Goal: Contribute content: Contribute content

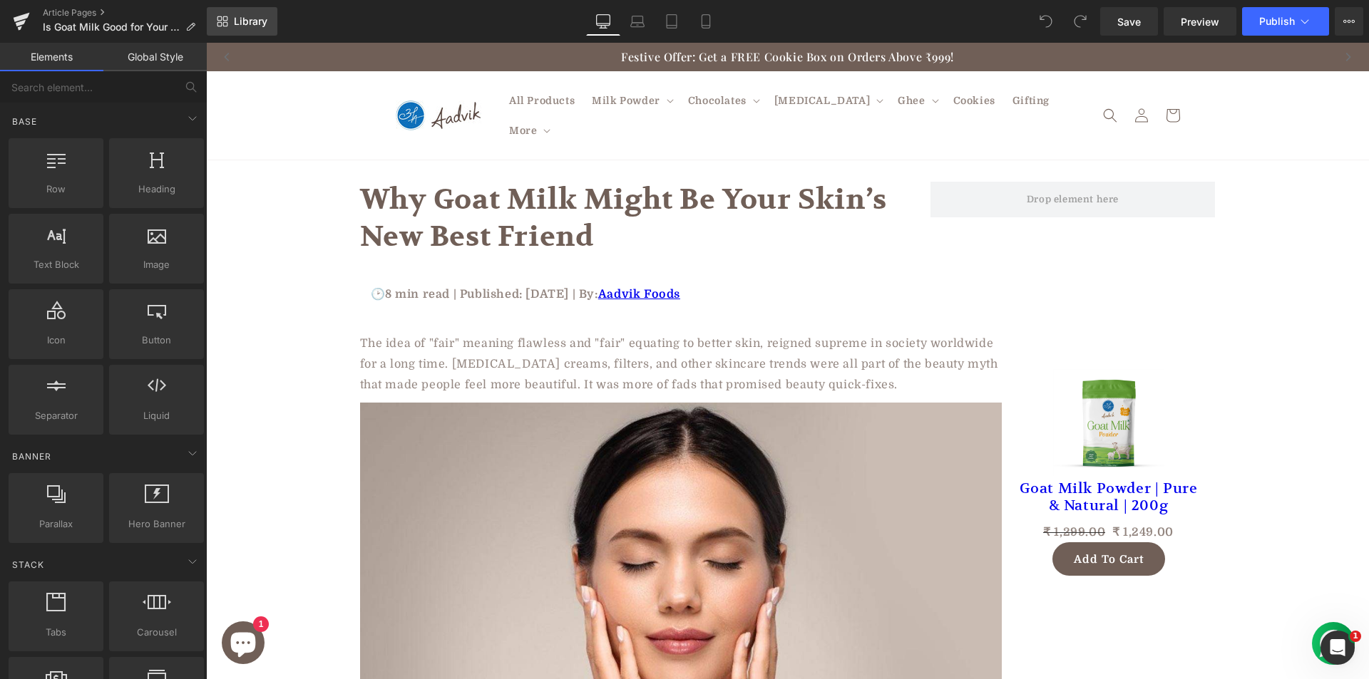
click at [227, 19] on icon at bounding box center [225, 18] width 5 height 5
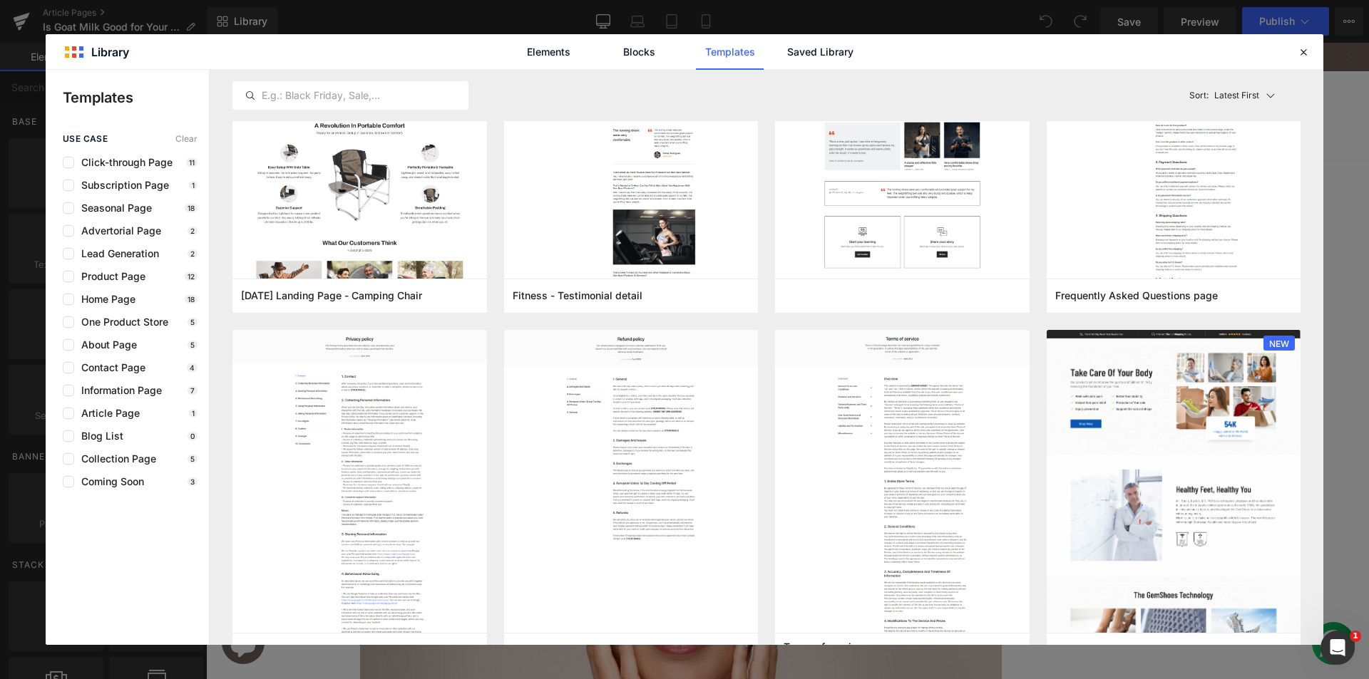
scroll to position [214, 0]
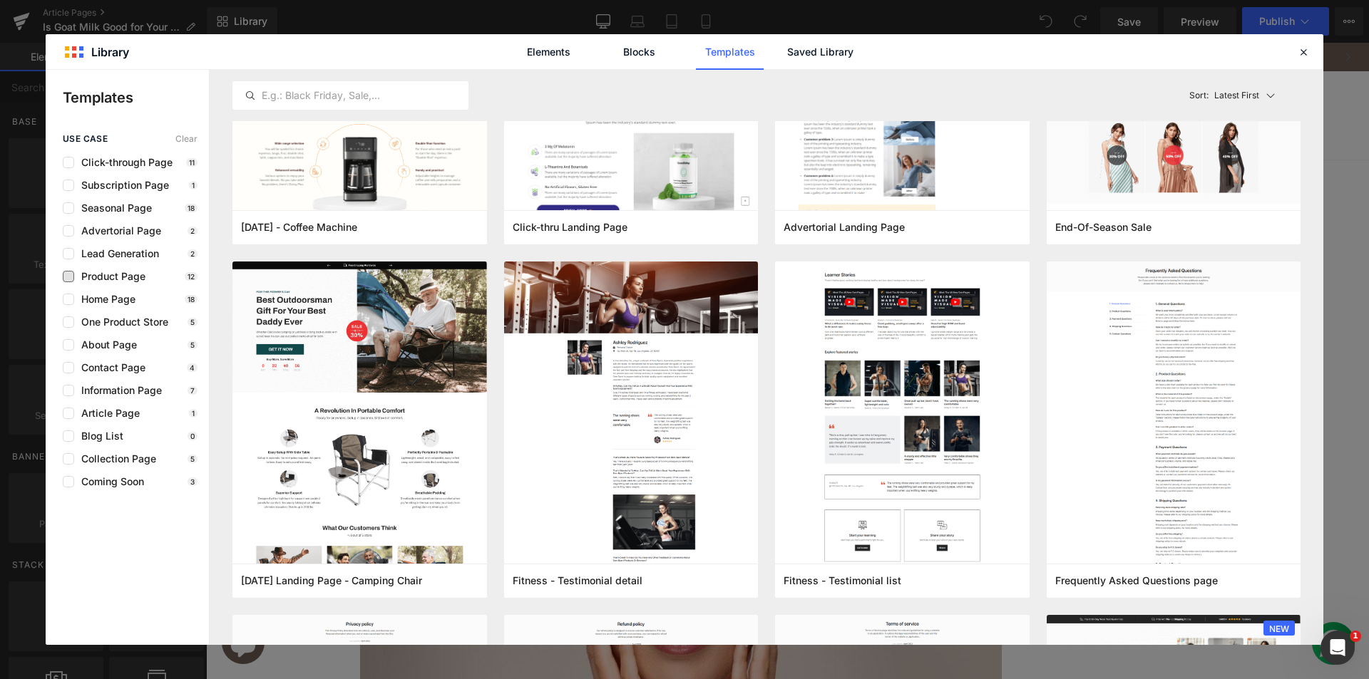
click at [113, 277] on span "Product Page" at bounding box center [109, 276] width 71 height 11
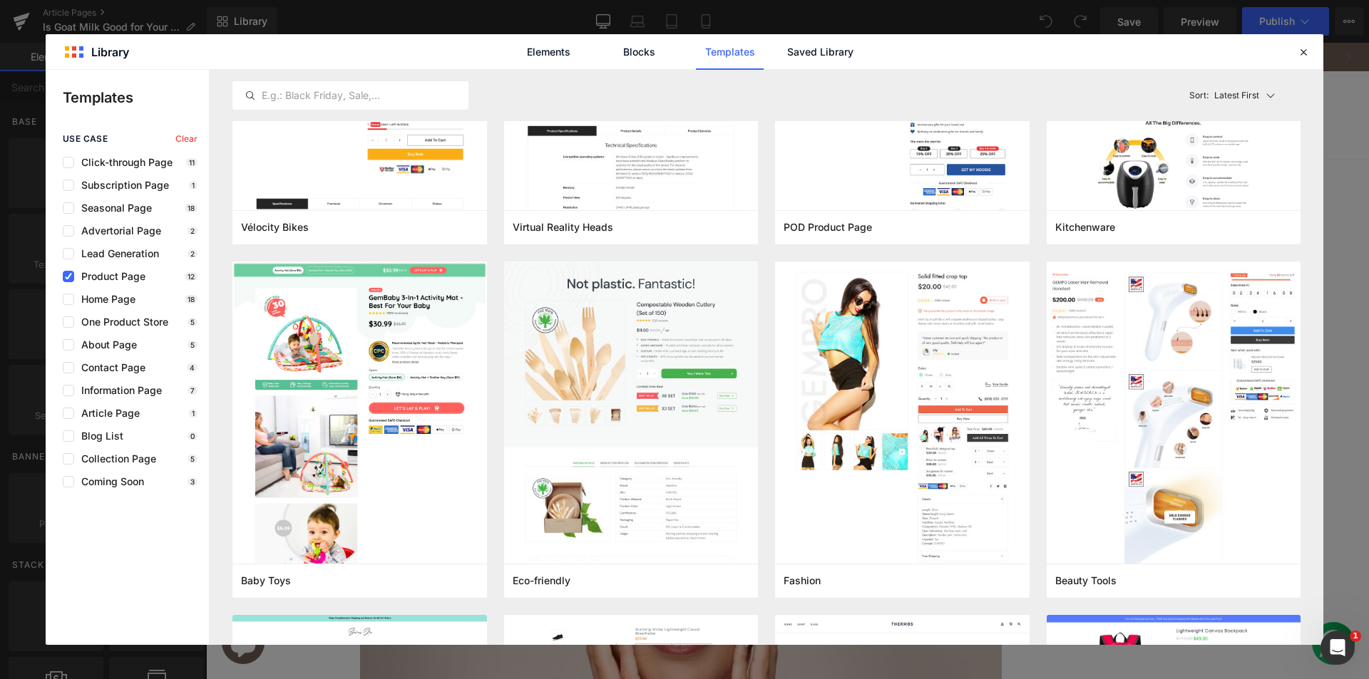
click at [113, 277] on span "Product Page" at bounding box center [109, 276] width 71 height 11
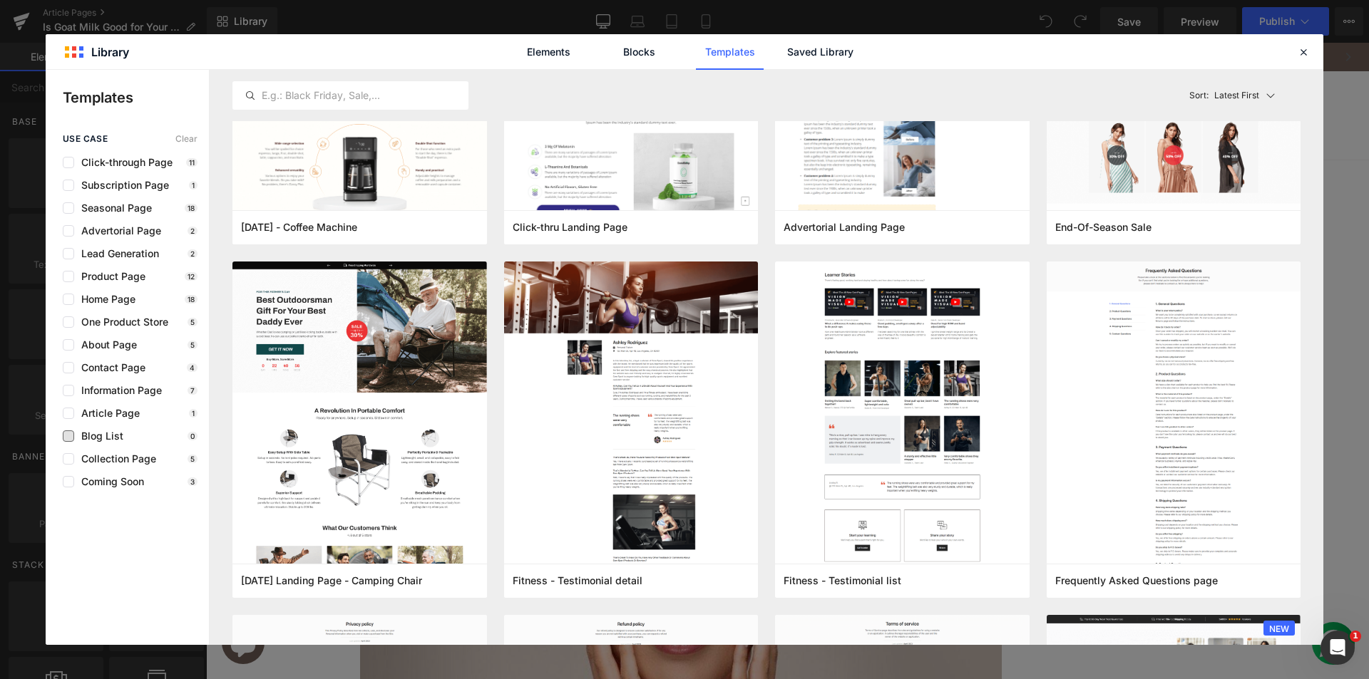
click at [113, 439] on span "Blog List" at bounding box center [98, 436] width 49 height 11
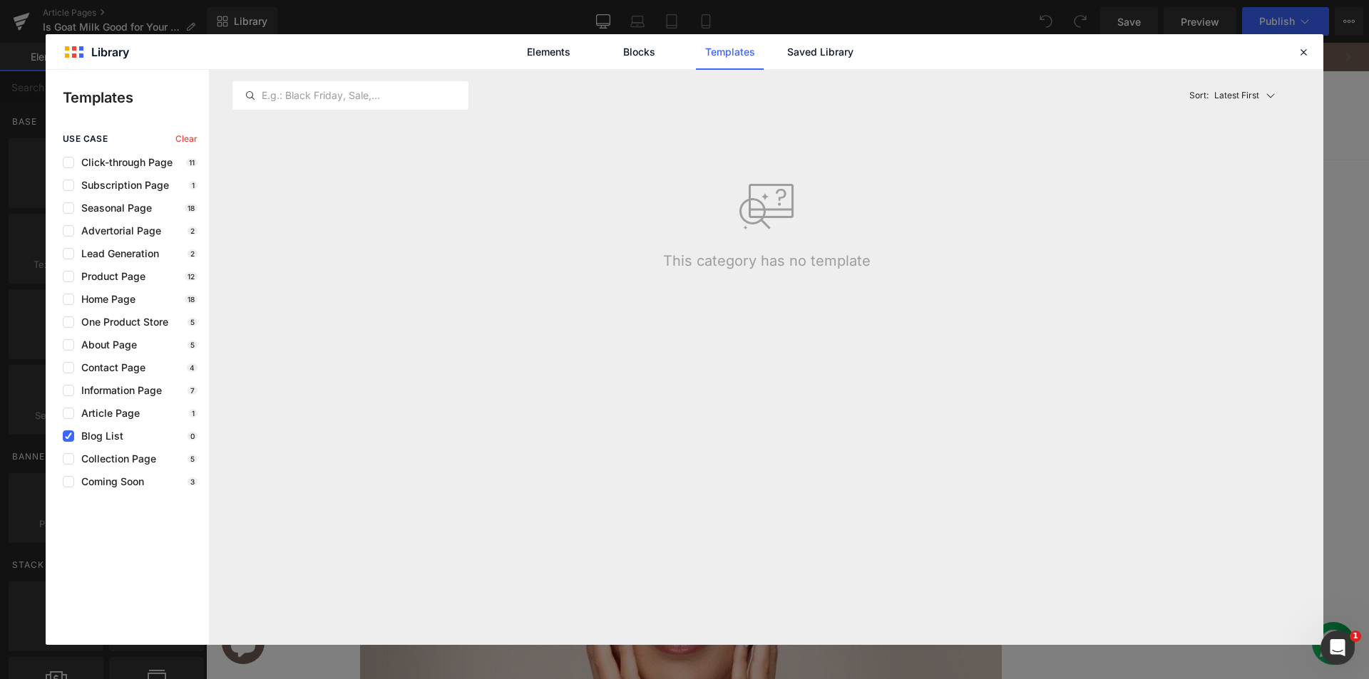
click at [111, 432] on span "Blog List" at bounding box center [98, 436] width 49 height 11
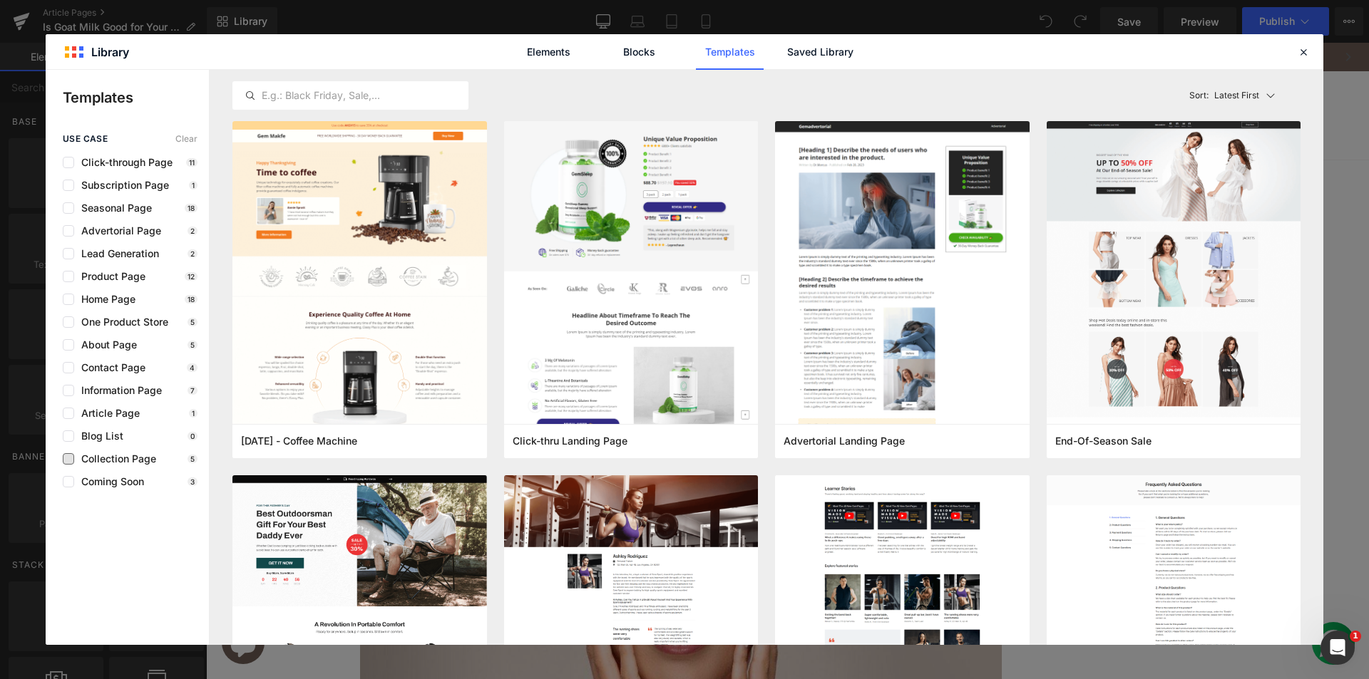
click at [134, 461] on span "Collection Page" at bounding box center [115, 458] width 82 height 11
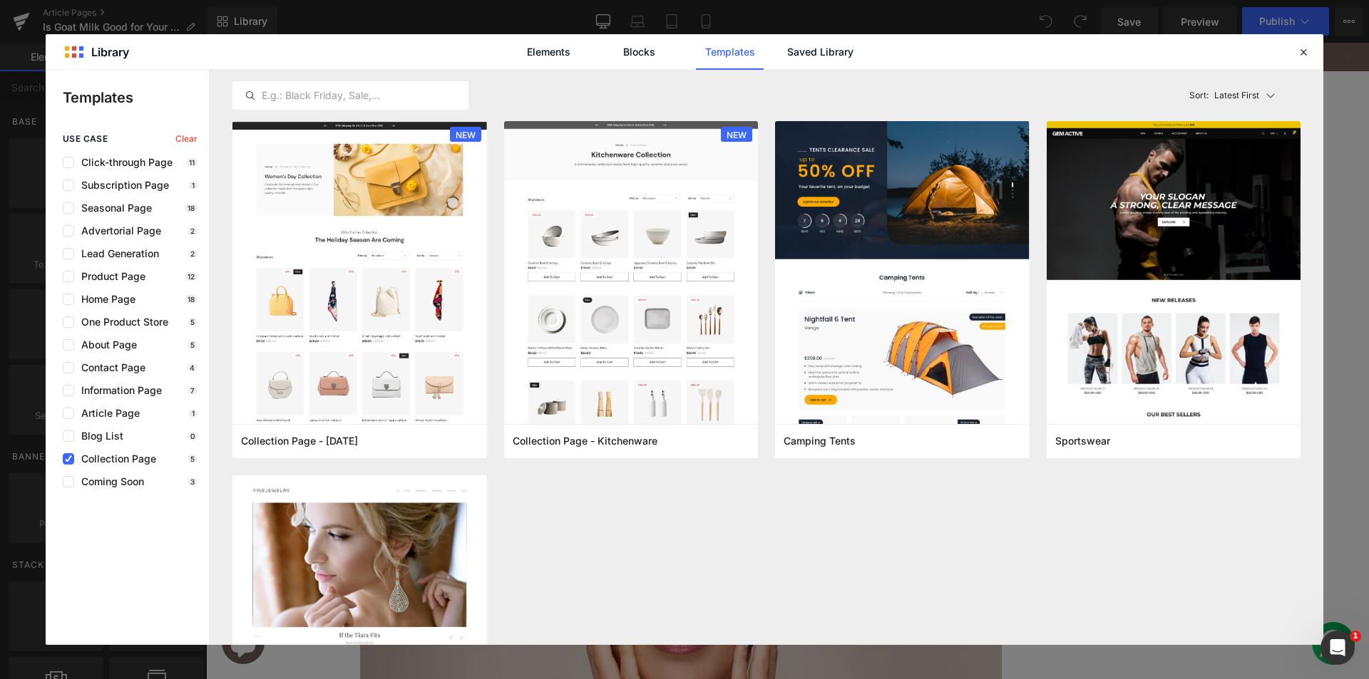
click at [93, 461] on span "Collection Page" at bounding box center [115, 458] width 82 height 11
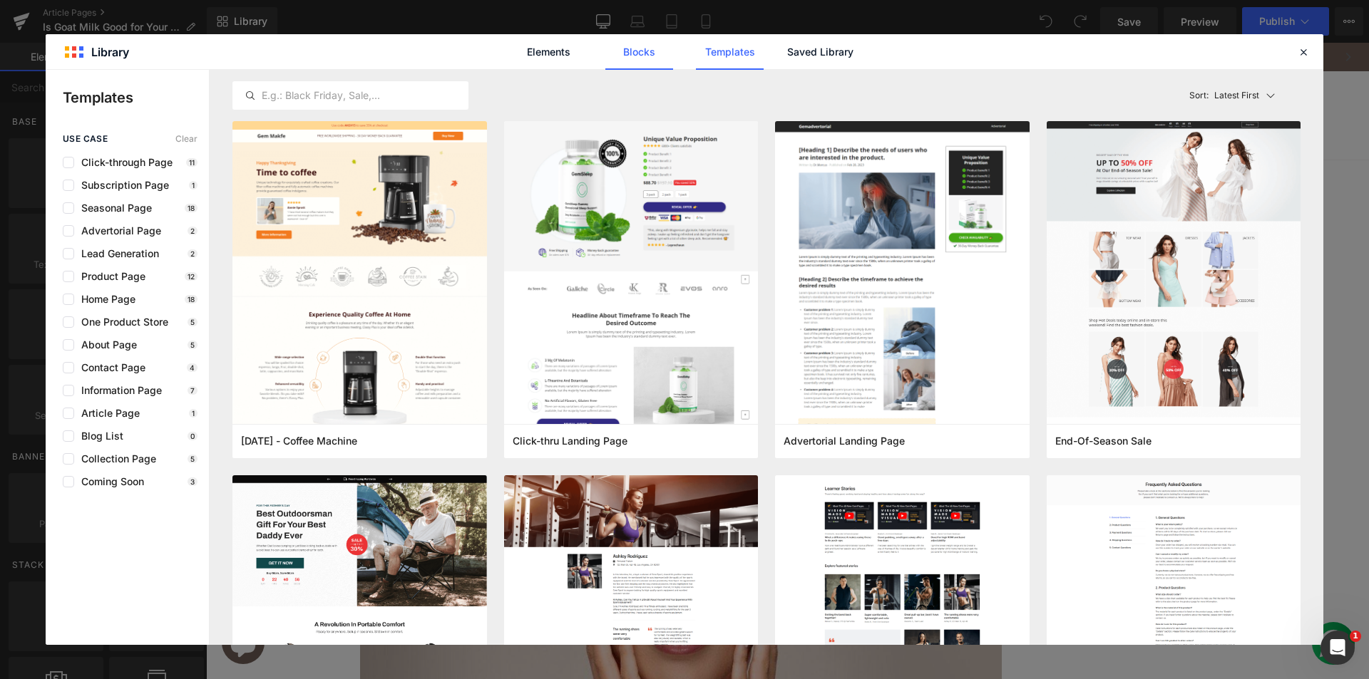
click at [786, 55] on link "Blocks" at bounding box center [820, 52] width 68 height 36
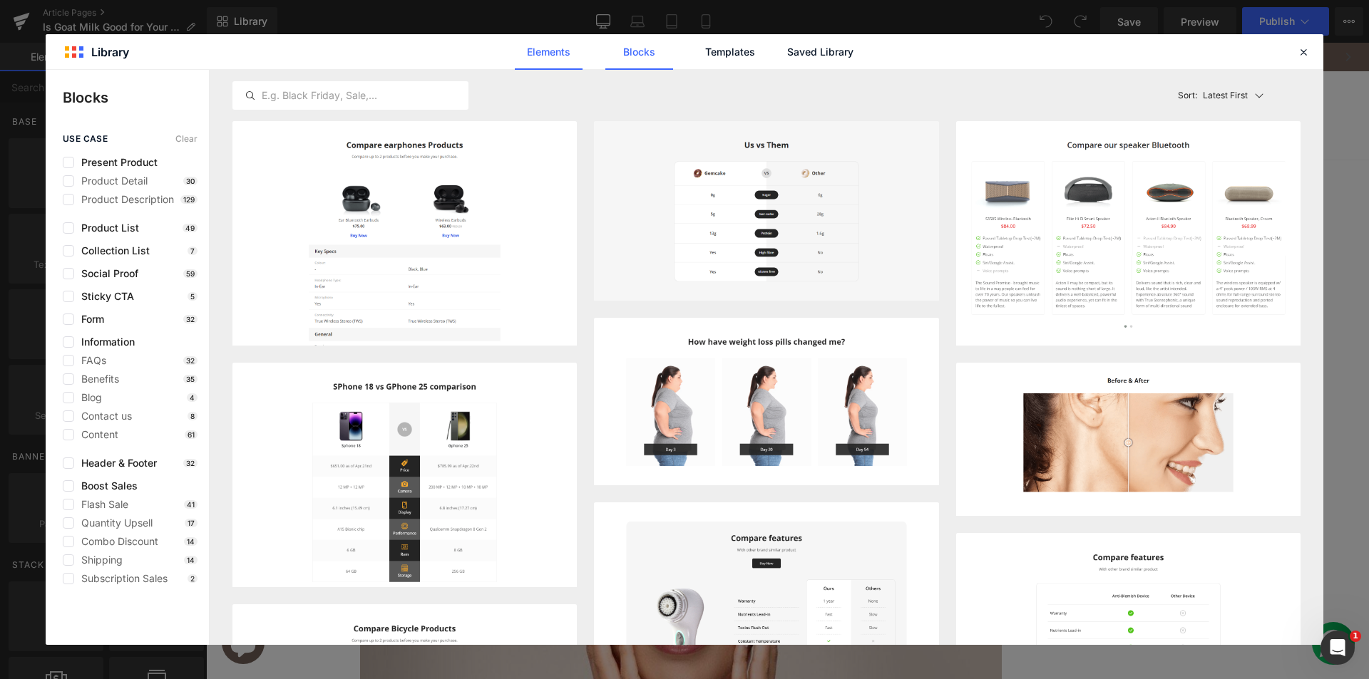
click at [696, 51] on link "Elements" at bounding box center [730, 52] width 68 height 36
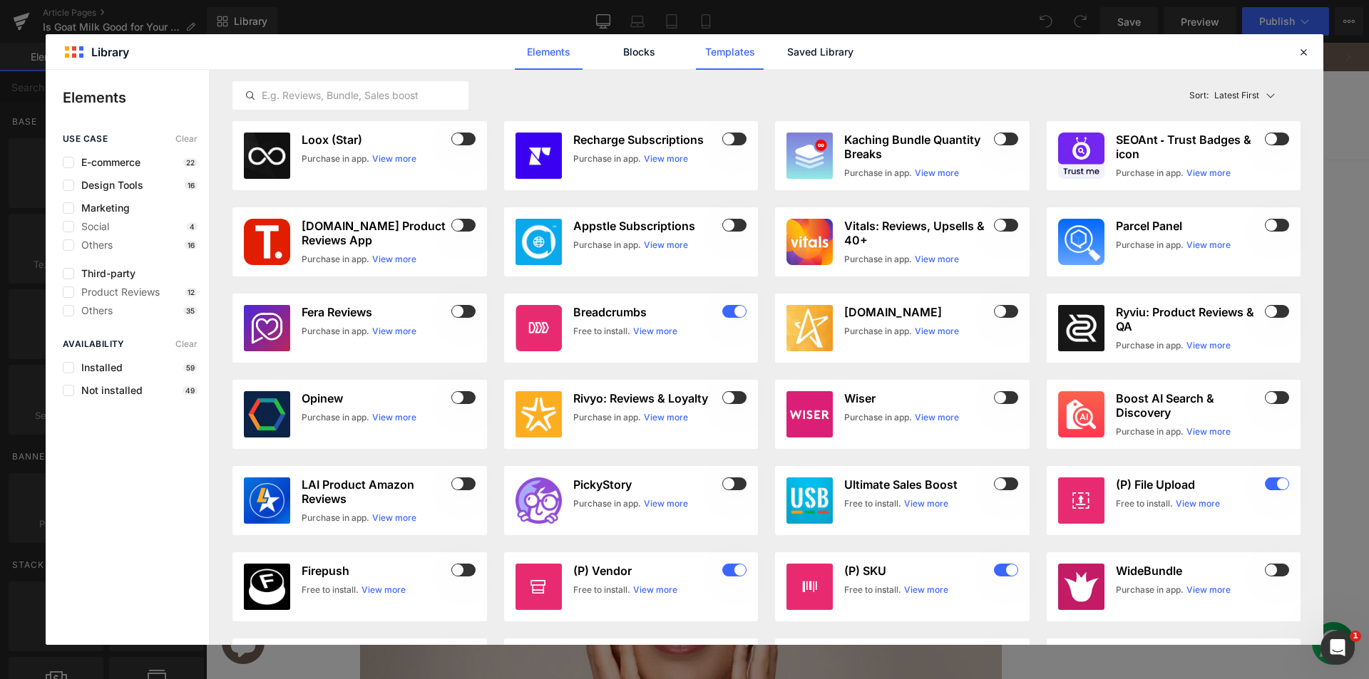
click at [745, 54] on link "Templates" at bounding box center [730, 52] width 68 height 36
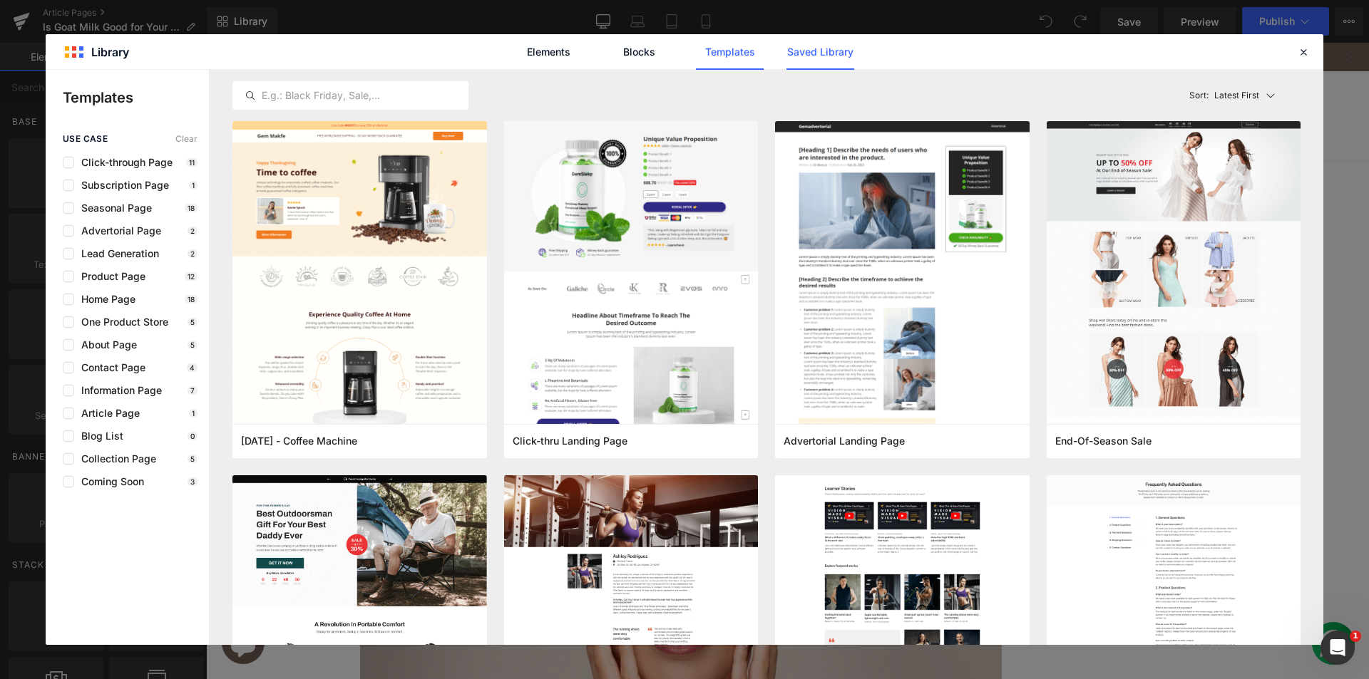
click at [843, 41] on link "Saved Library" at bounding box center [820, 52] width 68 height 36
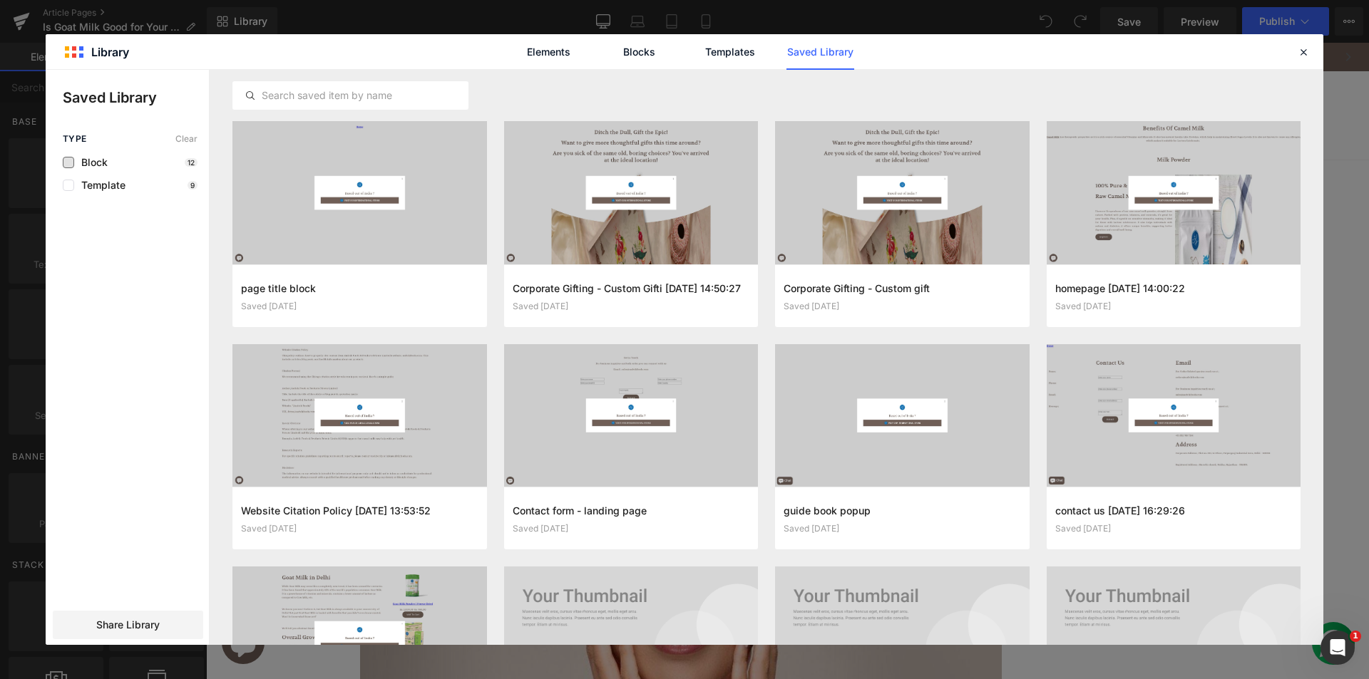
click at [98, 161] on span "Block" at bounding box center [91, 162] width 34 height 11
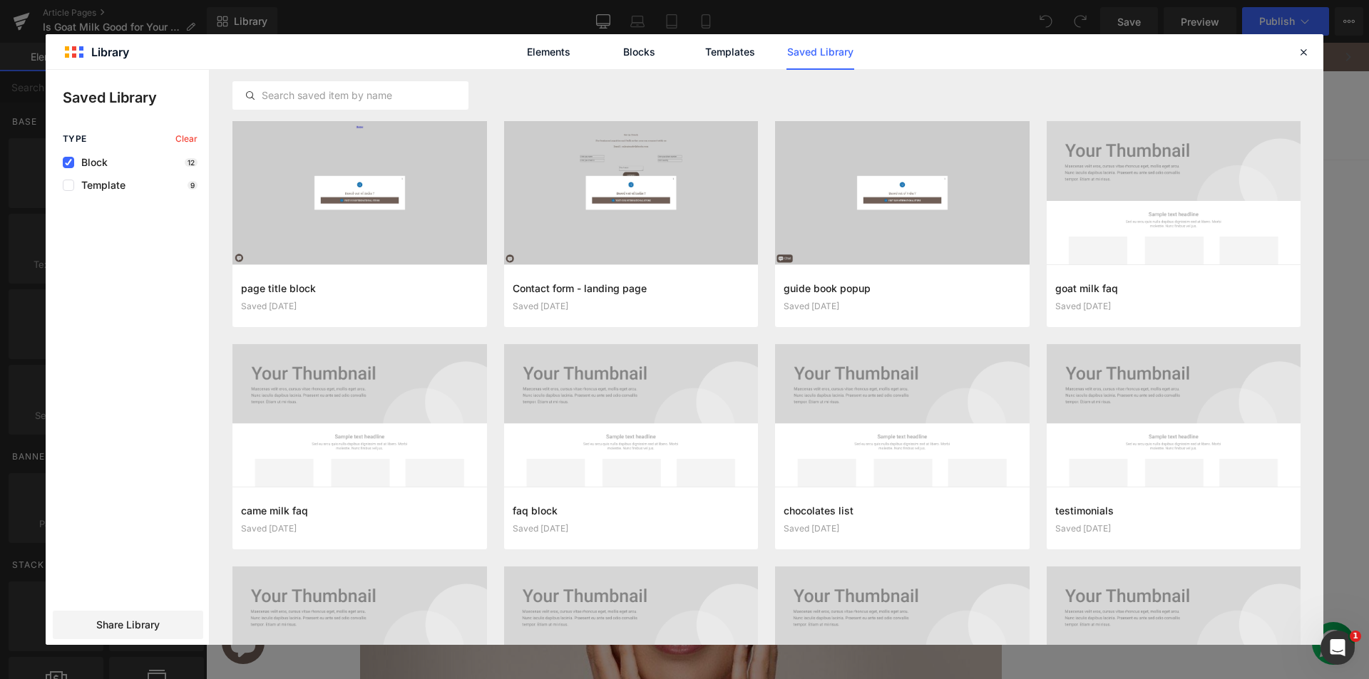
click at [97, 161] on span "Block" at bounding box center [91, 162] width 34 height 11
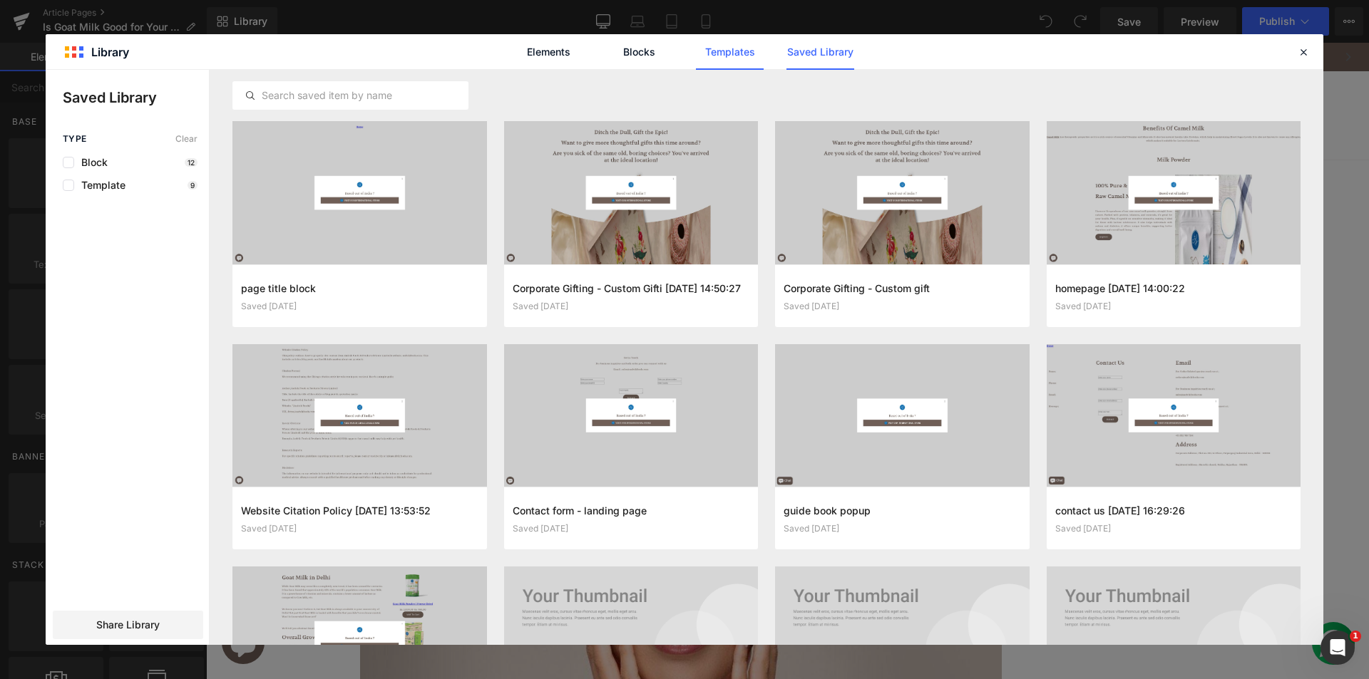
click at [711, 51] on link "Templates" at bounding box center [730, 52] width 68 height 36
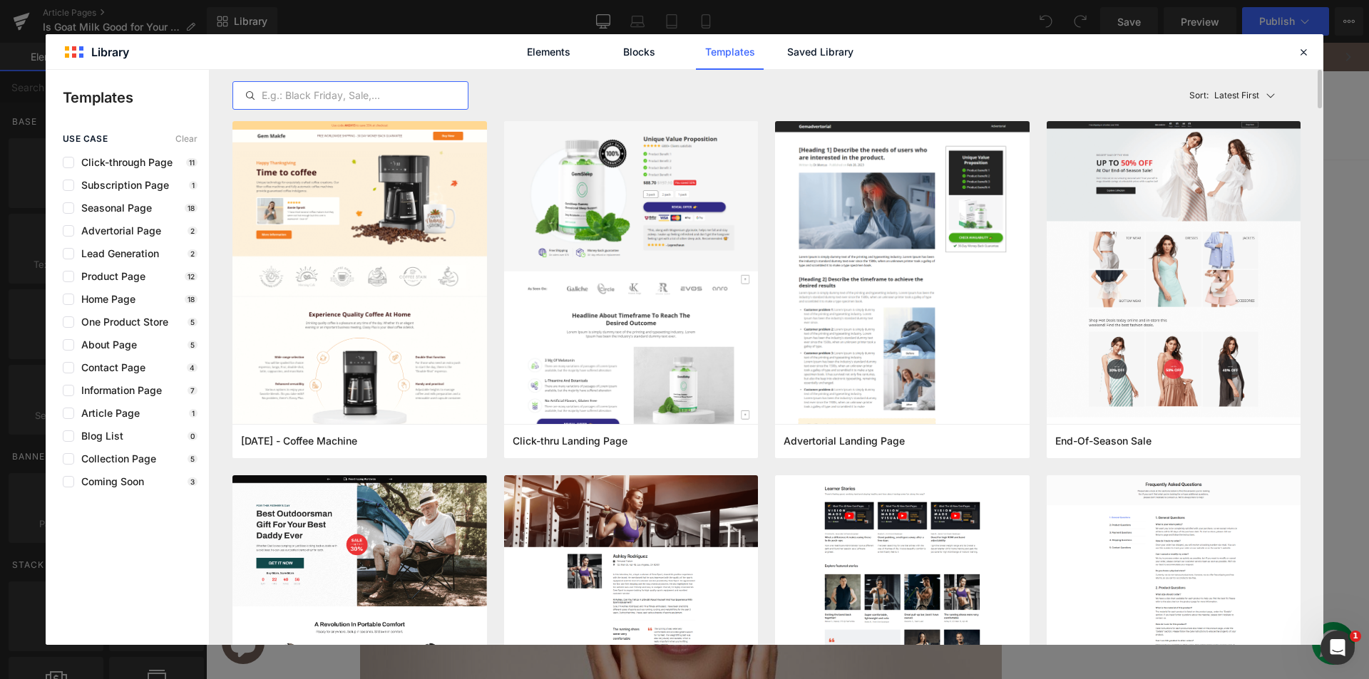
click at [337, 89] on input "text" at bounding box center [350, 95] width 235 height 17
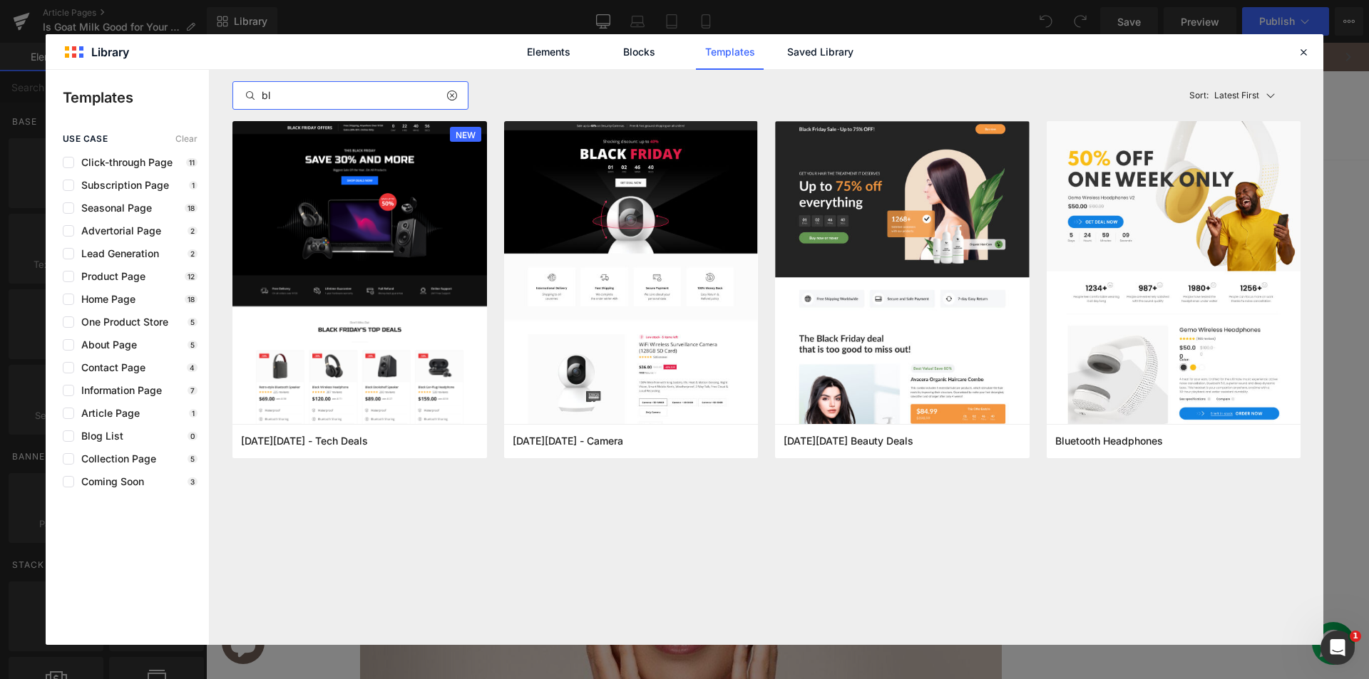
type input "b"
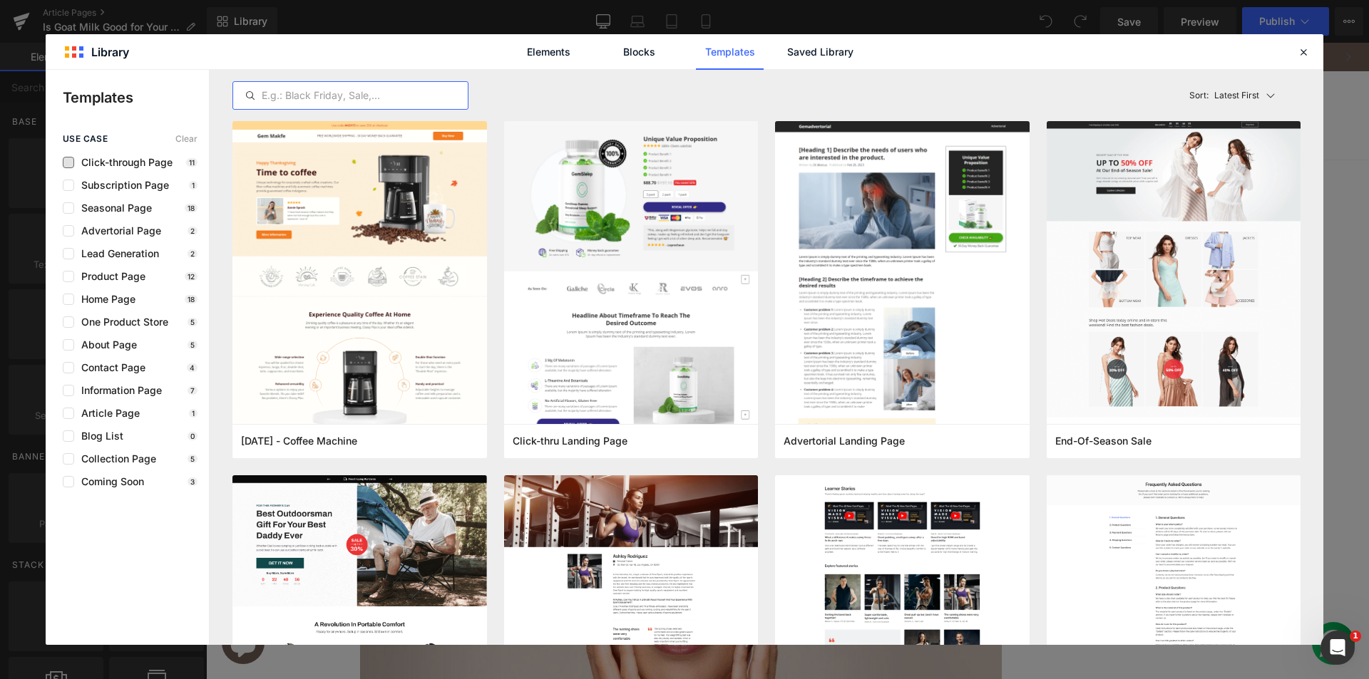
click at [137, 160] on span "Click-through Page" at bounding box center [123, 162] width 98 height 11
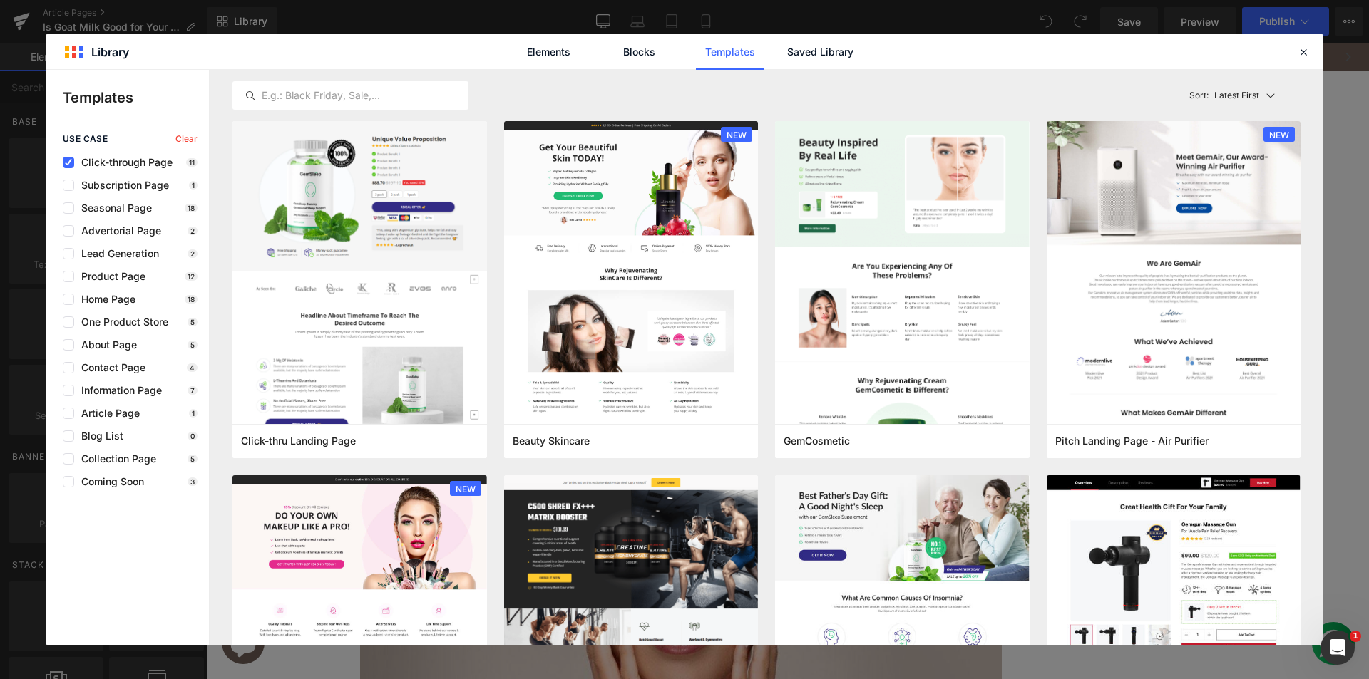
click at [121, 155] on div "use case Clear Click-through Page 11 Subscription Page 1 Seasonal Page 18 Adver…" at bounding box center [127, 311] width 163 height 354
click at [126, 165] on span "Click-through Page" at bounding box center [123, 162] width 98 height 11
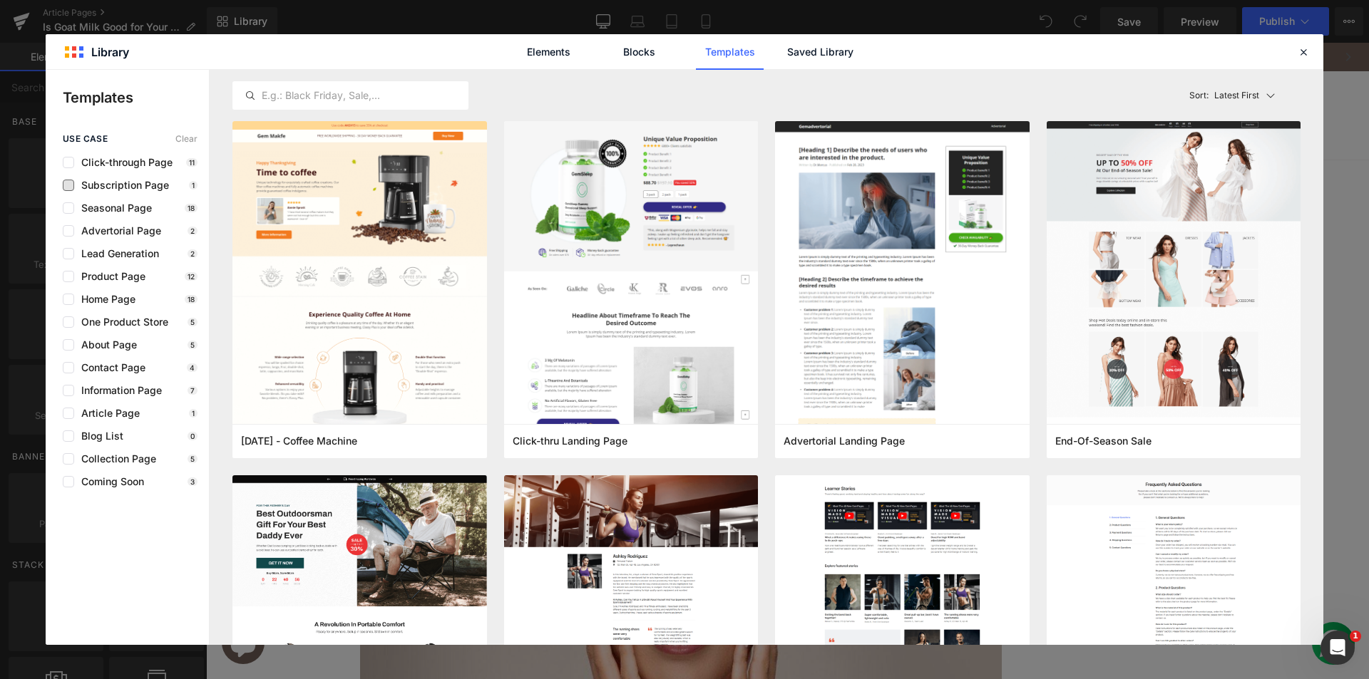
click at [133, 183] on span "Subscription Page" at bounding box center [121, 185] width 95 height 11
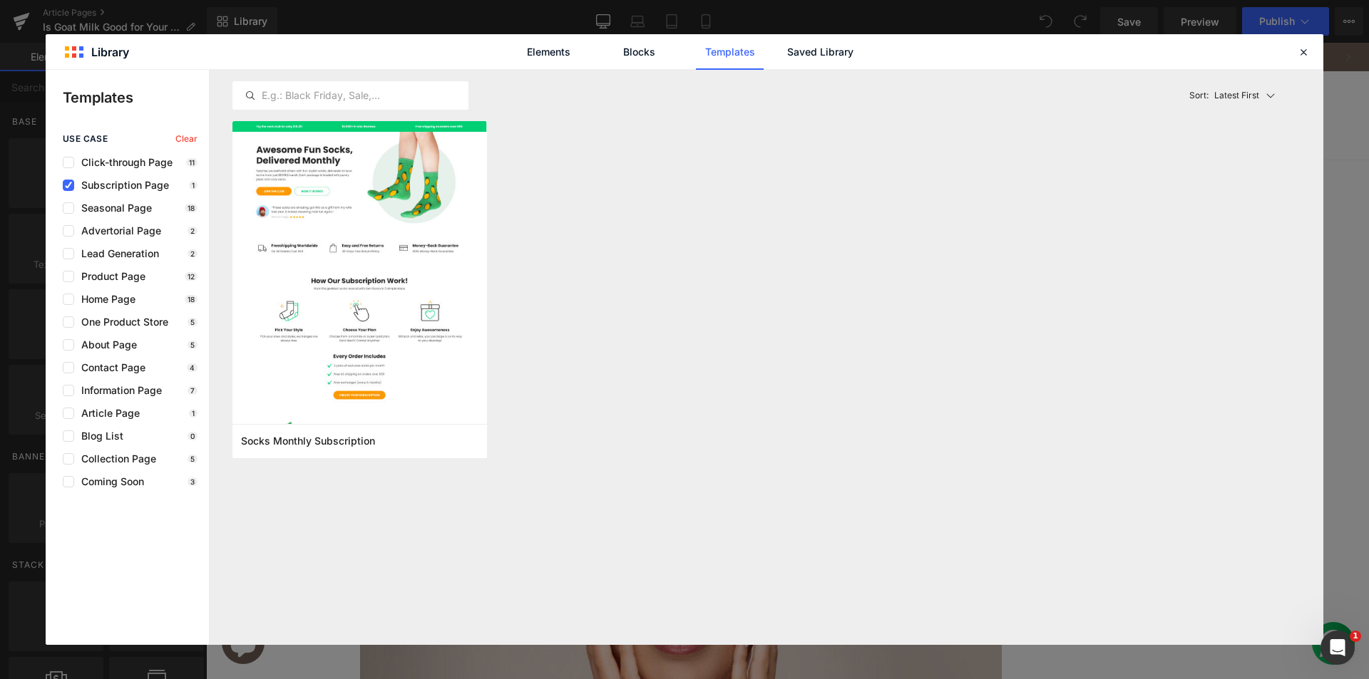
click at [133, 183] on span "Subscription Page" at bounding box center [121, 185] width 95 height 11
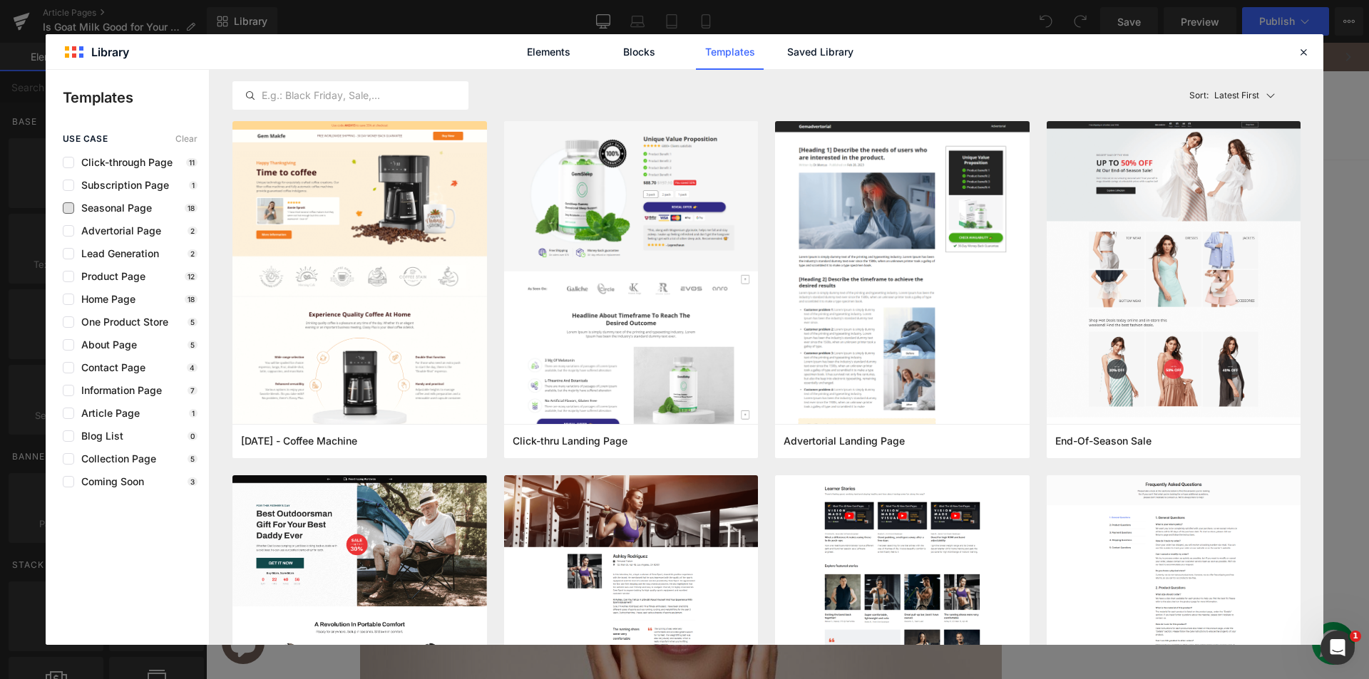
click at [136, 207] on span "Seasonal Page" at bounding box center [113, 207] width 78 height 11
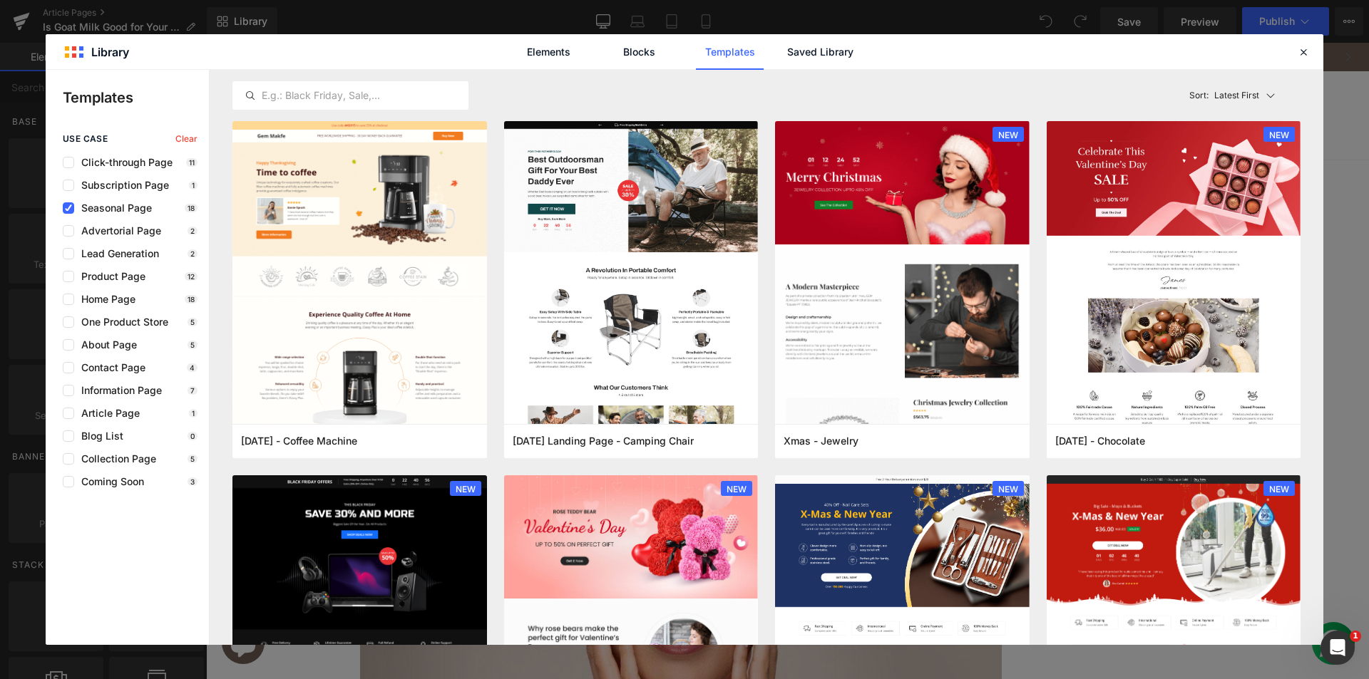
click at [121, 214] on div "use case Clear Click-through Page 11 Subscription Page 1 Seasonal Page 18 Adver…" at bounding box center [127, 311] width 163 height 354
click at [116, 207] on span "Seasonal Page" at bounding box center [113, 207] width 78 height 11
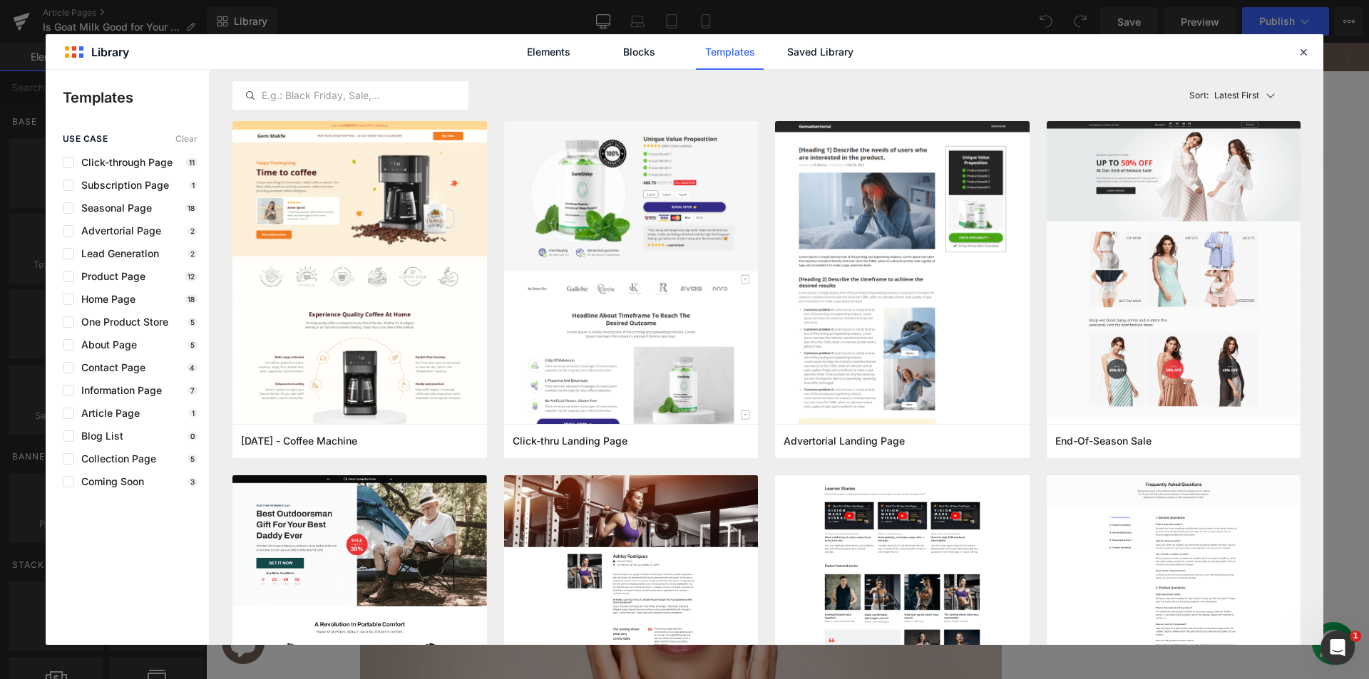
click at [126, 282] on div "use case Clear Click-through Page 11 Subscription Page 1 Seasonal Page 18 Adver…" at bounding box center [127, 311] width 163 height 354
click at [123, 280] on span "Product Page" at bounding box center [109, 276] width 71 height 11
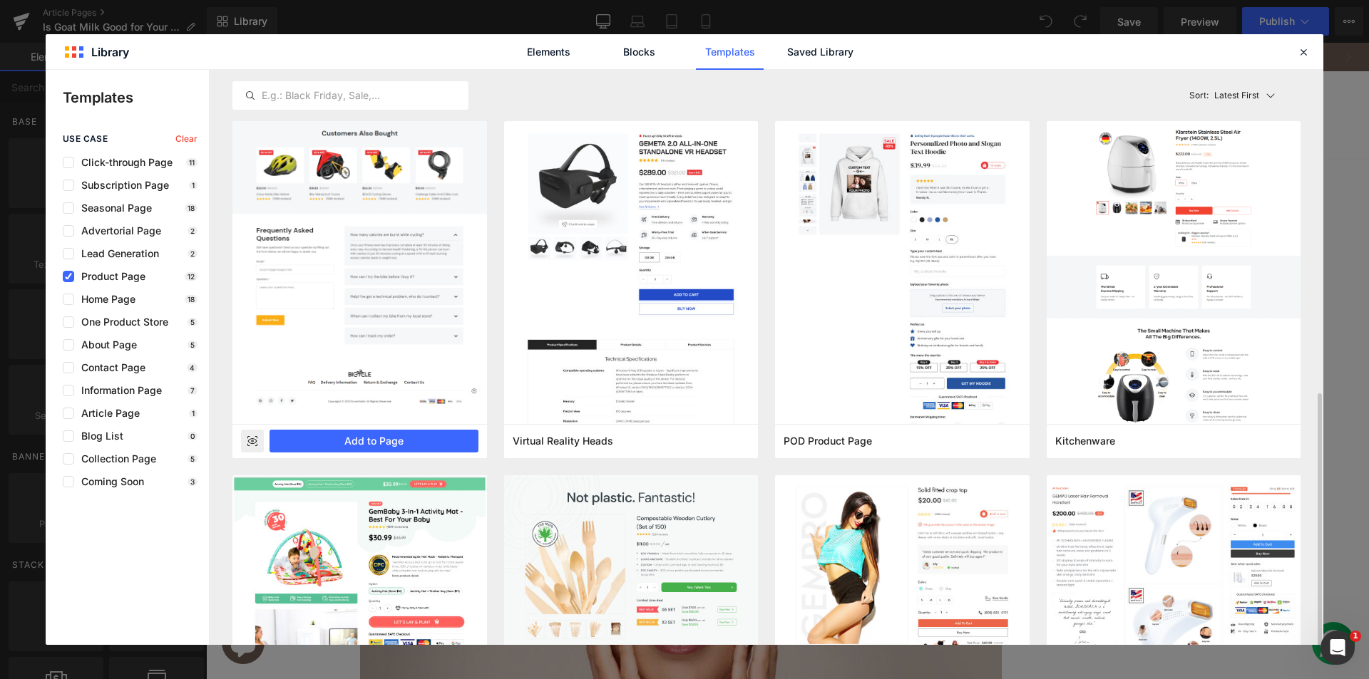
scroll to position [214, 0]
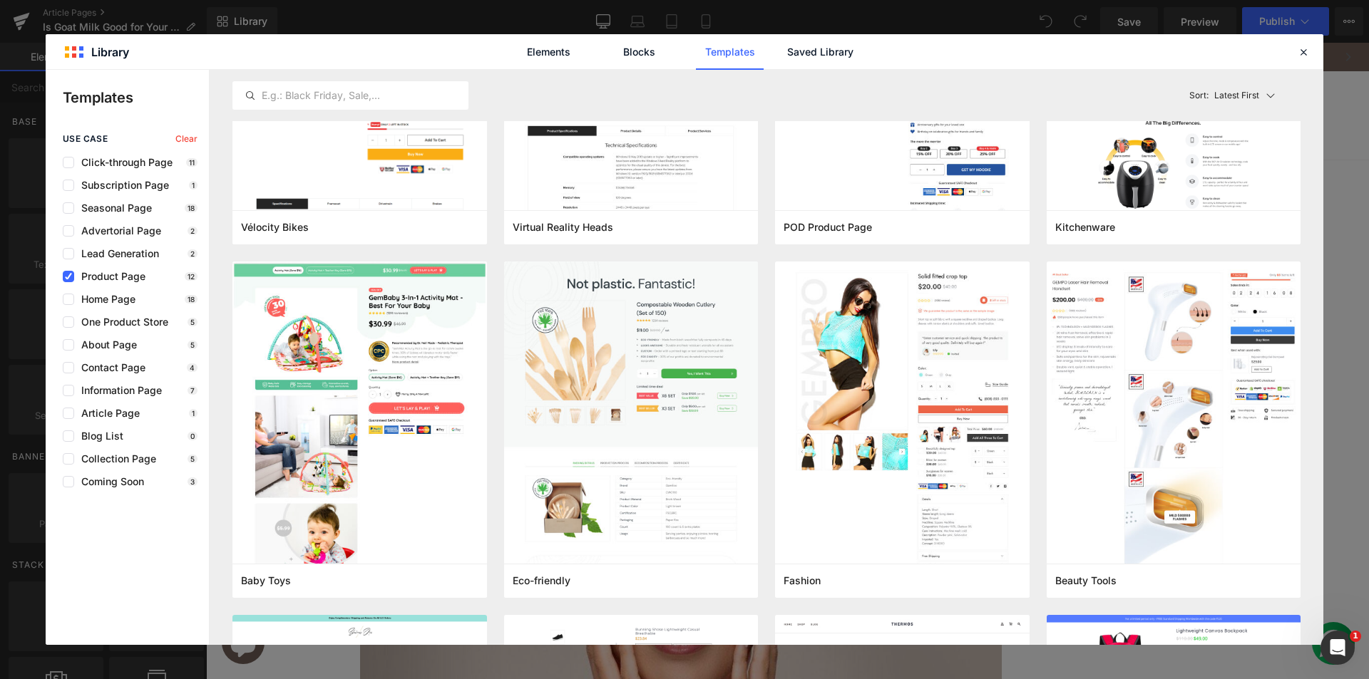
click at [86, 277] on span "Product Page" at bounding box center [109, 276] width 71 height 11
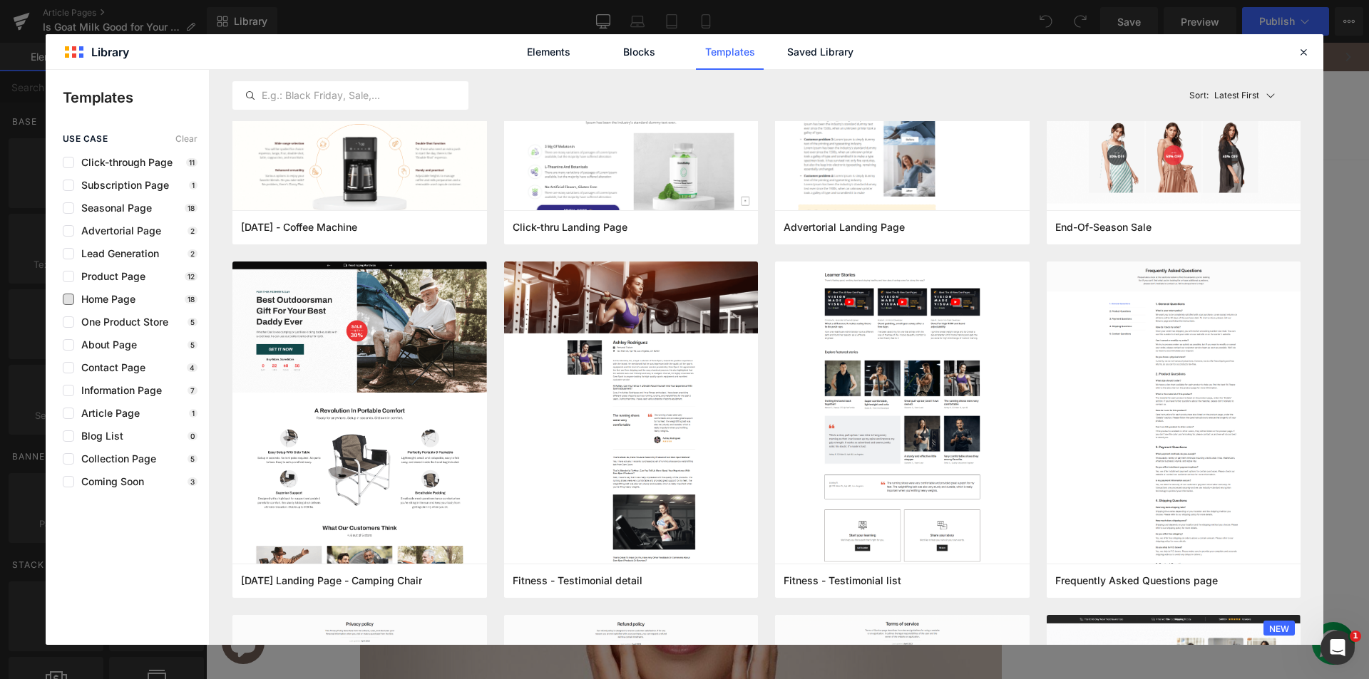
click at [99, 299] on span "Home Page" at bounding box center [104, 299] width 61 height 11
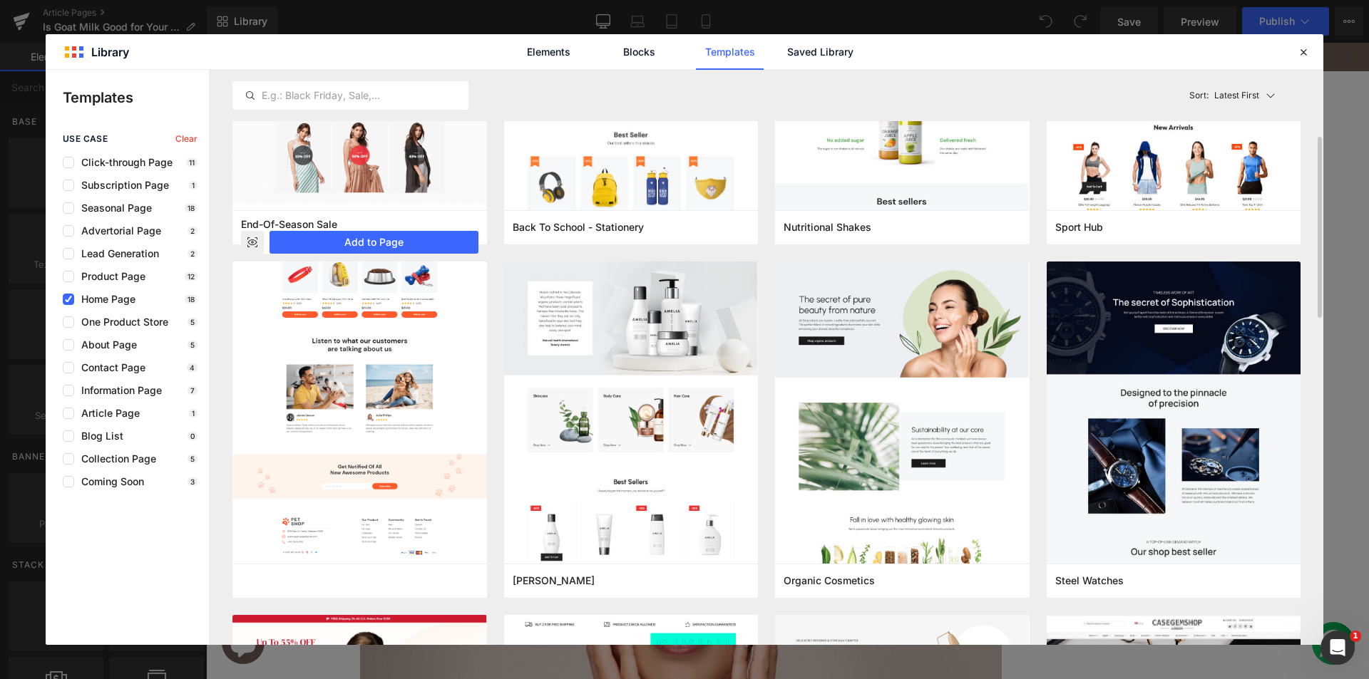
scroll to position [0, 0]
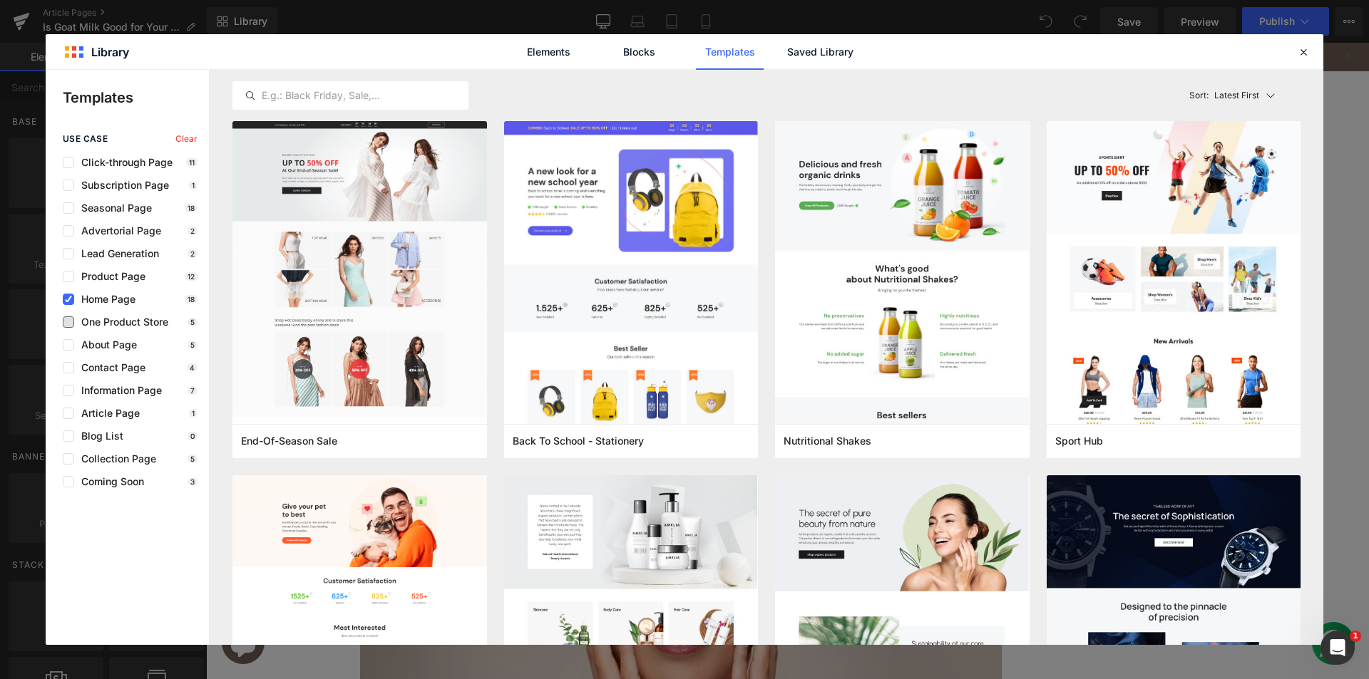
click at [106, 321] on span "One Product Store" at bounding box center [121, 322] width 94 height 11
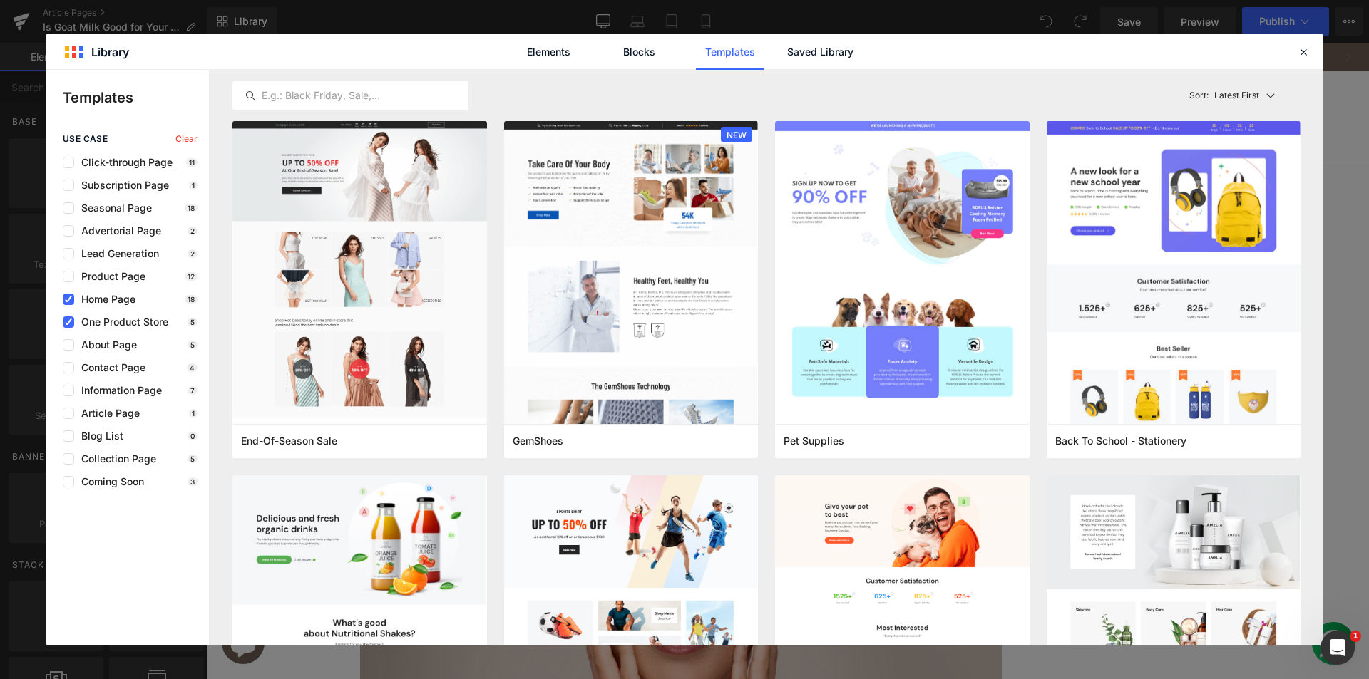
click at [106, 323] on span "One Product Store" at bounding box center [121, 322] width 94 height 11
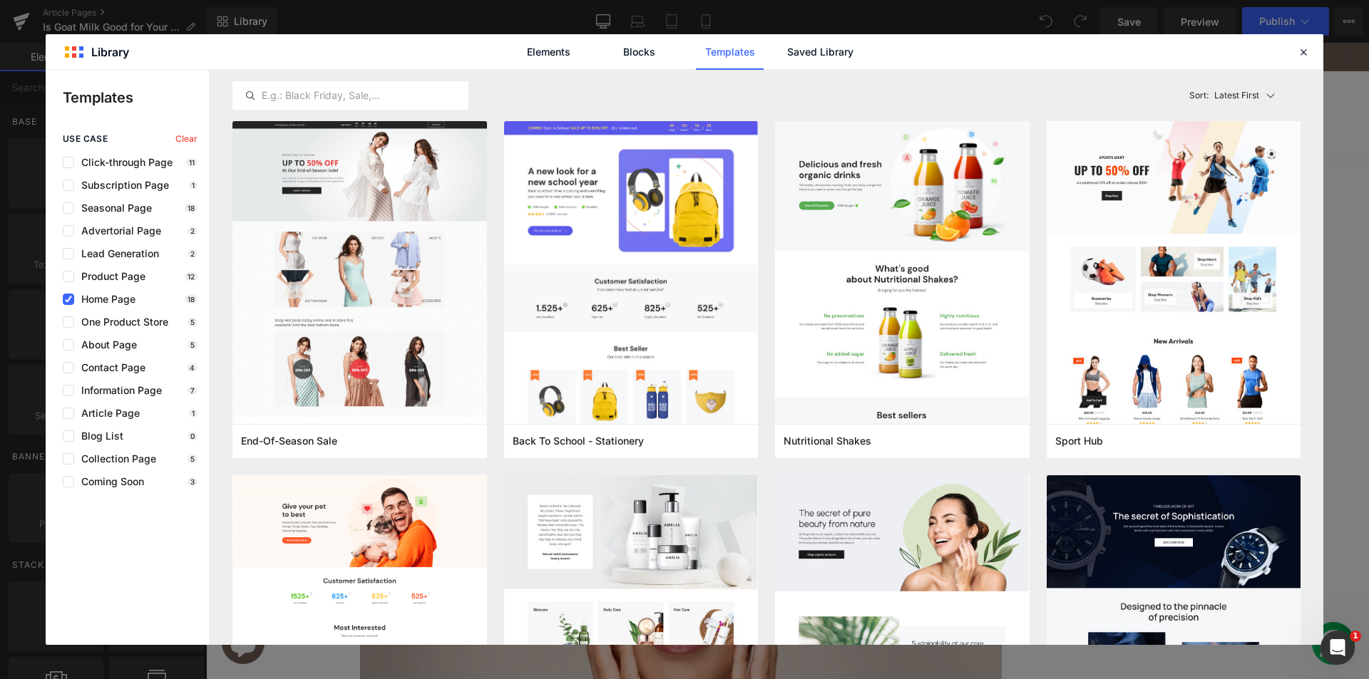
click at [89, 297] on span "Home Page" at bounding box center [104, 299] width 61 height 11
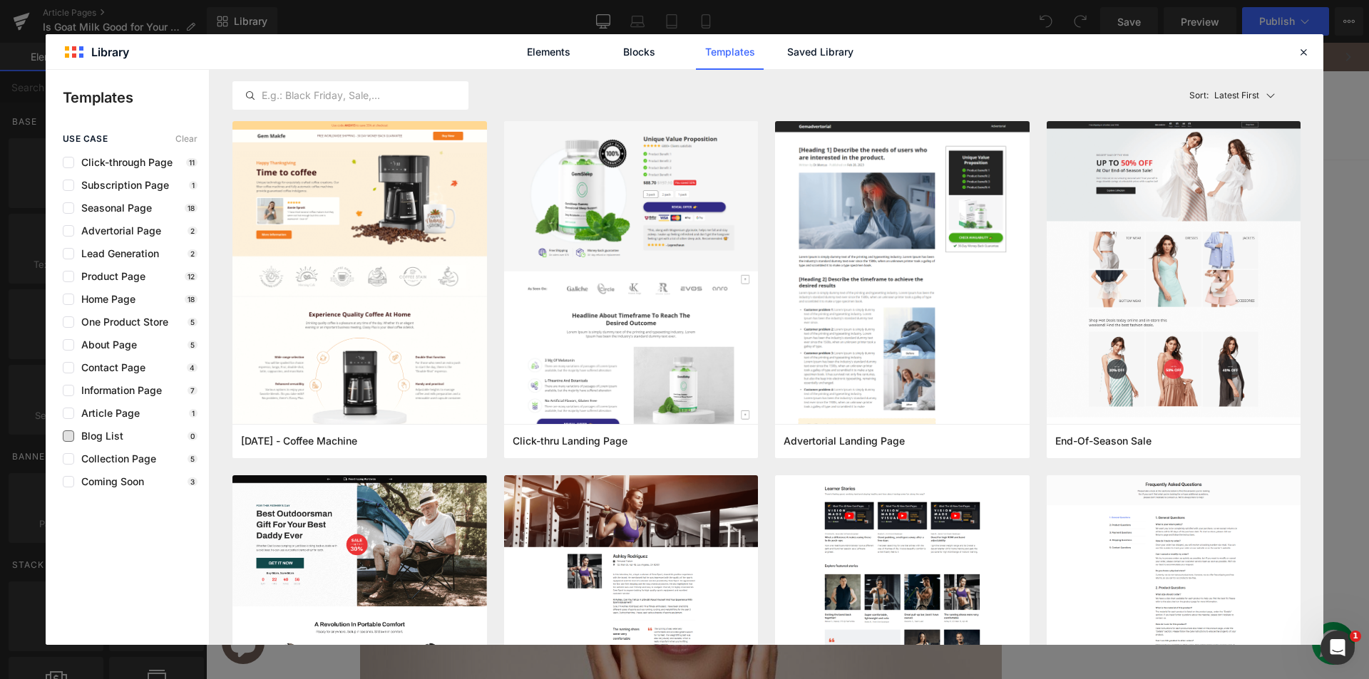
click at [106, 434] on span "Blog List" at bounding box center [98, 436] width 49 height 11
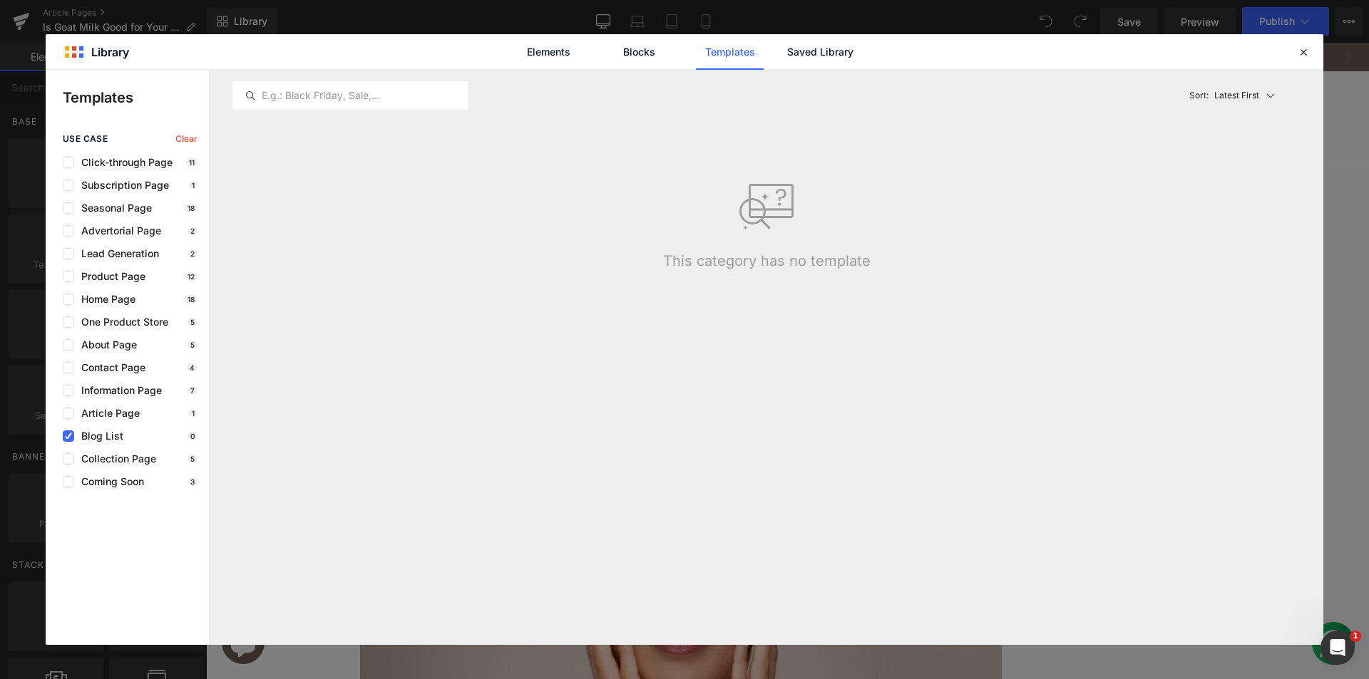
click at [91, 437] on span "Blog List" at bounding box center [98, 436] width 49 height 11
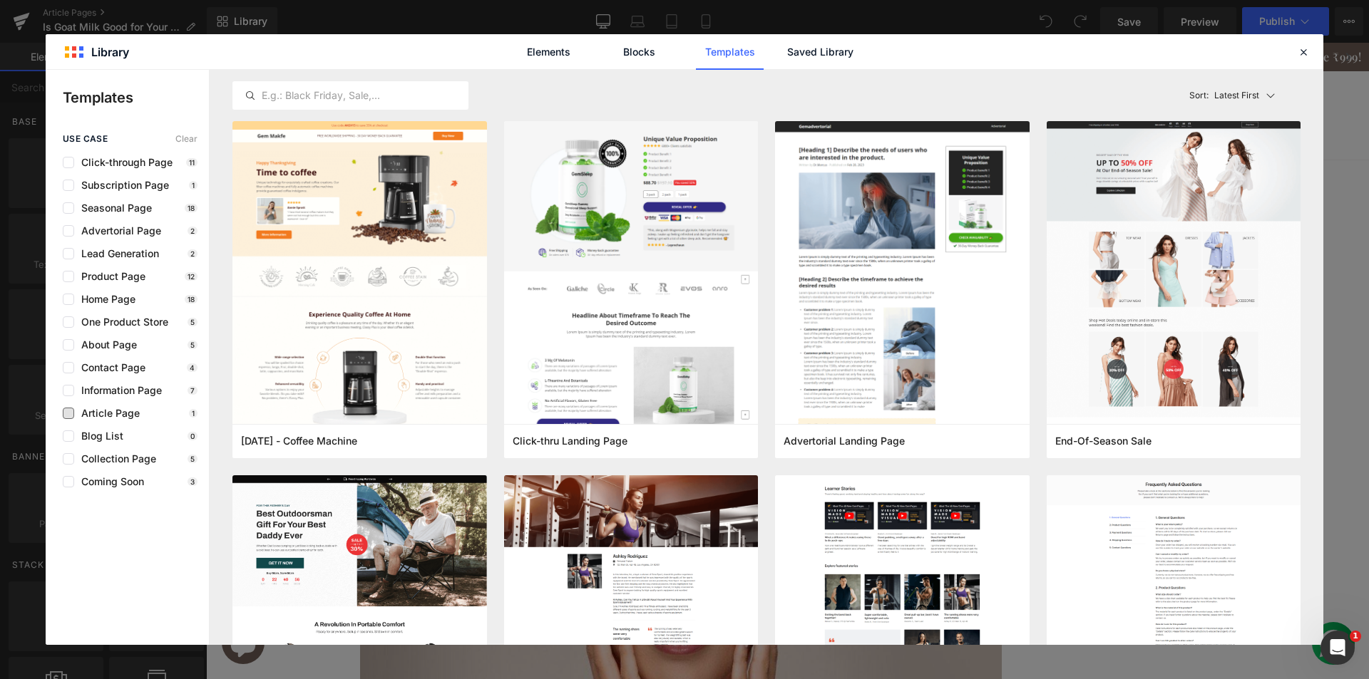
click at [103, 415] on span "Article Page" at bounding box center [107, 413] width 66 height 11
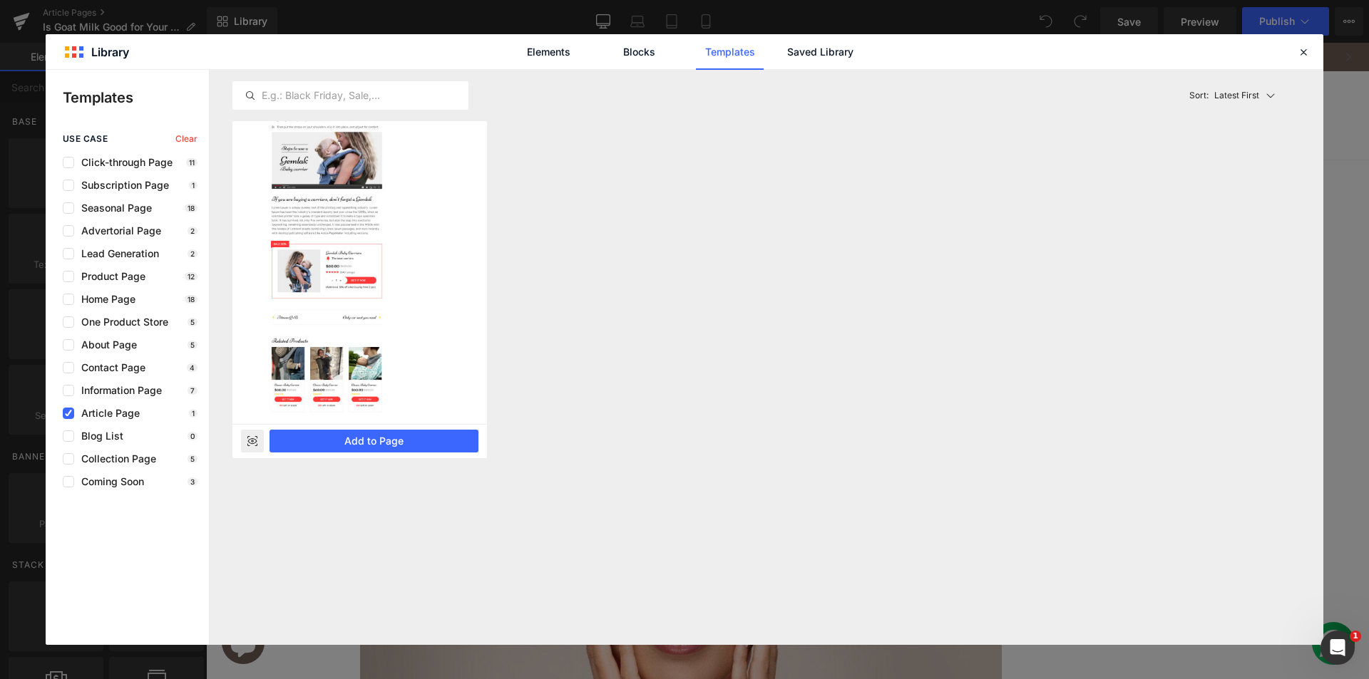
click at [281, 282] on img at bounding box center [359, 12] width 255 height 823
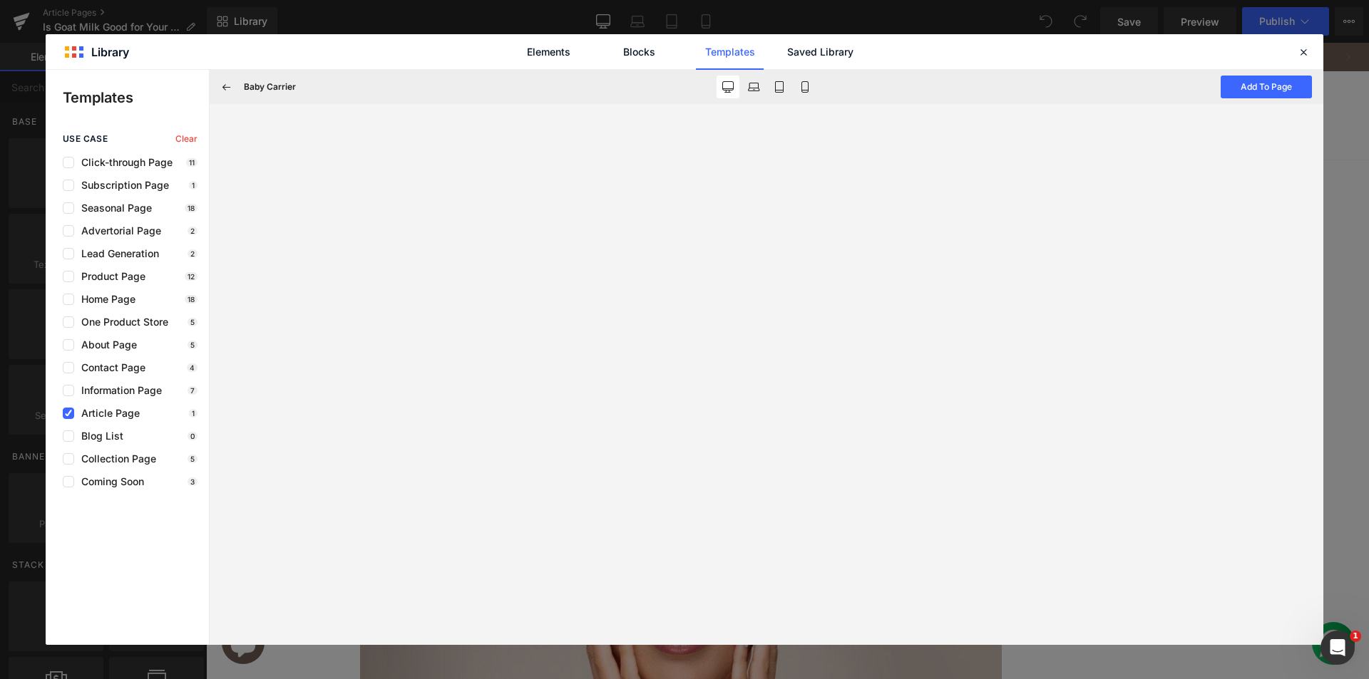
click at [84, 413] on span "Article Page" at bounding box center [107, 413] width 66 height 11
click at [233, 89] on button at bounding box center [226, 87] width 23 height 23
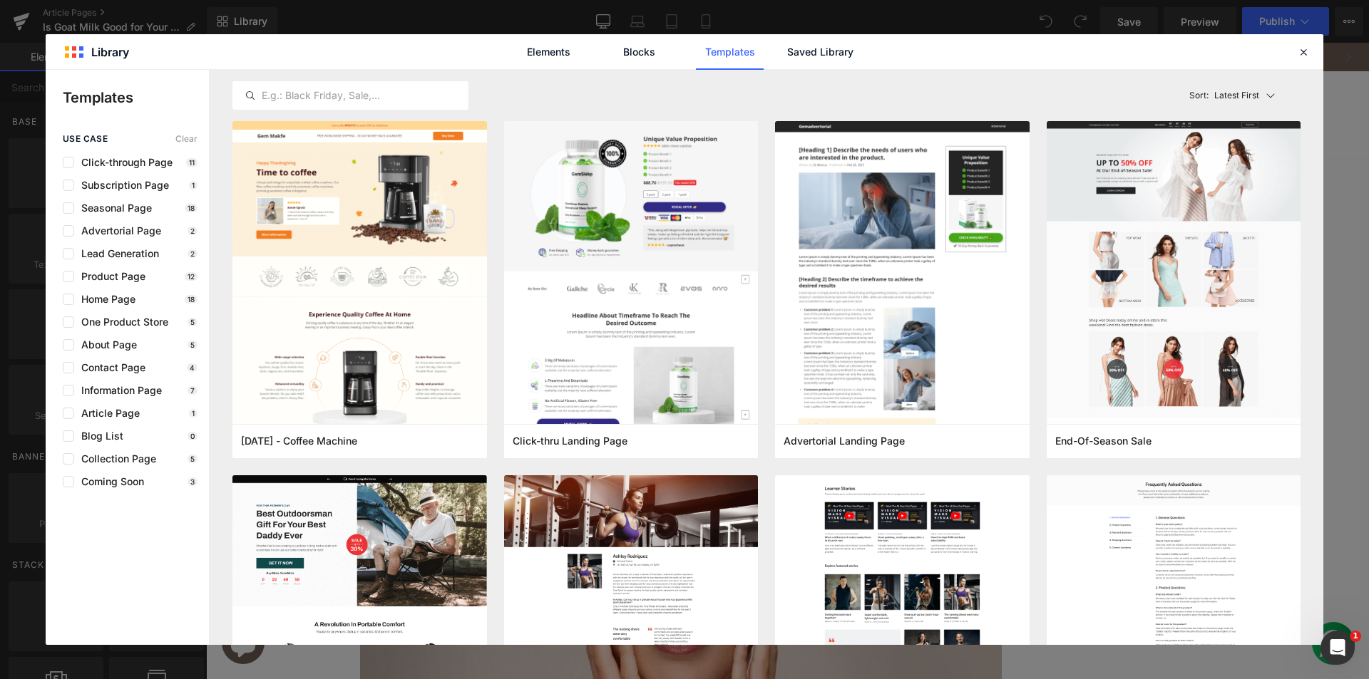
click at [106, 426] on div "use case Clear Click-through Page 11 Subscription Page 1 Seasonal Page 18 Adver…" at bounding box center [127, 311] width 163 height 354
click at [98, 436] on span "Blog List" at bounding box center [98, 436] width 49 height 11
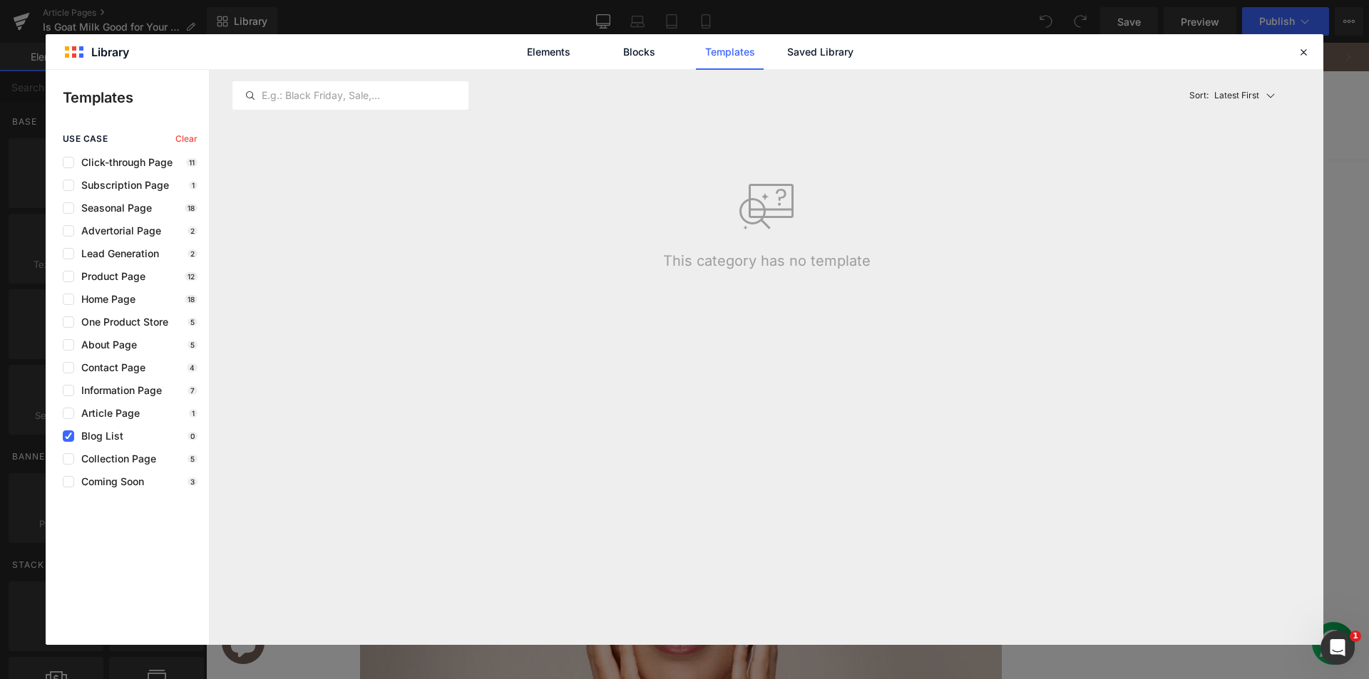
click at [103, 436] on span "Blog List" at bounding box center [98, 436] width 49 height 11
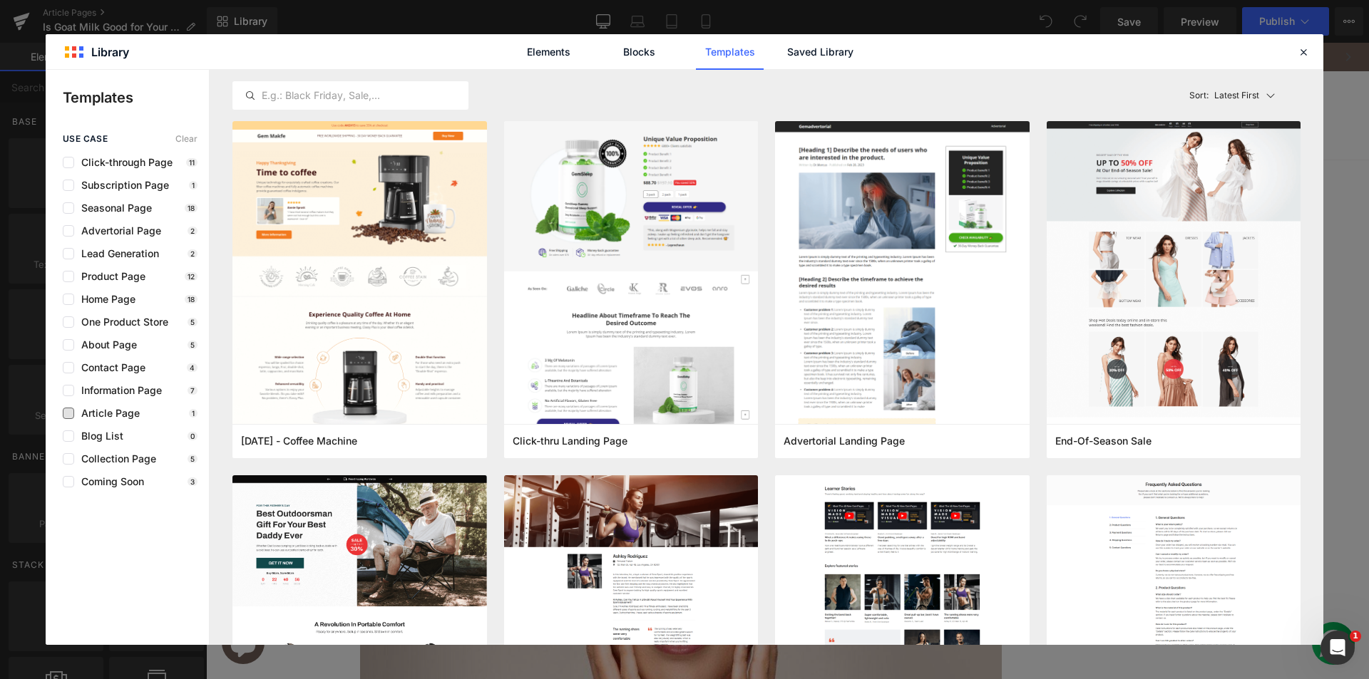
click at [104, 416] on span "Article Page" at bounding box center [107, 413] width 66 height 11
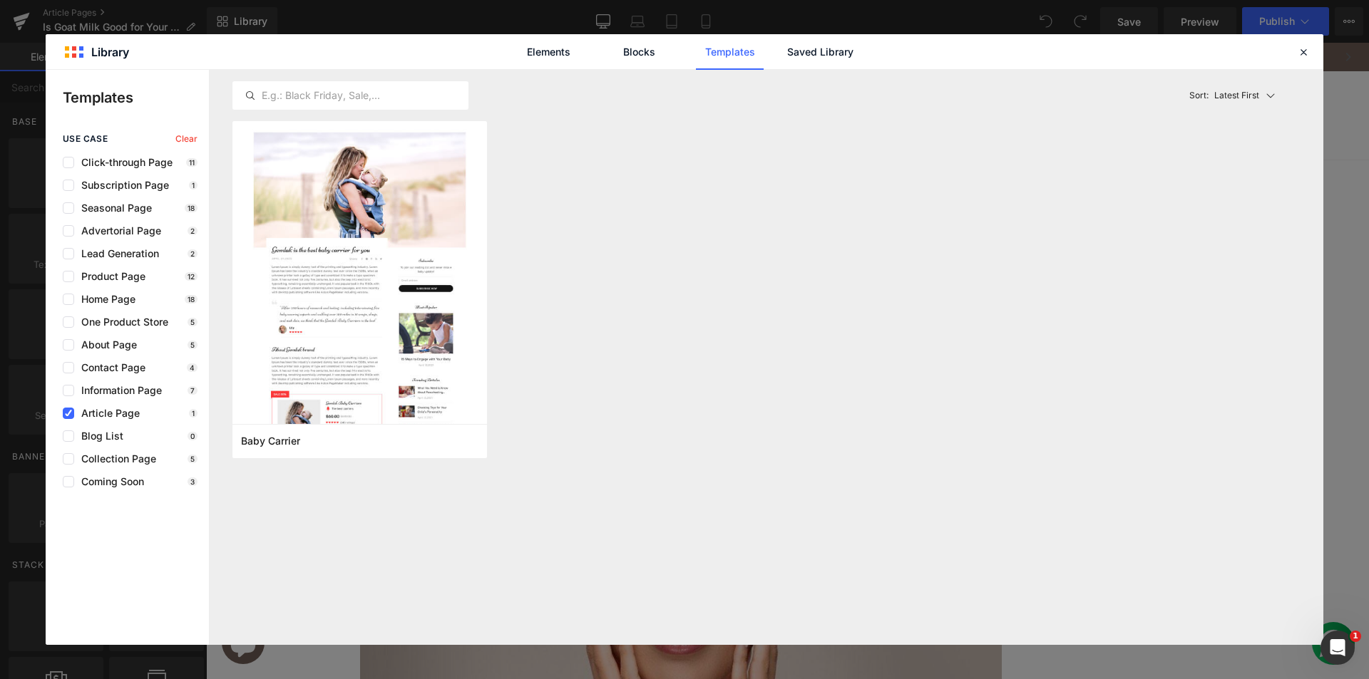
click at [135, 411] on span "Article Page" at bounding box center [107, 413] width 66 height 11
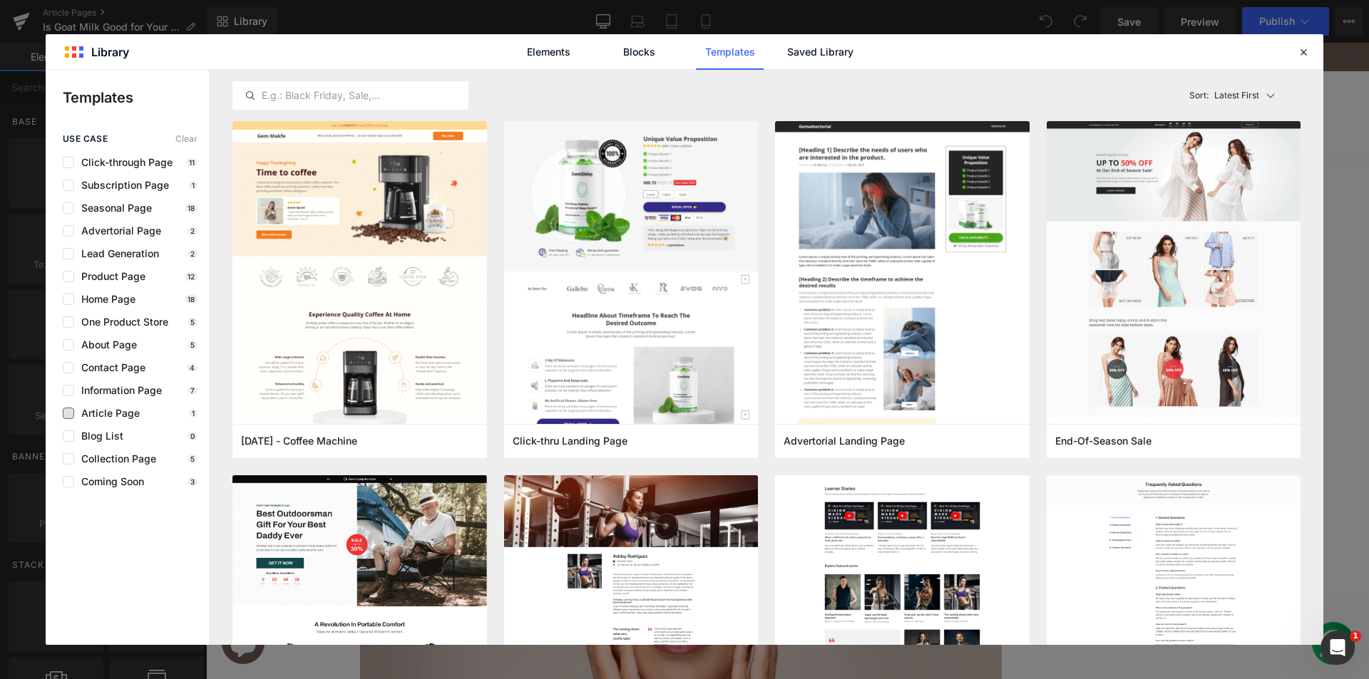
click at [126, 415] on span "Article Page" at bounding box center [107, 413] width 66 height 11
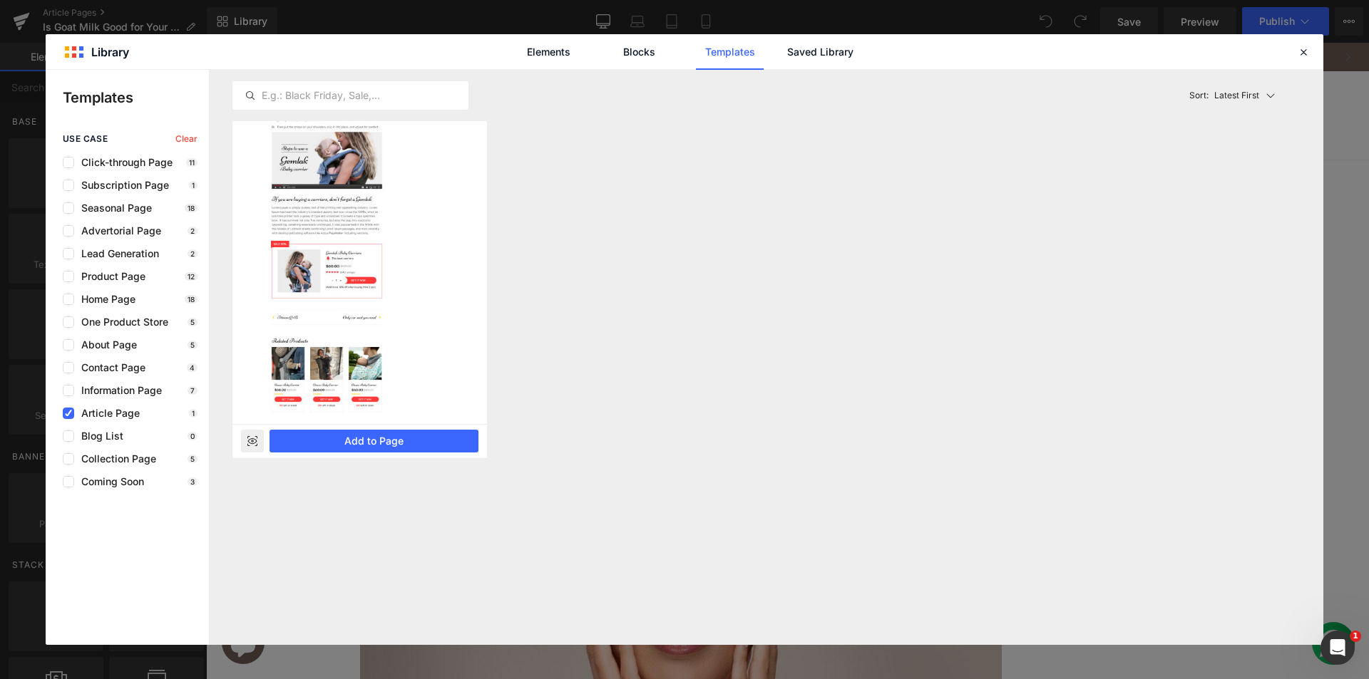
click at [252, 442] on icon at bounding box center [252, 441] width 3 height 3
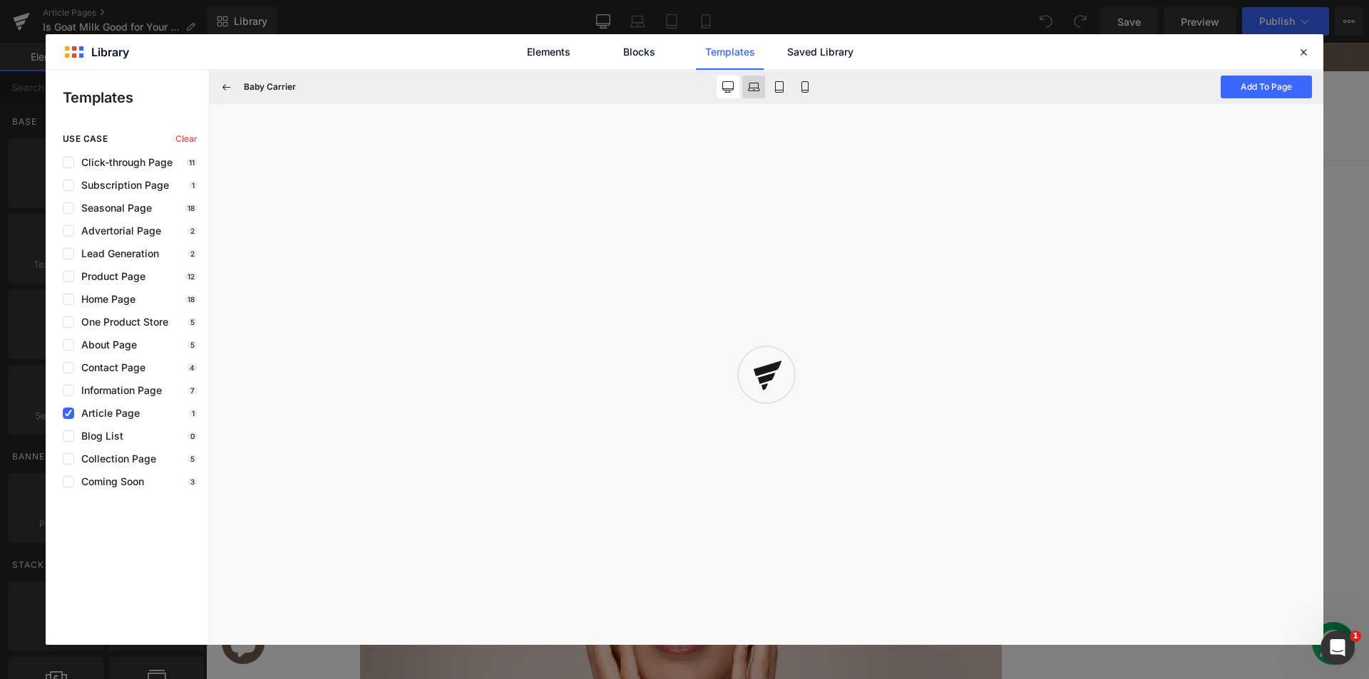
click at [768, 93] on button at bounding box center [779, 87] width 23 height 23
click at [818, 46] on link "Saved Library" at bounding box center [820, 52] width 68 height 36
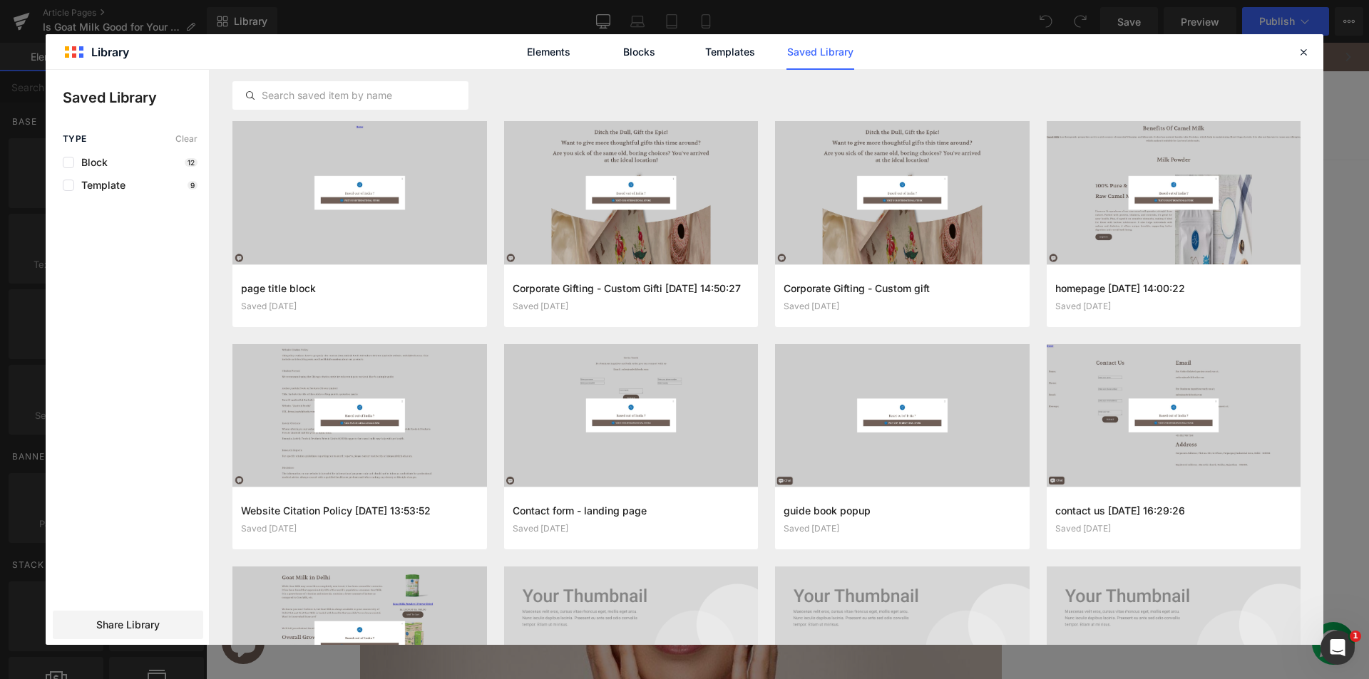
click at [1313, 54] on div "Elements Blocks Templates Saved Library" at bounding box center [685, 51] width 1278 height 35
click at [1303, 53] on icon at bounding box center [1303, 52] width 13 height 13
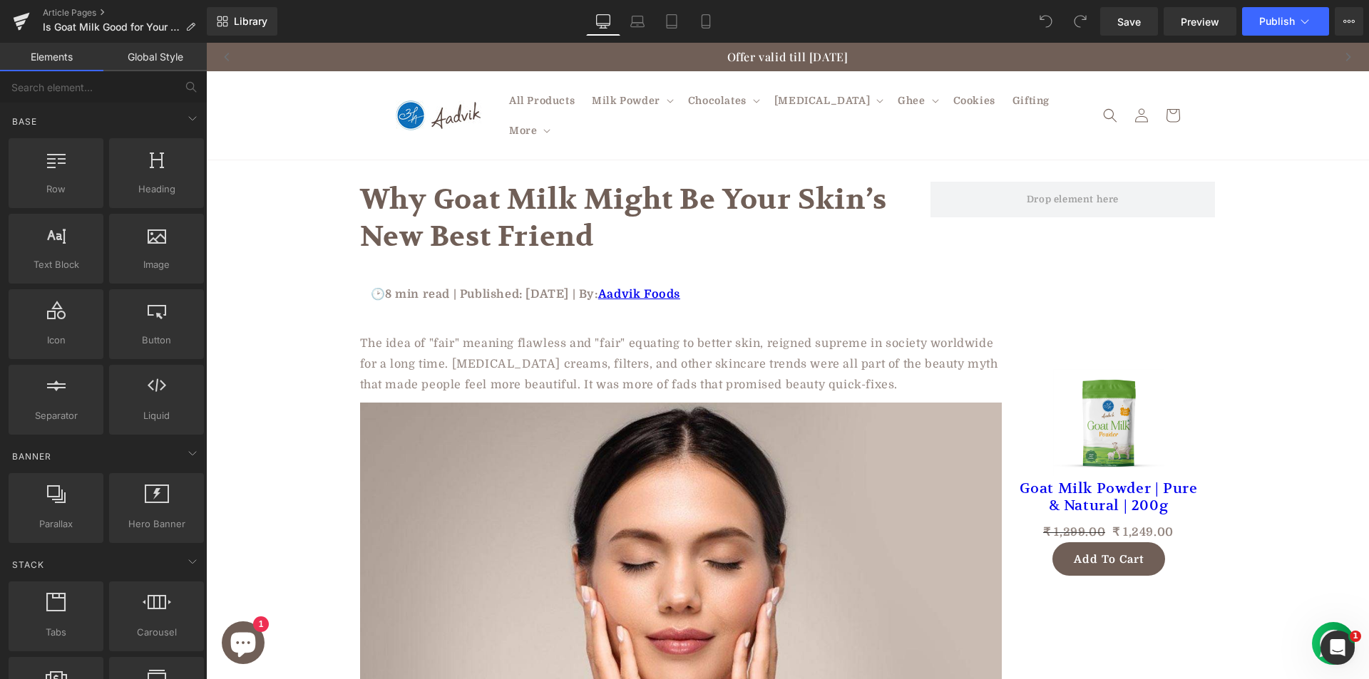
click at [165, 61] on link "Global Style" at bounding box center [154, 57] width 103 height 29
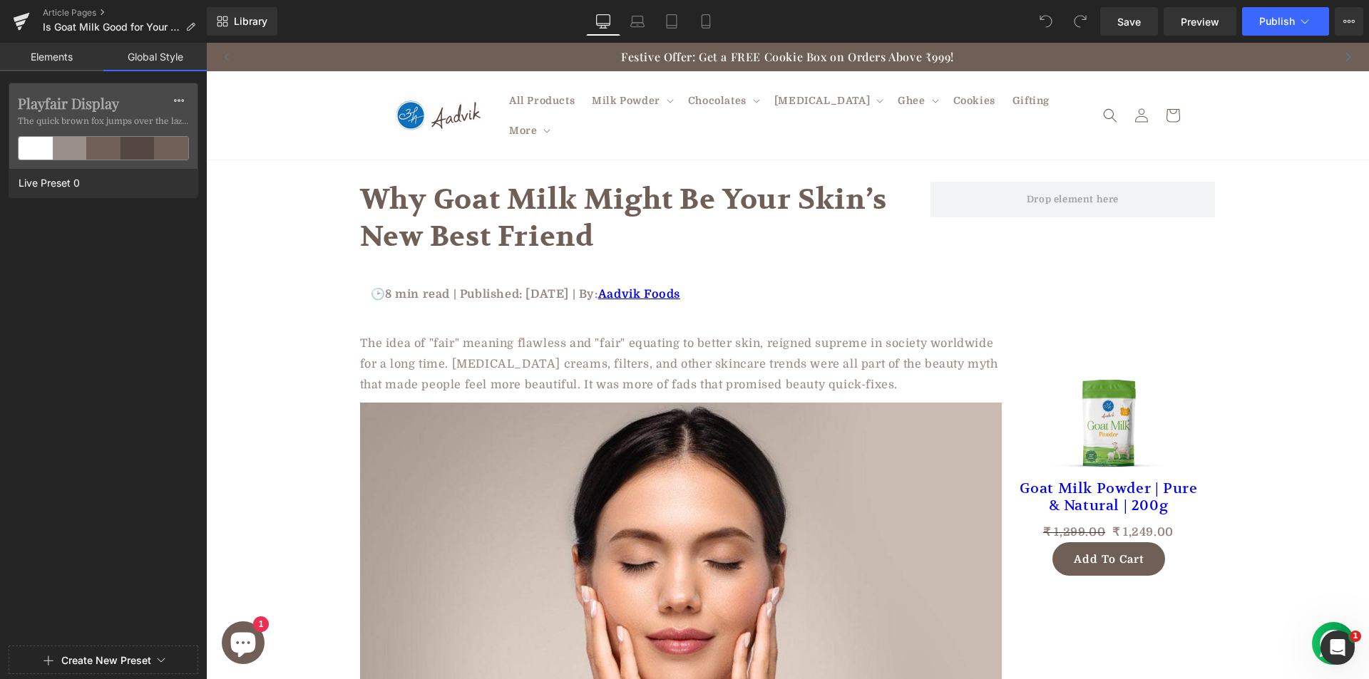
click at [55, 64] on link "Elements" at bounding box center [51, 57] width 103 height 29
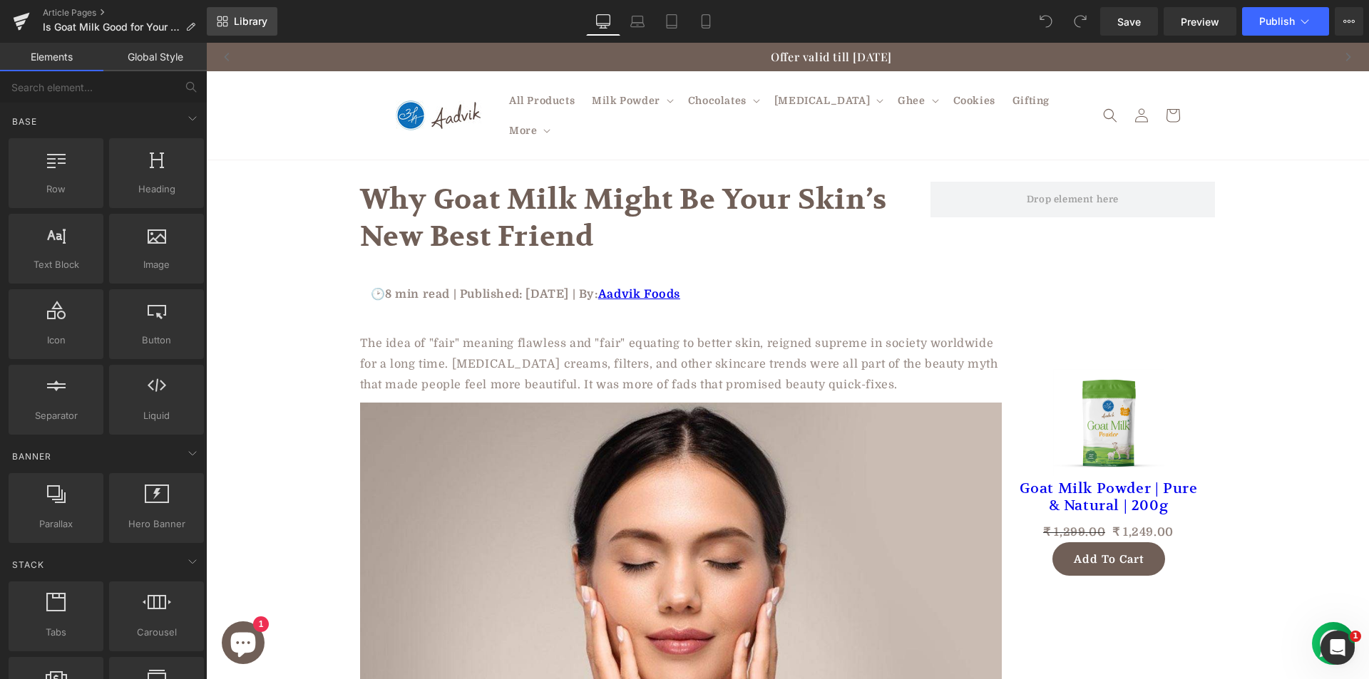
click at [231, 21] on link "Library" at bounding box center [242, 21] width 71 height 29
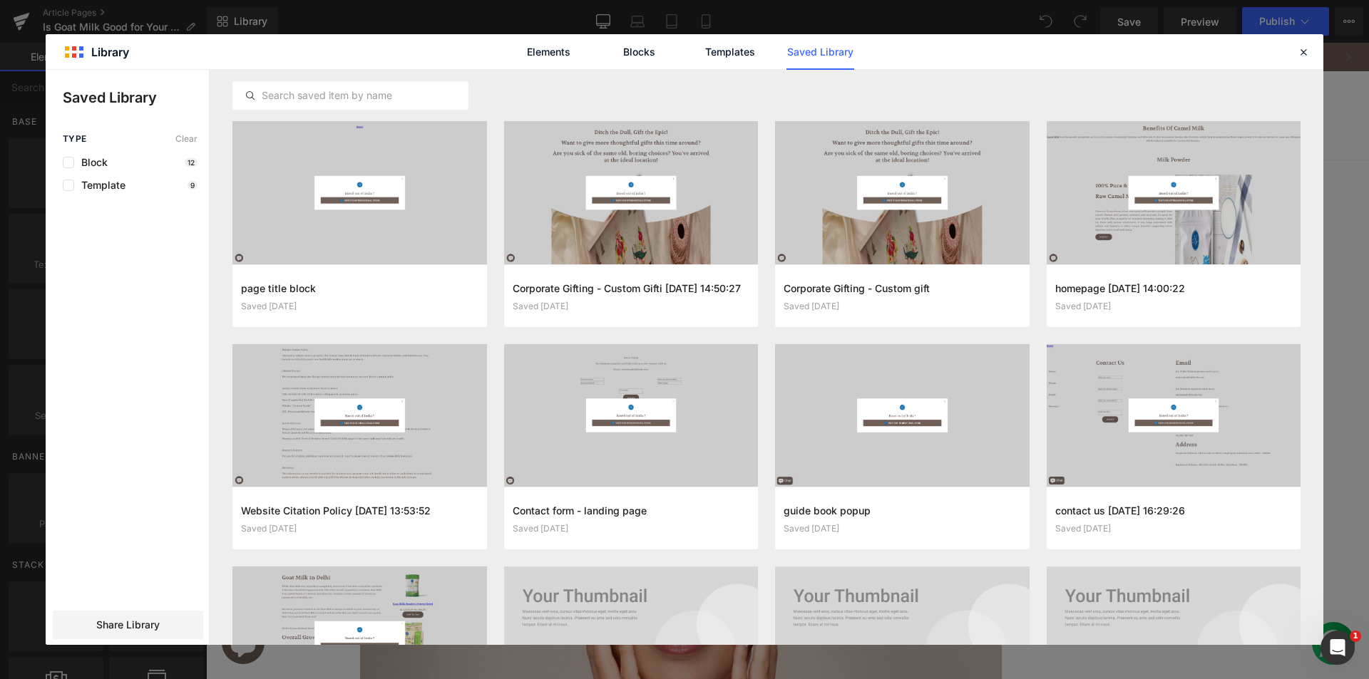
click at [83, 95] on p "Saved Library" at bounding box center [136, 97] width 146 height 21
click at [63, 54] on div "Elements Blocks Templates Saved Library" at bounding box center [685, 51] width 1278 height 35
click at [78, 51] on div "Elements Blocks Templates Saved Library" at bounding box center [685, 51] width 1278 height 35
click at [712, 47] on link "Templates" at bounding box center [730, 52] width 68 height 36
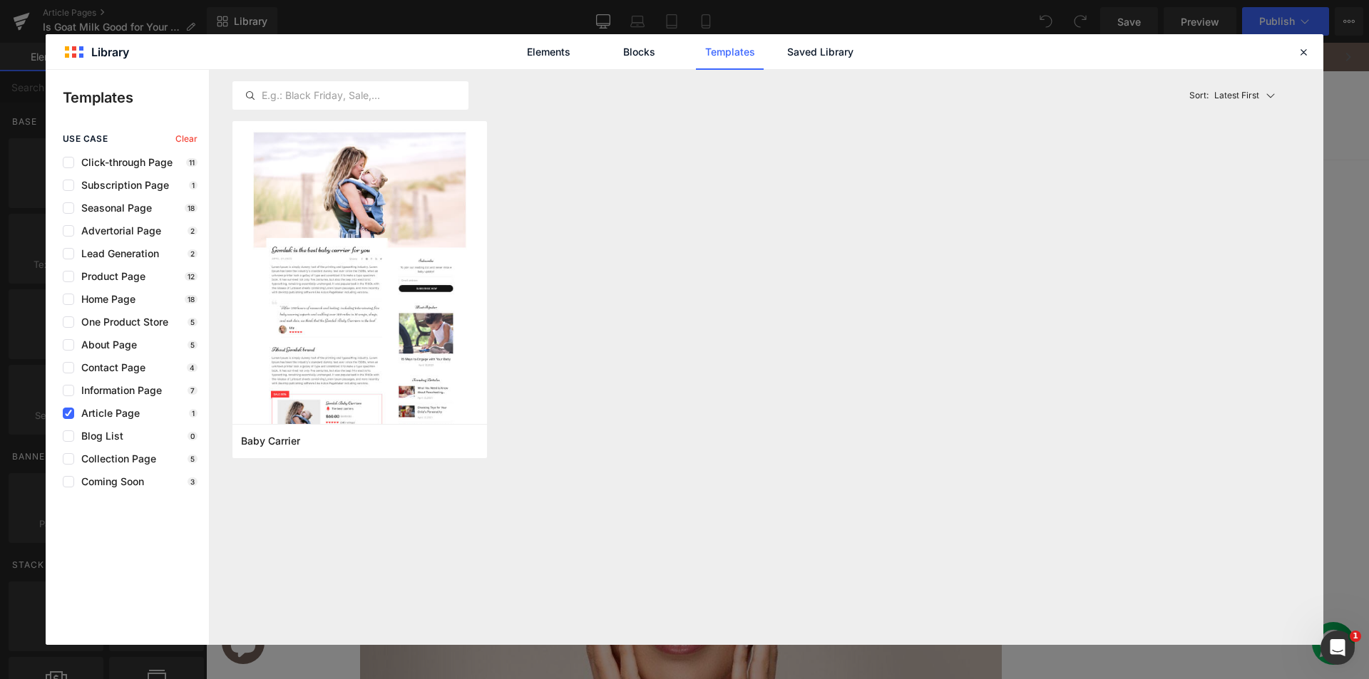
click at [1262, 99] on div "Sort: Latest First" at bounding box center [1243, 95] width 118 height 29
click at [1254, 165] on div "Most View" at bounding box center [1242, 158] width 106 height 29
click at [1257, 95] on p "Most View" at bounding box center [1238, 95] width 42 height 13
click at [1234, 144] on div "Latest First" at bounding box center [1243, 158] width 103 height 29
click at [786, 57] on link "Blocks" at bounding box center [820, 52] width 68 height 36
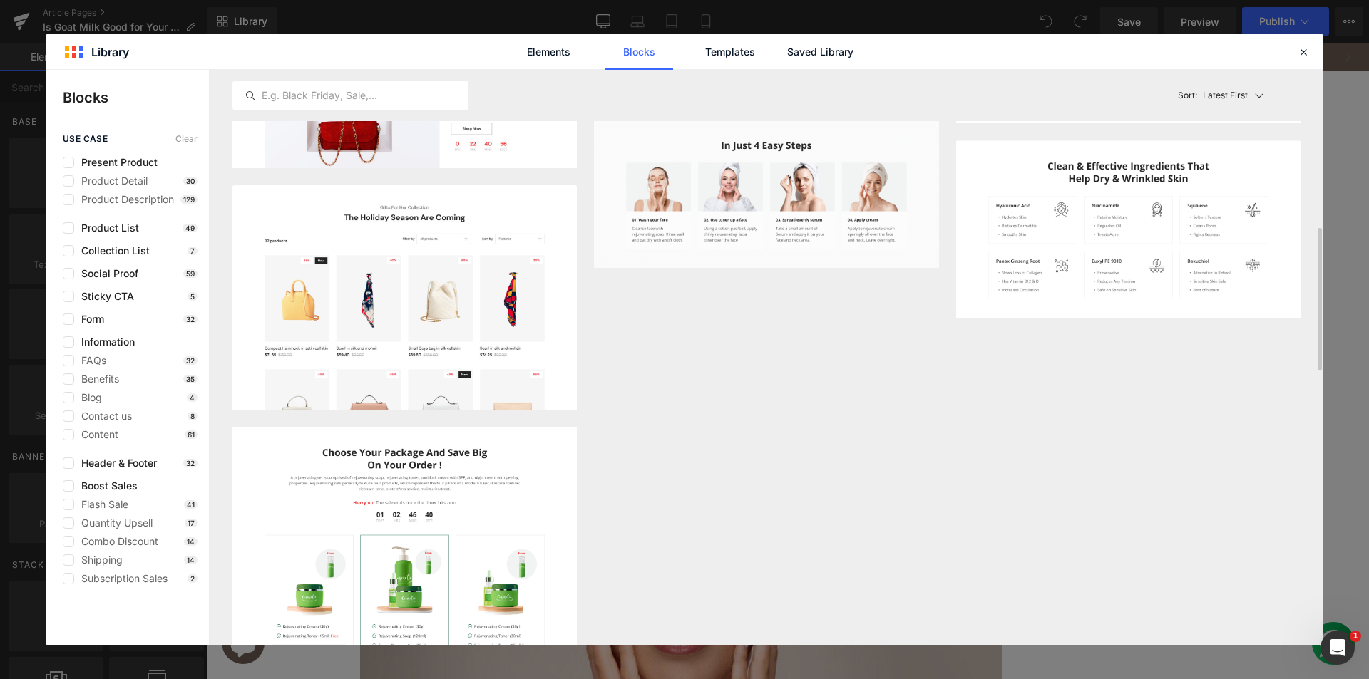
scroll to position [1497, 0]
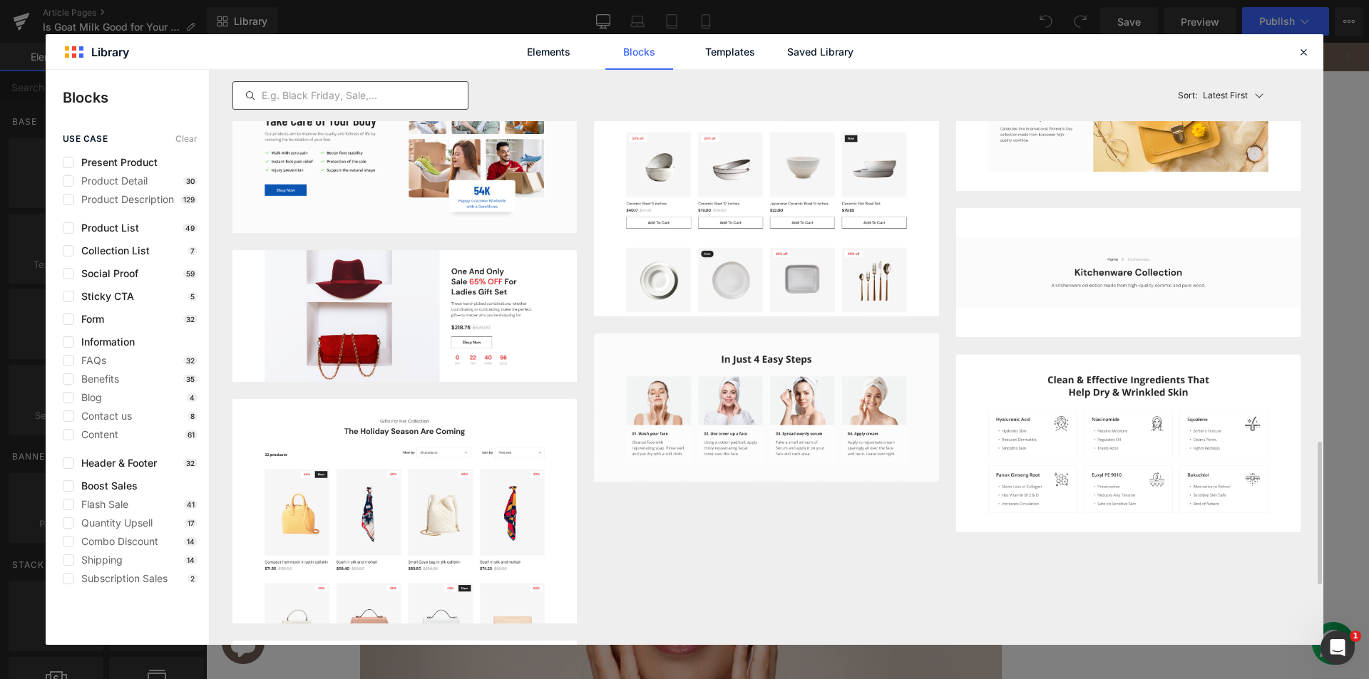
click at [412, 92] on input "text" at bounding box center [350, 95] width 235 height 17
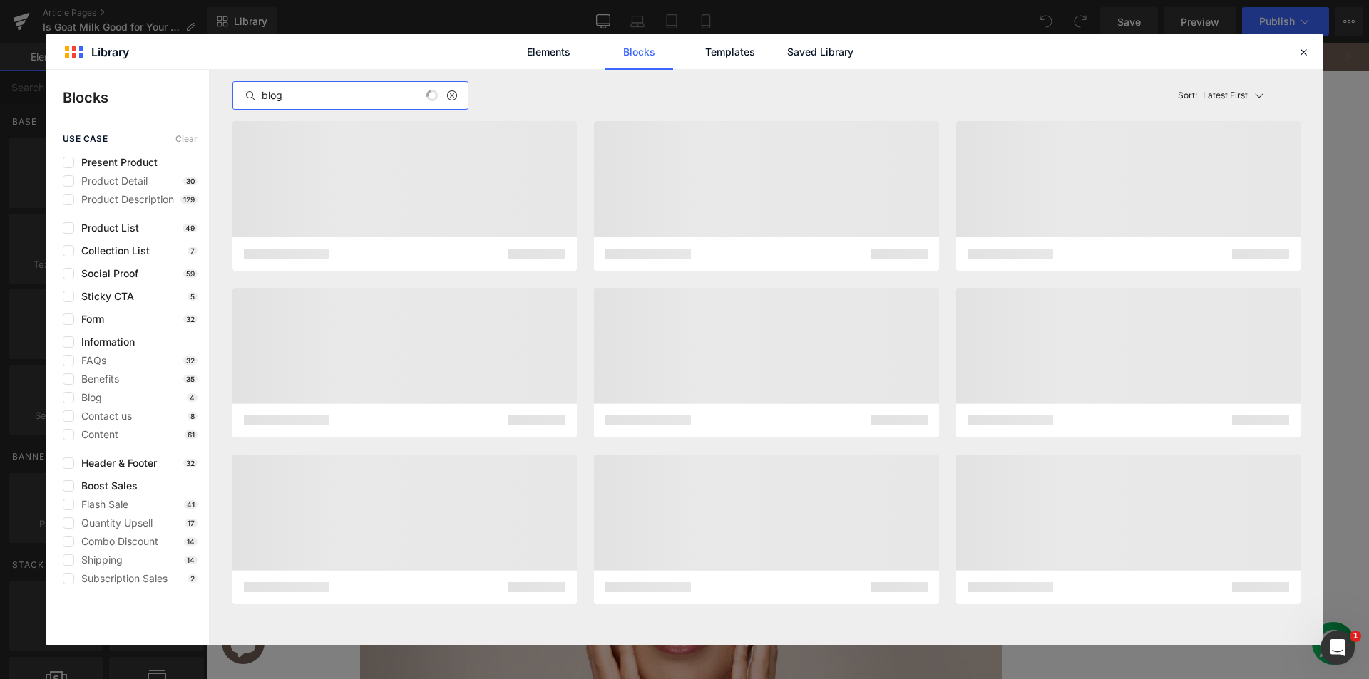
scroll to position [0, 0]
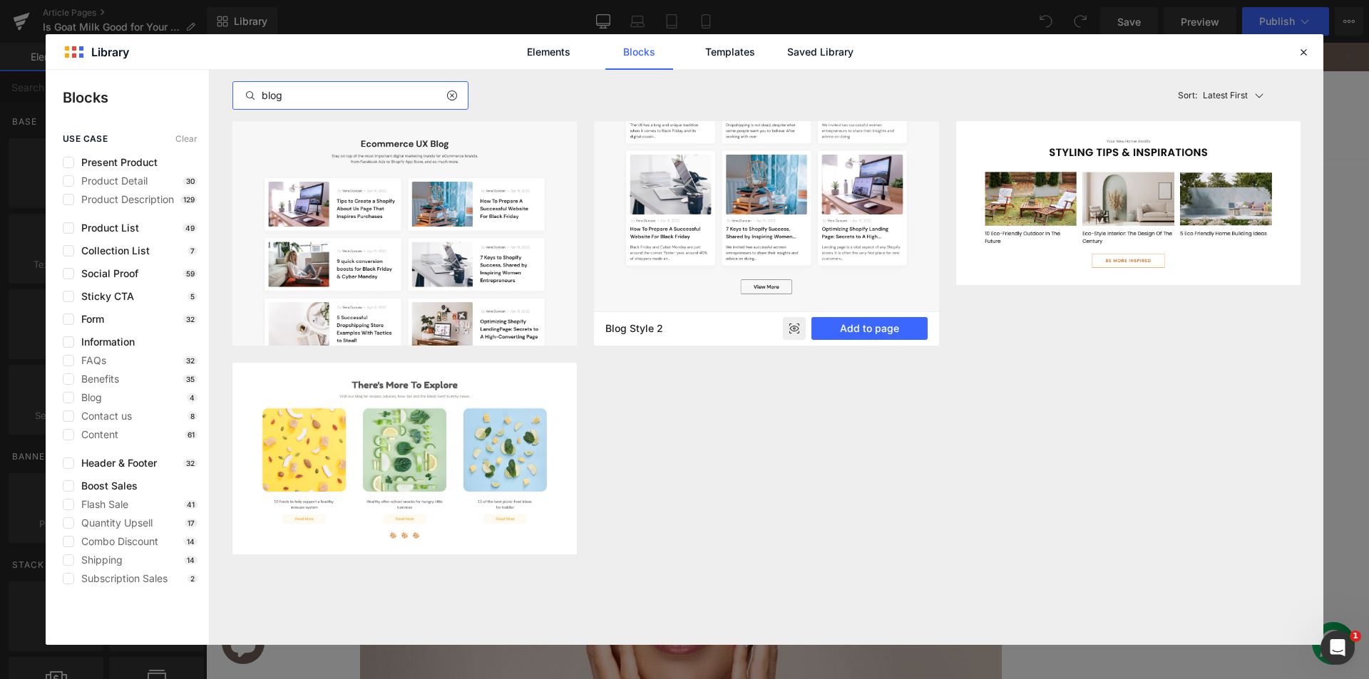
type input "blog"
click at [780, 214] on img at bounding box center [766, 141] width 344 height 341
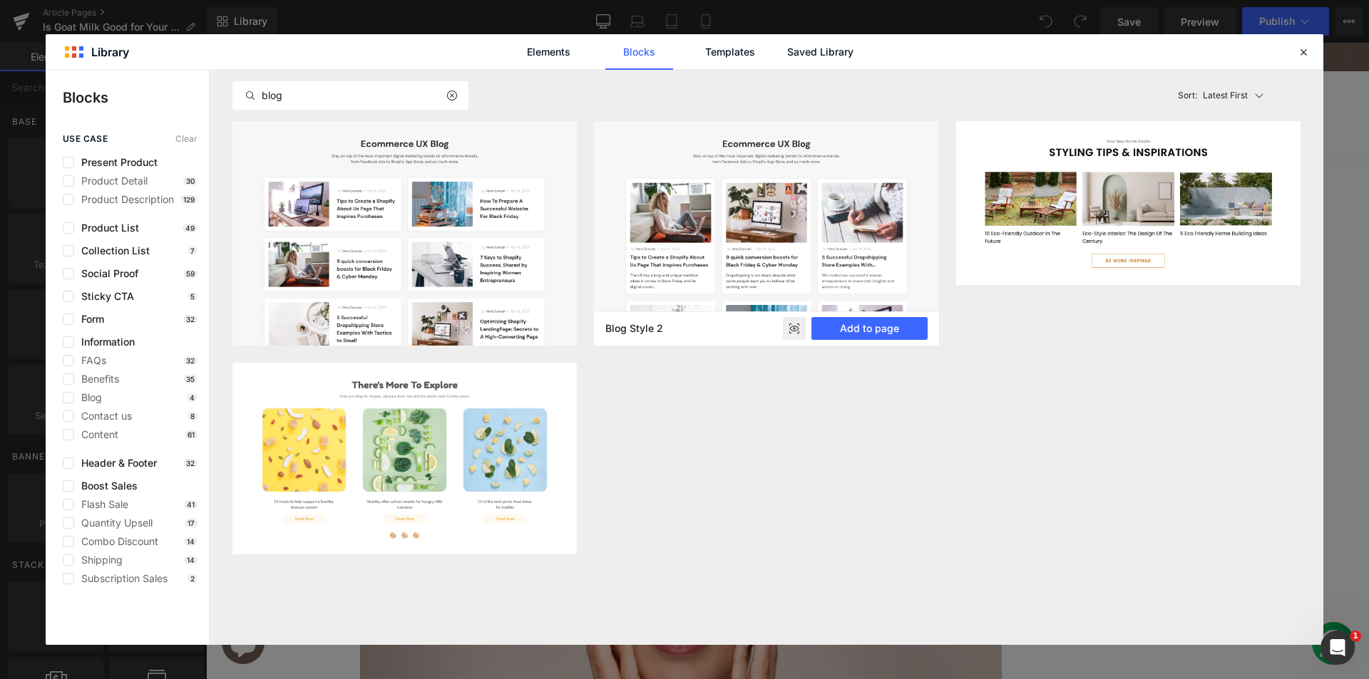
click at [796, 336] on rect at bounding box center [794, 328] width 23 height 23
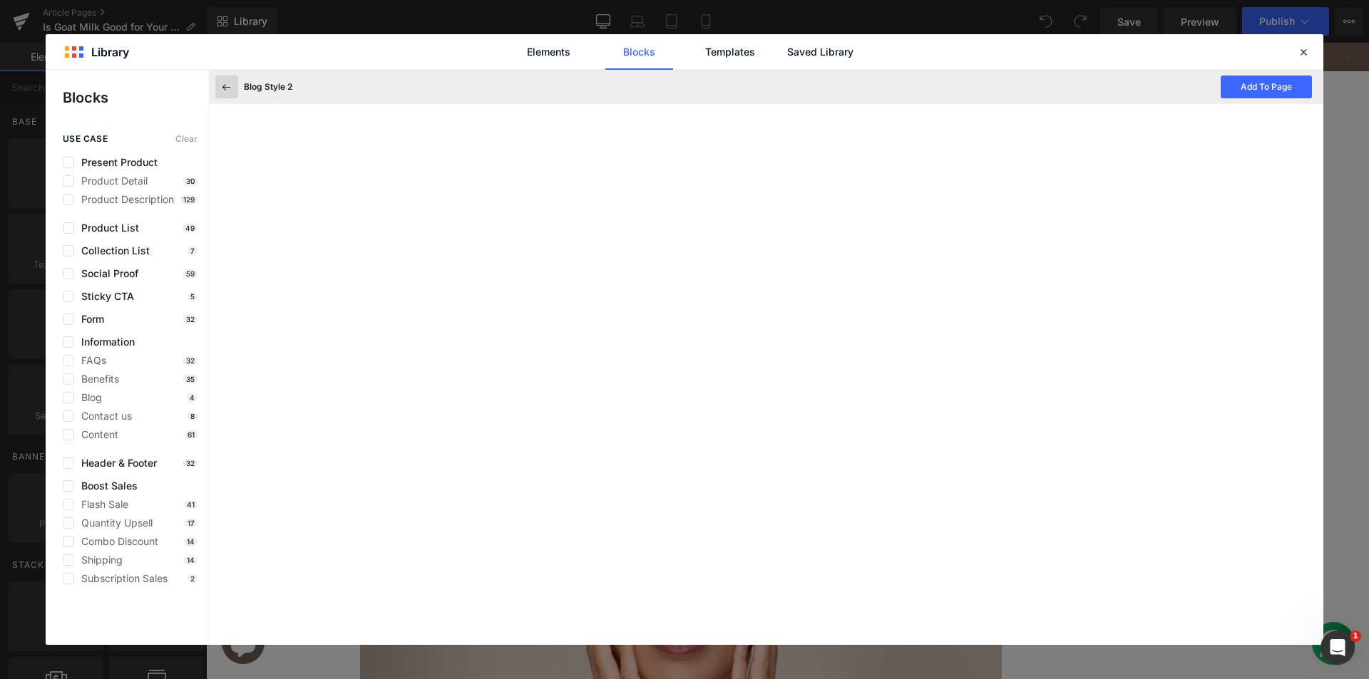
click at [227, 83] on icon at bounding box center [226, 87] width 13 height 13
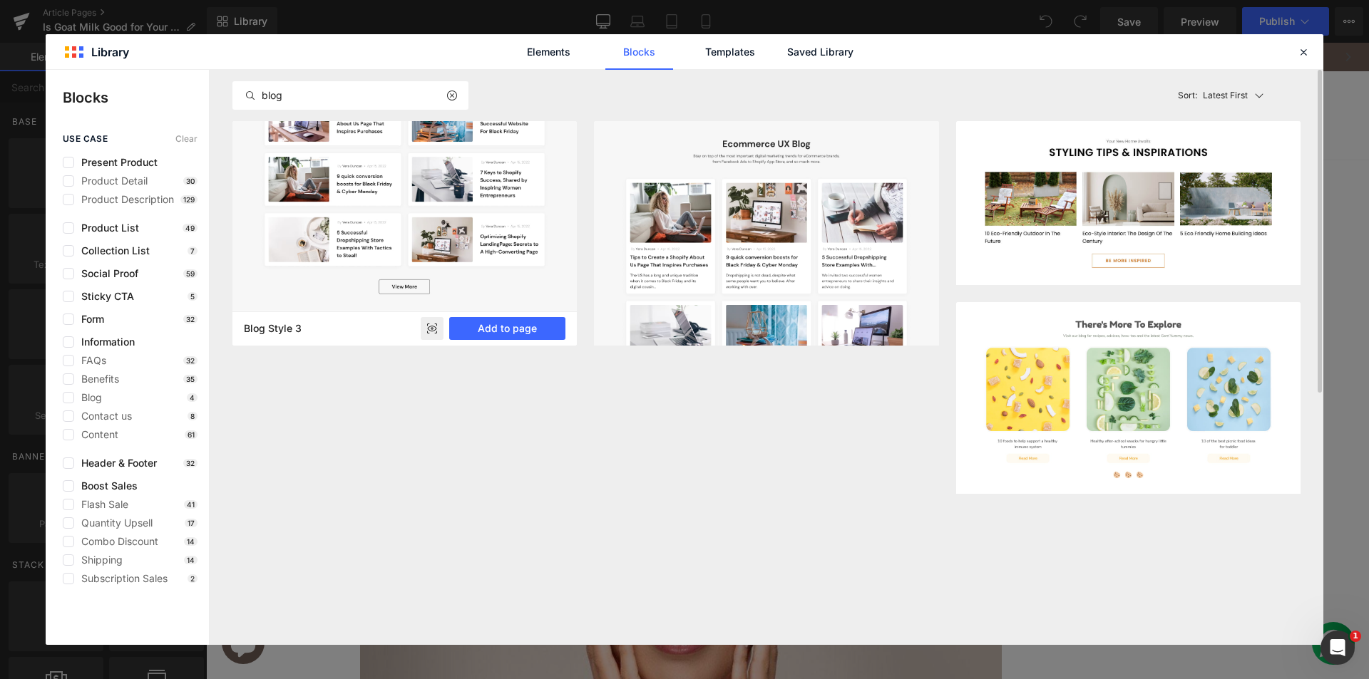
click at [426, 294] on img at bounding box center [404, 173] width 344 height 275
click at [428, 251] on img at bounding box center [404, 173] width 344 height 275
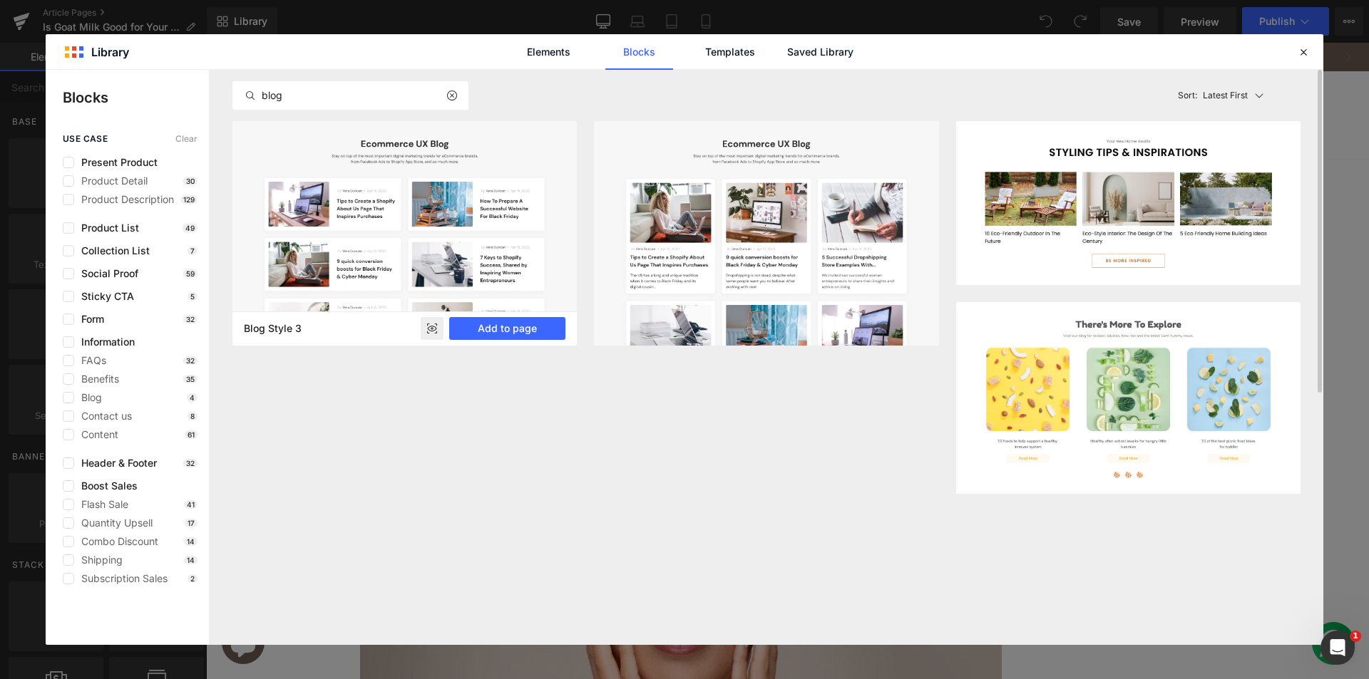
click at [428, 320] on rect at bounding box center [432, 328] width 23 height 23
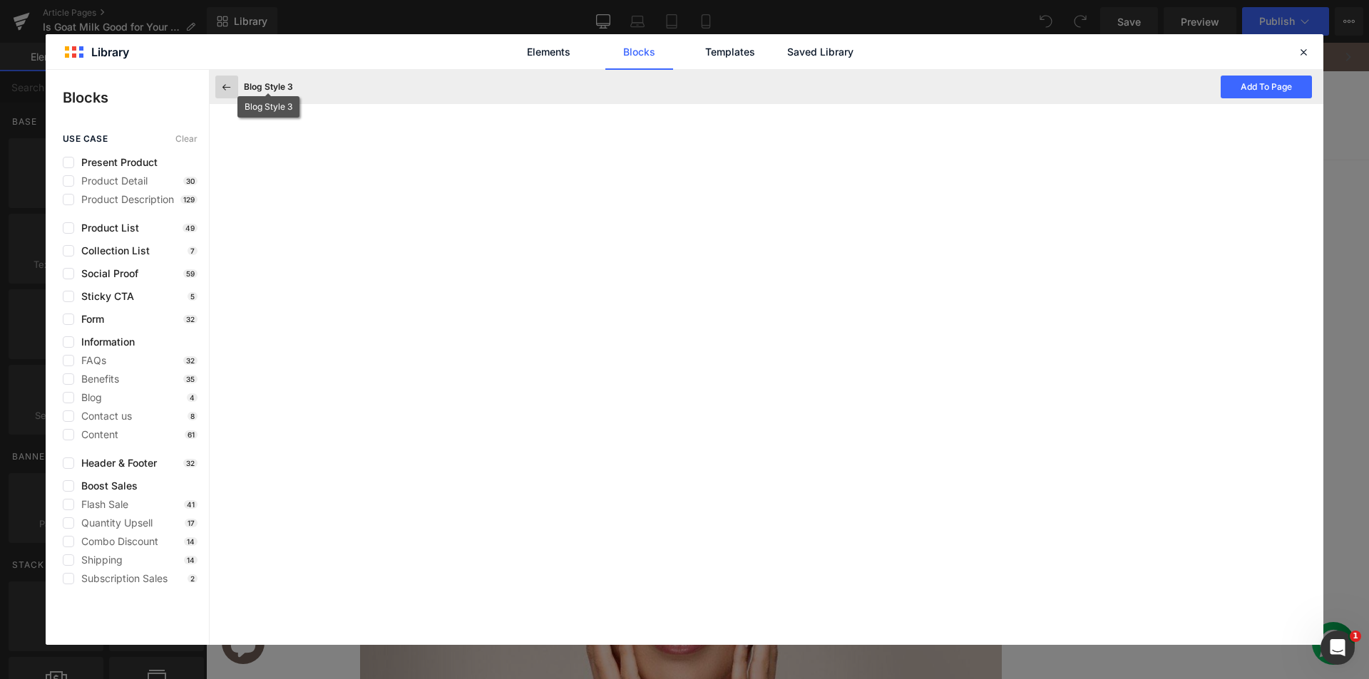
click at [235, 88] on button at bounding box center [226, 87] width 23 height 23
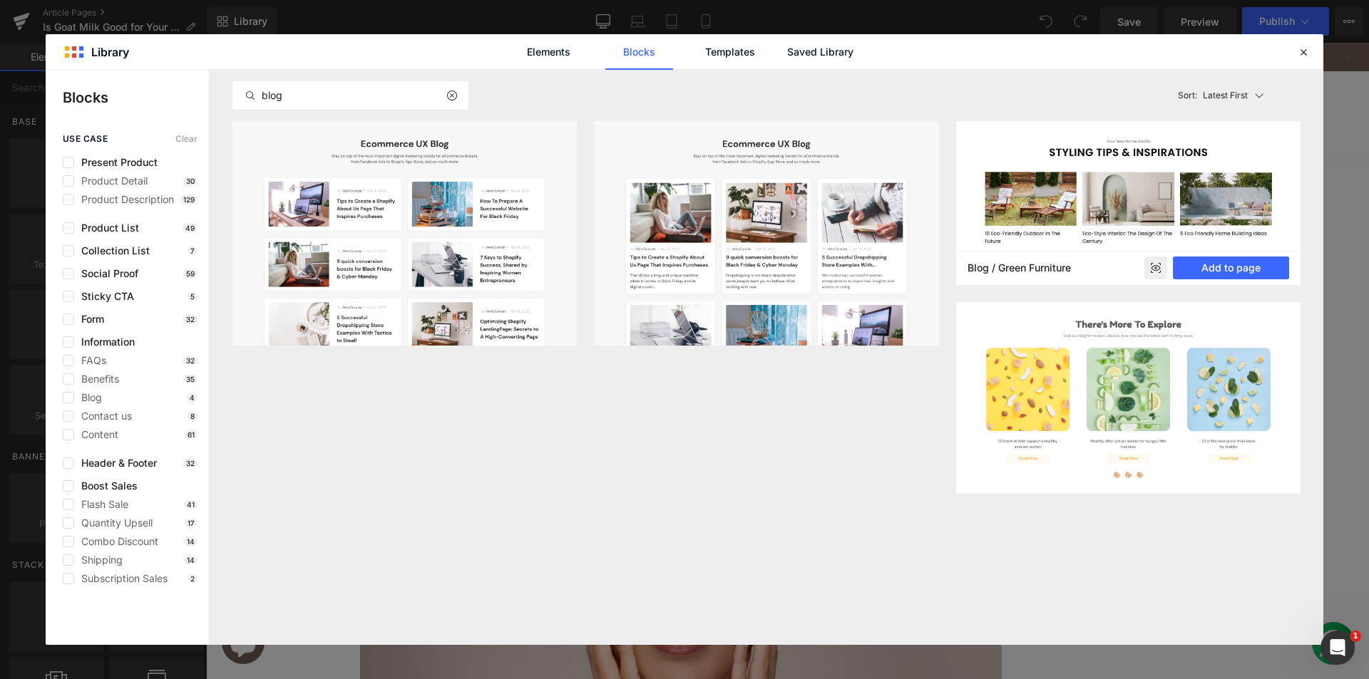
click at [1072, 210] on img at bounding box center [1128, 203] width 344 height 164
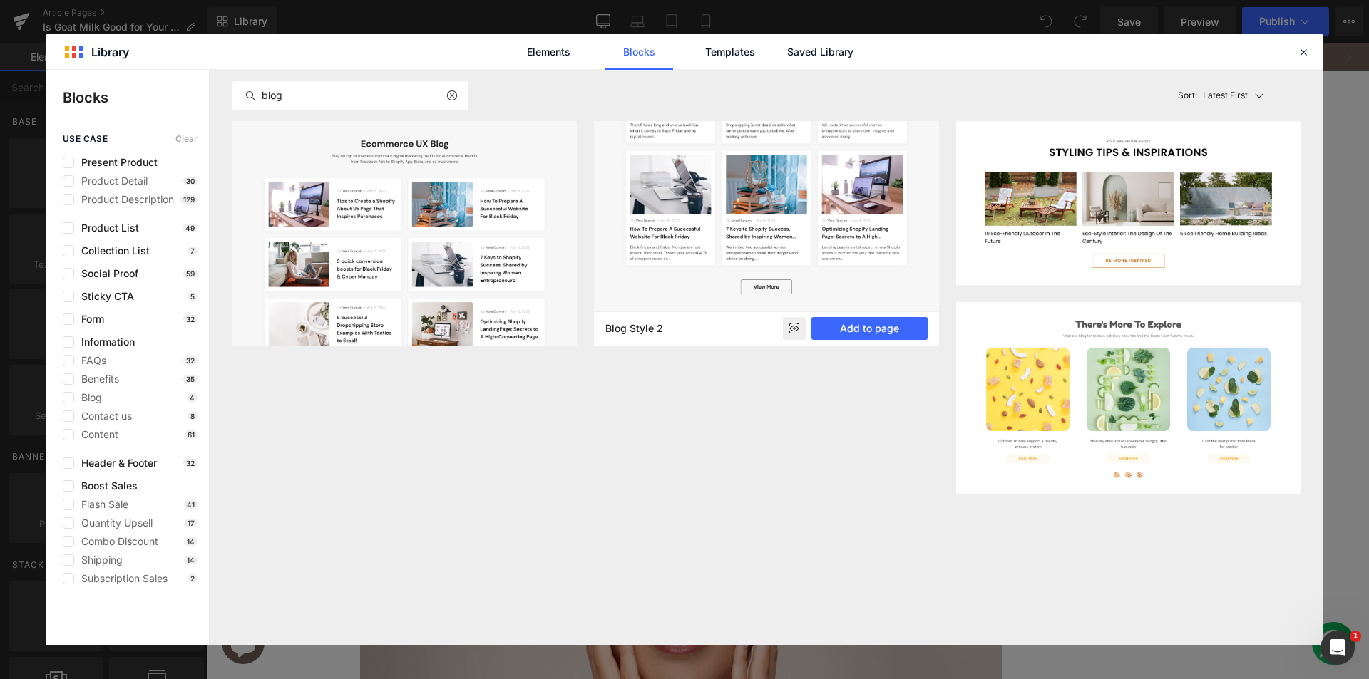
click at [682, 227] on img at bounding box center [766, 141] width 344 height 341
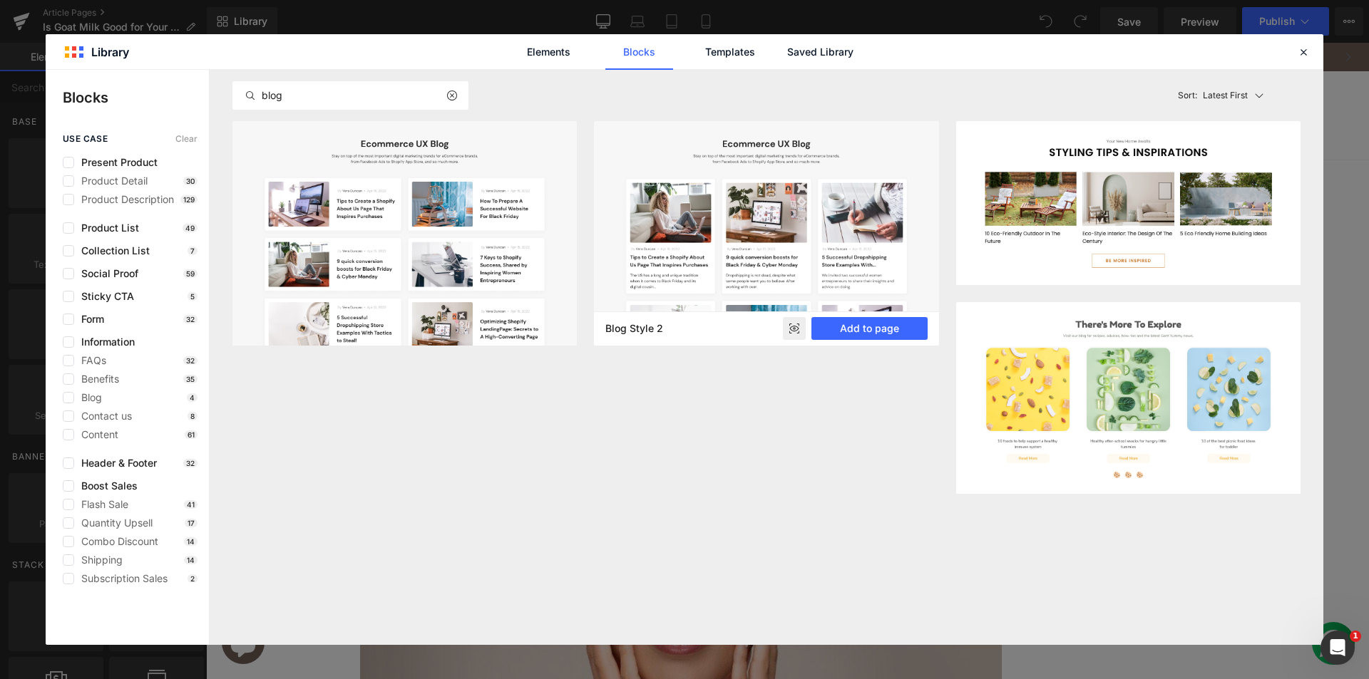
click at [791, 330] on icon at bounding box center [793, 329] width 9 height 6
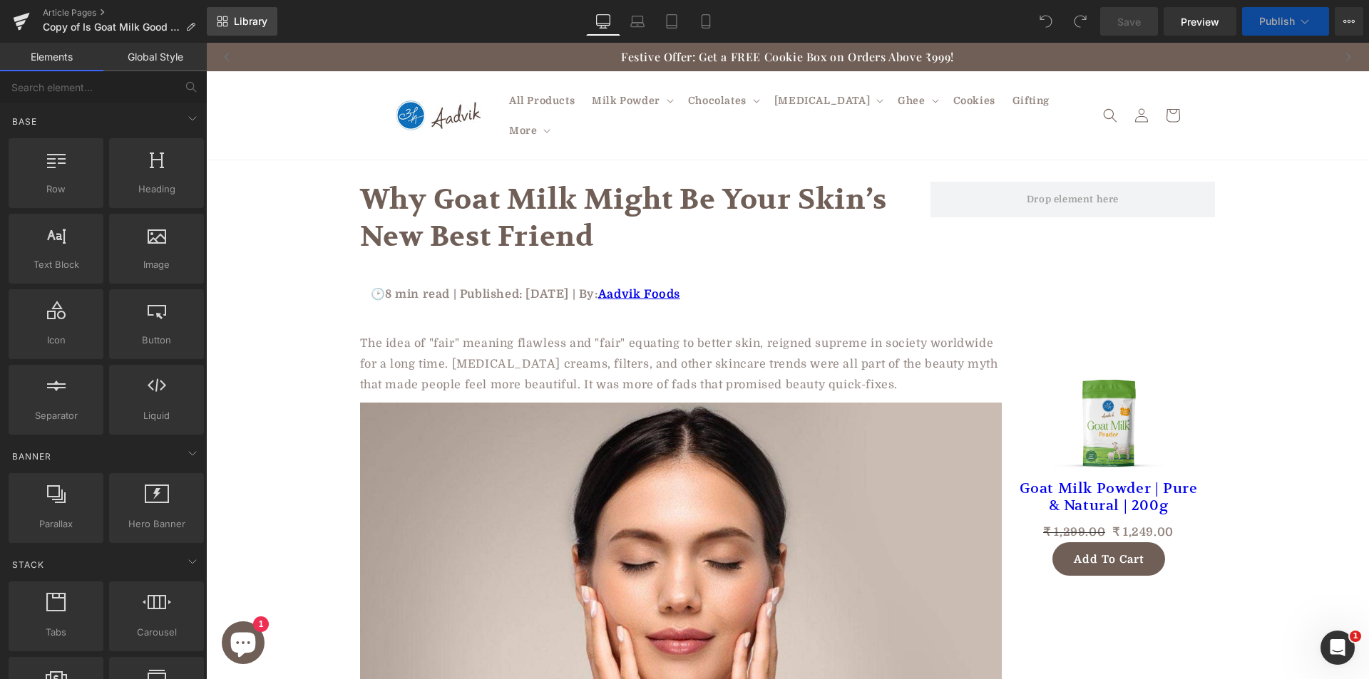
click at [220, 20] on icon at bounding box center [222, 21] width 11 height 11
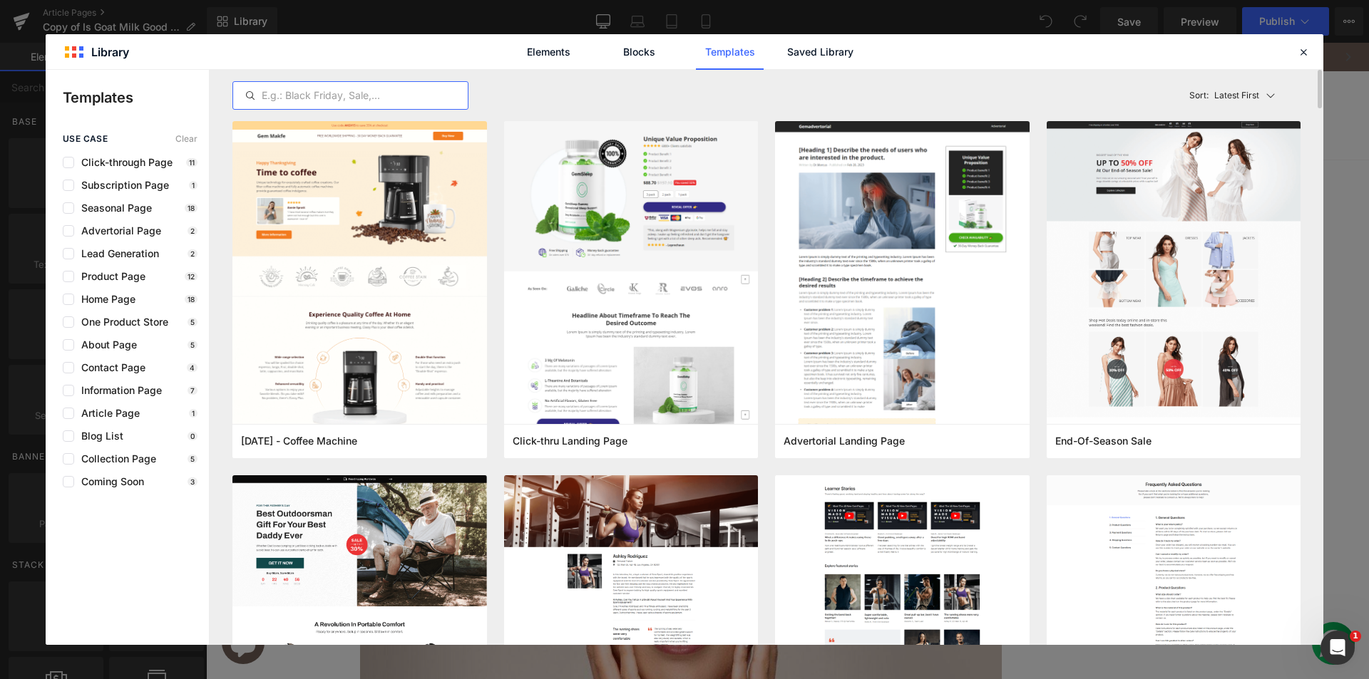
click at [317, 103] on input "text" at bounding box center [350, 95] width 235 height 17
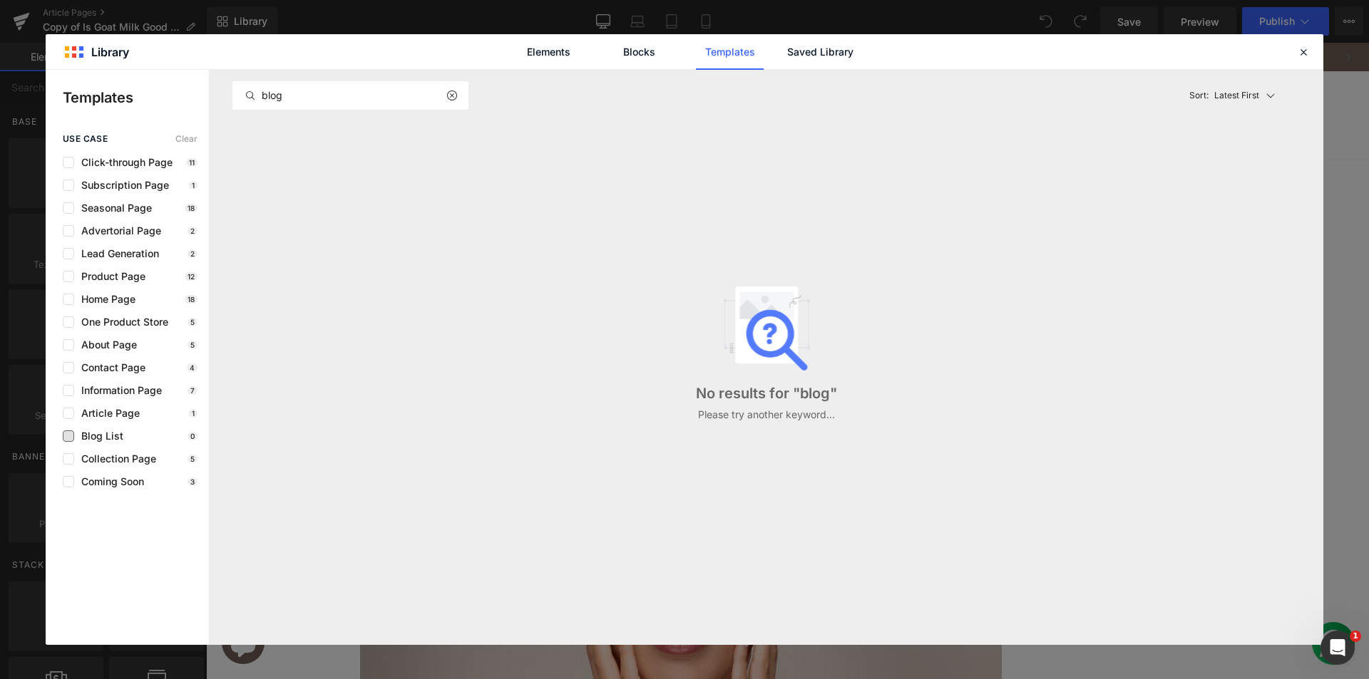
click at [111, 436] on span "Blog List" at bounding box center [98, 436] width 49 height 11
click at [304, 84] on div "blog" at bounding box center [350, 95] width 236 height 29
drag, startPoint x: 1288, startPoint y: 91, endPoint x: 1272, endPoint y: 96, distance: 16.3
click at [1278, 94] on div "Sort: Latest First" at bounding box center [1243, 95] width 118 height 29
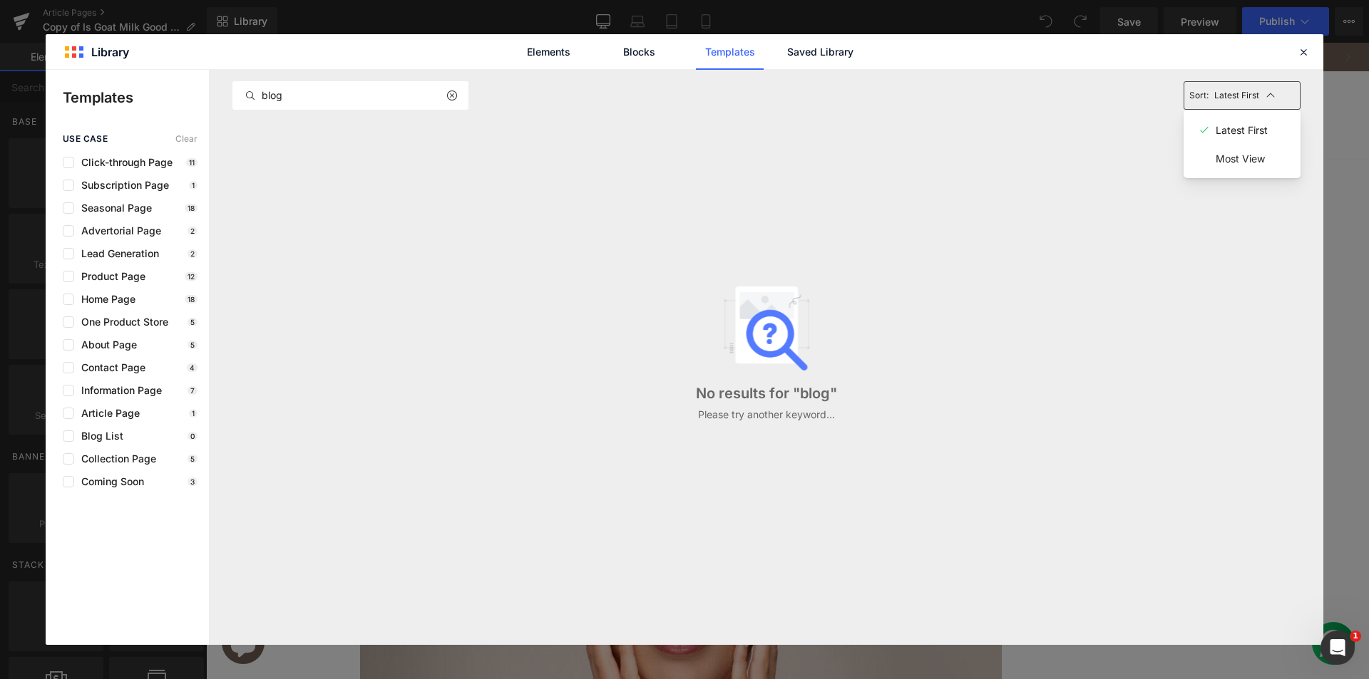
click at [1266, 98] on icon at bounding box center [1270, 95] width 11 height 11
click at [1250, 93] on p "Latest First" at bounding box center [1236, 95] width 45 height 13
click at [334, 101] on input "blog" at bounding box center [350, 95] width 235 height 17
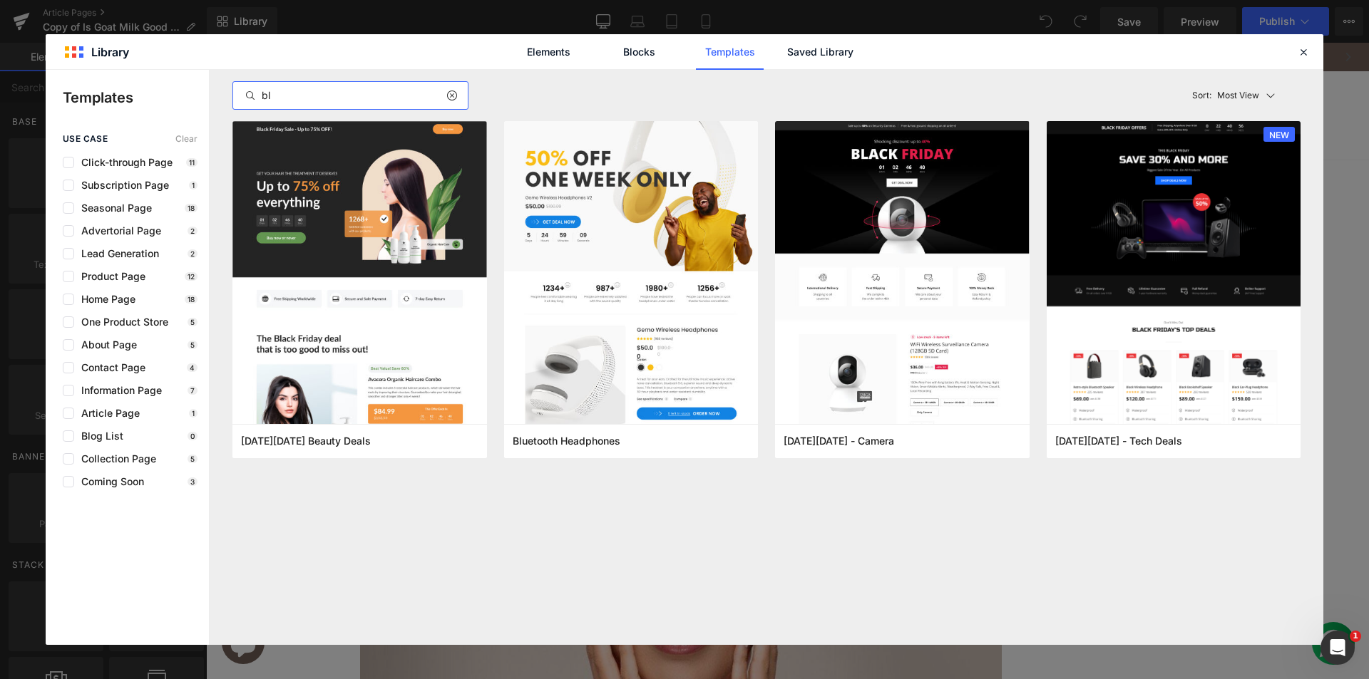
type input "b"
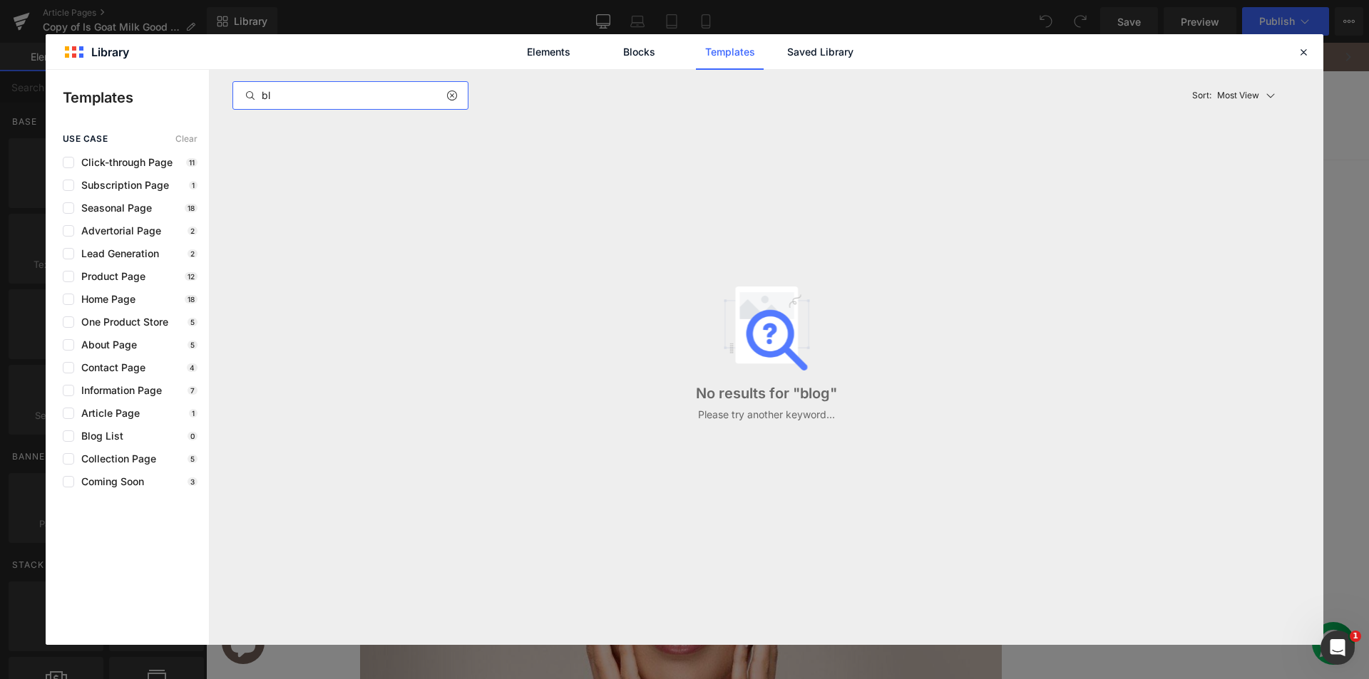
type input "b"
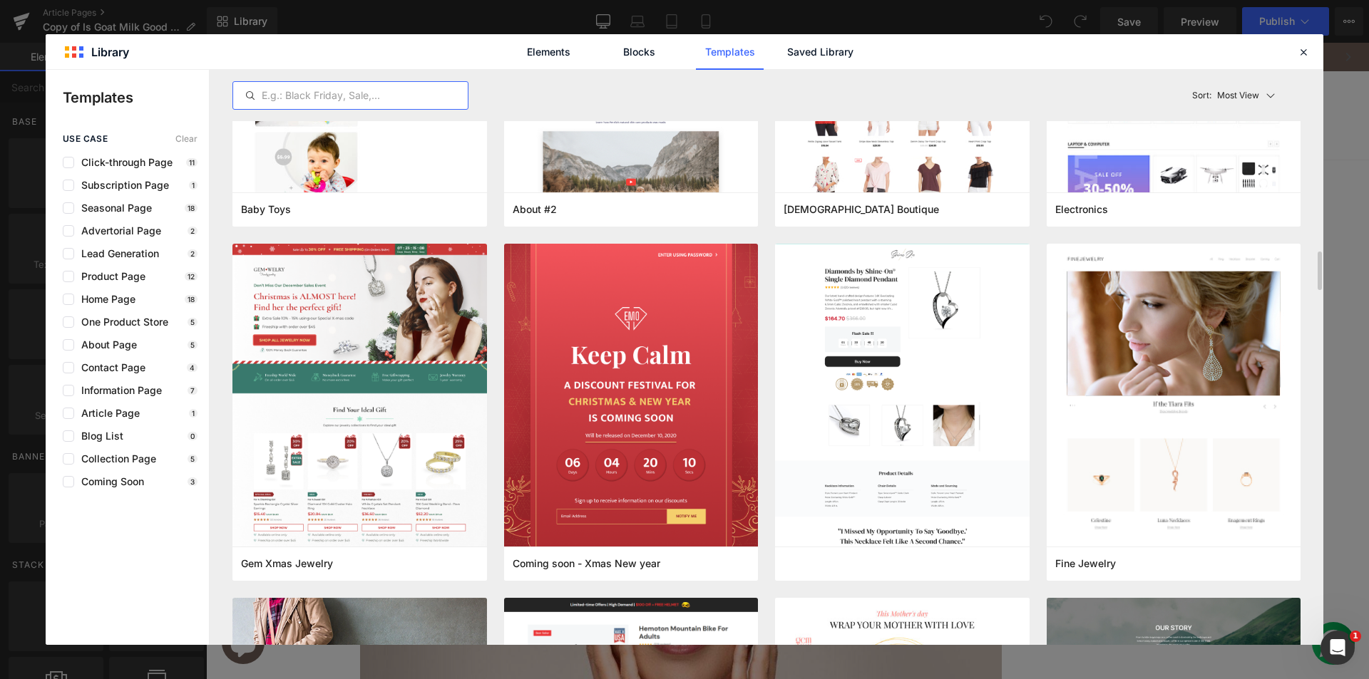
scroll to position [3066, 0]
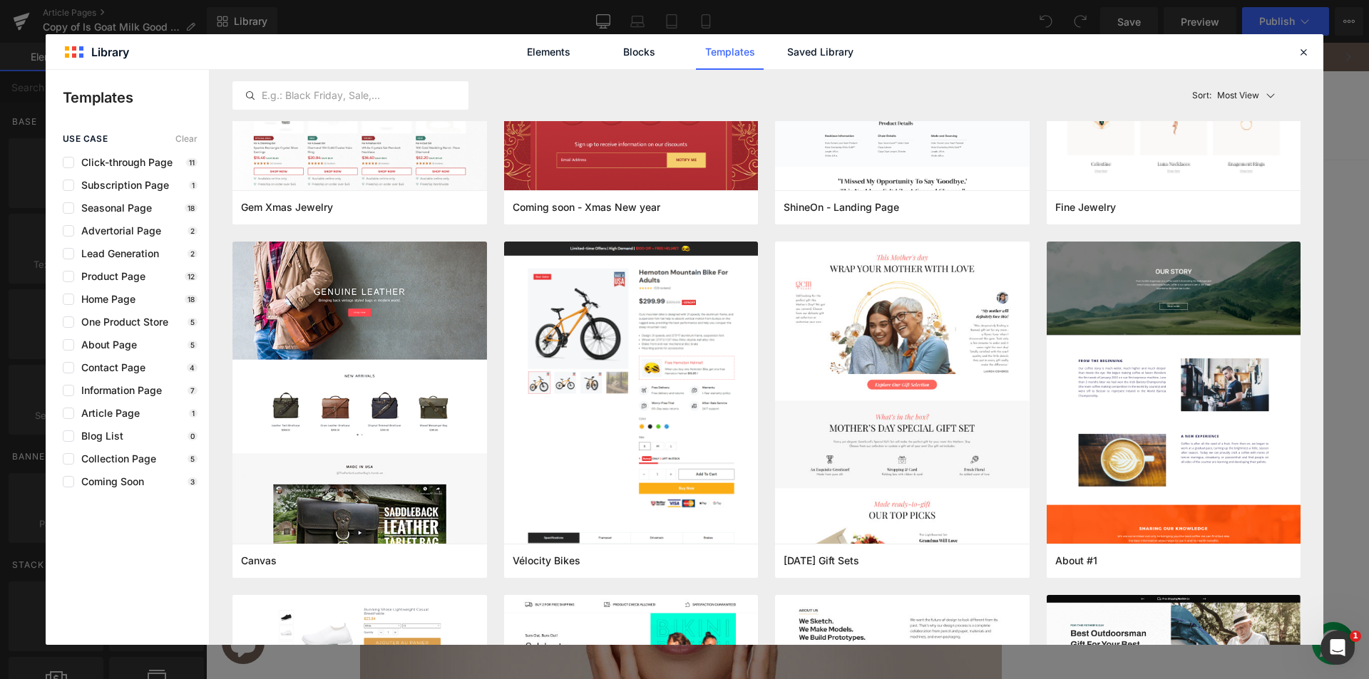
click at [130, 406] on div "use case Clear Click-through Page 11 Subscription Page 1 Seasonal Page 18 Adver…" at bounding box center [127, 311] width 163 height 354
click at [120, 418] on span "Article Page" at bounding box center [107, 413] width 66 height 11
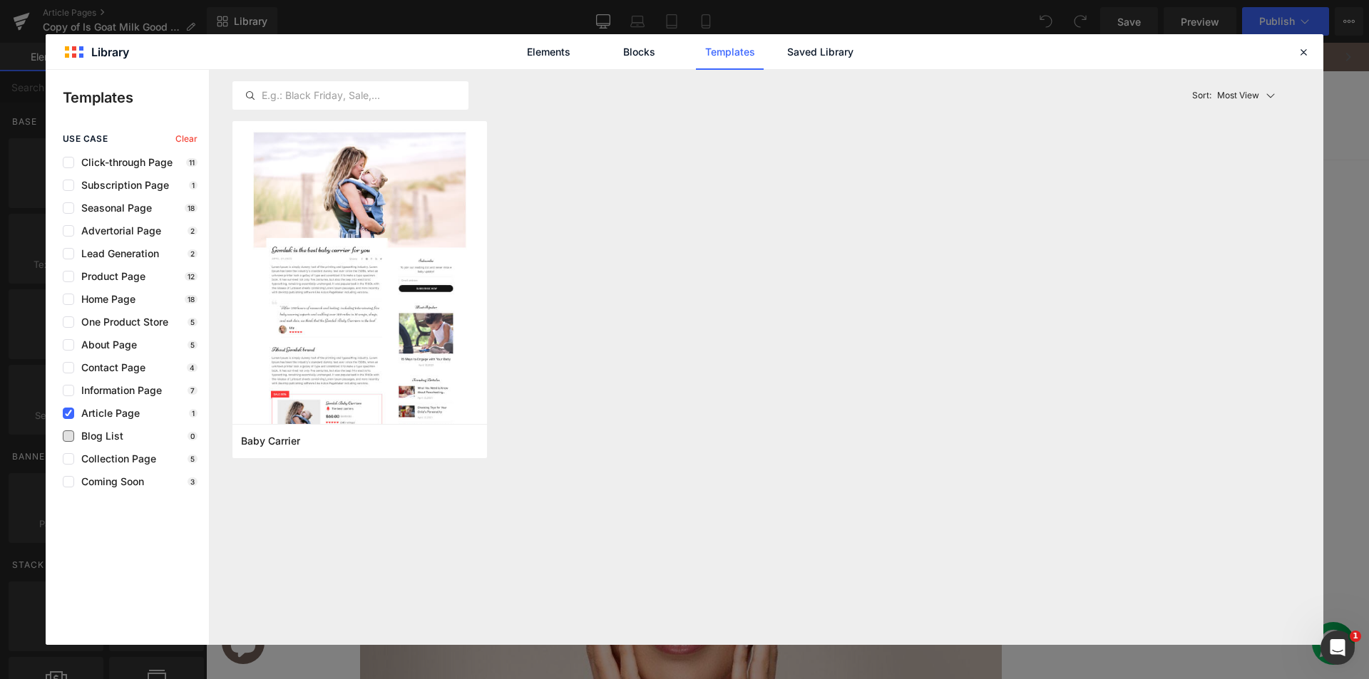
click at [108, 436] on span "Blog List" at bounding box center [98, 436] width 49 height 11
click at [106, 421] on div "use case Clear Click-through Page 11 Subscription Page 1 Seasonal Page 18 Adver…" at bounding box center [127, 311] width 163 height 354
click at [103, 413] on span "Article Page" at bounding box center [107, 413] width 66 height 11
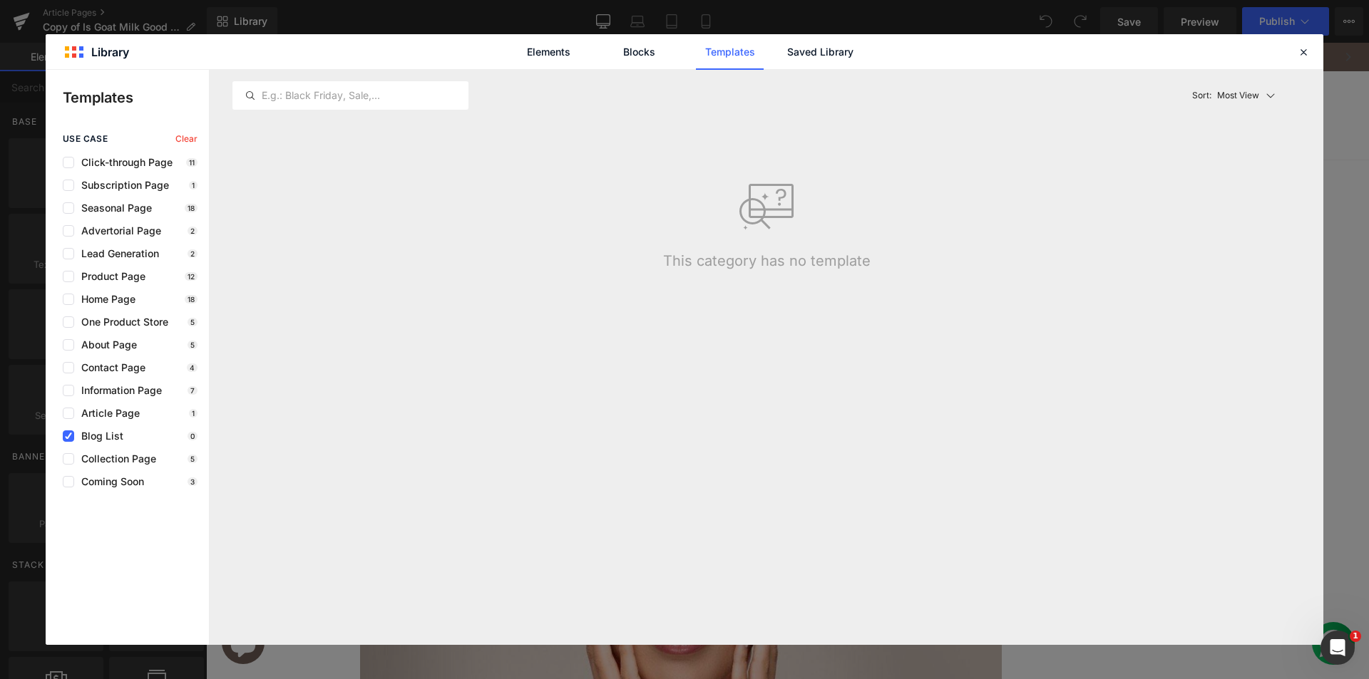
click at [102, 428] on div "use case Clear Click-through Page 11 Subscription Page 1 Seasonal Page 18 Adver…" at bounding box center [127, 311] width 163 height 354
click at [100, 432] on span "Blog List" at bounding box center [98, 436] width 49 height 11
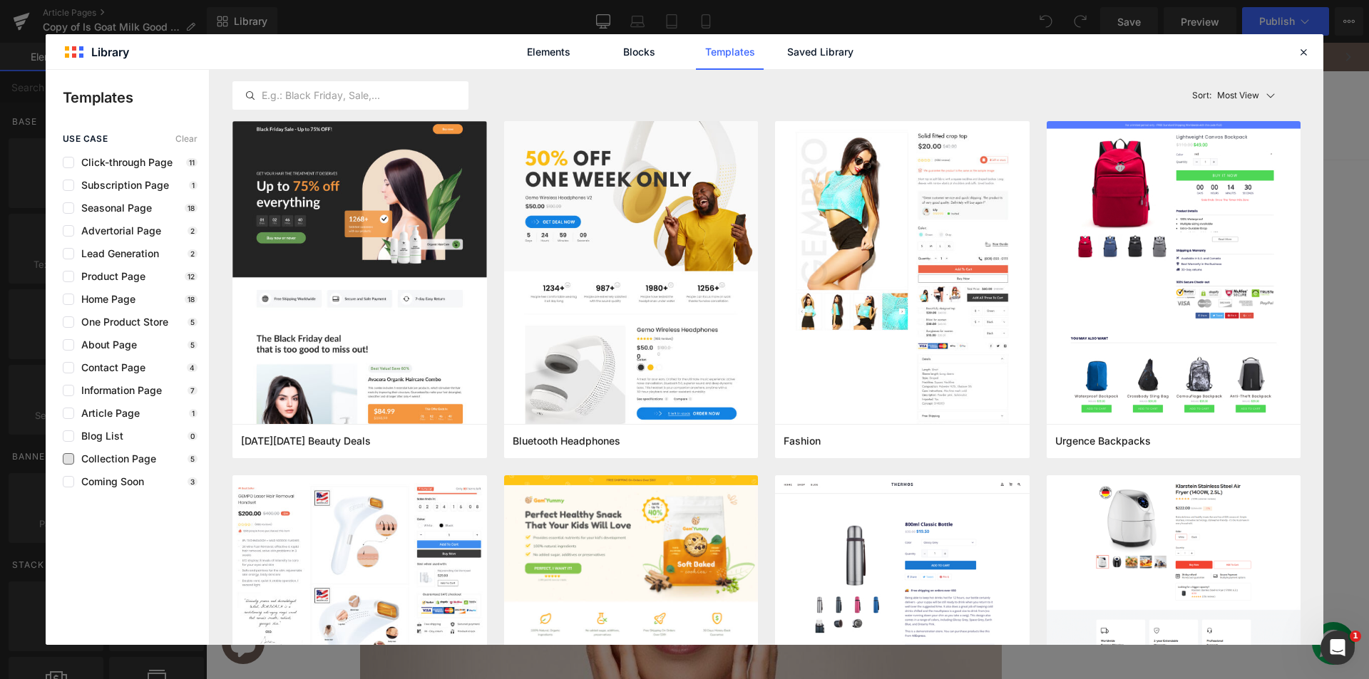
click at [126, 459] on span "Collection Page" at bounding box center [115, 458] width 82 height 11
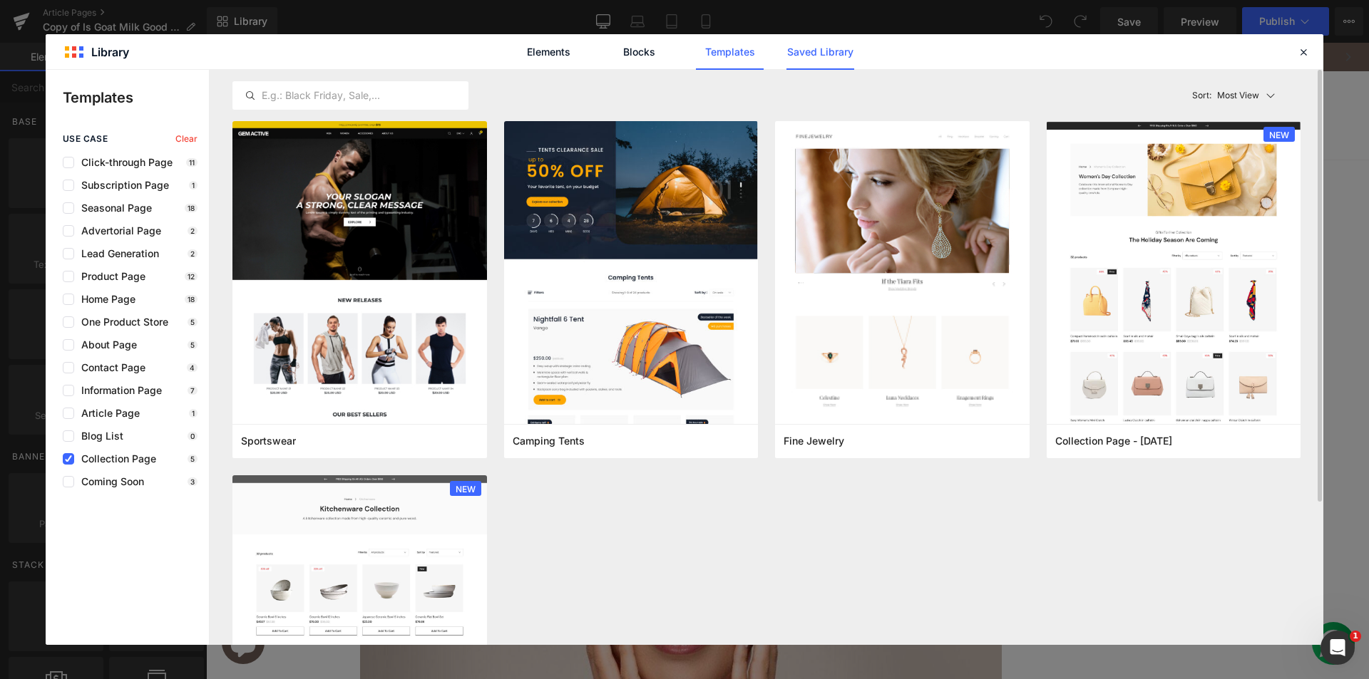
click at [794, 44] on link "Saved Library" at bounding box center [820, 52] width 68 height 36
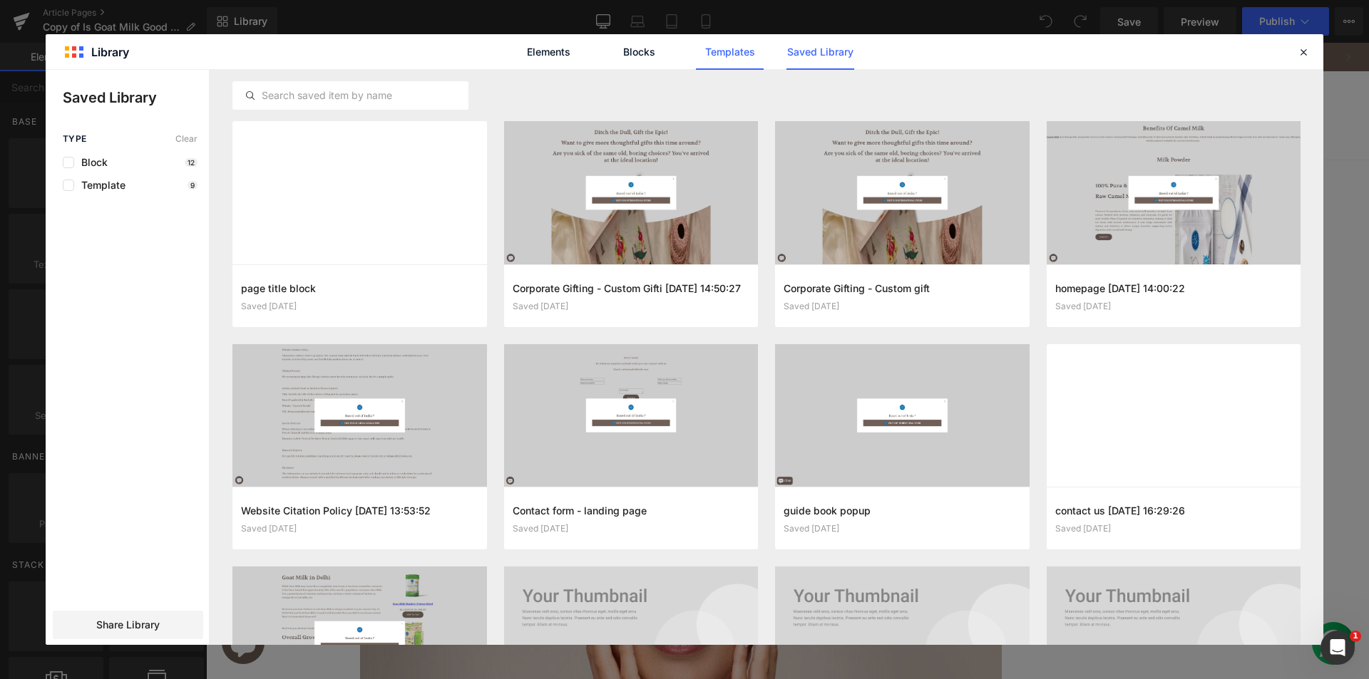
click at [722, 54] on link "Templates" at bounding box center [730, 52] width 68 height 36
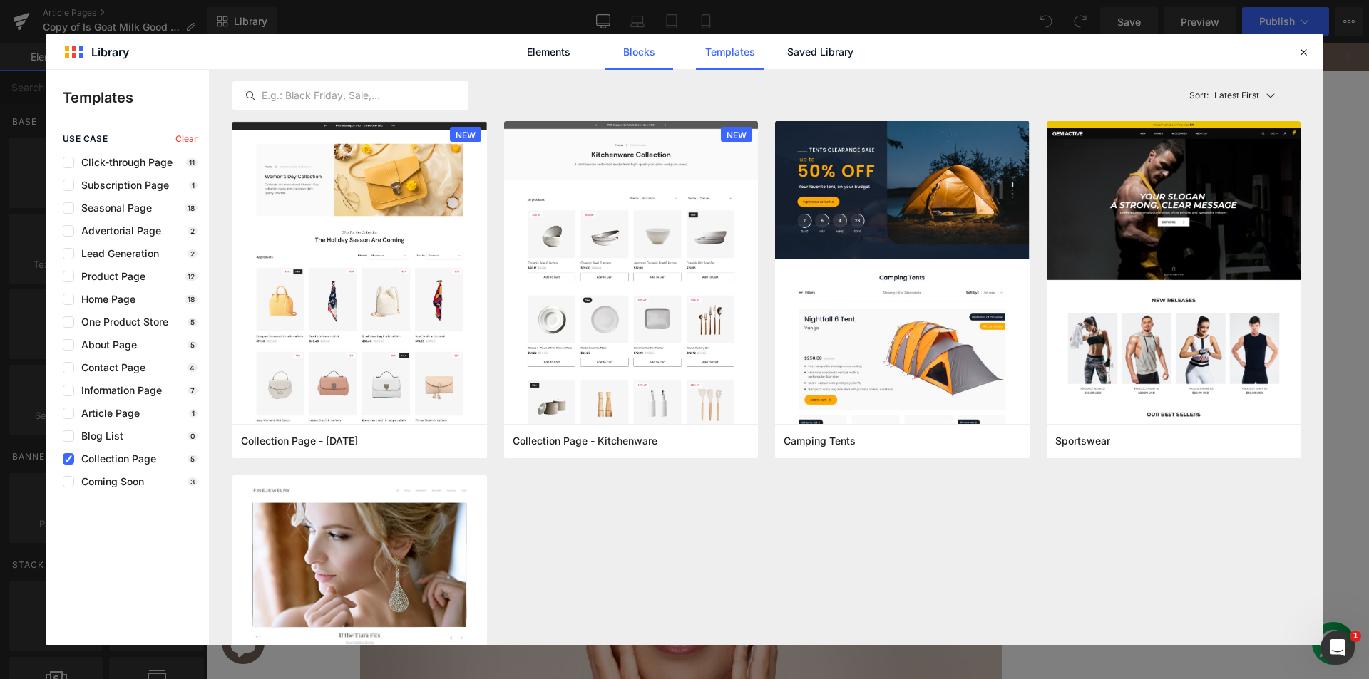
click at [786, 48] on link "Blocks" at bounding box center [820, 52] width 68 height 36
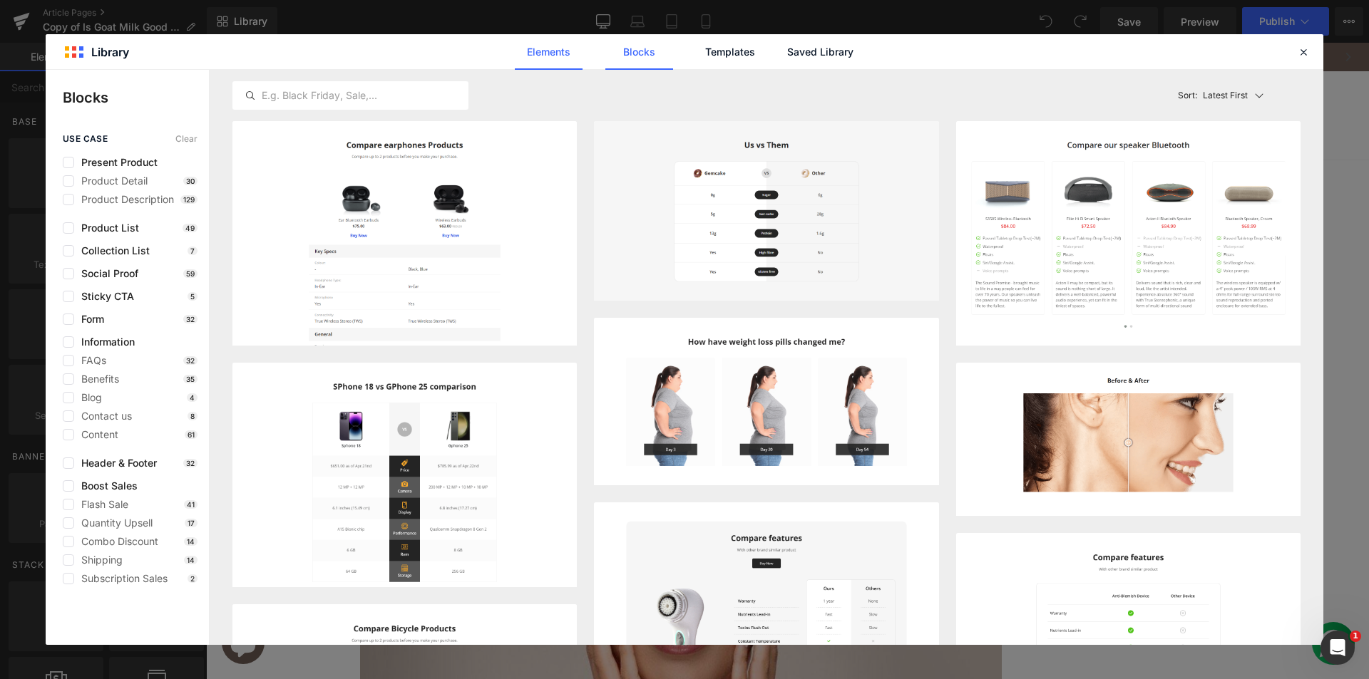
click at [696, 53] on link "Elements" at bounding box center [730, 52] width 68 height 36
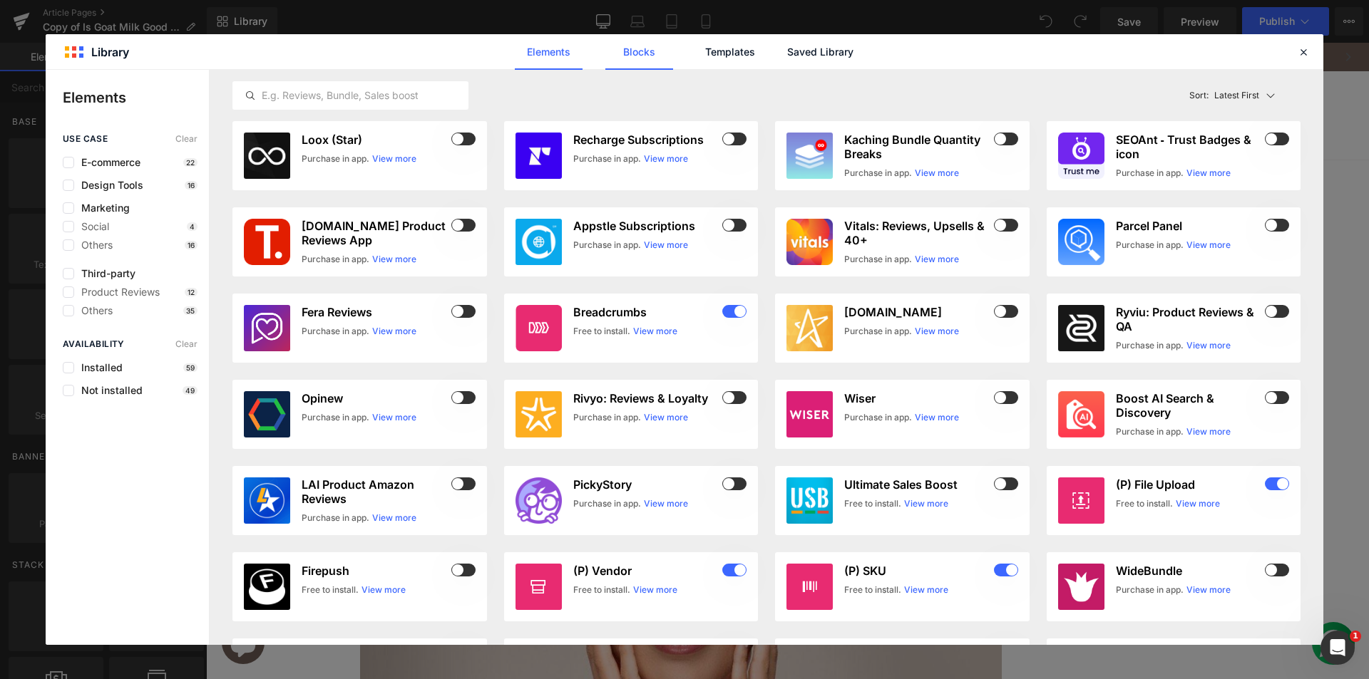
click at [786, 41] on link "Blocks" at bounding box center [820, 52] width 68 height 36
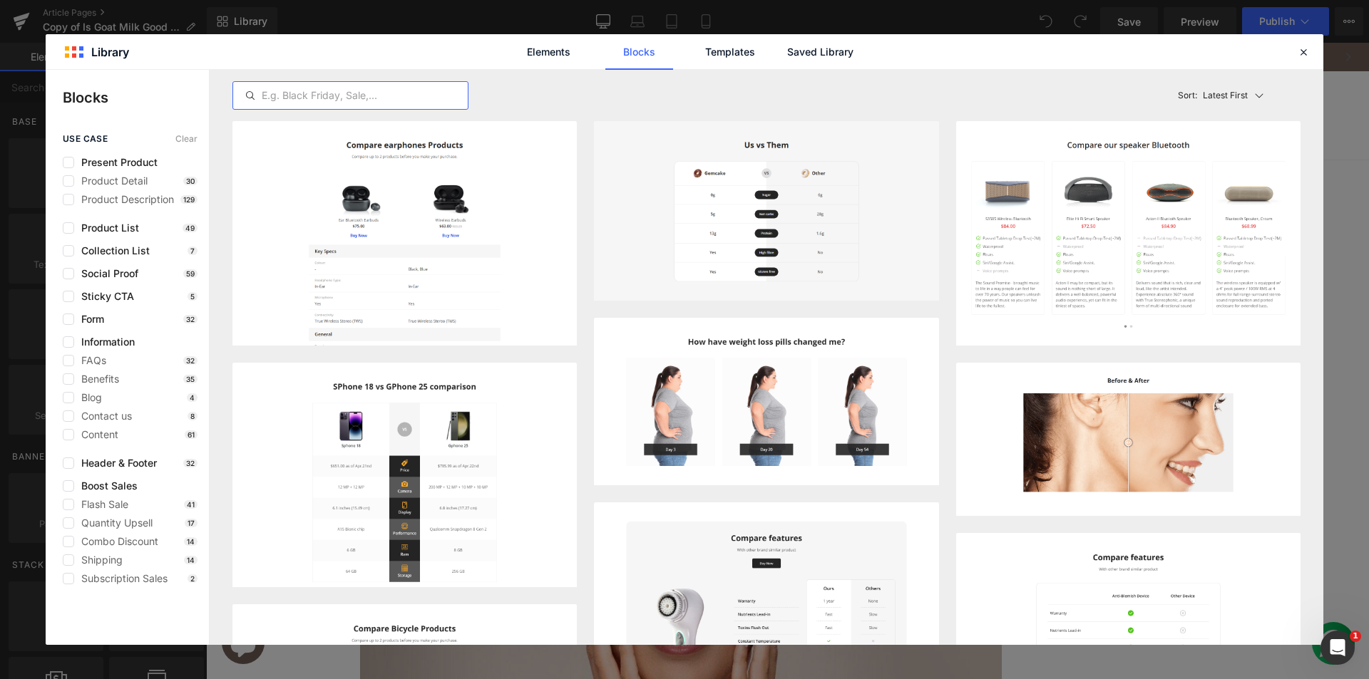
click at [332, 94] on input "text" at bounding box center [350, 95] width 235 height 17
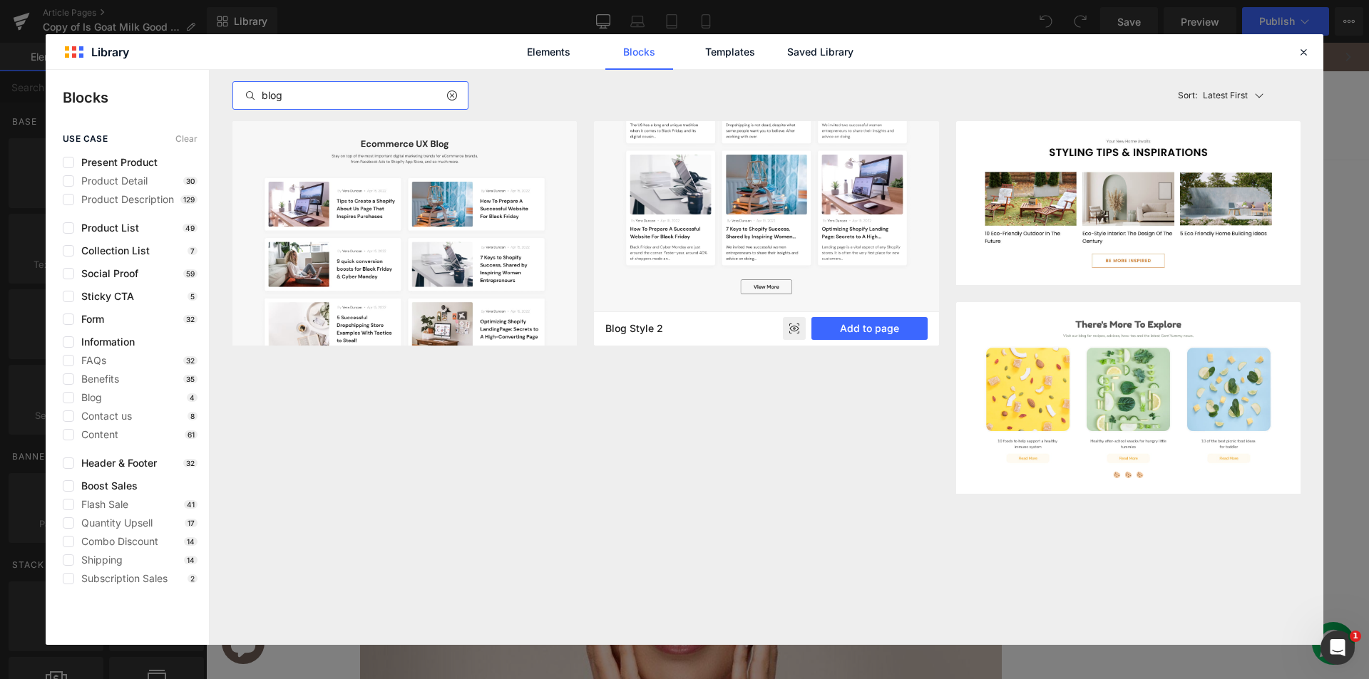
type input "blog"
click at [719, 231] on img at bounding box center [766, 141] width 344 height 341
click at [784, 252] on img at bounding box center [766, 141] width 344 height 341
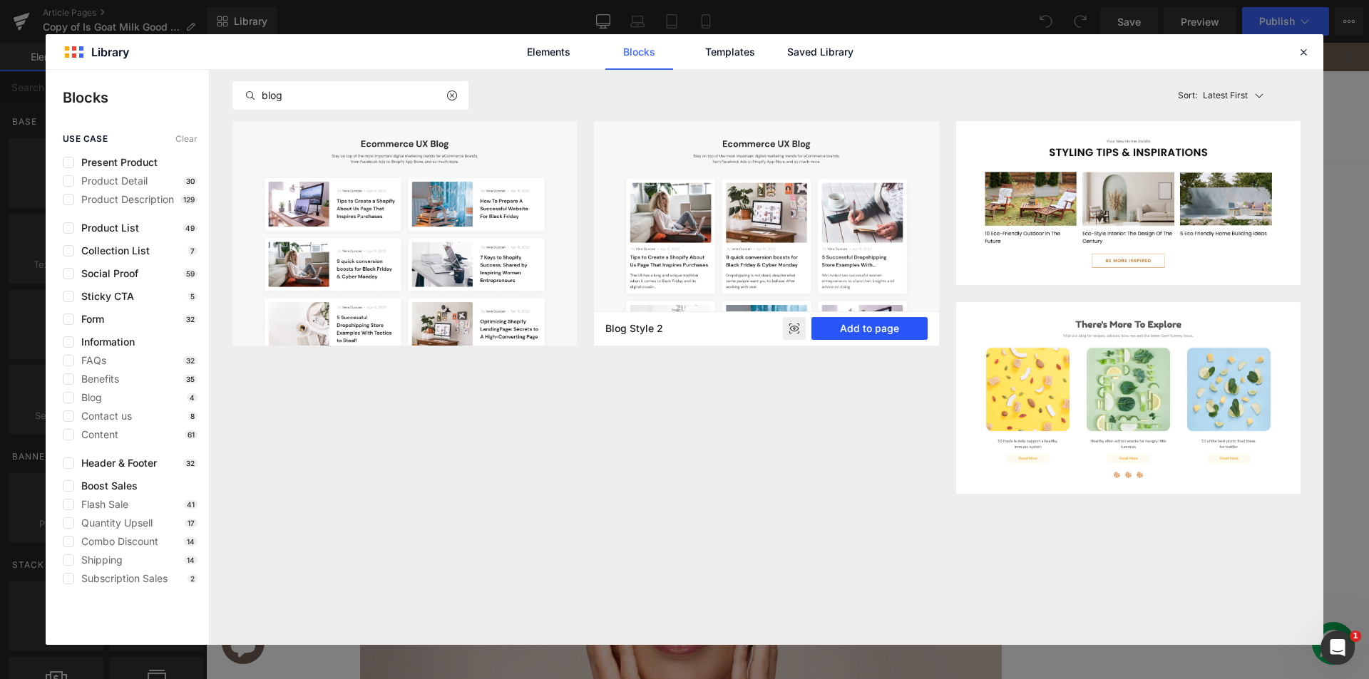
click at [853, 329] on button "Add to page" at bounding box center [869, 328] width 116 height 23
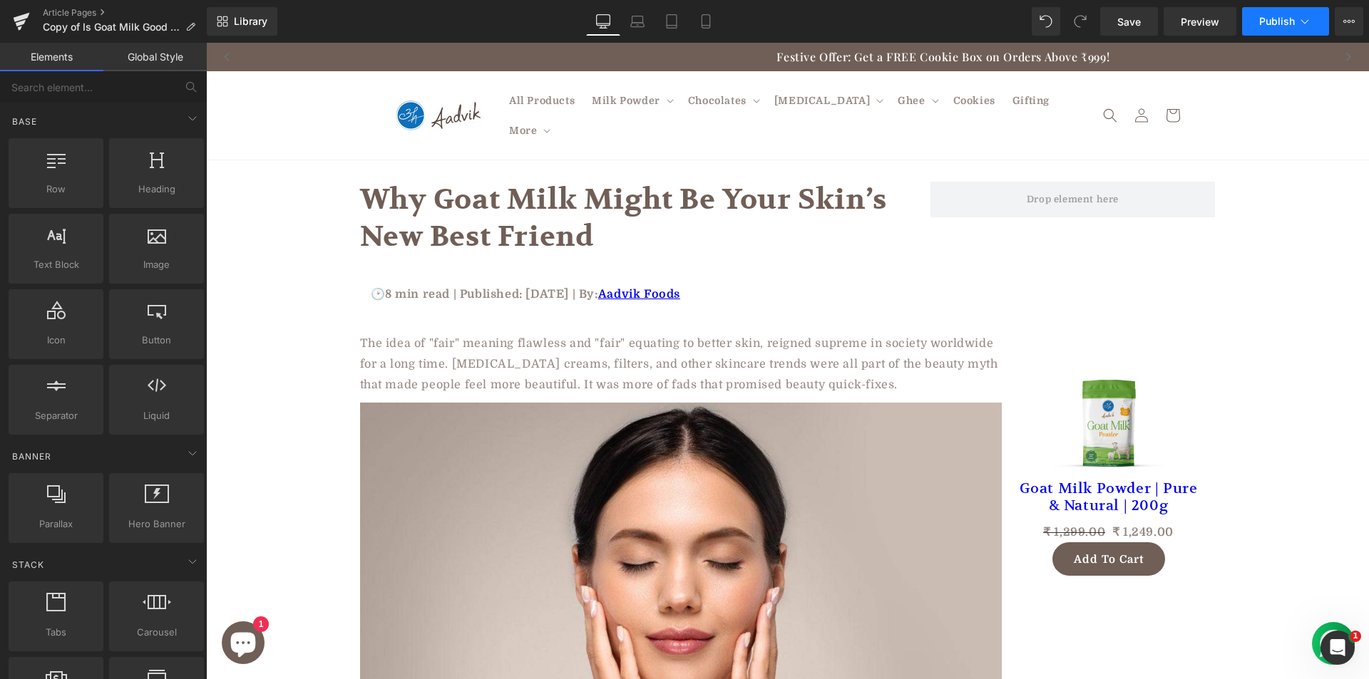
click at [1295, 26] on button "Publish" at bounding box center [1285, 21] width 87 height 29
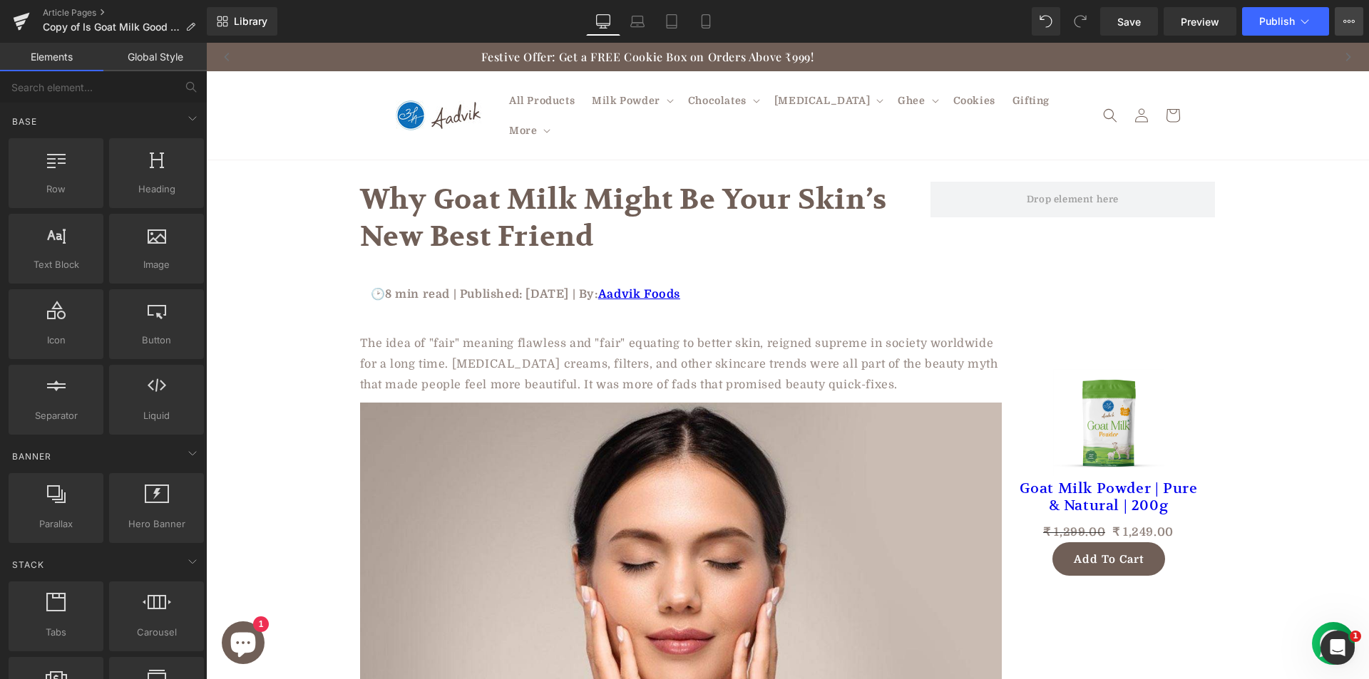
click at [1349, 24] on icon at bounding box center [1348, 21] width 11 height 11
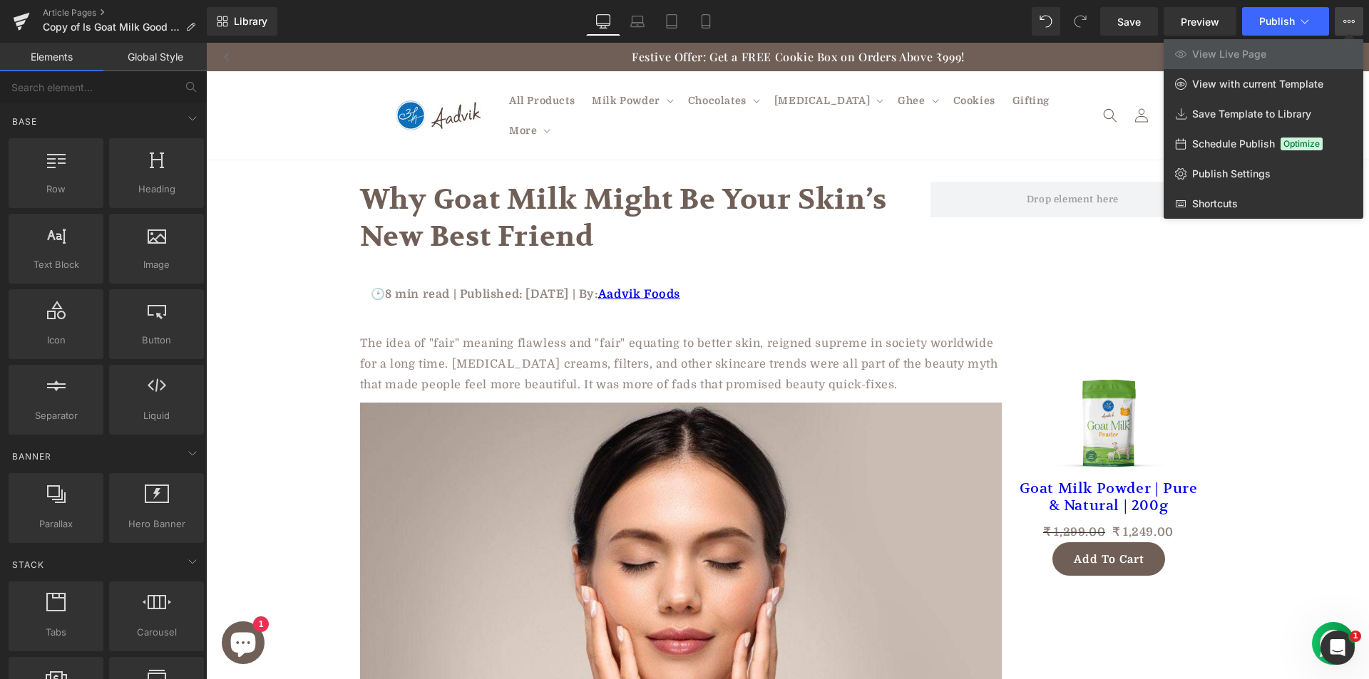
click at [1265, 291] on div at bounding box center [787, 361] width 1163 height 637
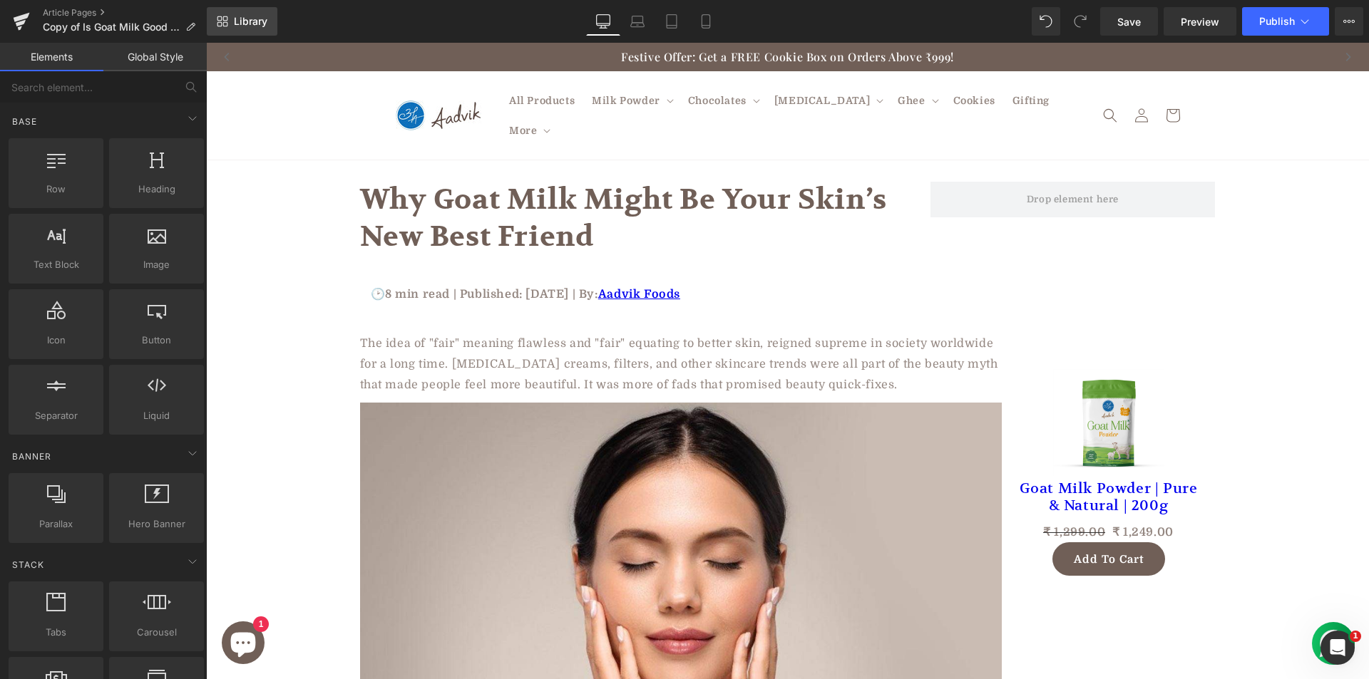
click at [232, 22] on link "Library" at bounding box center [242, 21] width 71 height 29
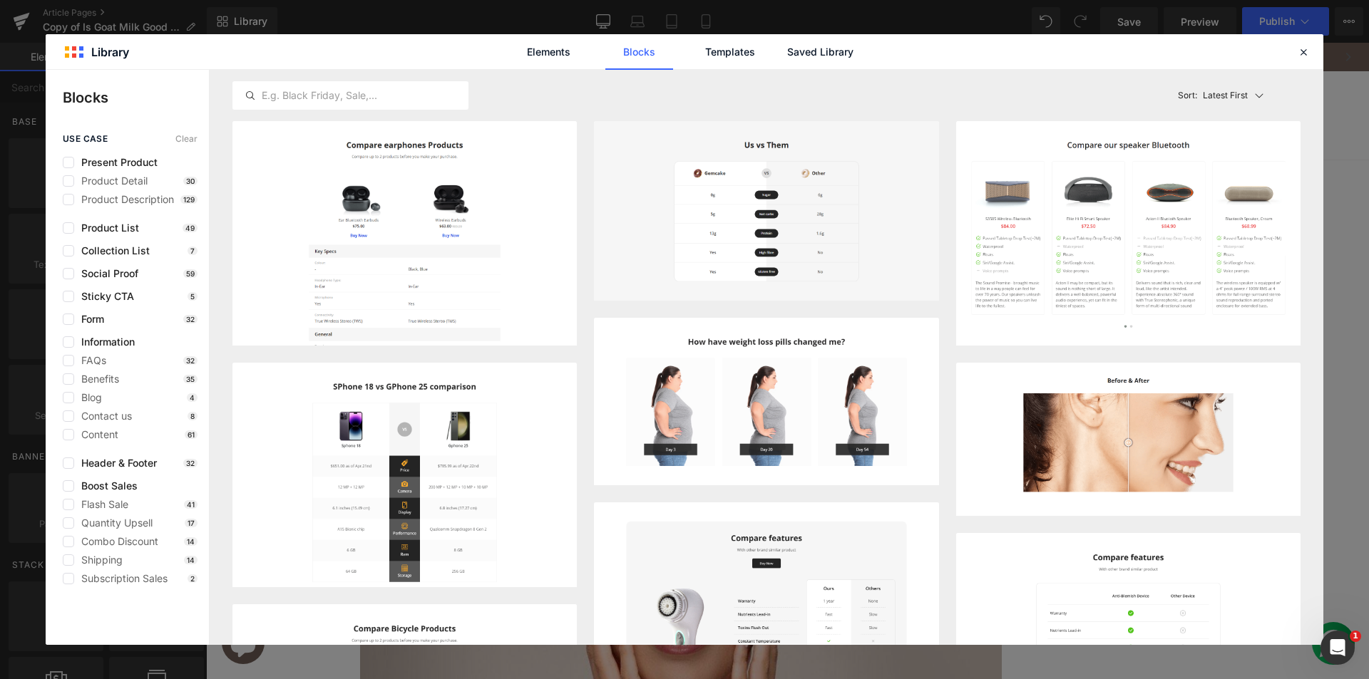
click at [640, 50] on link "Blocks" at bounding box center [639, 52] width 68 height 36
click at [302, 98] on input "text" at bounding box center [350, 95] width 235 height 17
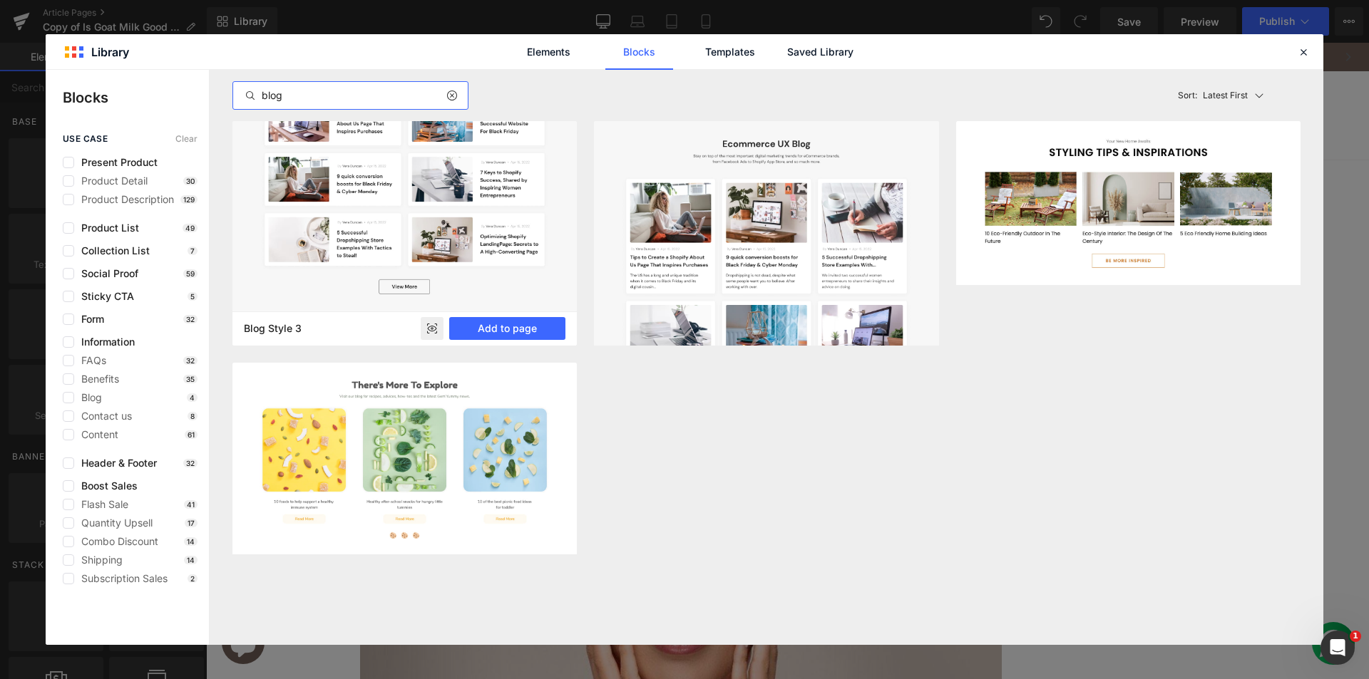
type input "blog"
click at [431, 256] on img at bounding box center [404, 173] width 344 height 275
click at [491, 265] on img at bounding box center [404, 173] width 344 height 275
click at [473, 250] on img at bounding box center [404, 173] width 344 height 275
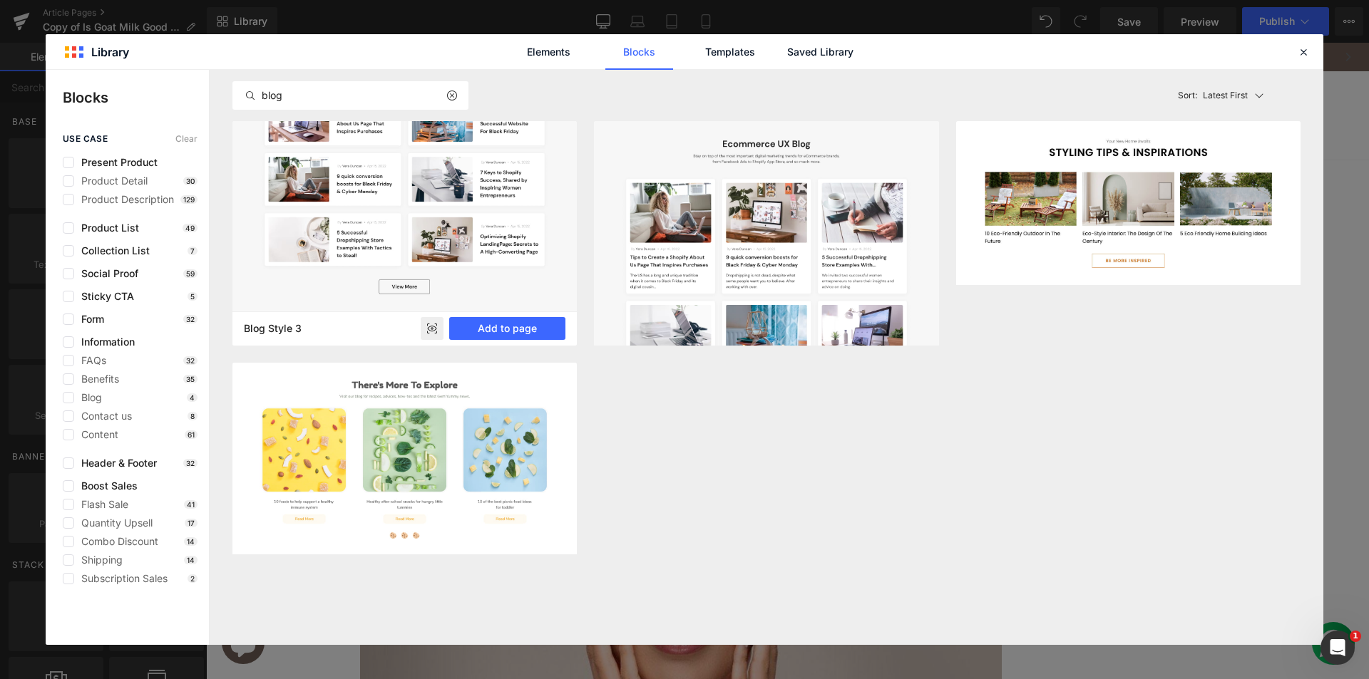
click at [458, 227] on img at bounding box center [404, 173] width 344 height 275
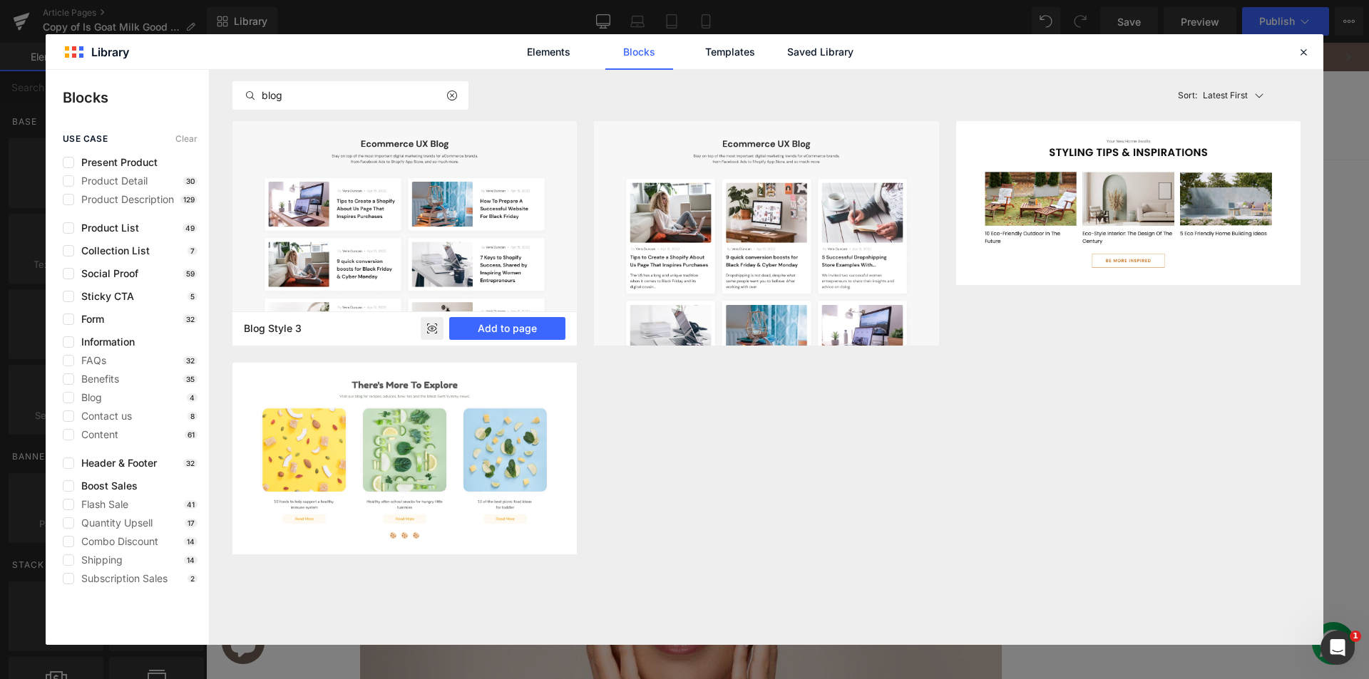
click at [431, 327] on icon at bounding box center [432, 329] width 9 height 6
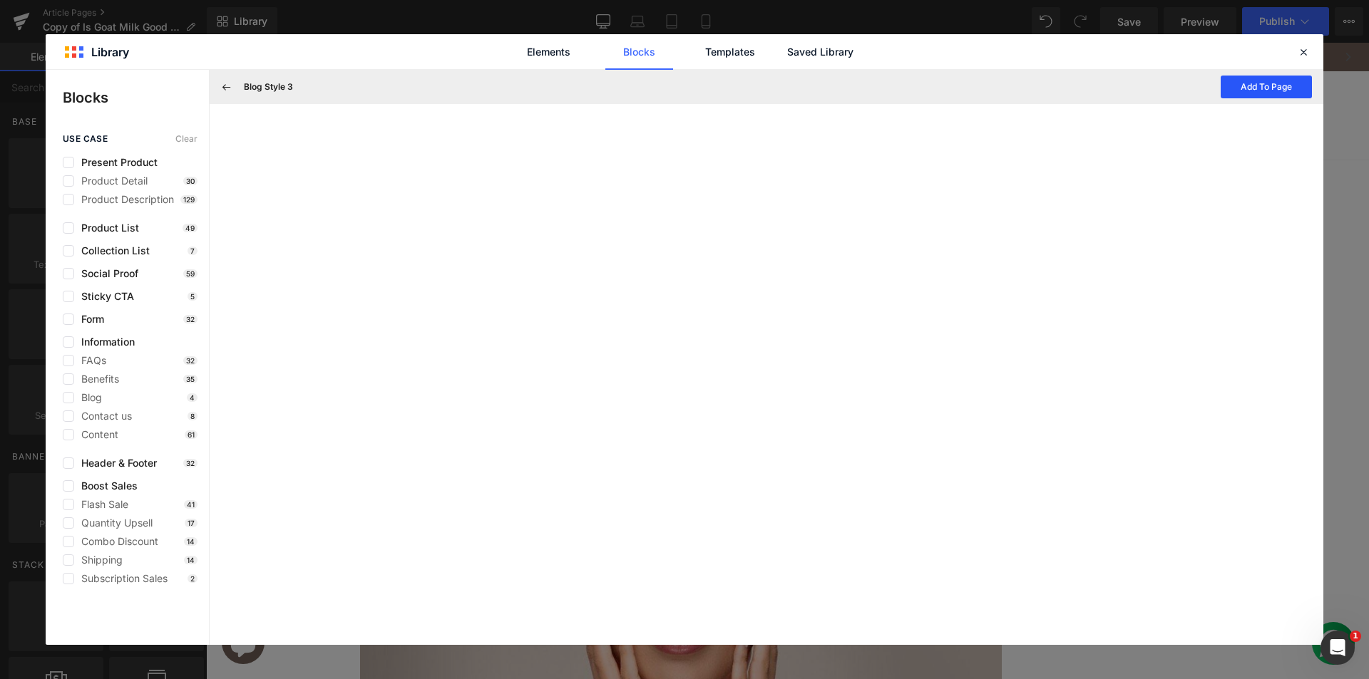
click at [1245, 87] on button "Add To Page" at bounding box center [1266, 87] width 91 height 23
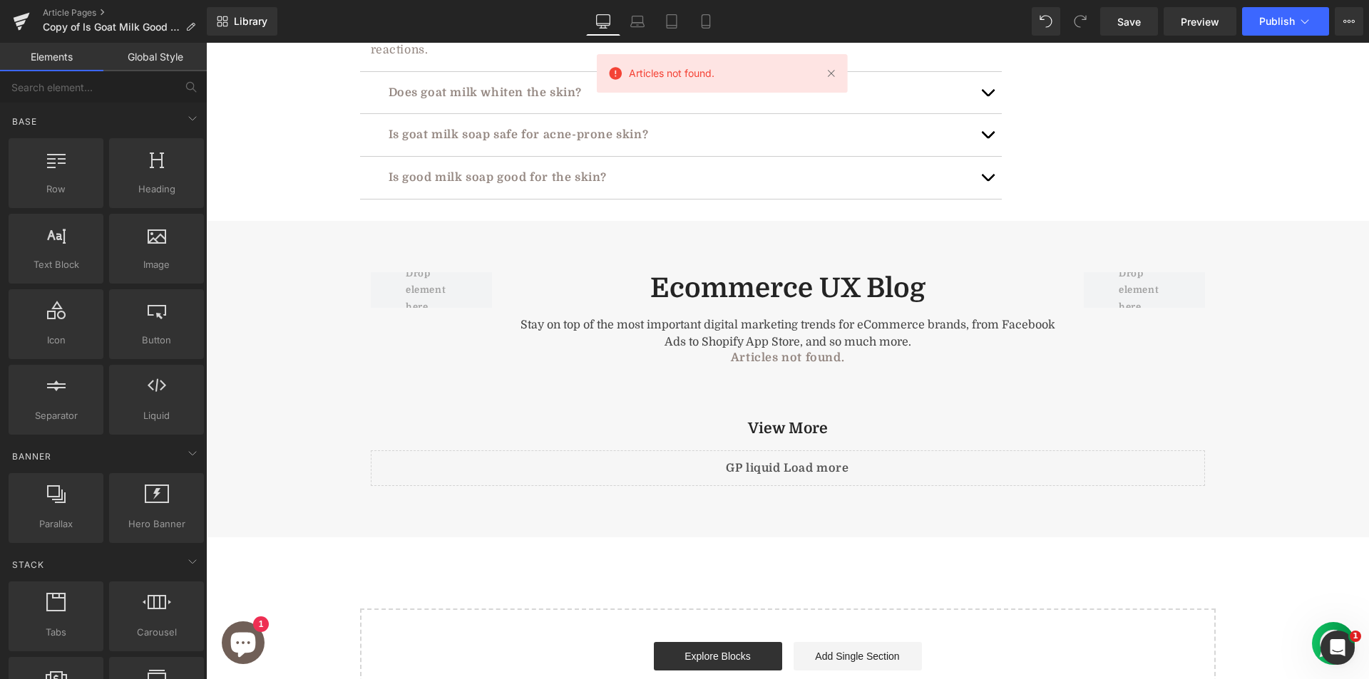
scroll to position [4183, 0]
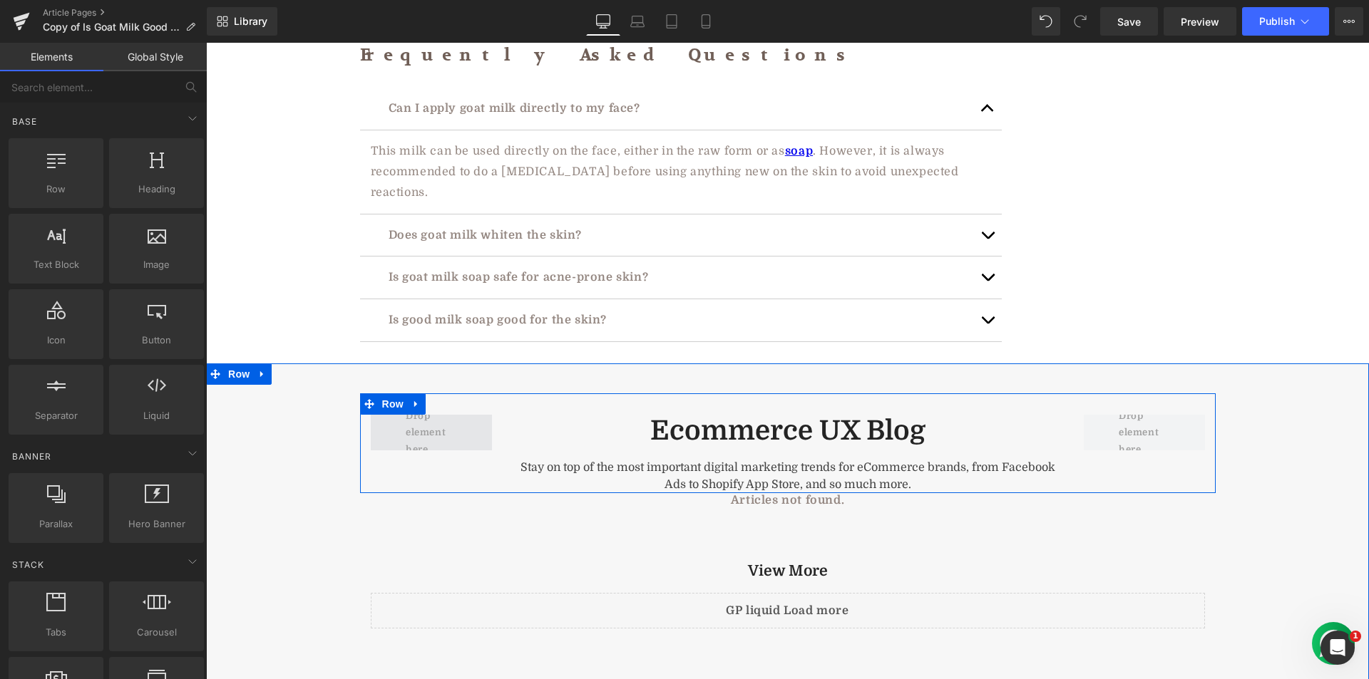
click at [438, 404] on span at bounding box center [431, 432] width 61 height 57
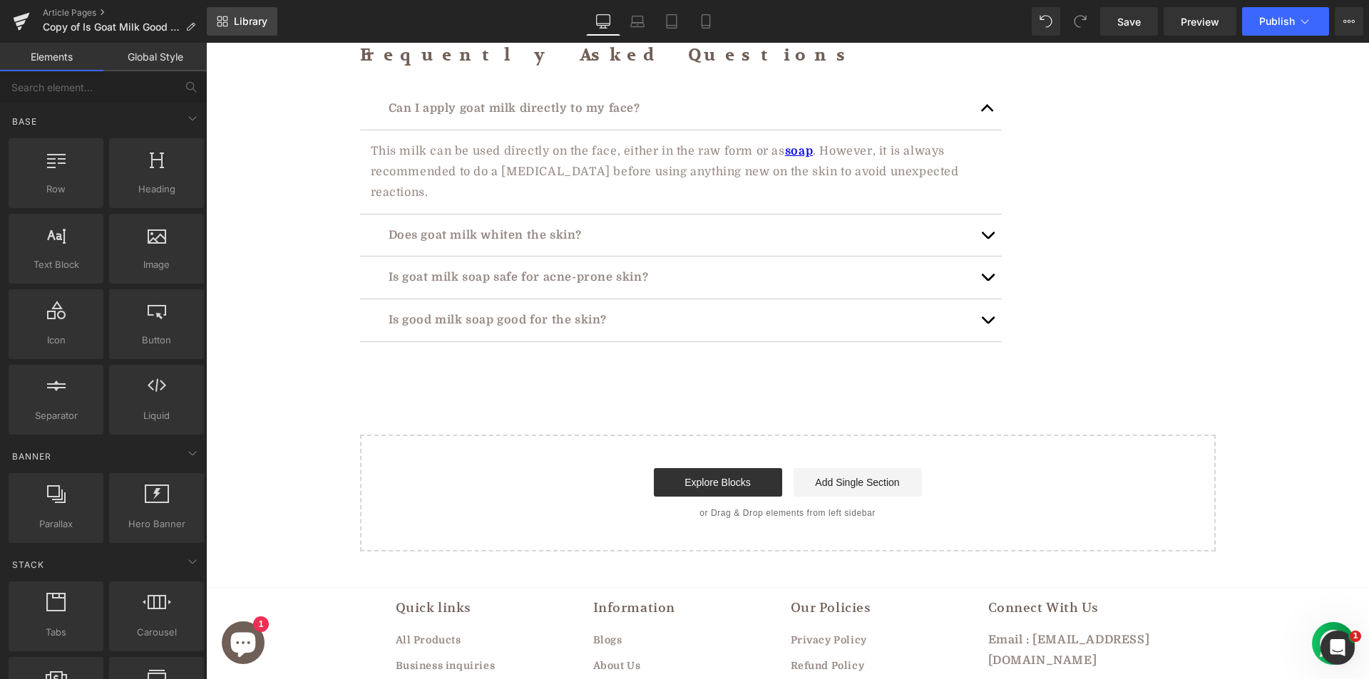
click at [255, 20] on span "Library" at bounding box center [251, 21] width 34 height 13
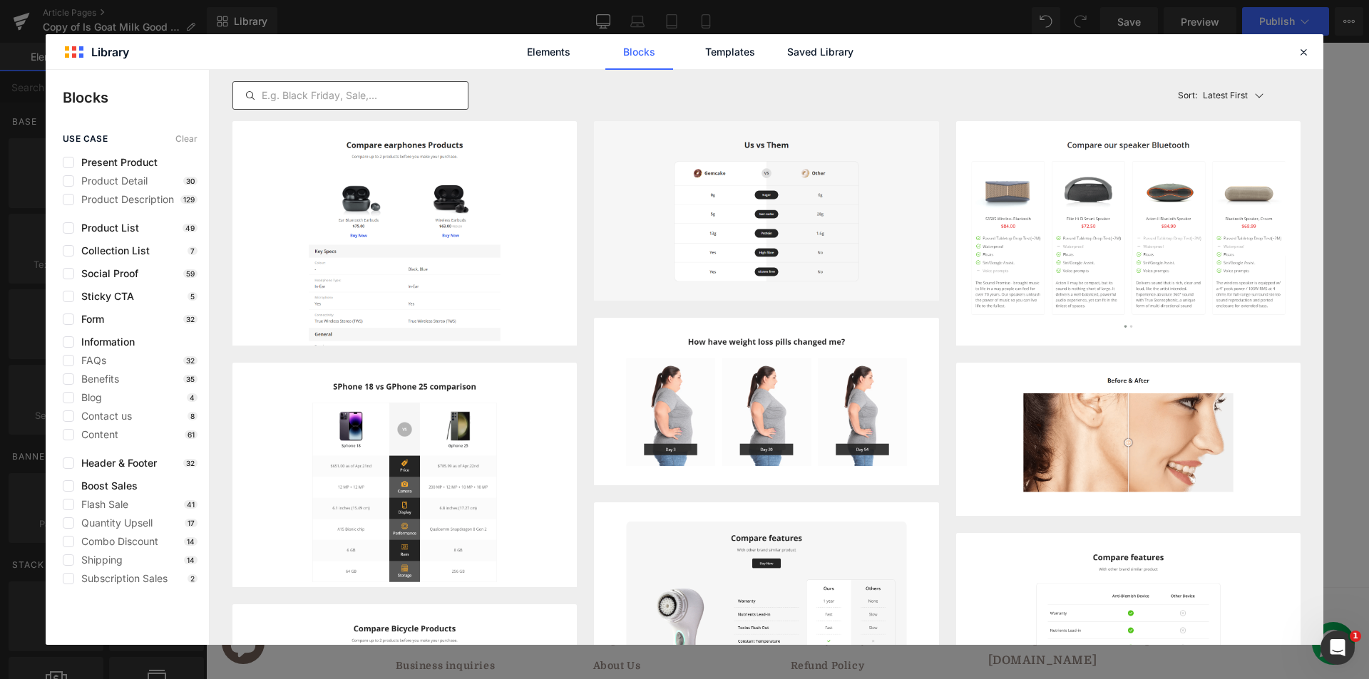
click at [321, 88] on input "text" at bounding box center [350, 95] width 235 height 17
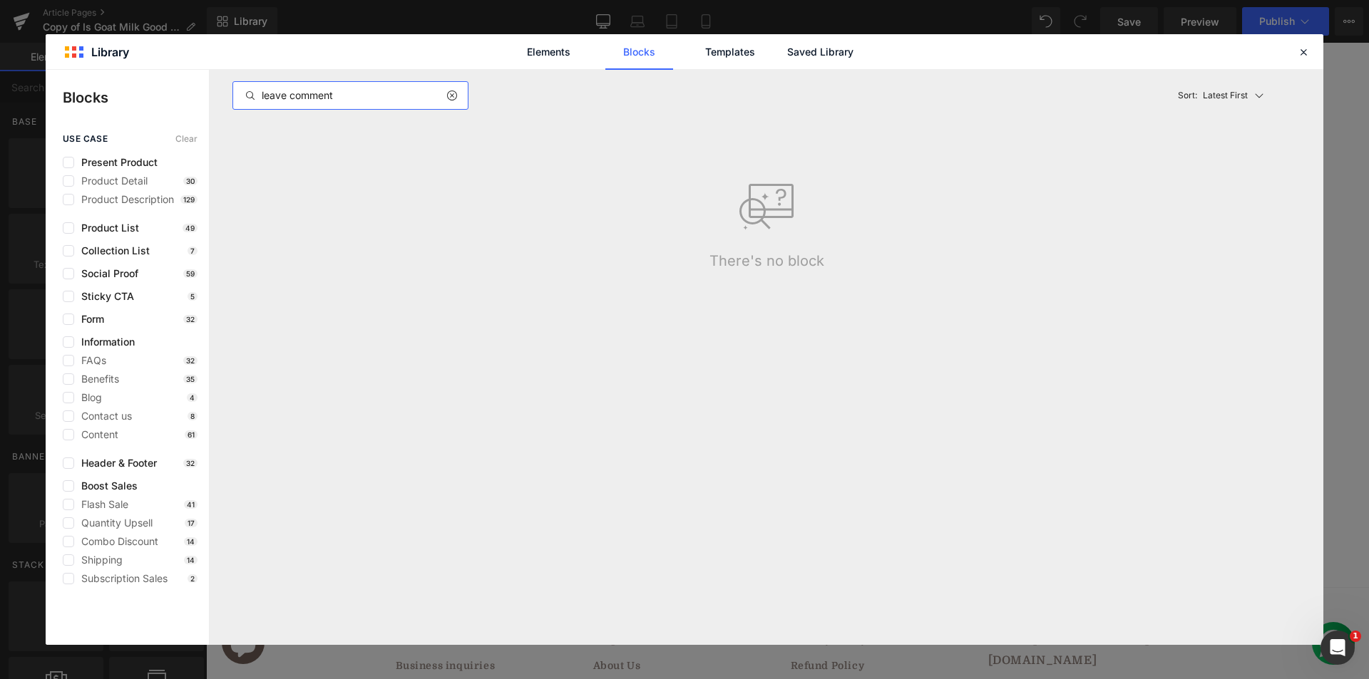
drag, startPoint x: 290, startPoint y: 99, endPoint x: 163, endPoint y: 108, distance: 127.9
click at [163, 108] on div "Blocks use case Clear Present Product Product Detail 30 Product Description 129…" at bounding box center [685, 357] width 1278 height 575
click at [336, 83] on div "comment" at bounding box center [350, 95] width 236 height 29
click at [332, 93] on input "comment" at bounding box center [350, 95] width 235 height 17
type input "comme"
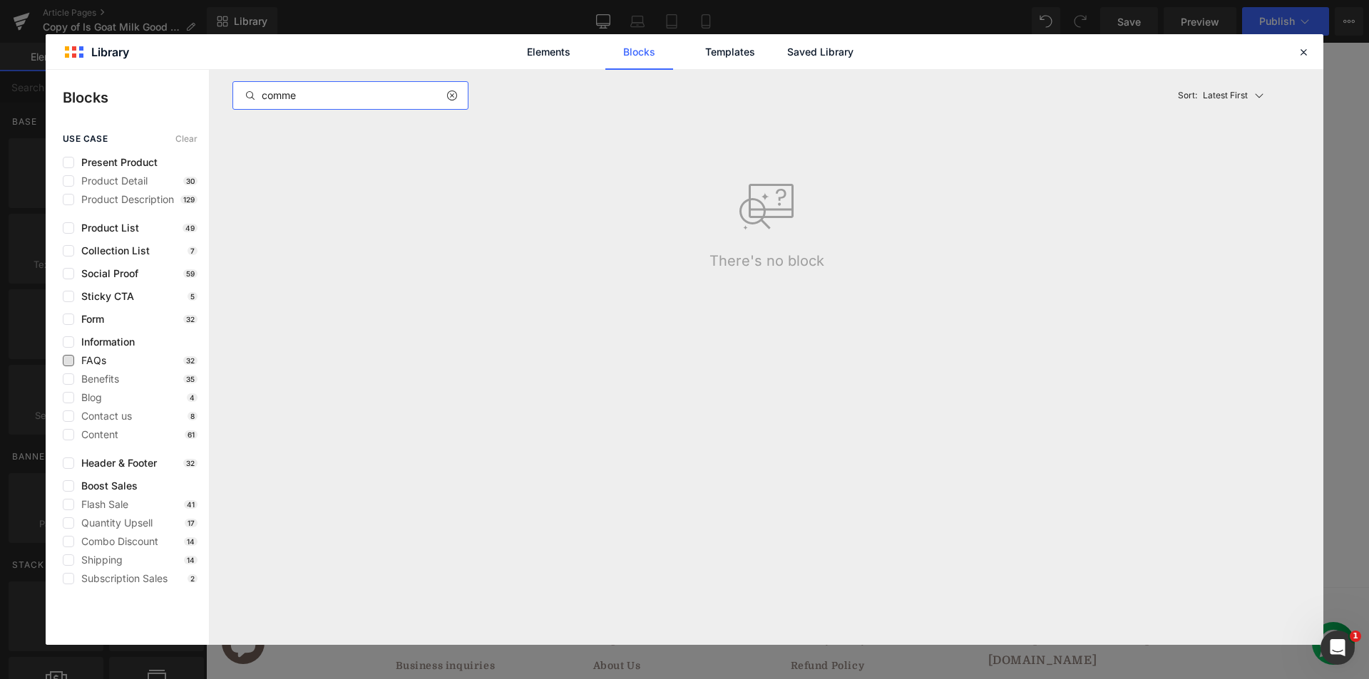
click at [88, 366] on span "FAQs" at bounding box center [90, 360] width 32 height 11
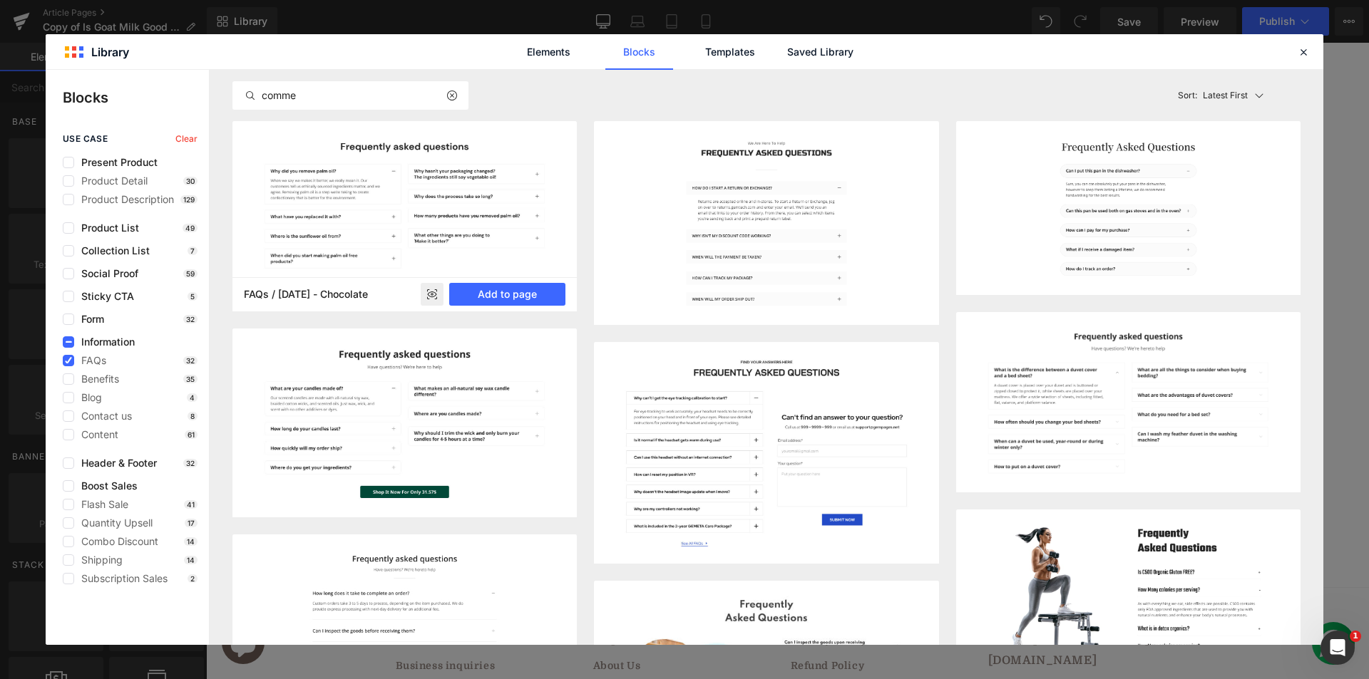
click at [411, 217] on img at bounding box center [404, 216] width 344 height 190
click at [409, 220] on img at bounding box center [404, 216] width 344 height 190
click at [501, 291] on button "Add to page" at bounding box center [507, 294] width 116 height 23
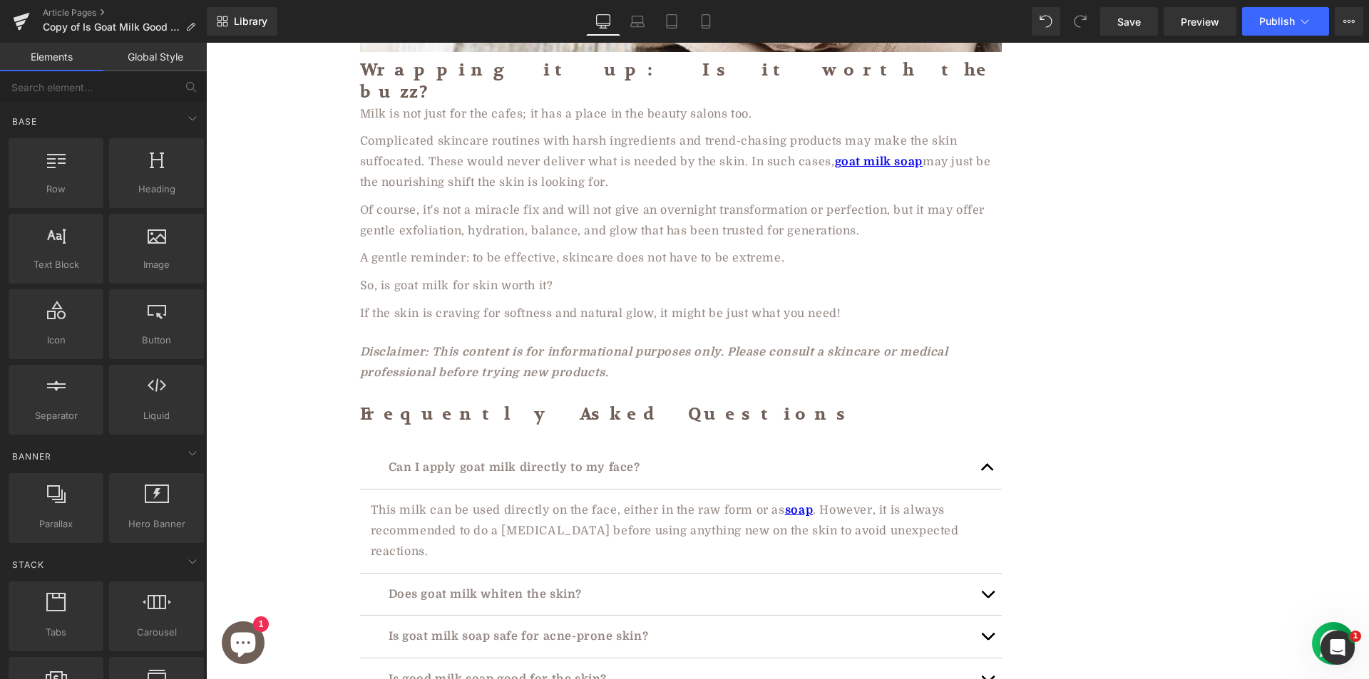
scroll to position [4038, 0]
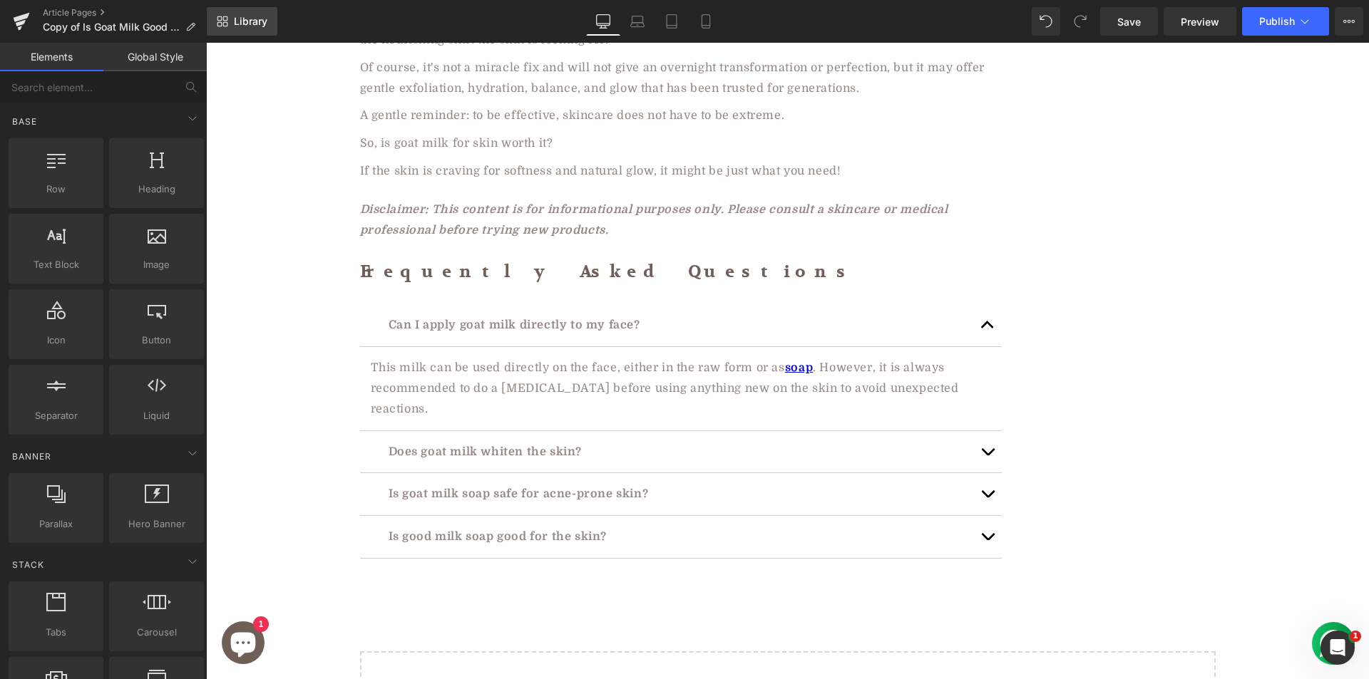
click at [250, 30] on link "Library" at bounding box center [242, 21] width 71 height 29
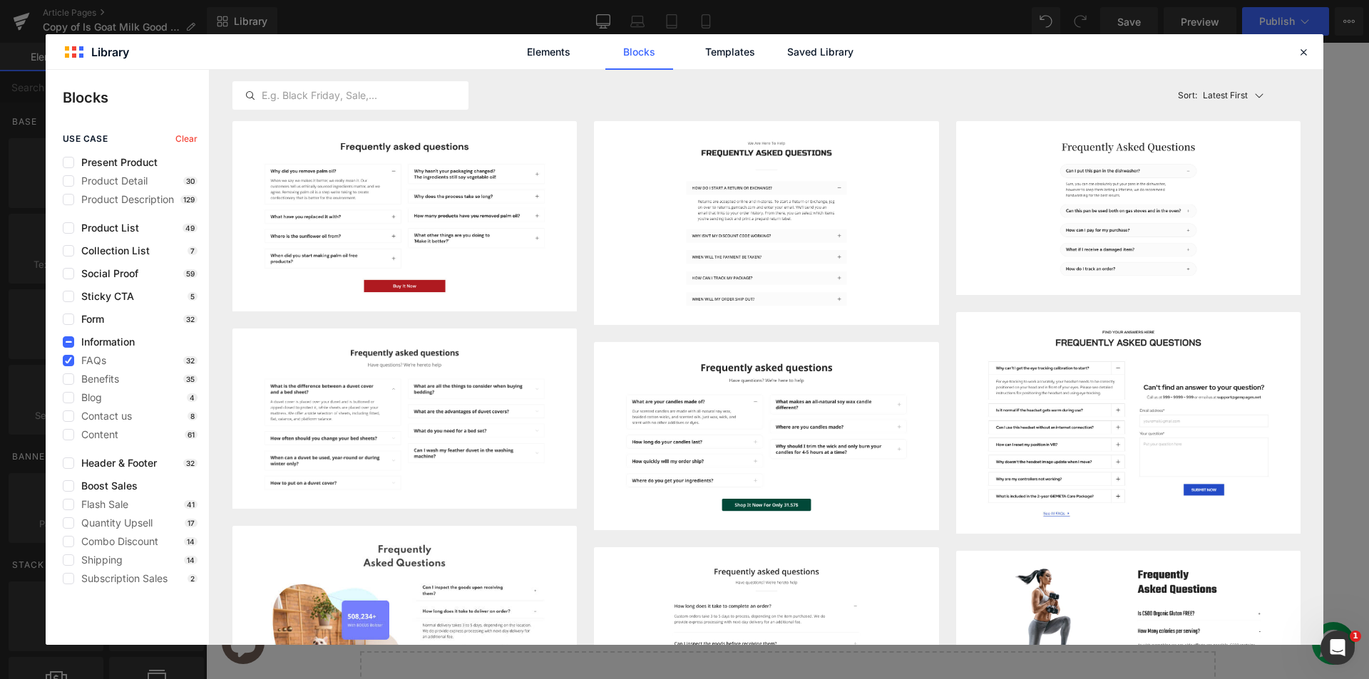
click at [81, 342] on span "Information" at bounding box center [104, 342] width 61 height 11
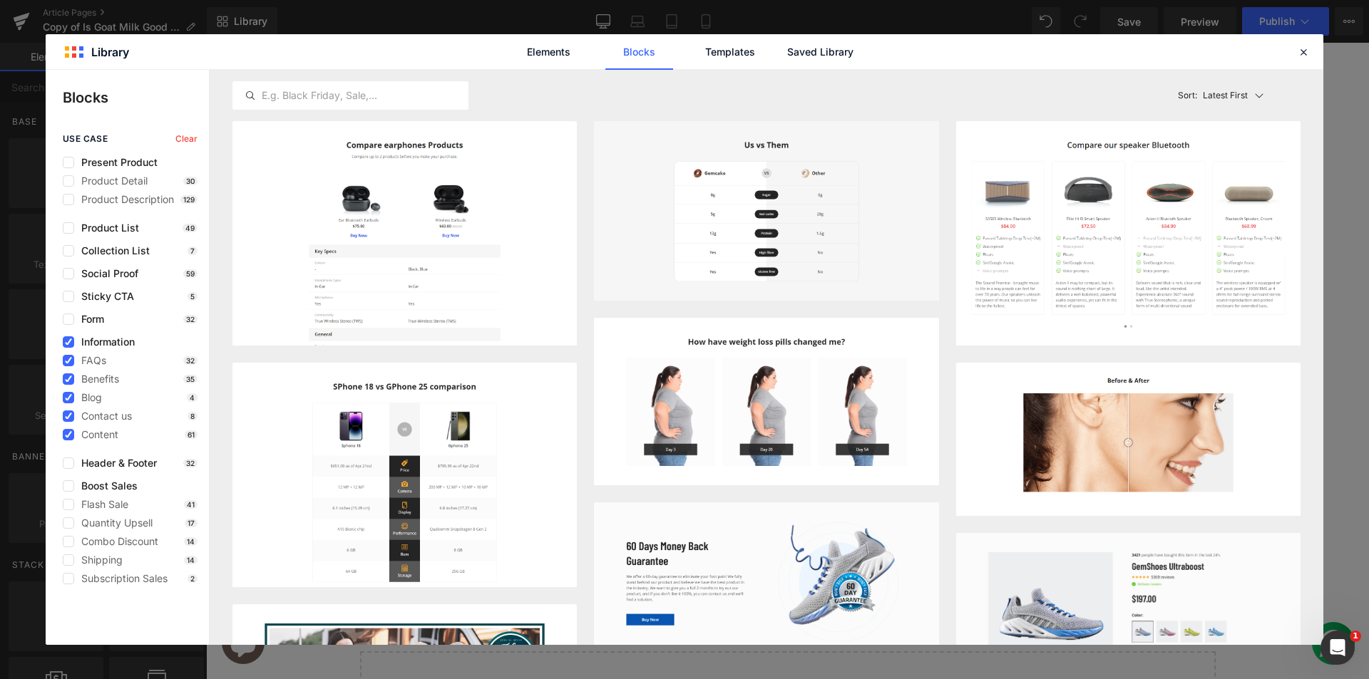
click at [76, 342] on span "Information" at bounding box center [104, 342] width 61 height 11
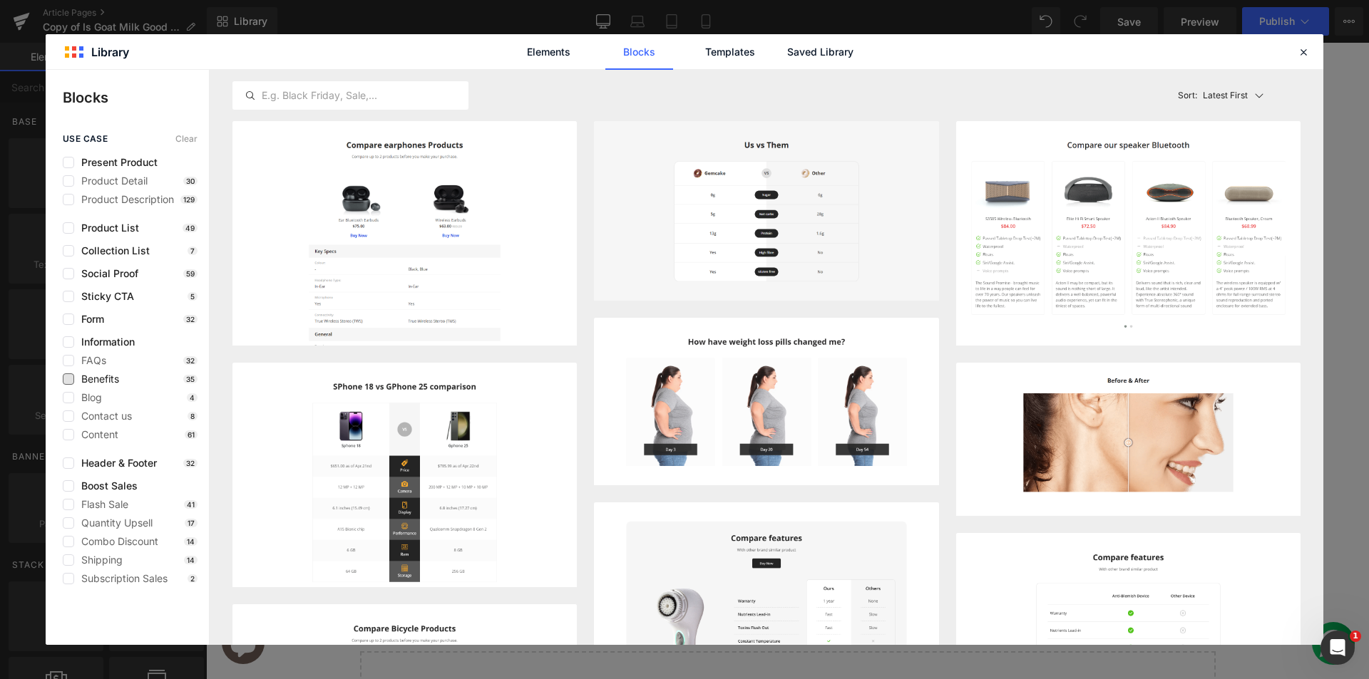
click at [92, 374] on span "Benefits" at bounding box center [96, 379] width 45 height 11
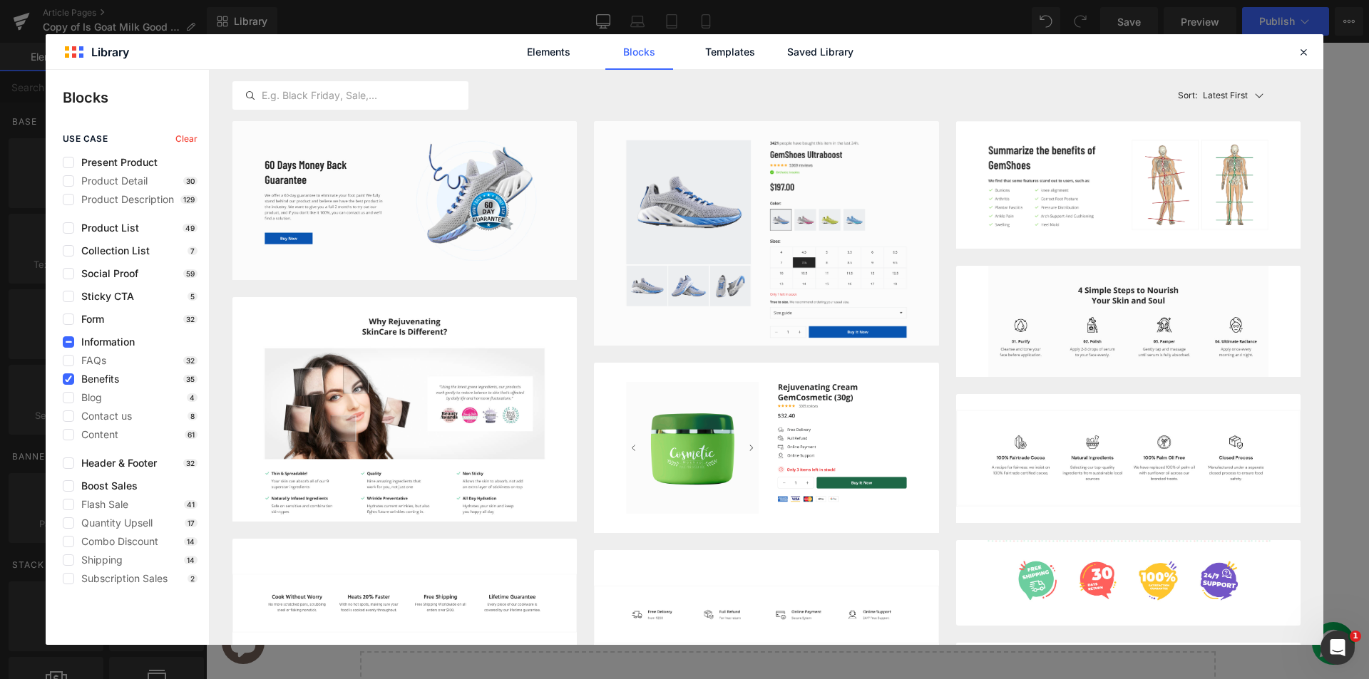
click at [76, 384] on span "Benefits" at bounding box center [96, 379] width 45 height 11
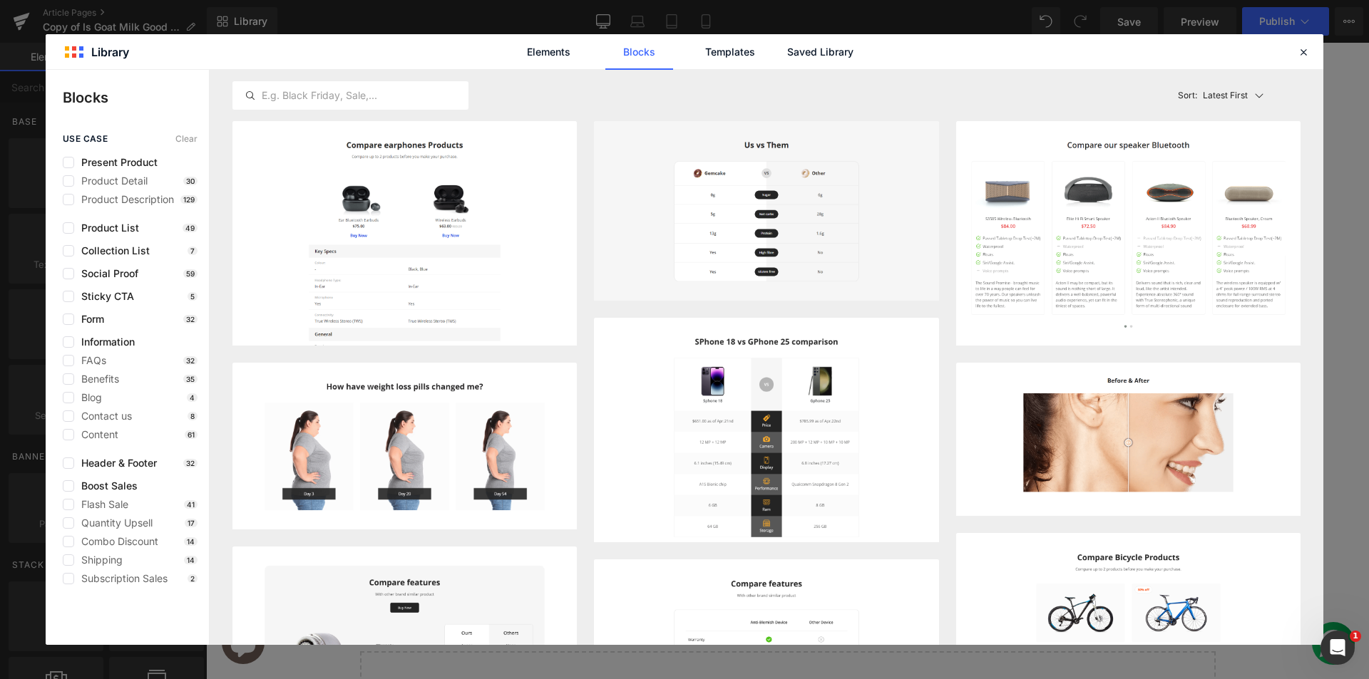
click at [79, 404] on div "FAQs 32 Benefits 35 Blog 4 Contact us 8 Content 61" at bounding box center [130, 398] width 135 height 86
click at [76, 400] on span "Blog" at bounding box center [88, 397] width 28 height 11
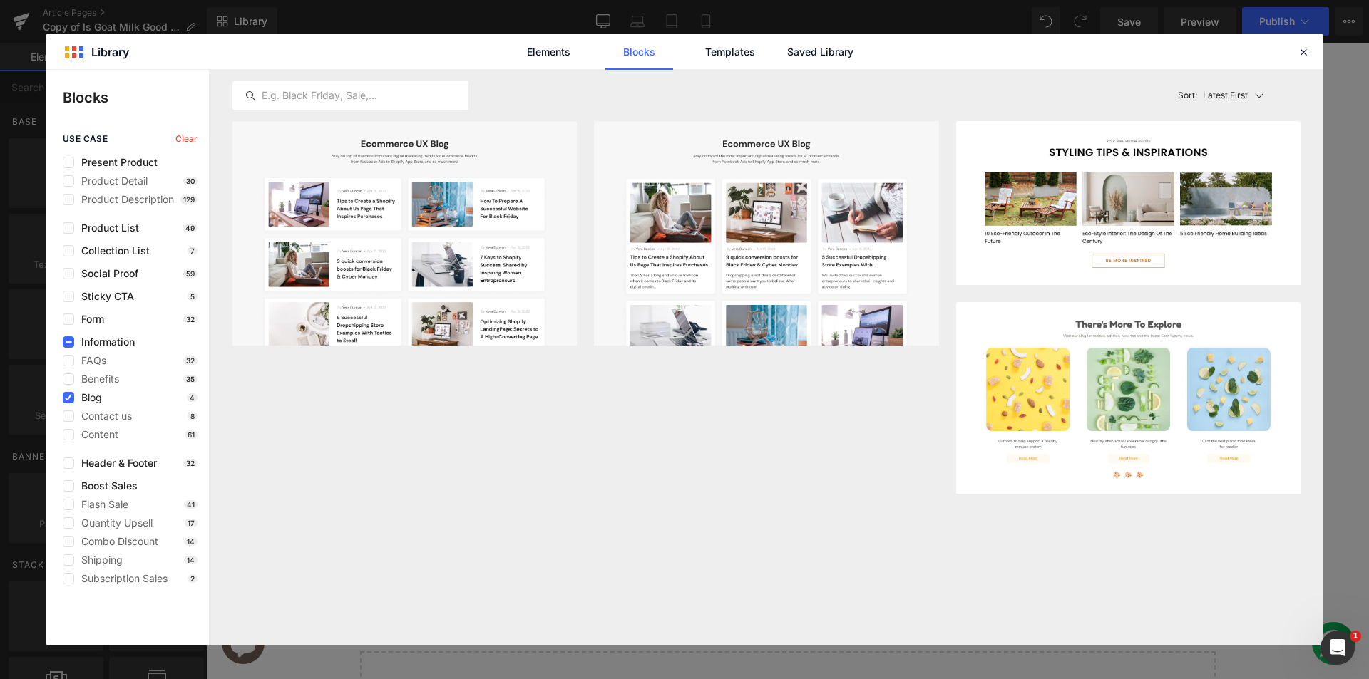
click at [83, 396] on span "Blog" at bounding box center [88, 397] width 28 height 11
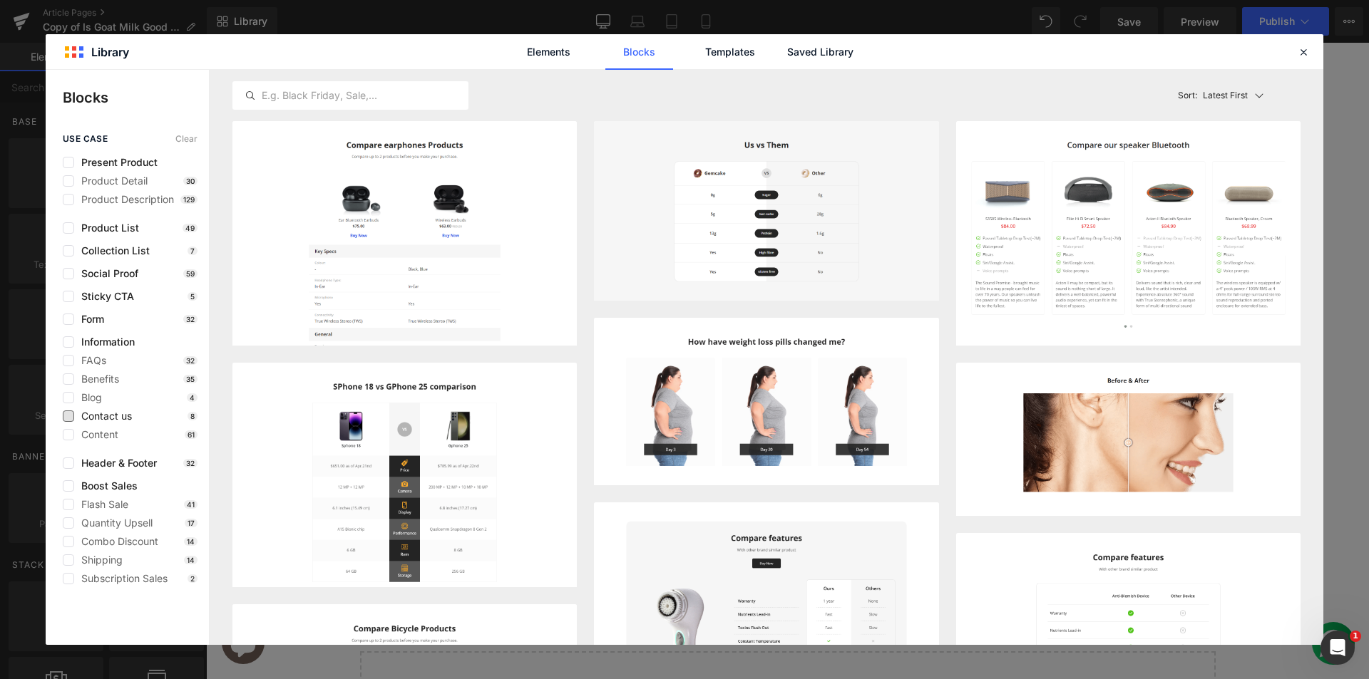
click at [98, 413] on span "Contact us" at bounding box center [103, 416] width 58 height 11
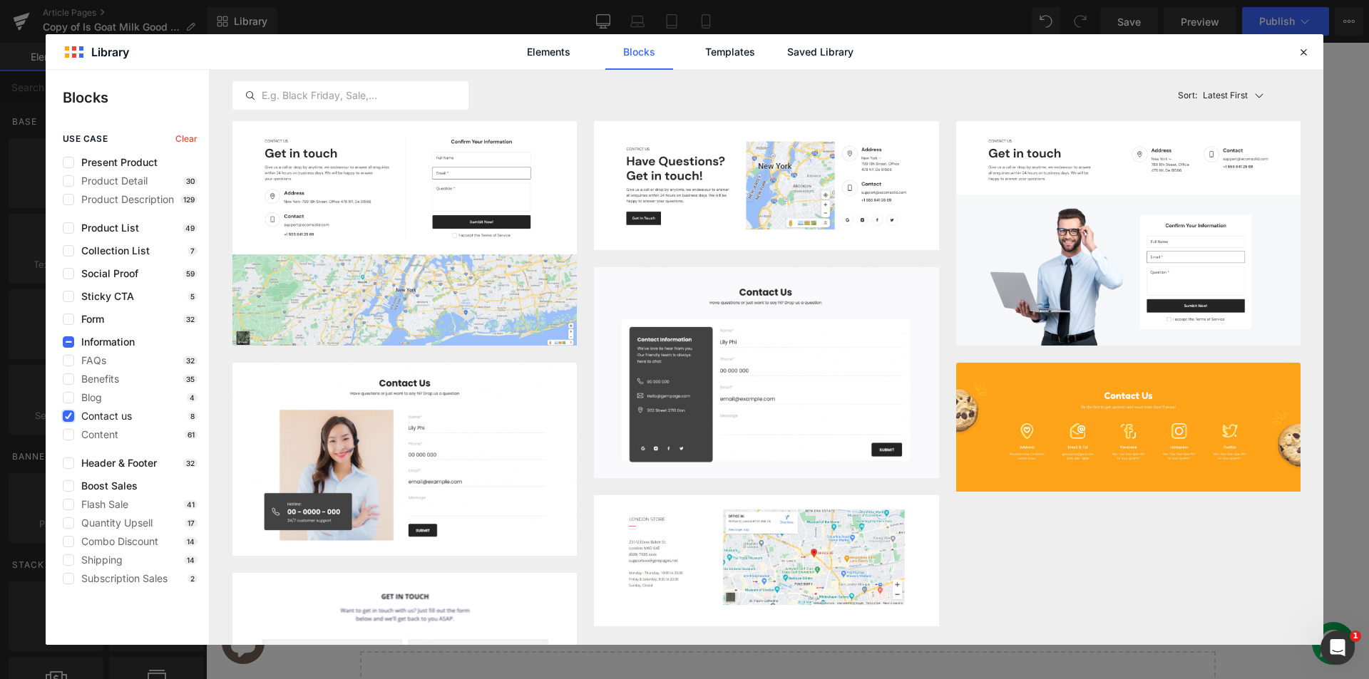
click at [70, 416] on icon at bounding box center [68, 416] width 7 height 0
click at [68, 416] on input "checkbox" at bounding box center [68, 416] width 0 height 0
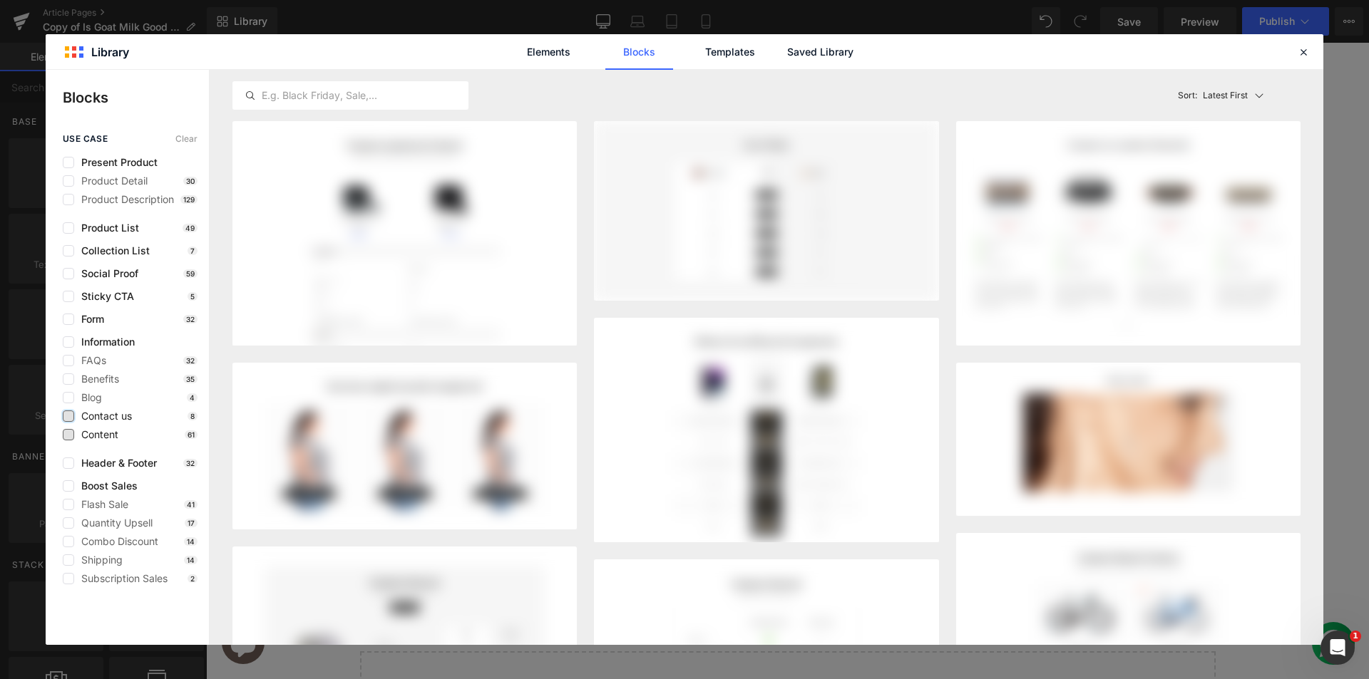
click at [80, 438] on span "Content" at bounding box center [96, 434] width 44 height 11
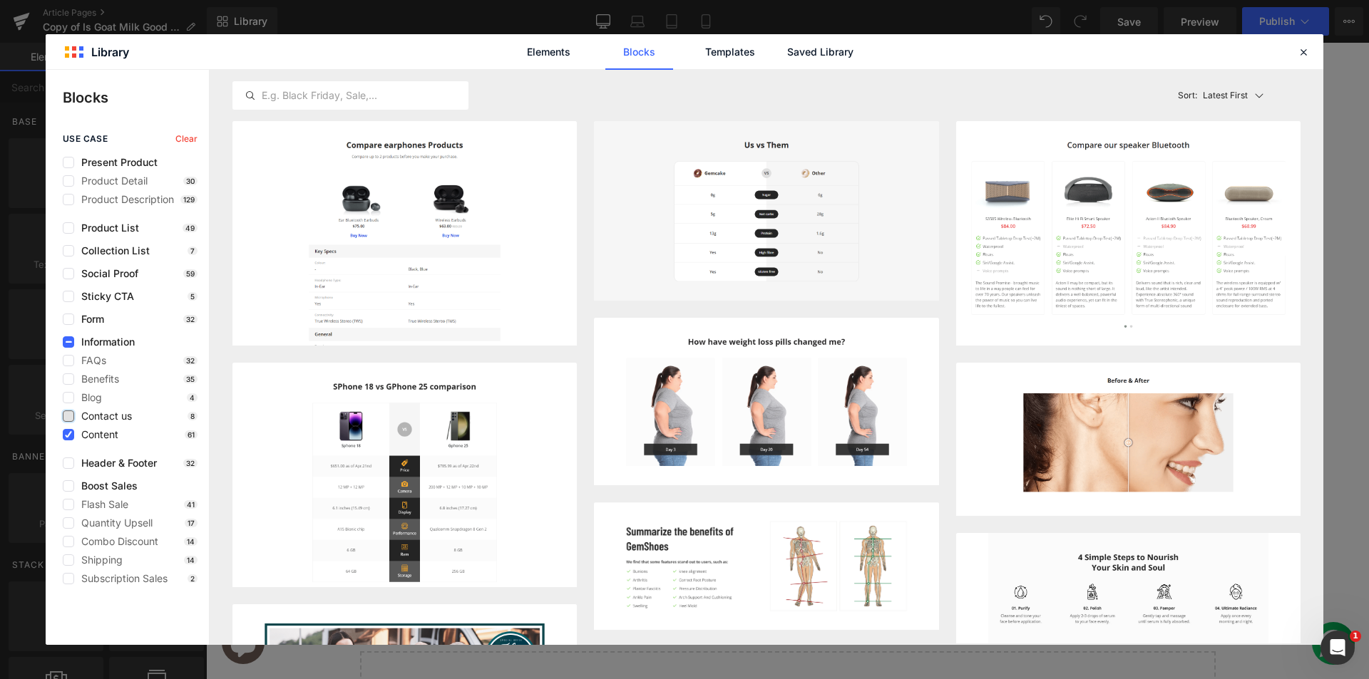
click at [80, 438] on span "Content" at bounding box center [96, 434] width 44 height 11
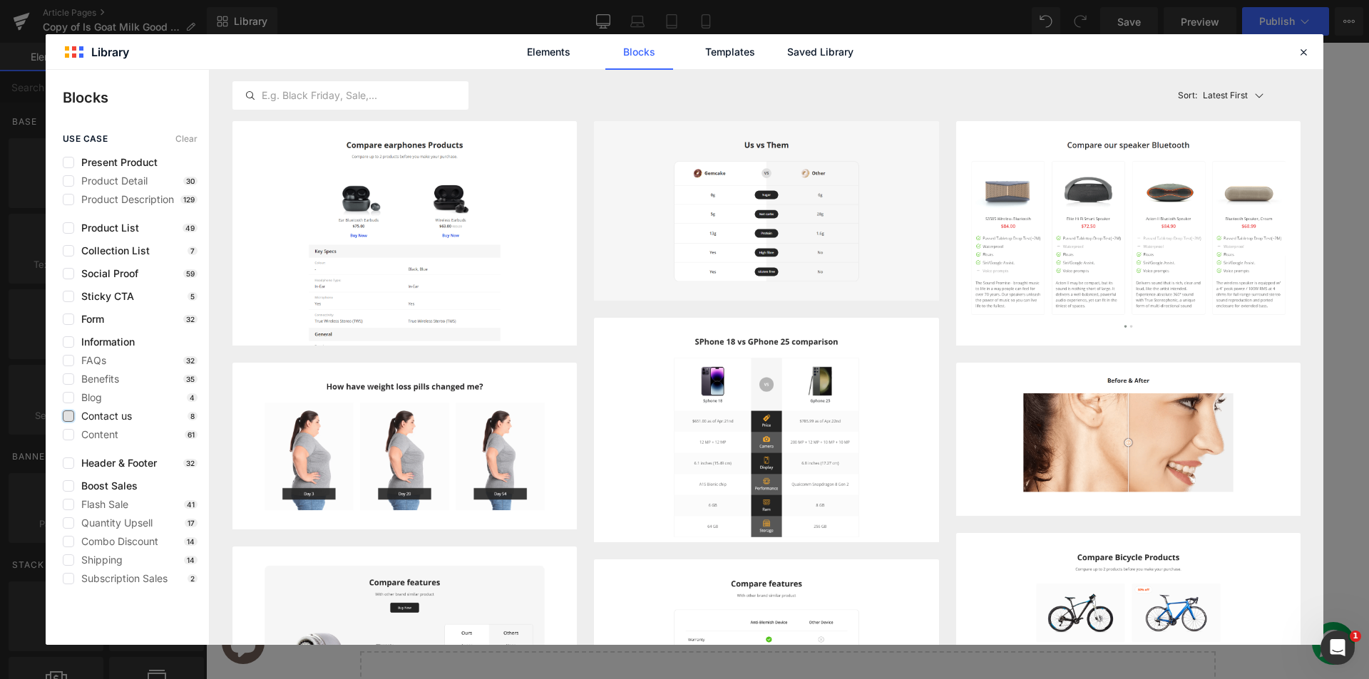
click at [185, 356] on div "FAQs 32" at bounding box center [130, 360] width 135 height 11
click at [110, 341] on span "Information" at bounding box center [104, 342] width 61 height 11
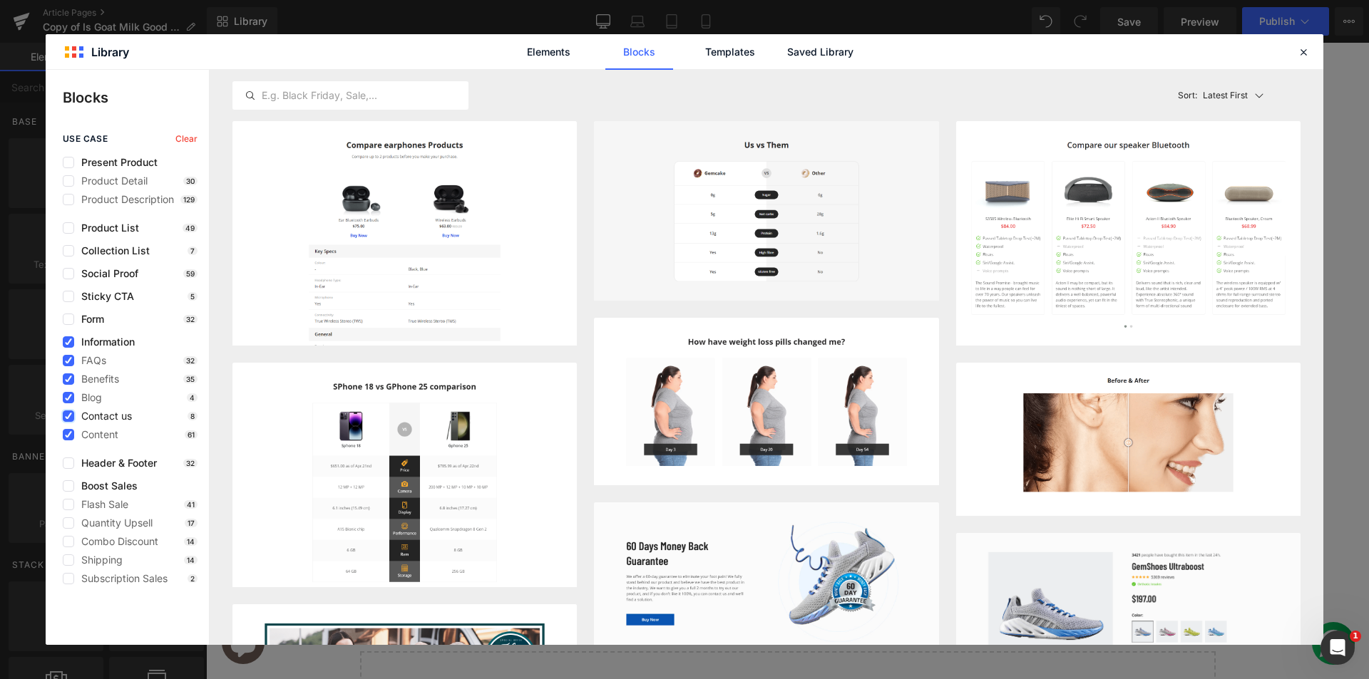
click at [110, 341] on span "Information" at bounding box center [104, 342] width 61 height 11
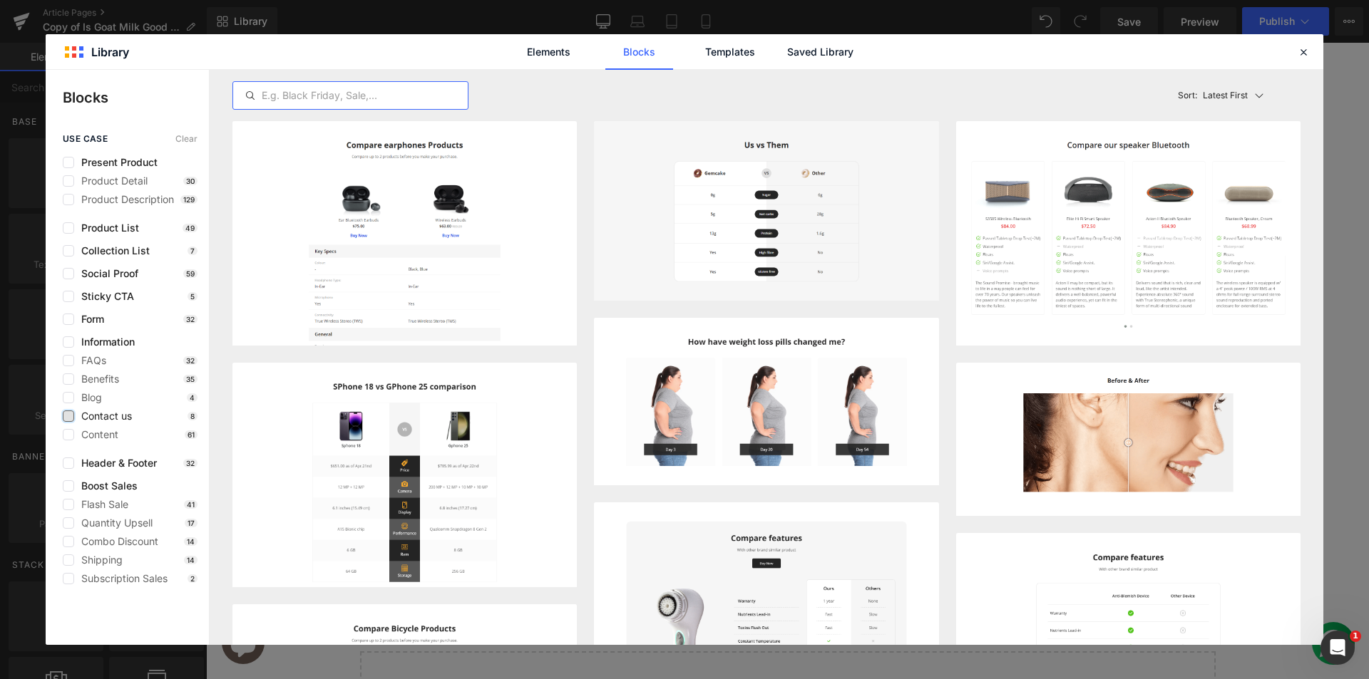
click at [300, 88] on input "text" at bounding box center [350, 95] width 235 height 17
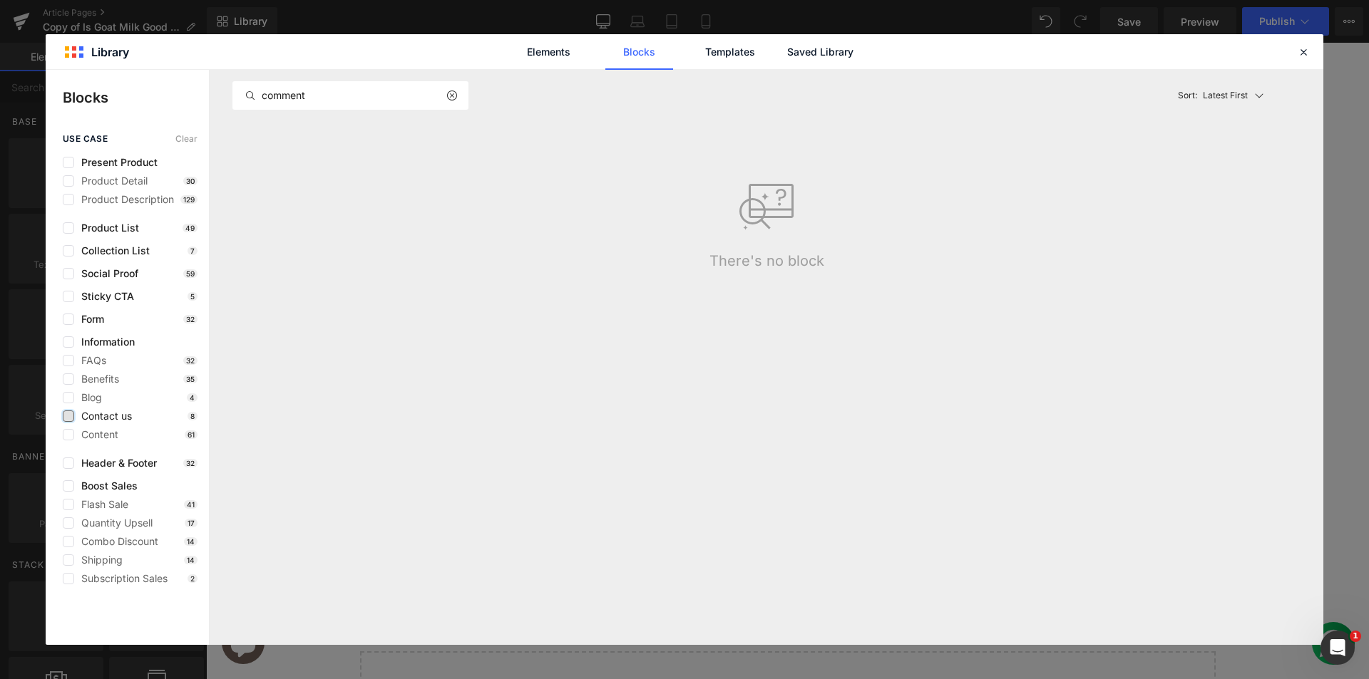
click at [73, 50] on div "Elements Blocks Templates Saved Library" at bounding box center [685, 51] width 1278 height 35
click at [66, 51] on div "Elements Blocks Templates Saved Library" at bounding box center [685, 51] width 1278 height 35
click at [183, 144] on div "use case Clear Present Product Product Detail 30 Product Description 129 Produc…" at bounding box center [127, 359] width 163 height 451
click at [183, 143] on span "Clear" at bounding box center [186, 139] width 22 height 10
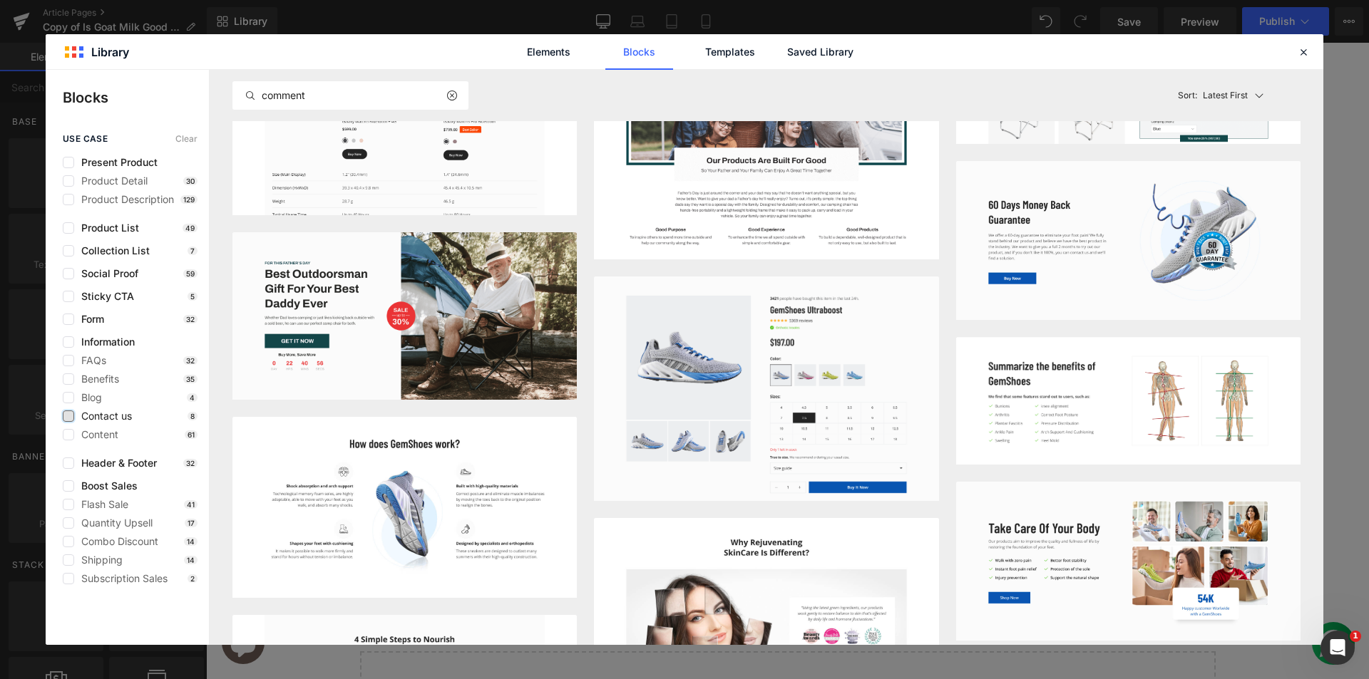
scroll to position [1283, 0]
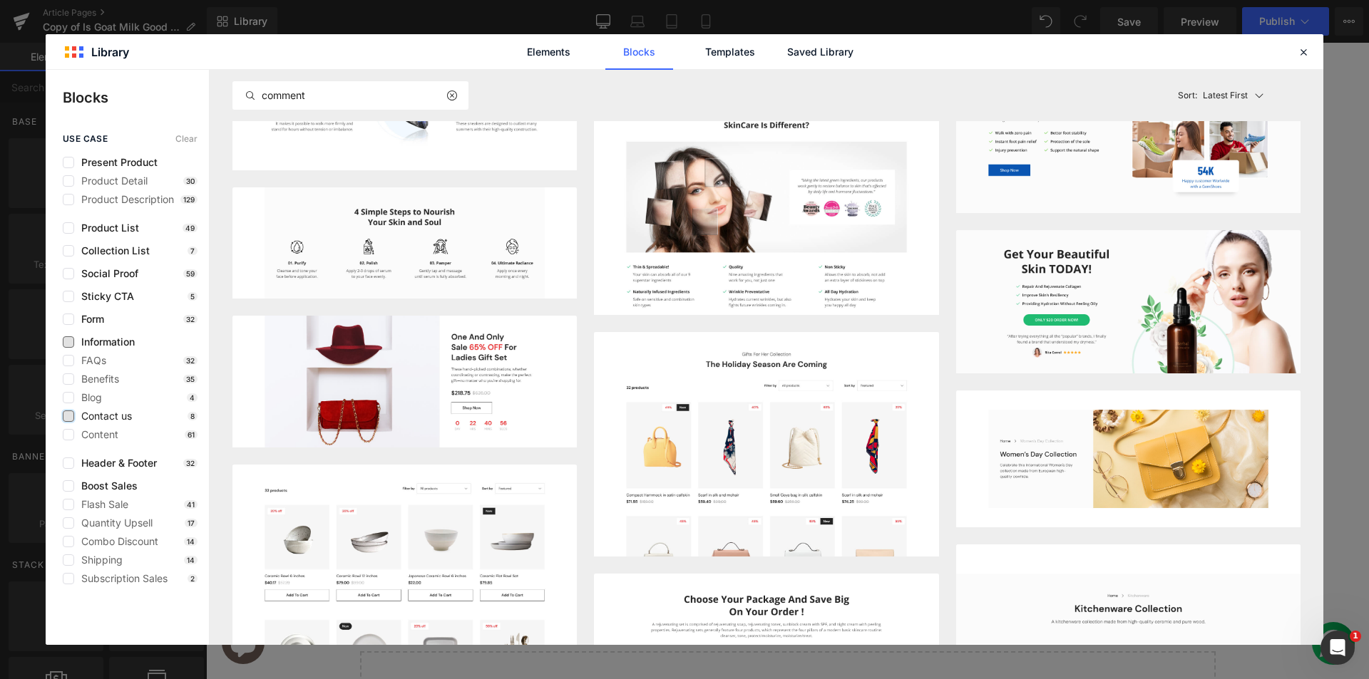
click at [123, 345] on span "Information" at bounding box center [104, 342] width 61 height 11
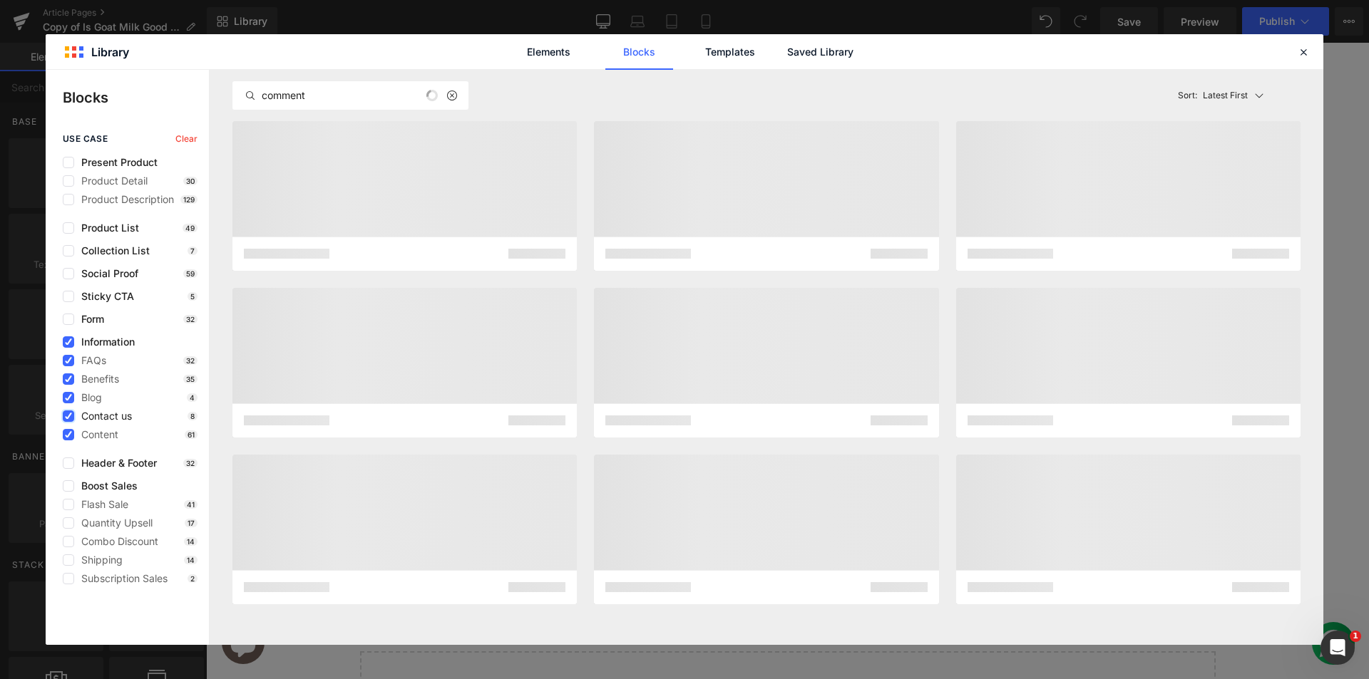
scroll to position [0, 0]
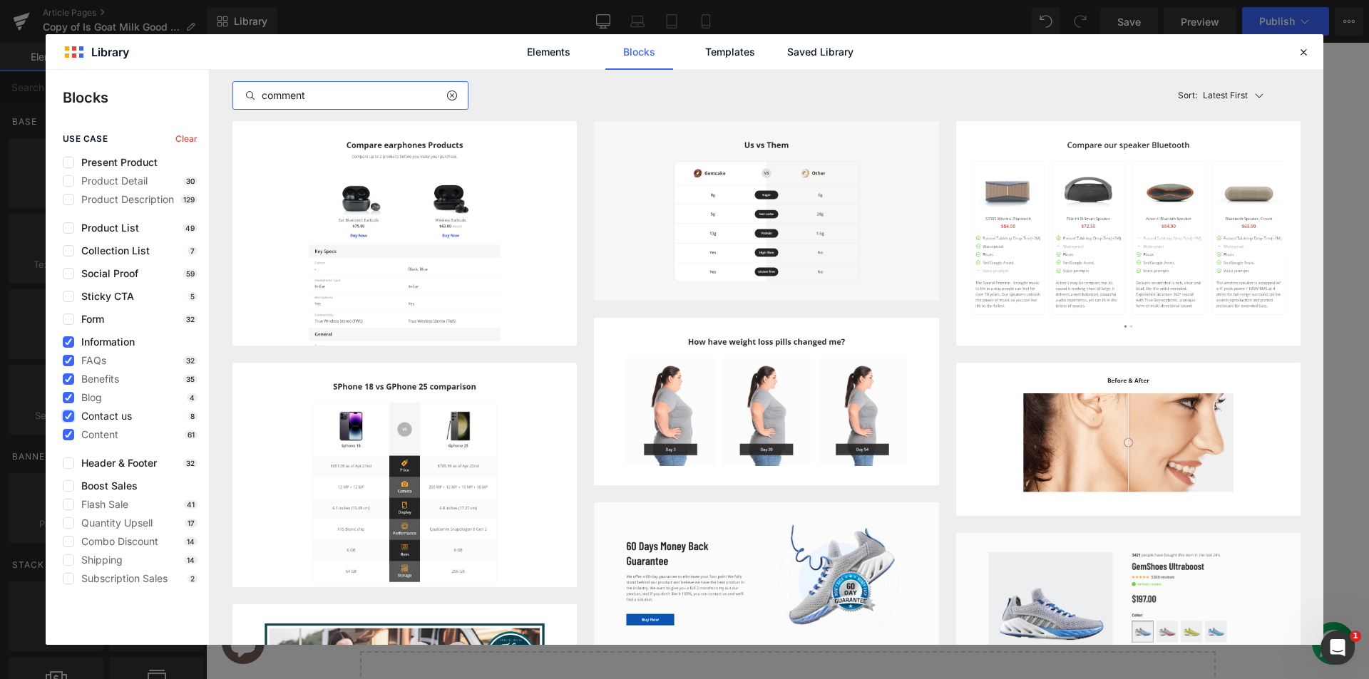
click at [281, 103] on input "comment" at bounding box center [350, 95] width 235 height 17
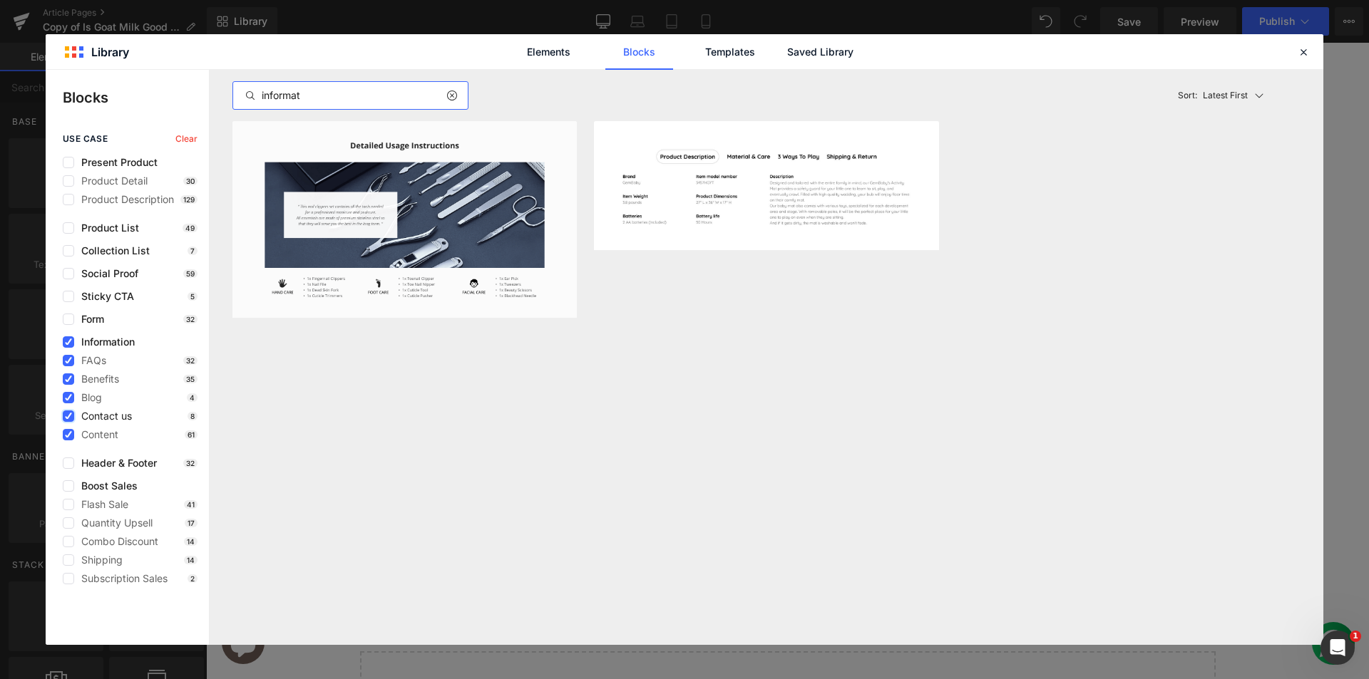
drag, startPoint x: 321, startPoint y: 93, endPoint x: 68, endPoint y: 83, distance: 253.3
click at [68, 83] on div "Blocks use case Clear Present Product Product Detail 30 Product Description 129…" at bounding box center [685, 357] width 1278 height 575
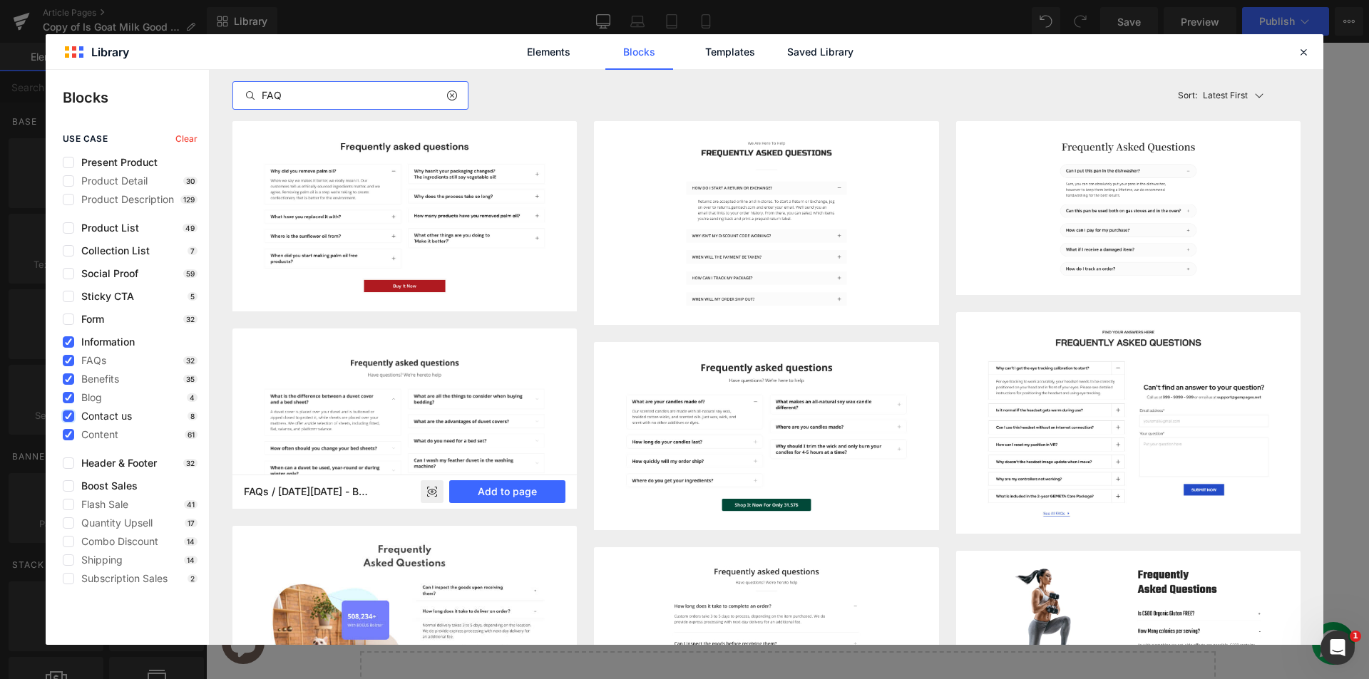
type input "FAQ"
click at [493, 369] on img at bounding box center [404, 429] width 344 height 180
click at [430, 496] on rect at bounding box center [432, 492] width 23 height 23
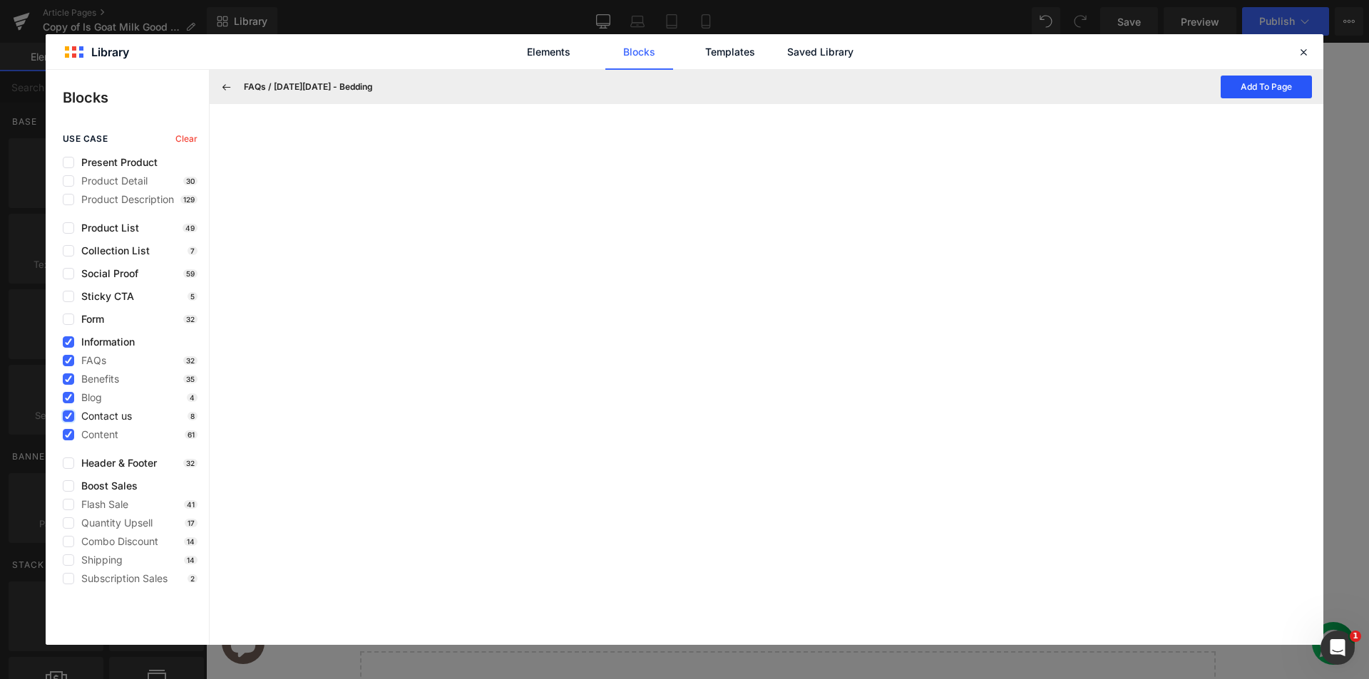
click at [1243, 92] on button "Add To Page" at bounding box center [1266, 87] width 91 height 23
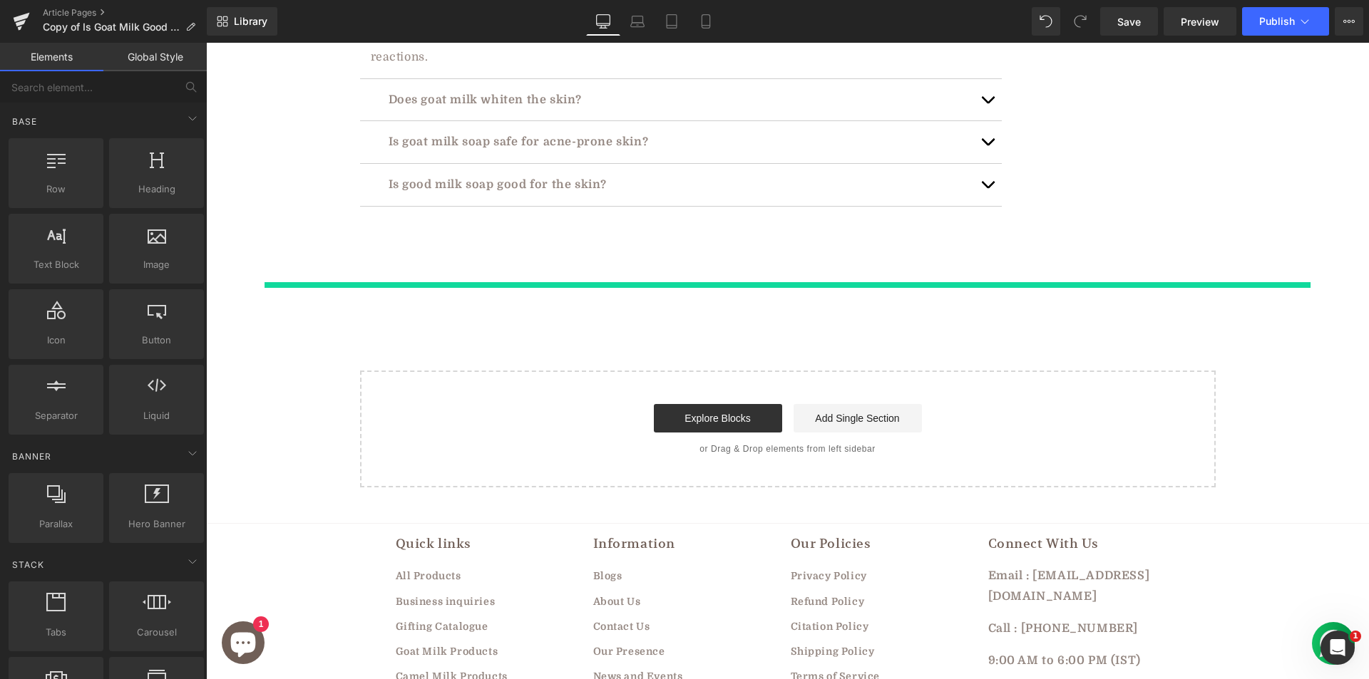
scroll to position [4326, 0]
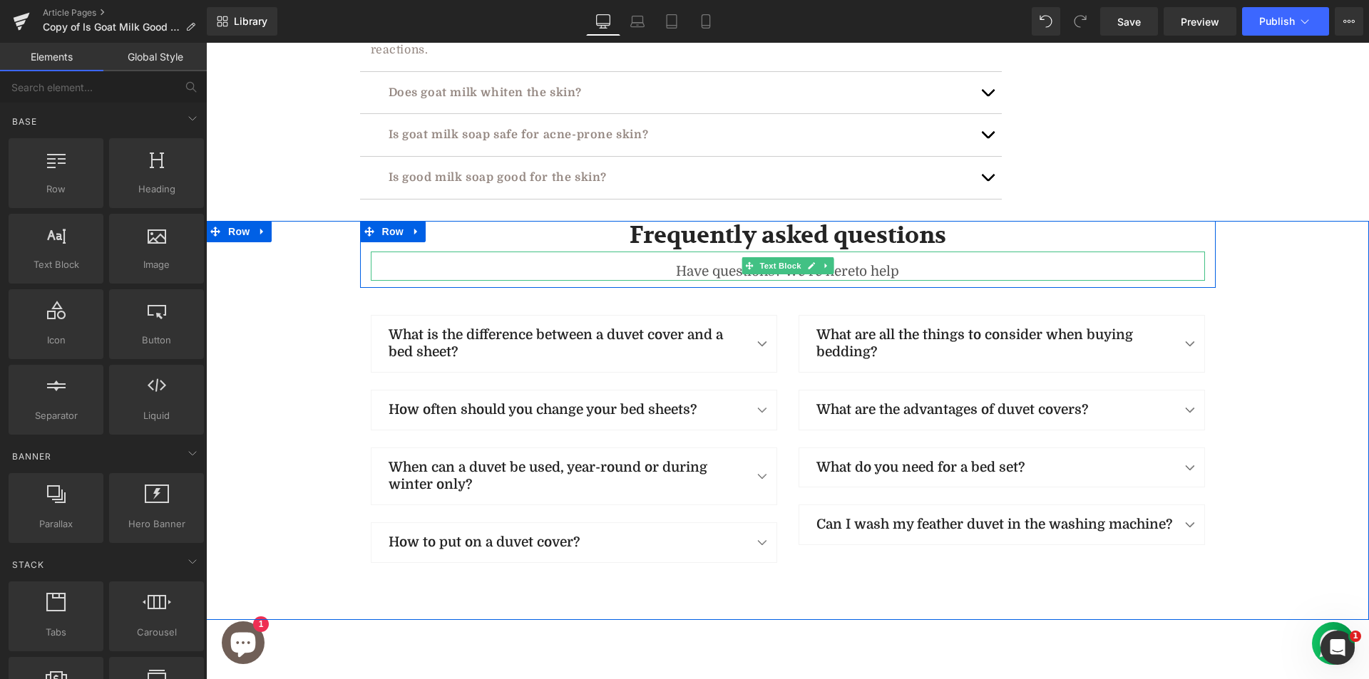
click at [841, 252] on div "Have questions? We’re hereto help" at bounding box center [788, 266] width 834 height 29
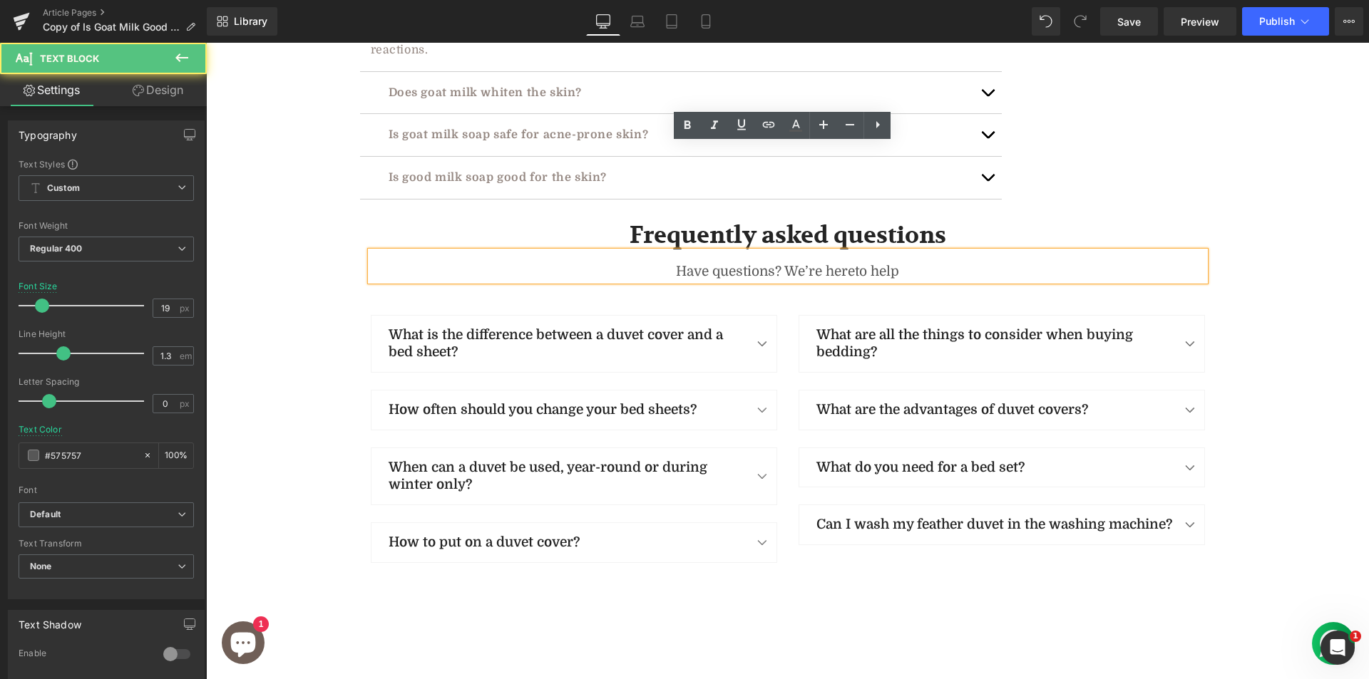
click at [851, 252] on div "Have questions? We’re hereto help" at bounding box center [788, 266] width 834 height 29
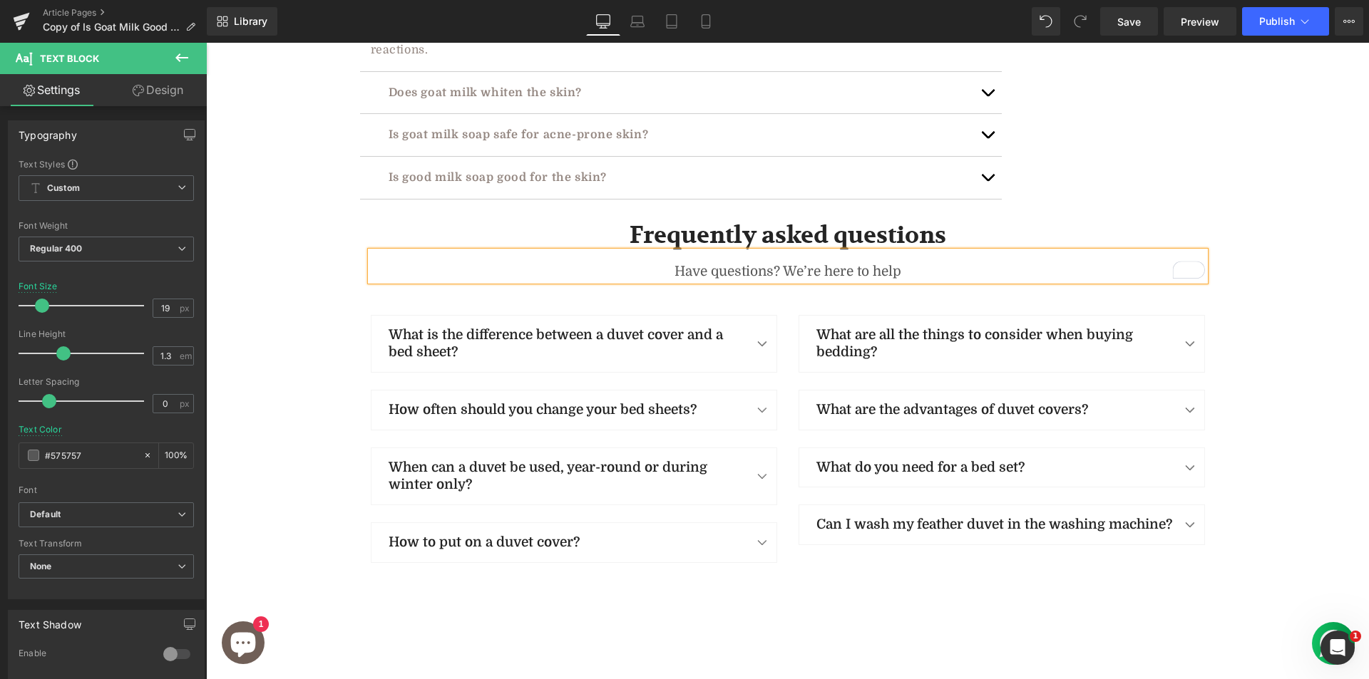
click at [1302, 225] on div "Frequently asked questions Heading Have questions? We’re here to help Text Bloc…" at bounding box center [787, 395] width 1163 height 349
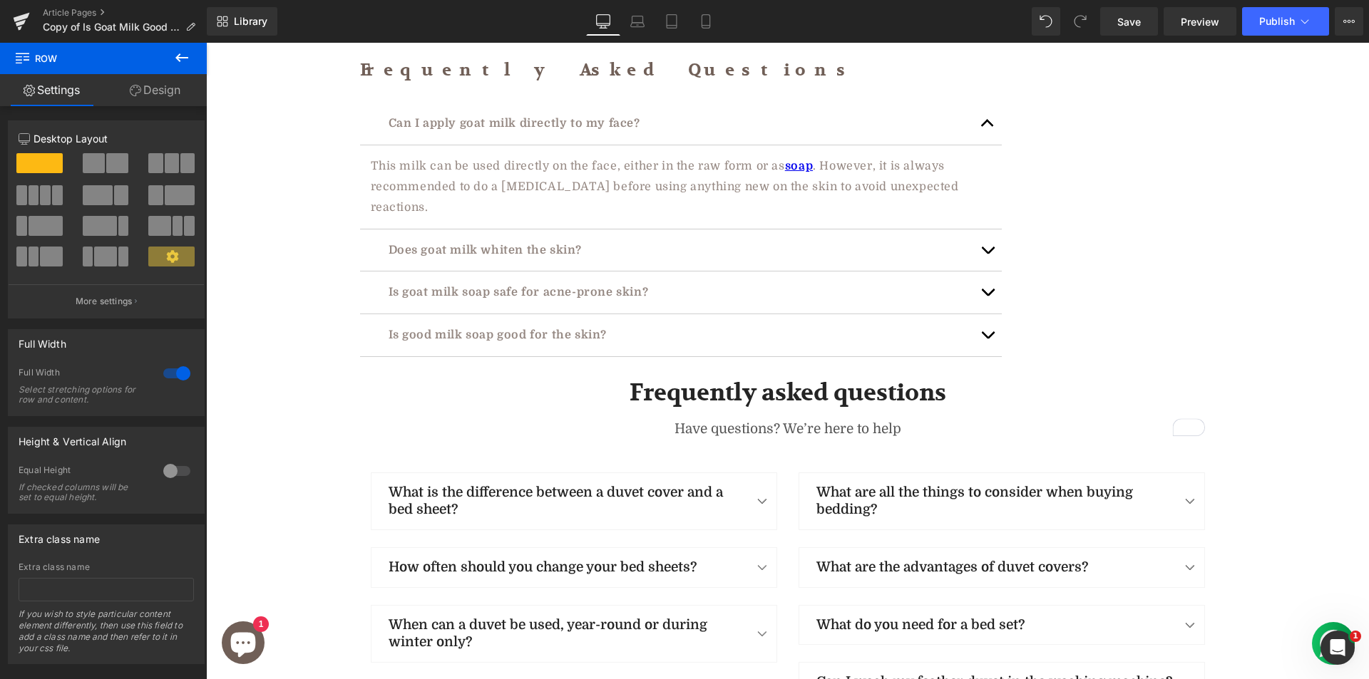
scroll to position [4112, 0]
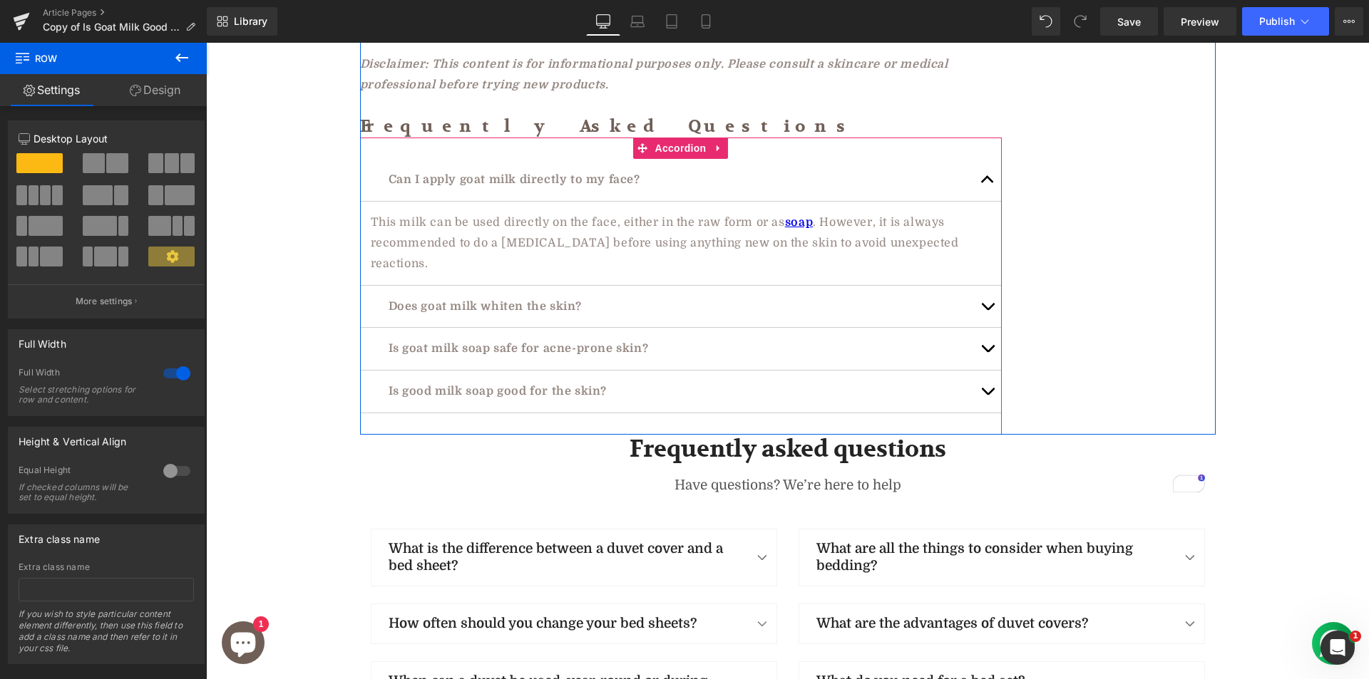
click at [374, 371] on div "Is good milk soap good for the skin? Text Block" at bounding box center [681, 392] width 642 height 43
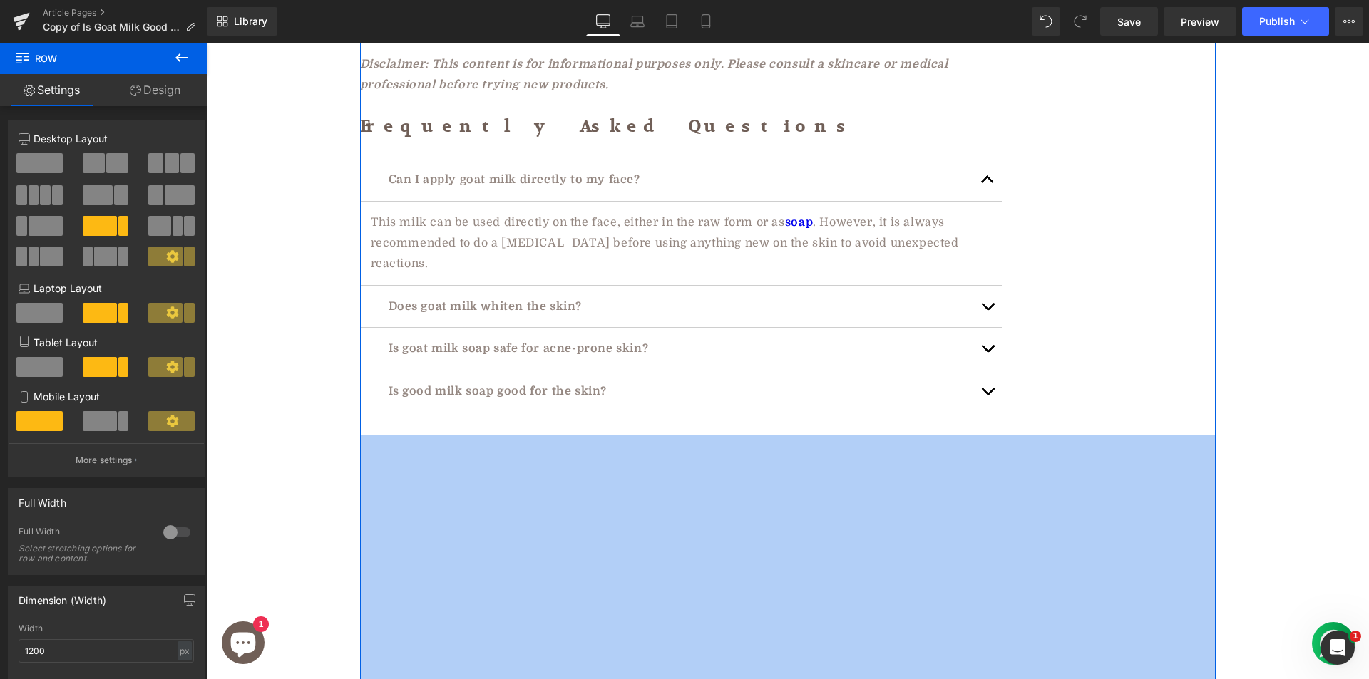
drag, startPoint x: 779, startPoint y: 325, endPoint x: 737, endPoint y: 707, distance: 384.5
click at [707, 656] on div "464px" at bounding box center [788, 600] width 856 height 331
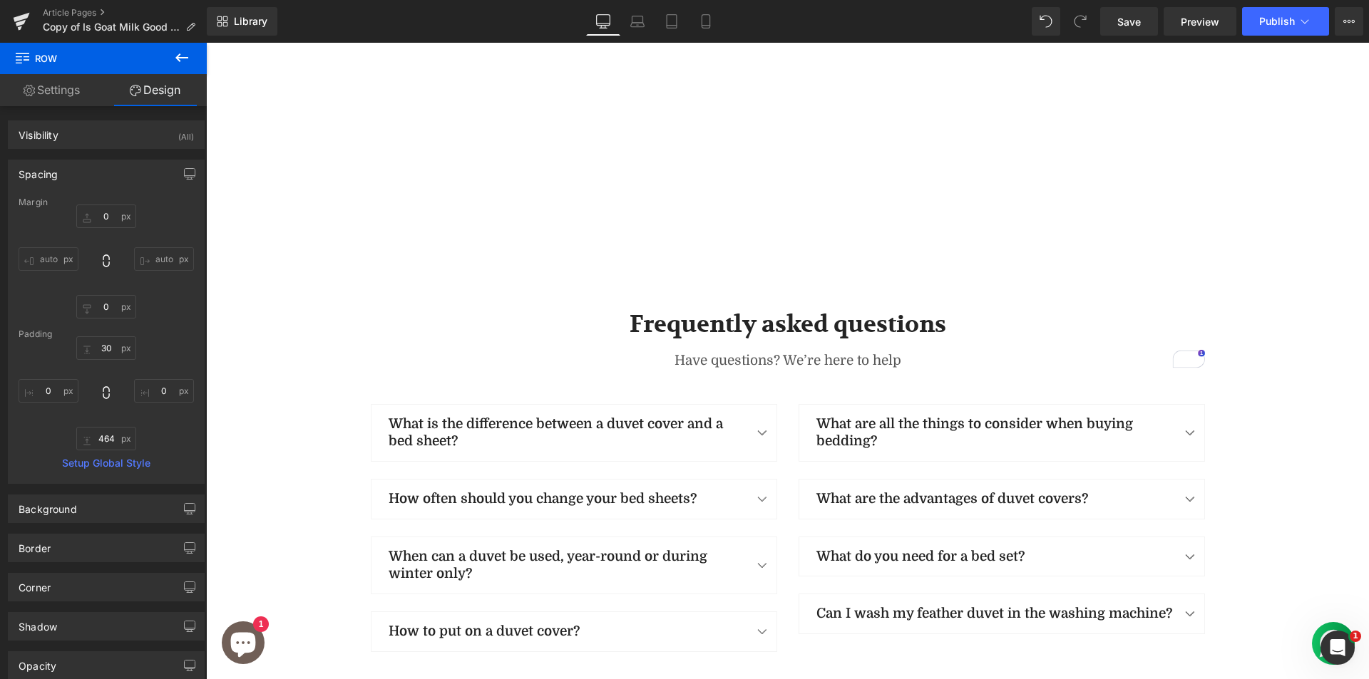
scroll to position [4611, 0]
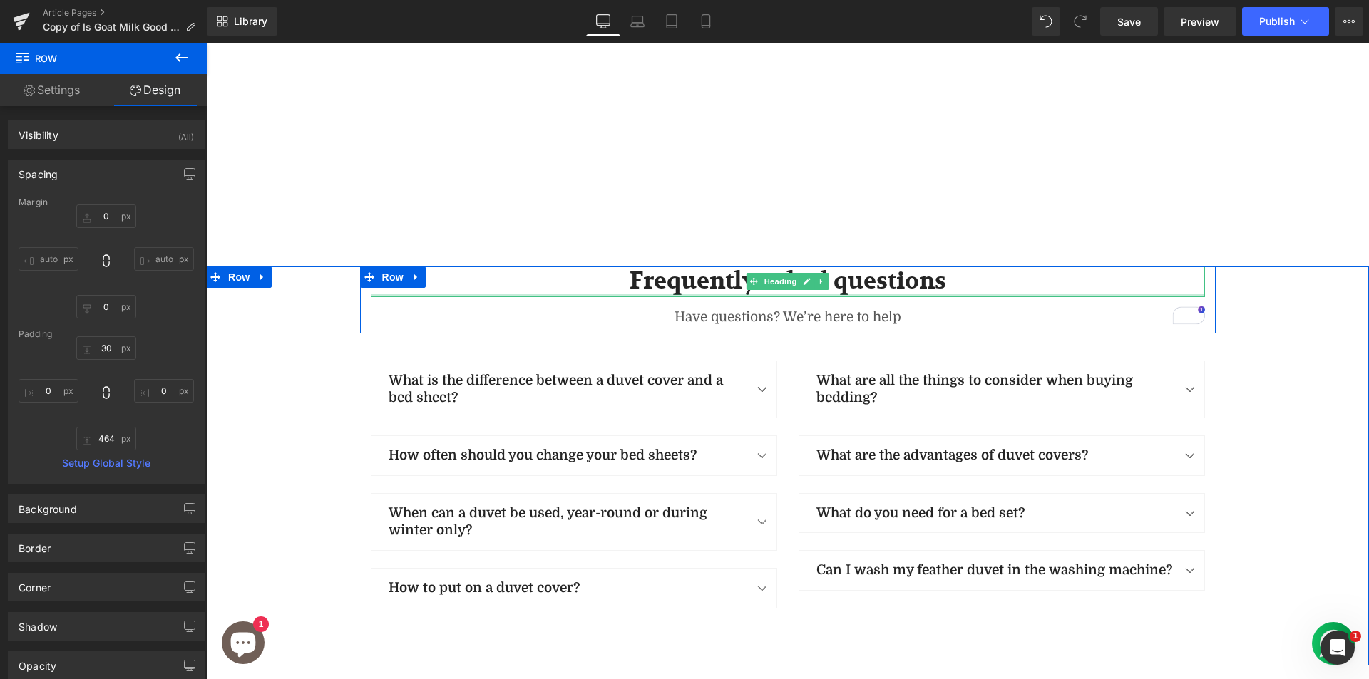
click at [701, 294] on div at bounding box center [788, 296] width 834 height 4
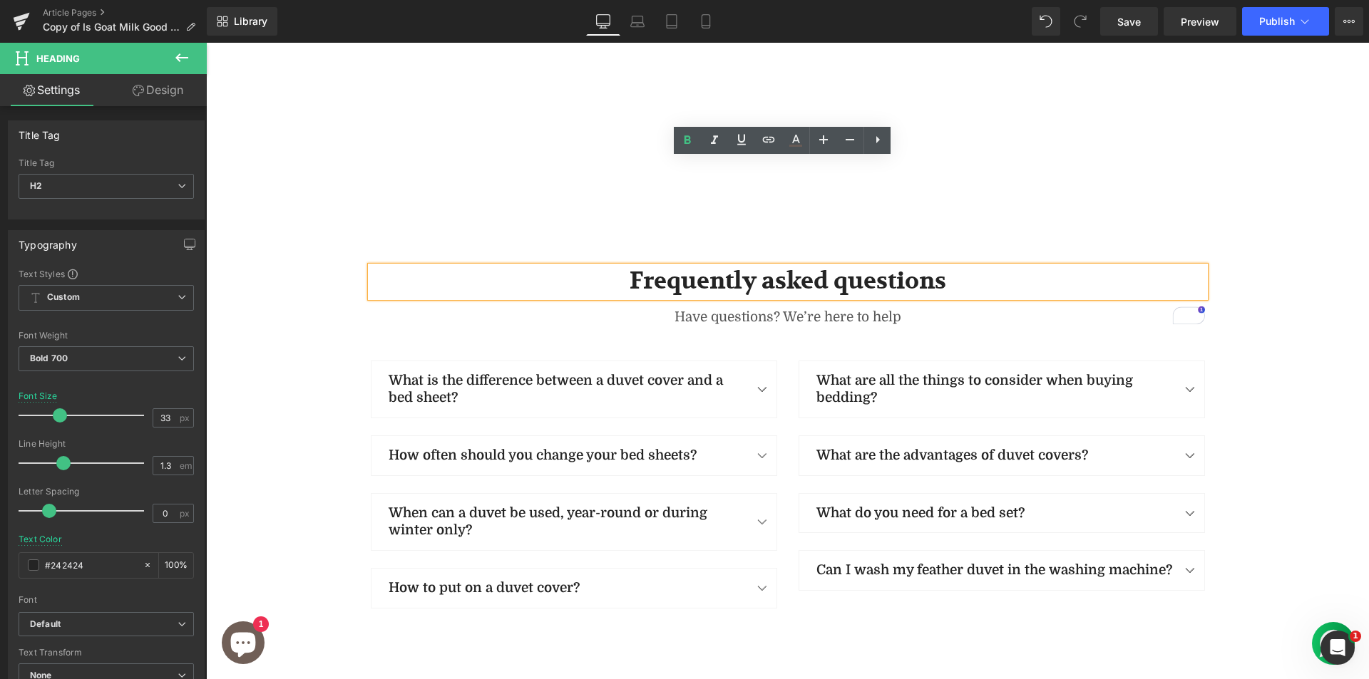
click at [1222, 448] on div "Frequently asked questions Heading Have questions? We’re here to help Text Bloc…" at bounding box center [787, 441] width 1163 height 349
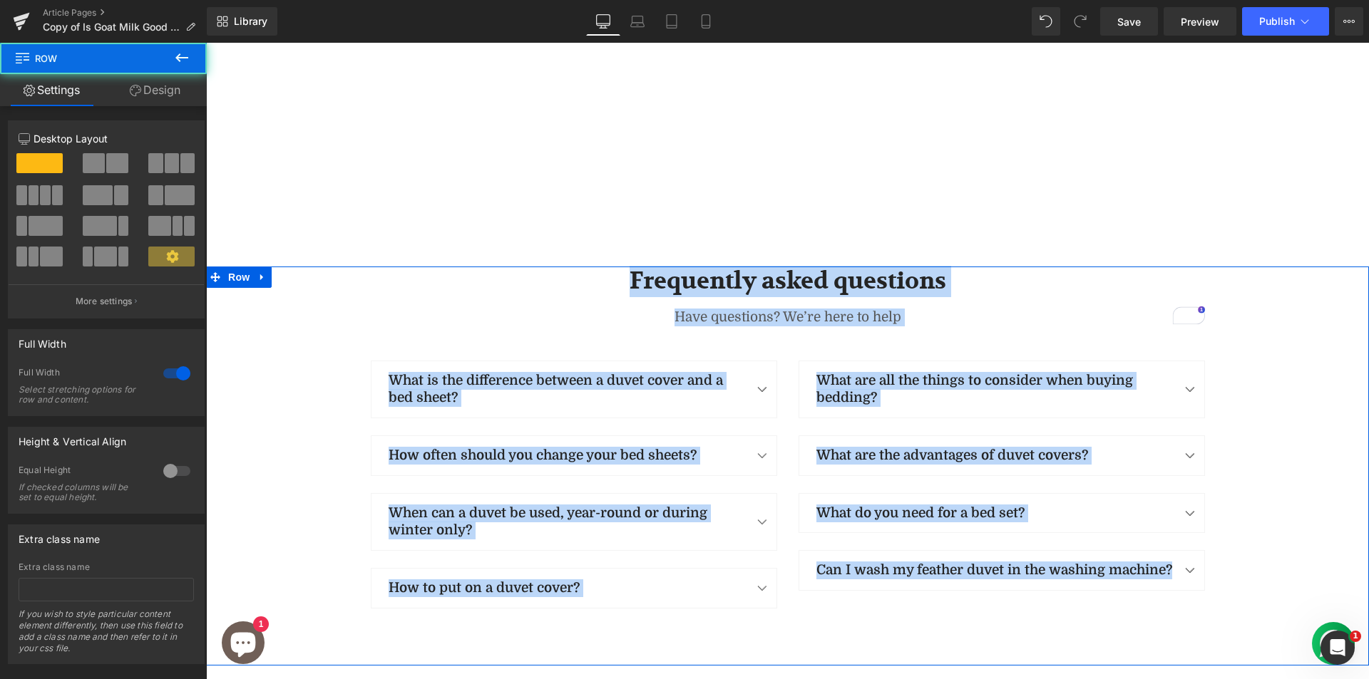
click at [235, 267] on div "Frequently asked questions Heading Have questions? We’re here to help Text Bloc…" at bounding box center [787, 441] width 1163 height 349
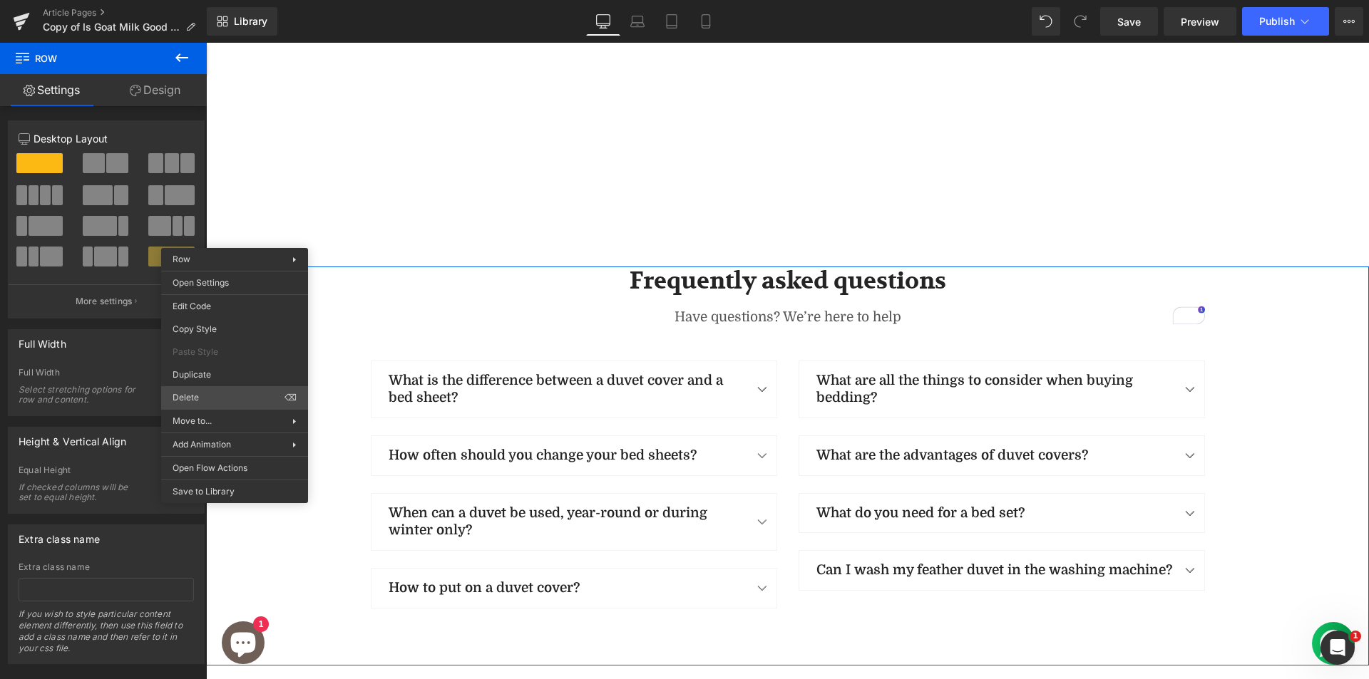
click at [205, 399] on div "You are previewing how the will restyle your page. You can not edit Elements in…" at bounding box center [684, 352] width 1369 height 704
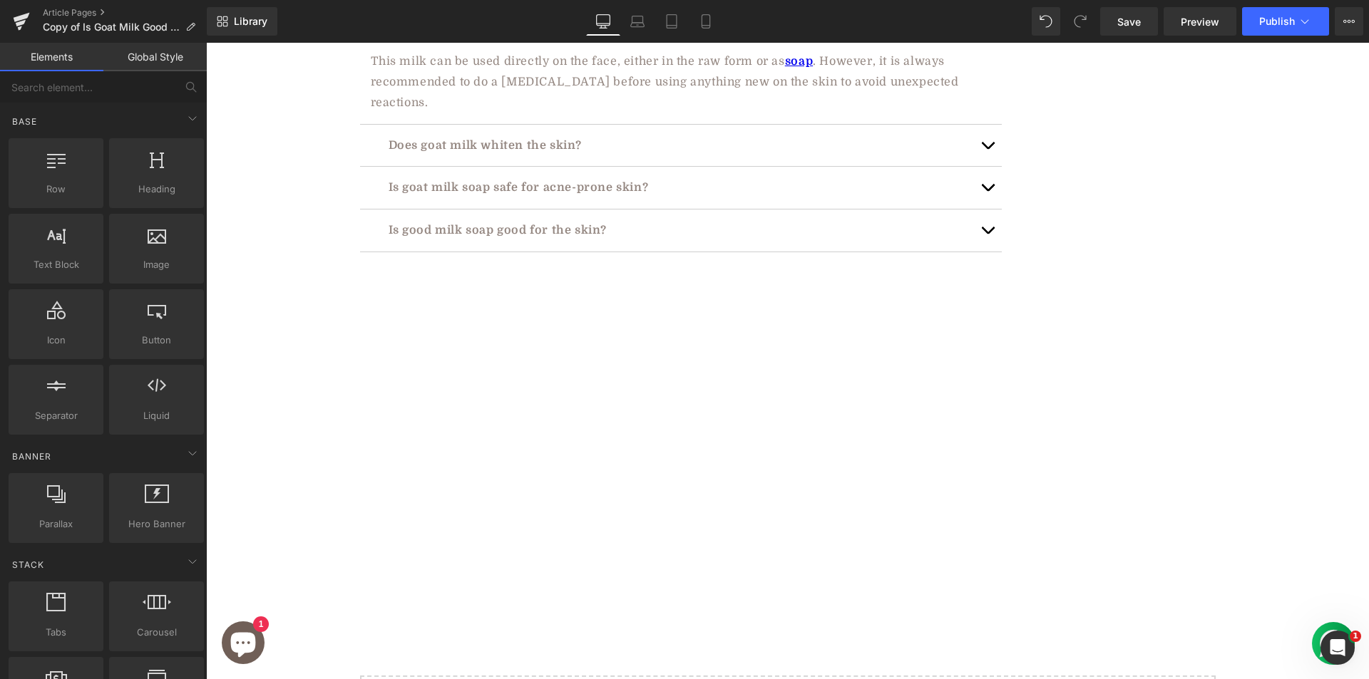
scroll to position [4083, 0]
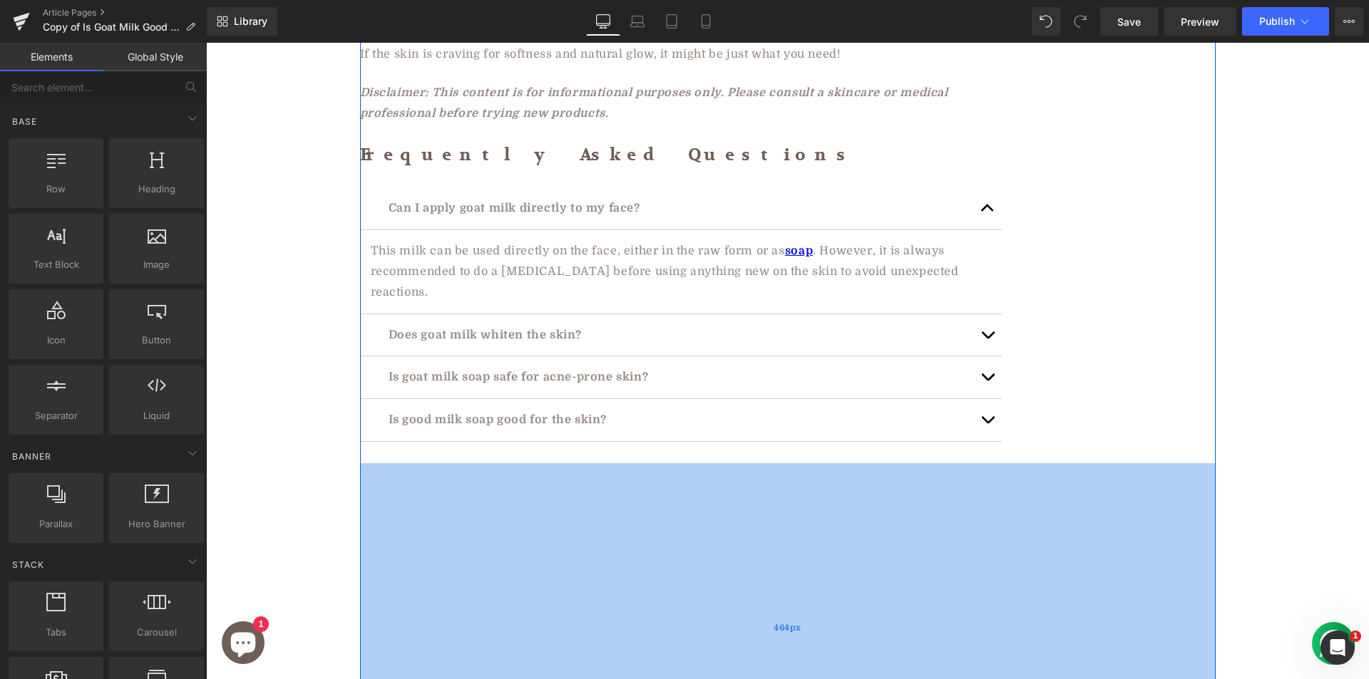
click at [448, 463] on div "464px" at bounding box center [788, 628] width 856 height 331
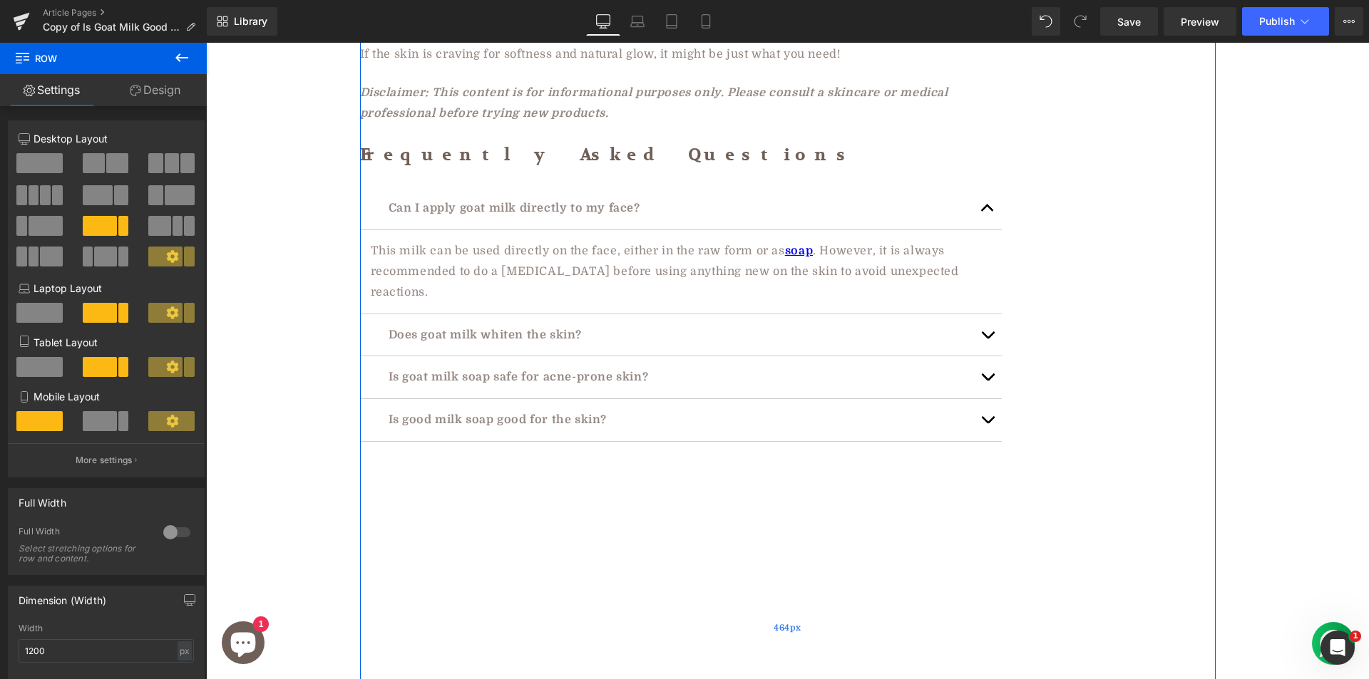
click at [448, 463] on div "464px" at bounding box center [788, 628] width 856 height 331
click at [419, 463] on div "464px" at bounding box center [788, 628] width 856 height 331
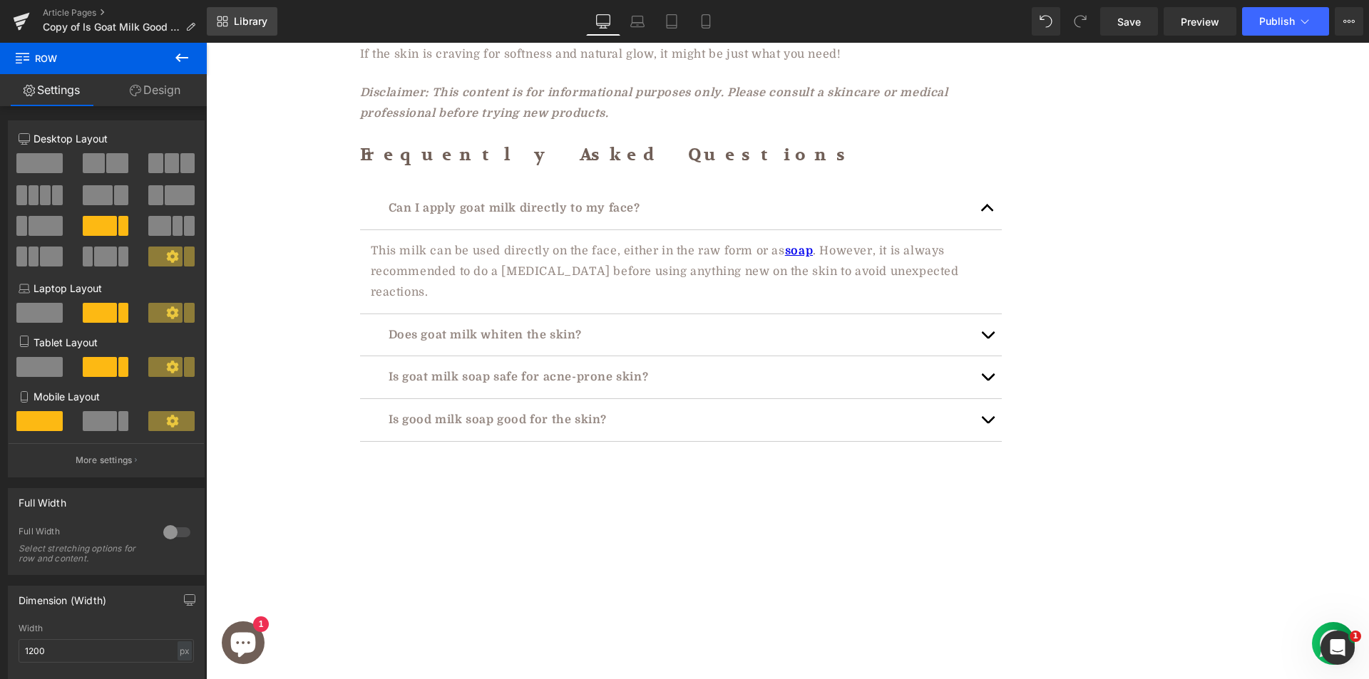
click at [248, 17] on span "Library" at bounding box center [251, 21] width 34 height 13
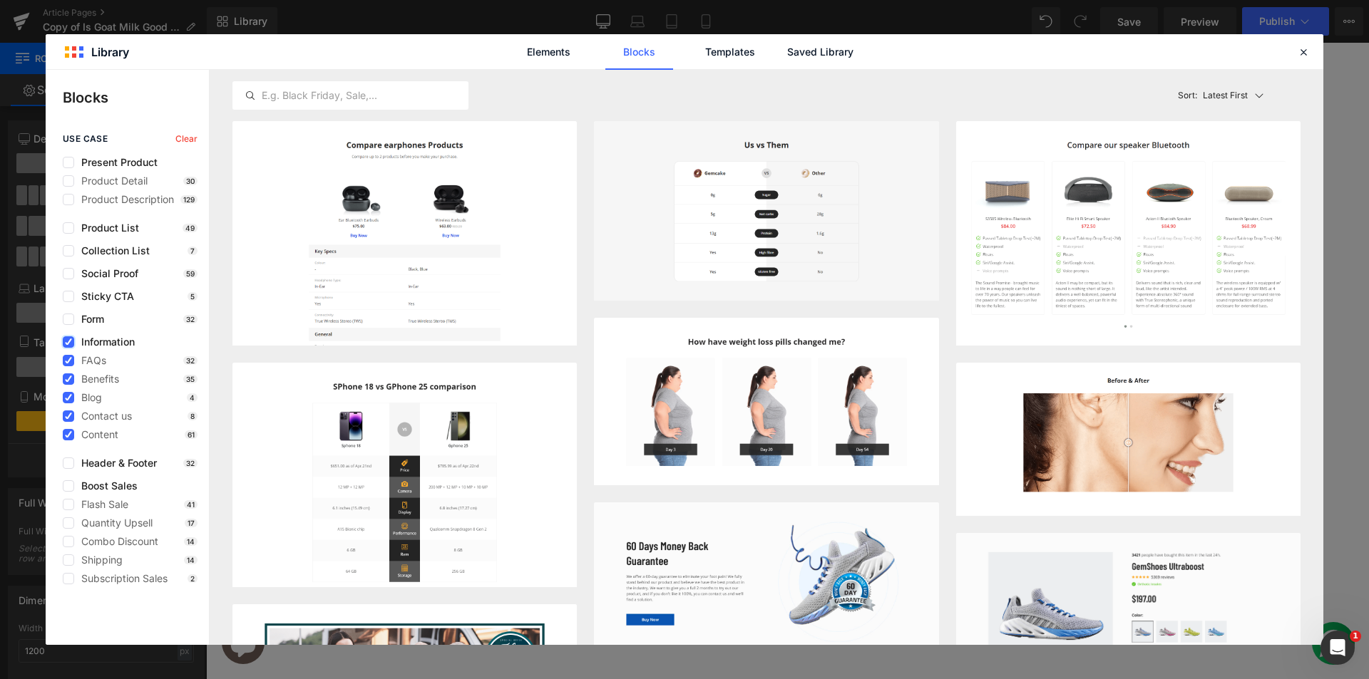
click at [66, 342] on icon at bounding box center [68, 342] width 7 height 0
click at [68, 342] on input "checkbox" at bounding box center [68, 342] width 0 height 0
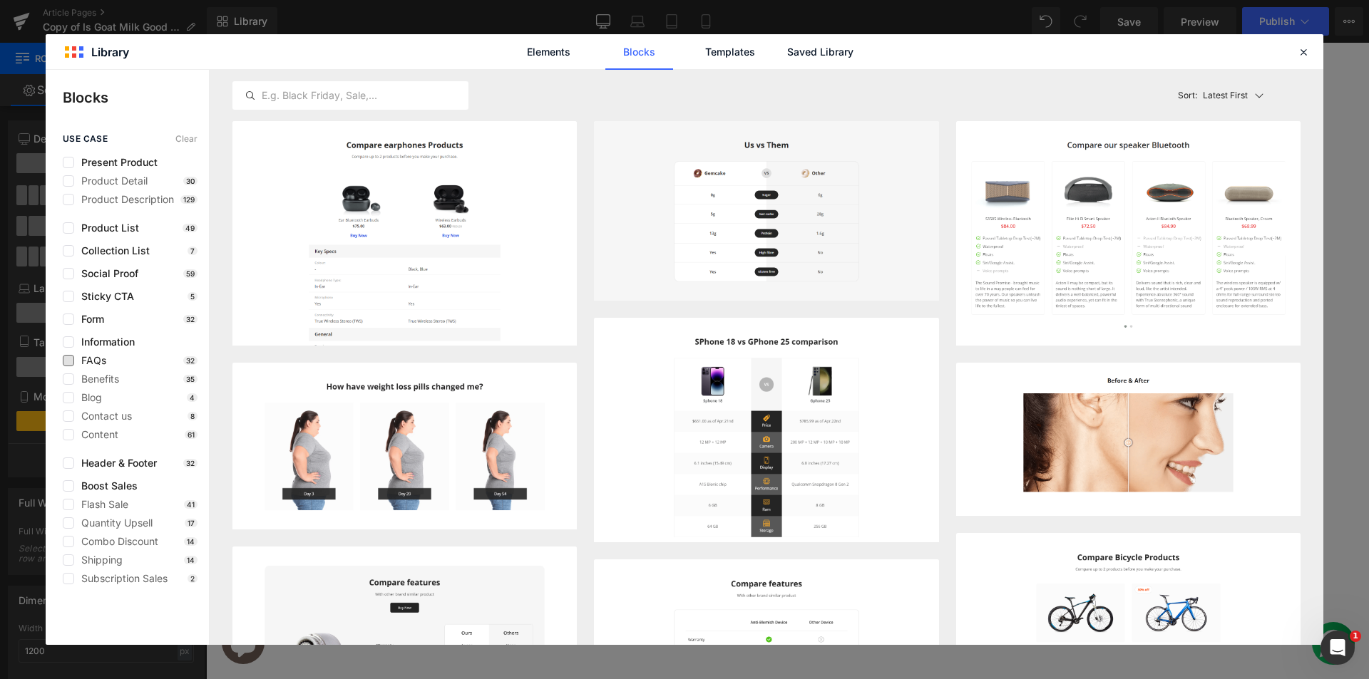
click at [80, 359] on span "FAQs" at bounding box center [90, 360] width 32 height 11
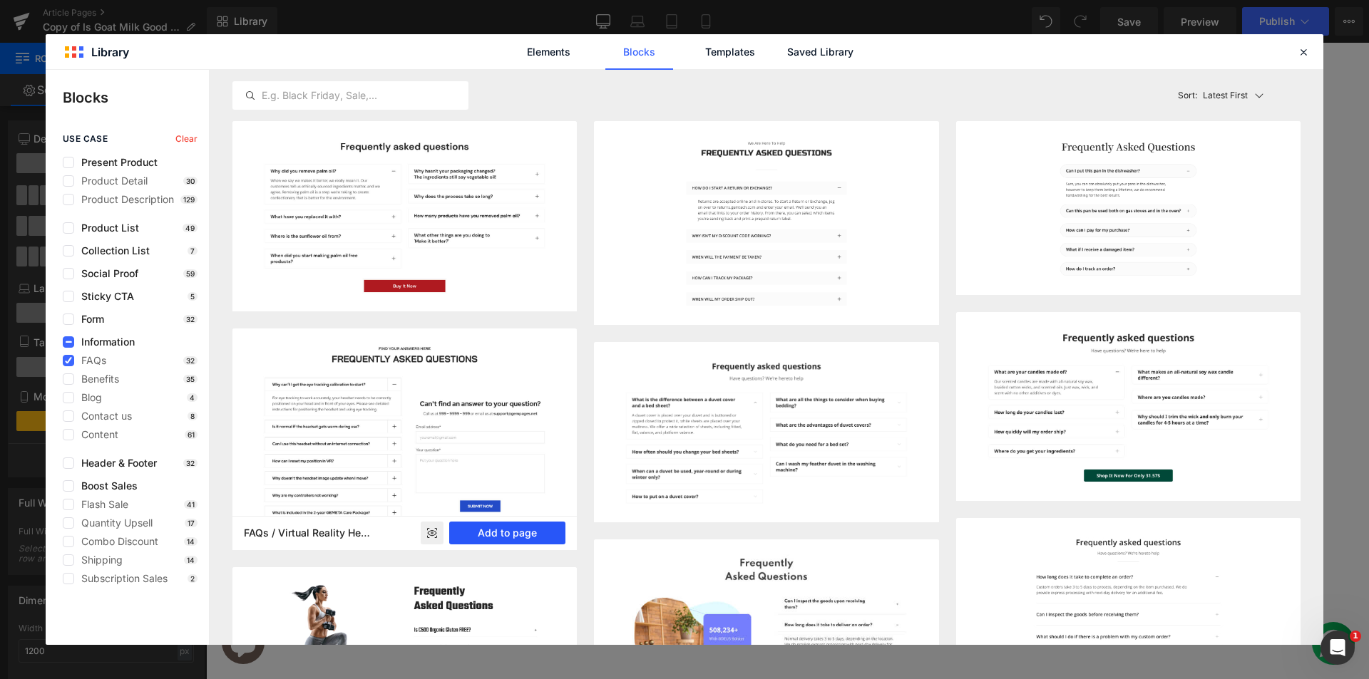
click at [503, 527] on button "Add to page" at bounding box center [507, 533] width 116 height 23
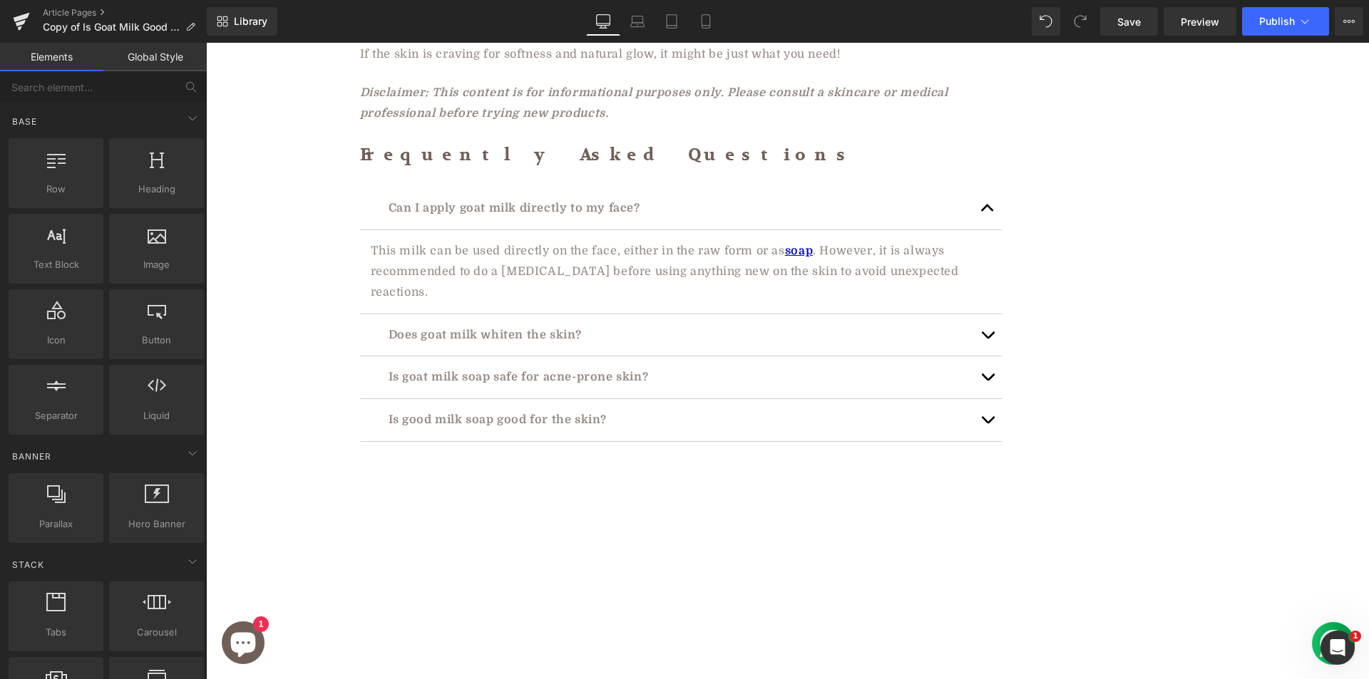
click at [206, 43] on div "464px" at bounding box center [206, 43] width 0 height 0
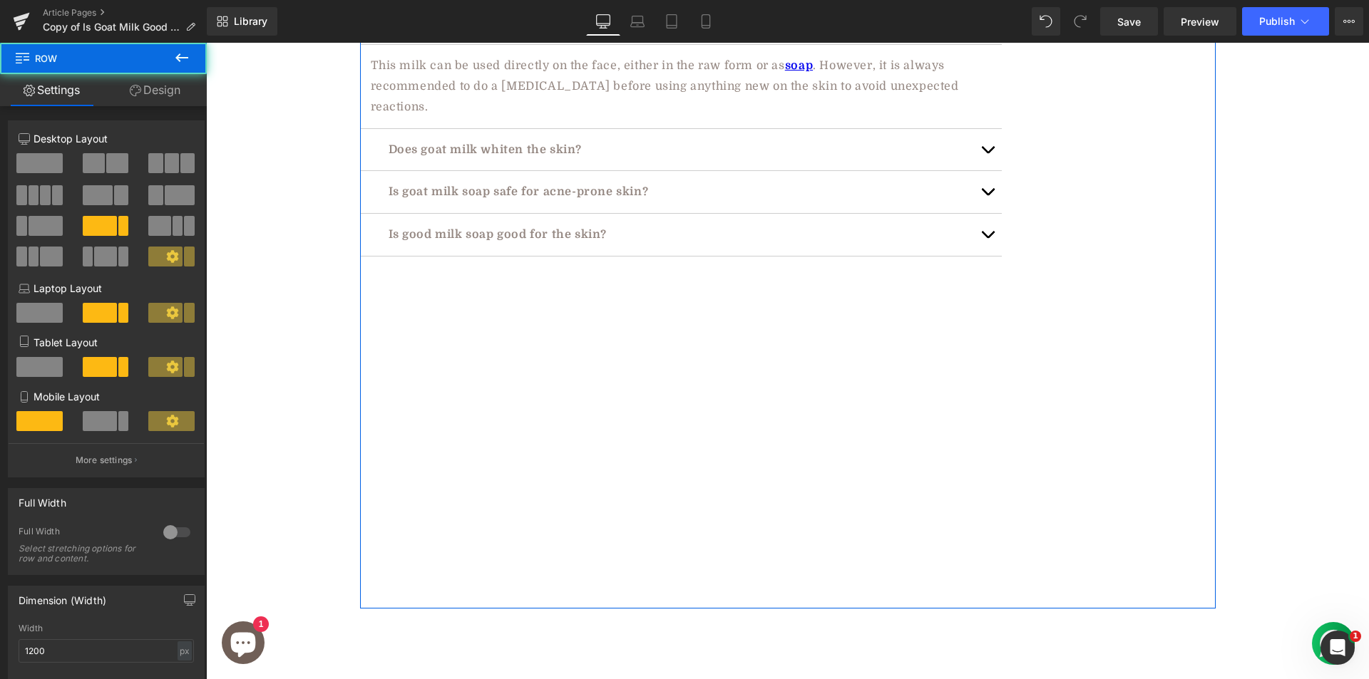
scroll to position [4368, 0]
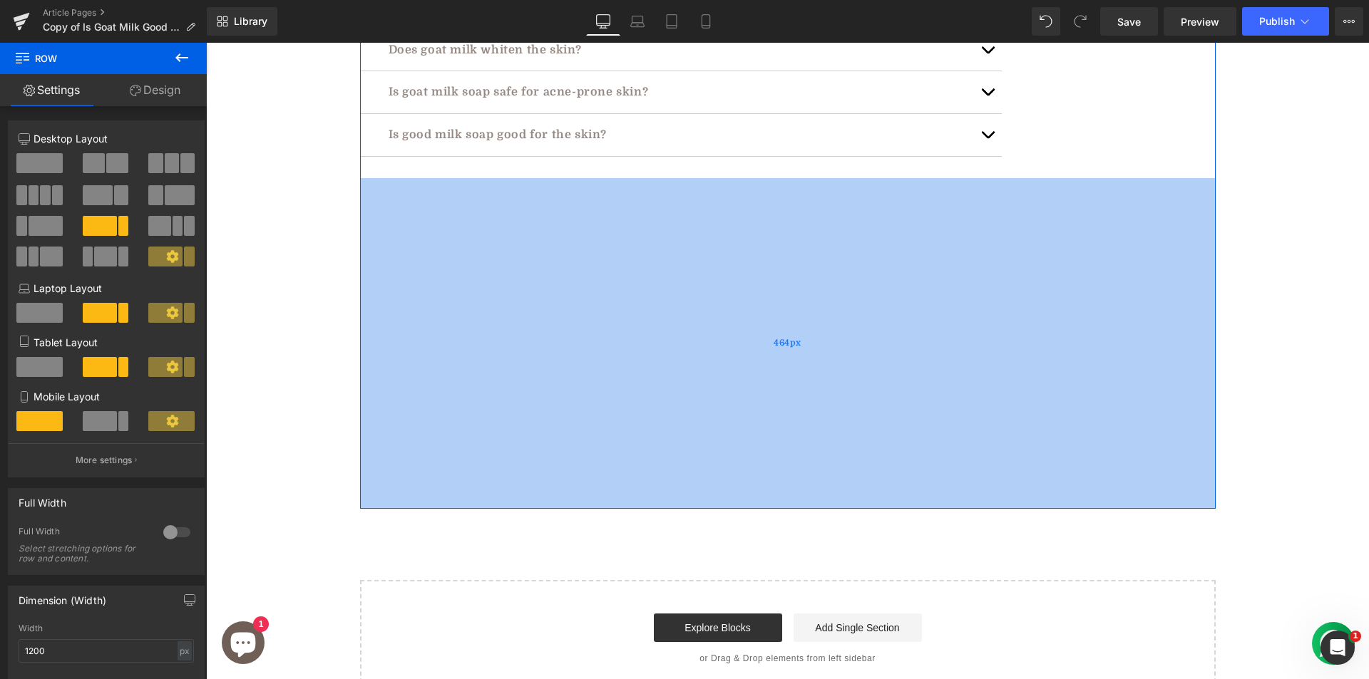
click at [691, 240] on div "464px" at bounding box center [788, 343] width 856 height 331
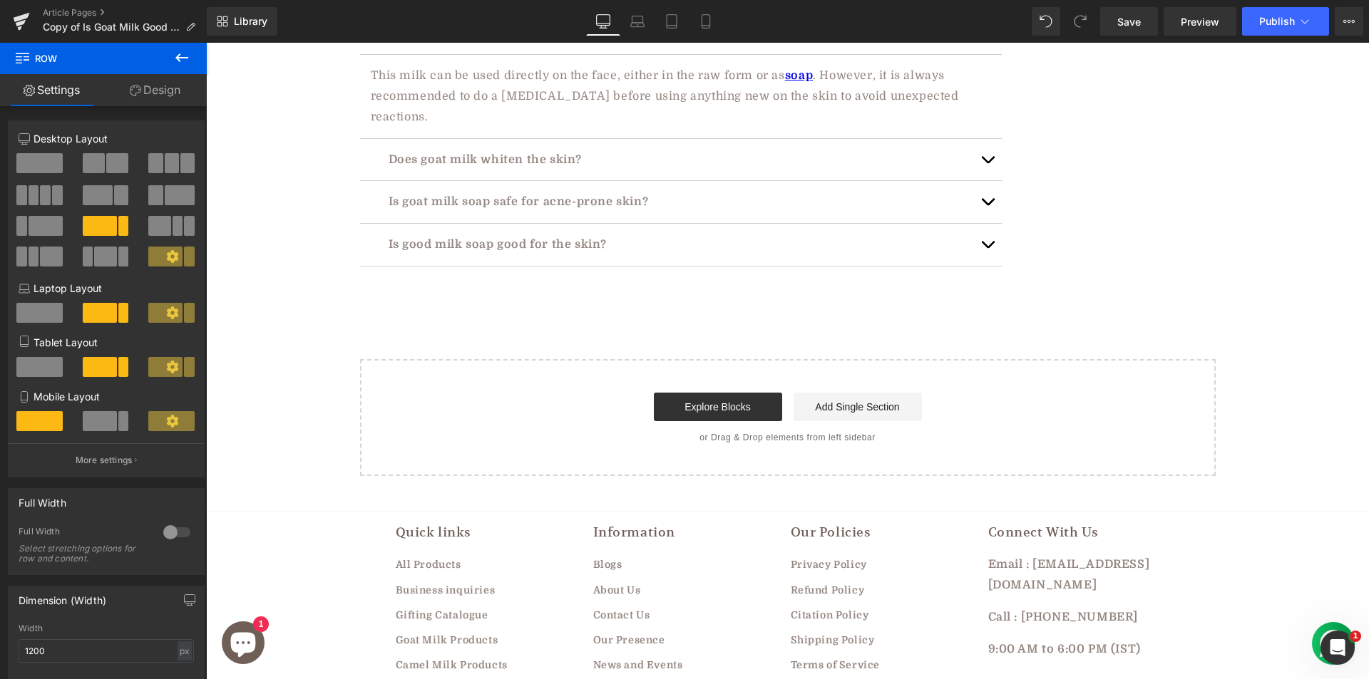
drag, startPoint x: 779, startPoint y: 399, endPoint x: 800, endPoint y: 31, distance: 368.5
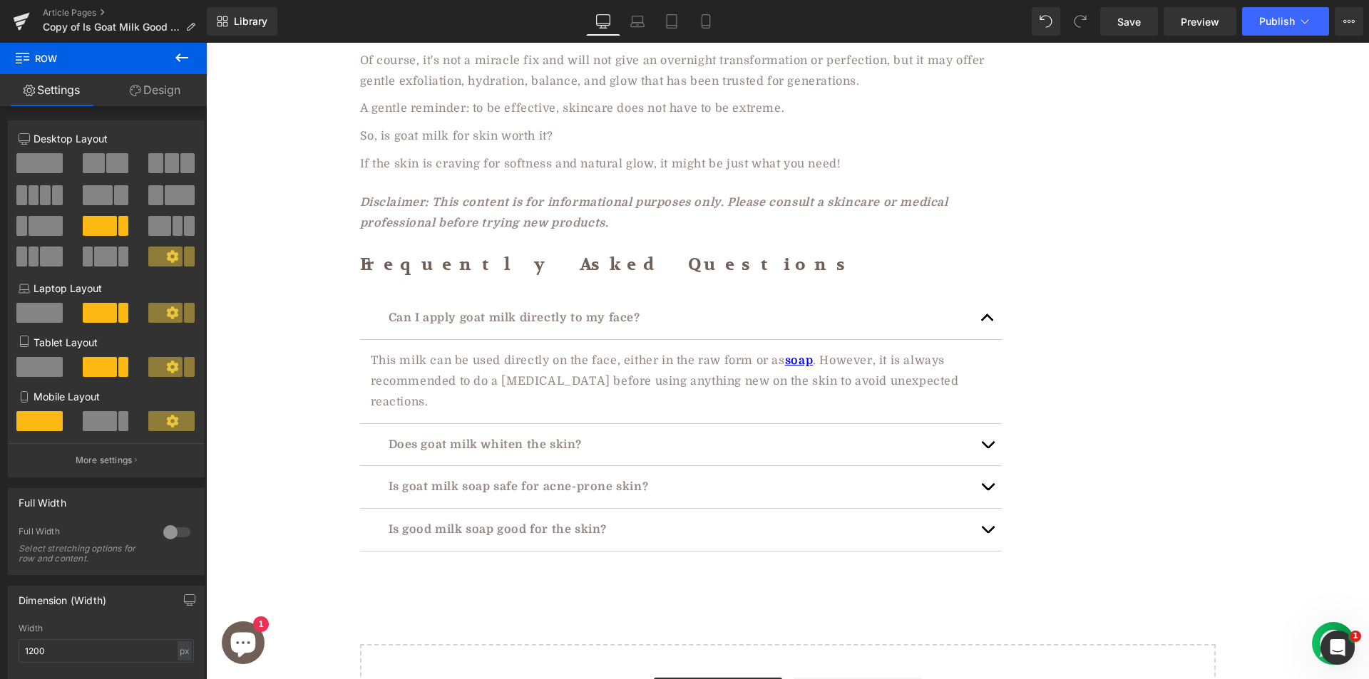
click at [563, 446] on div "Can I apply goat milk directly to my face? Text Block This milk can be used dir…" at bounding box center [681, 424] width 642 height 297
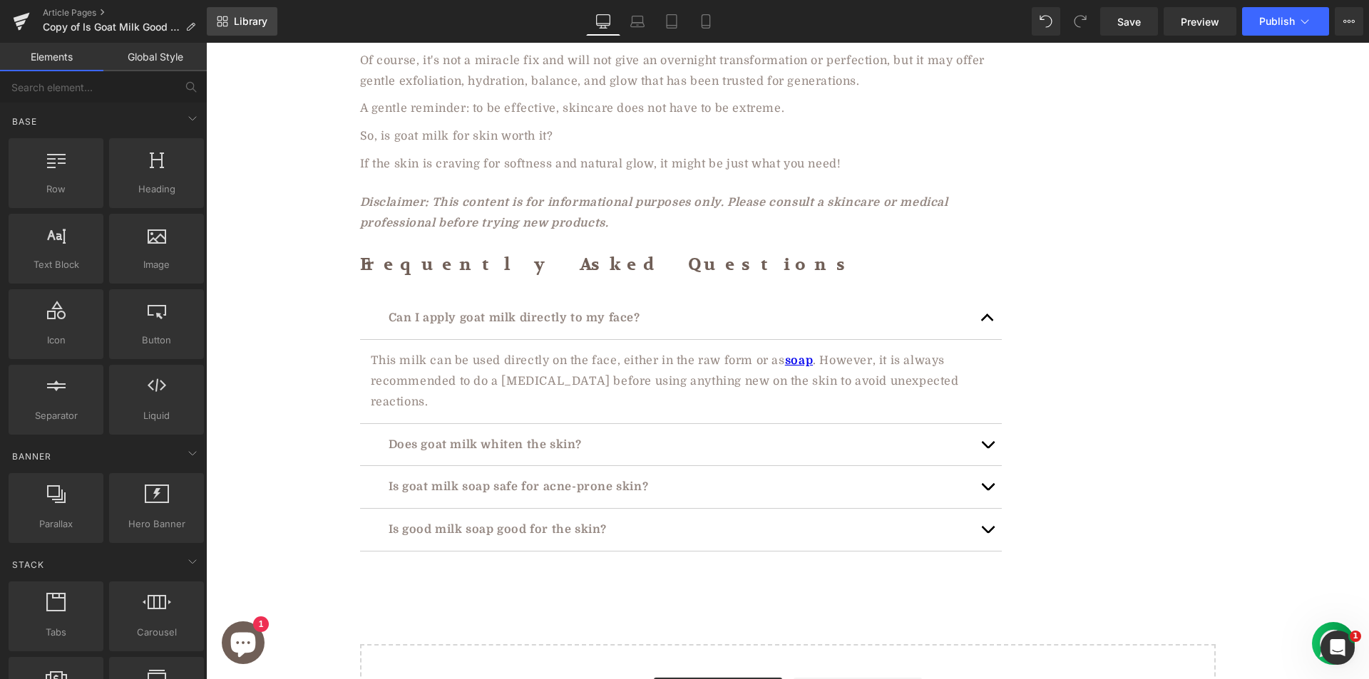
click at [229, 18] on link "Library" at bounding box center [242, 21] width 71 height 29
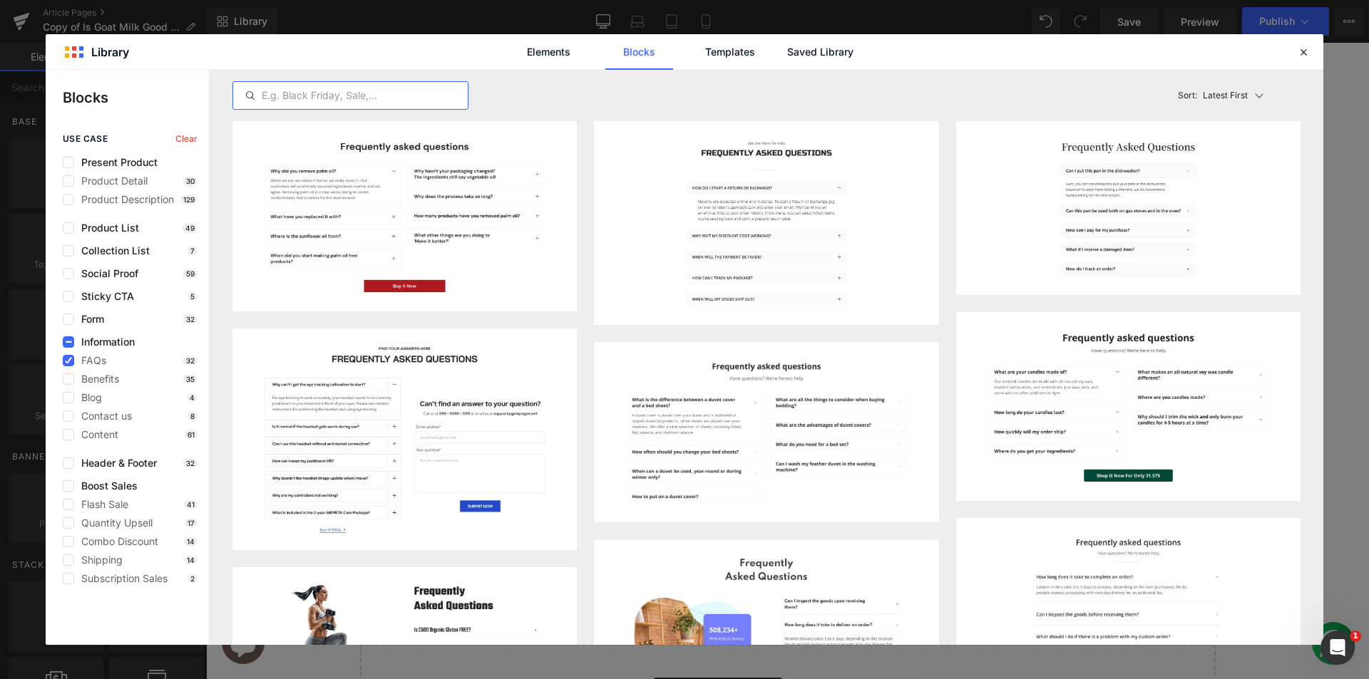
click at [356, 101] on input "text" at bounding box center [350, 95] width 235 height 17
paste input "Meta block"
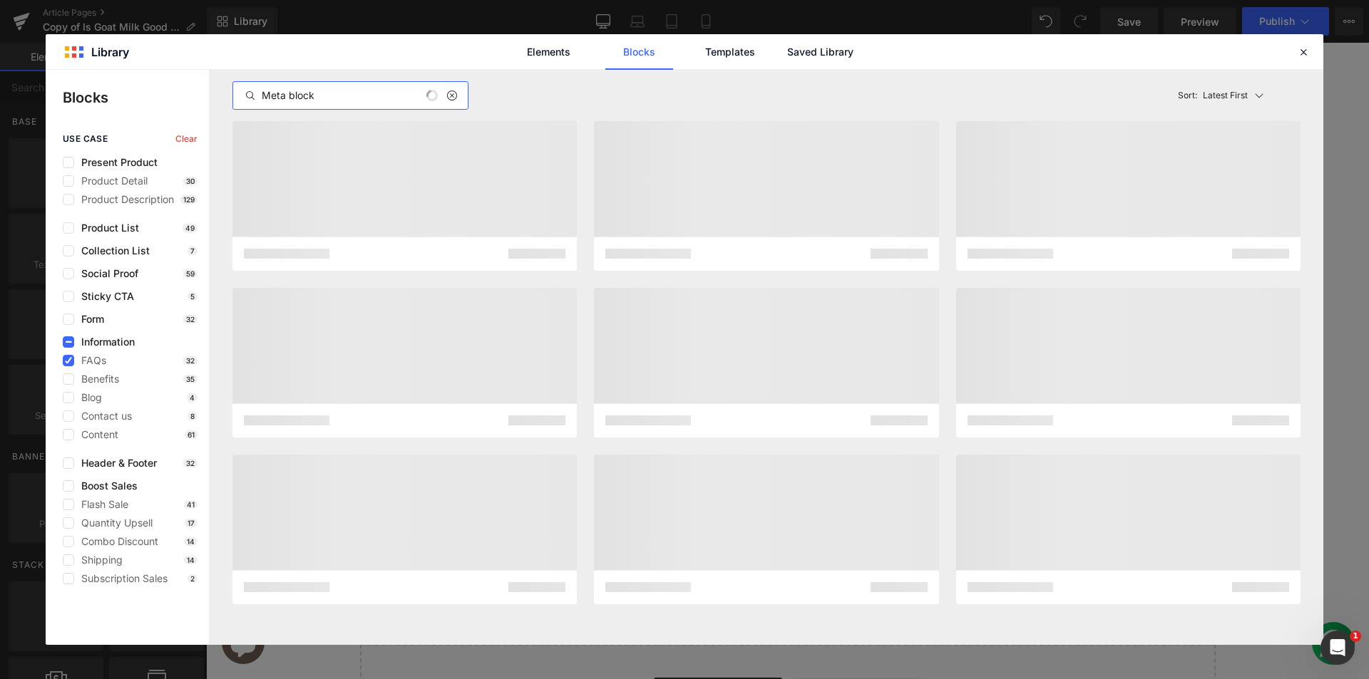
type input "Meta block"
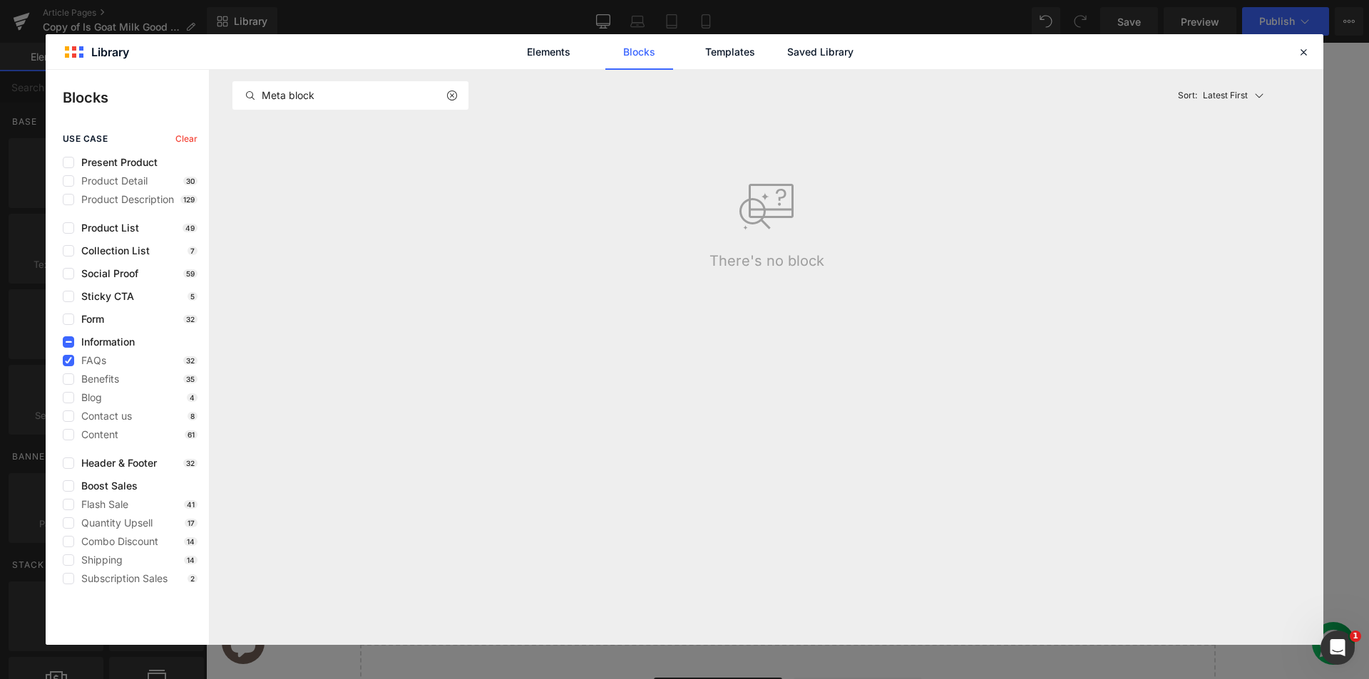
click at [114, 341] on span "Information" at bounding box center [104, 342] width 61 height 11
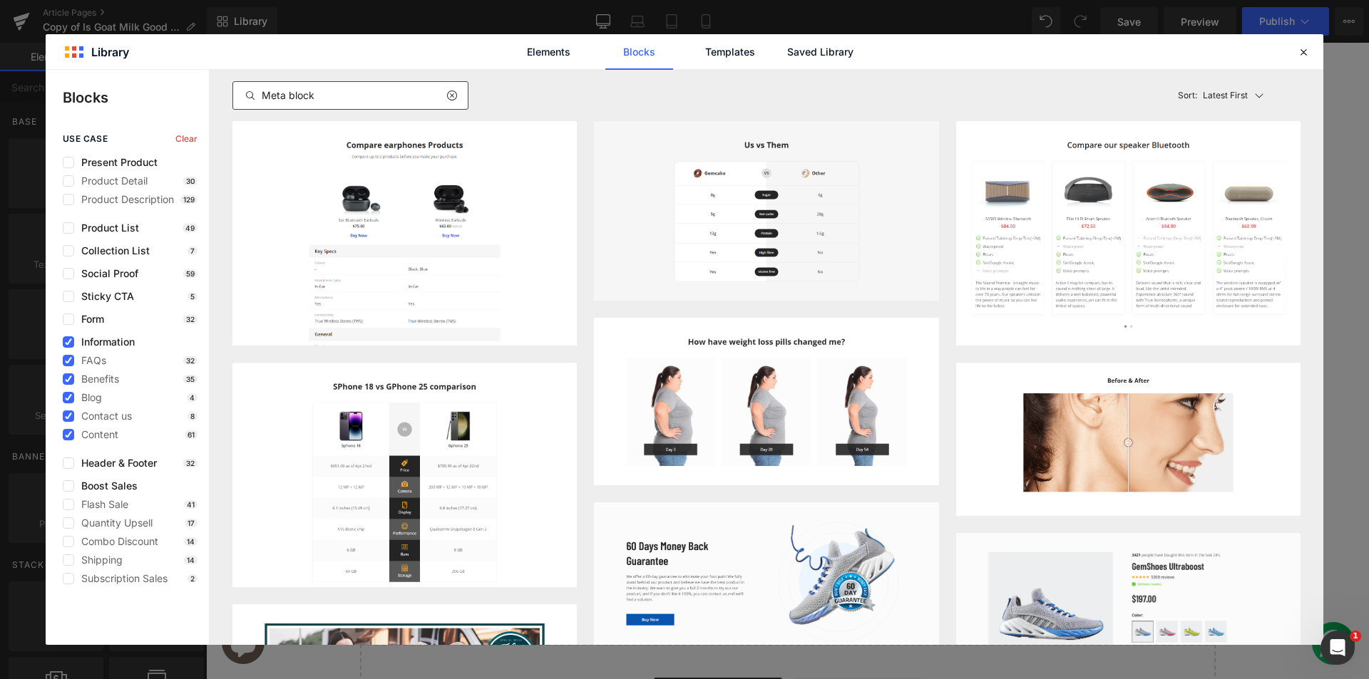
click at [401, 89] on input "Meta block" at bounding box center [350, 95] width 235 height 17
click at [709, 51] on link "Templates" at bounding box center [730, 52] width 68 height 36
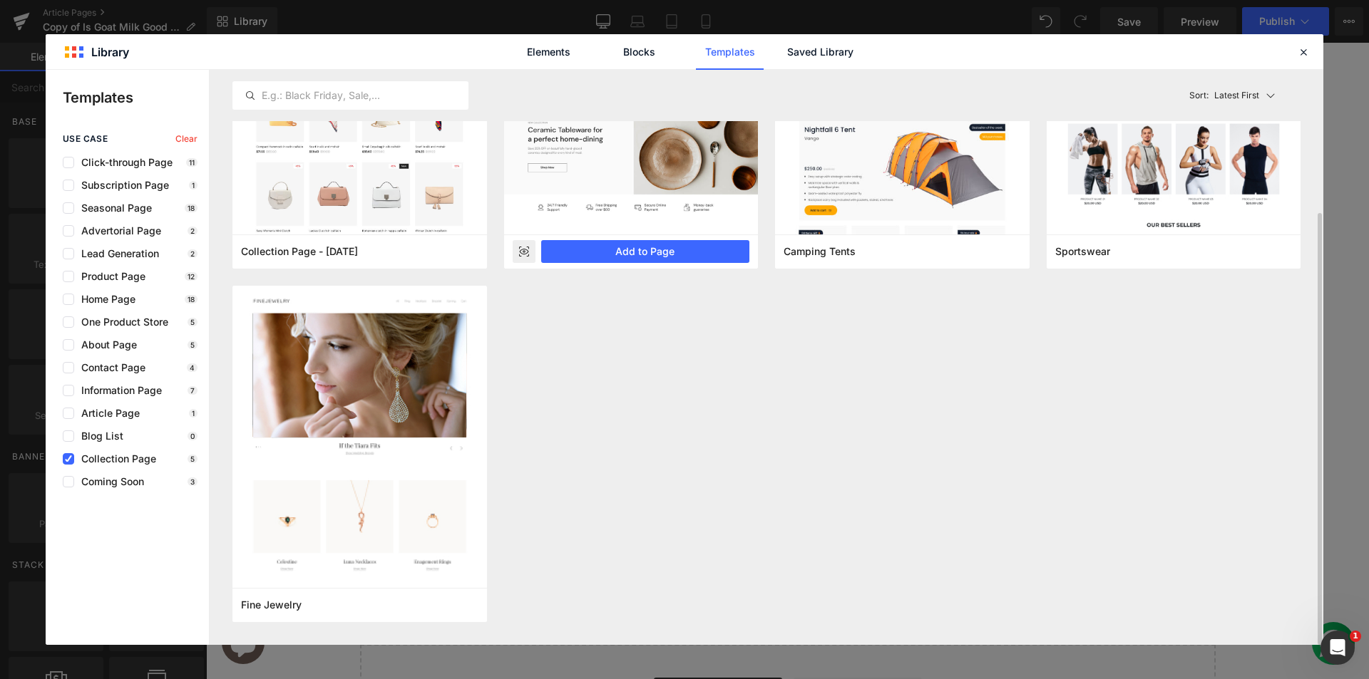
scroll to position [0, 0]
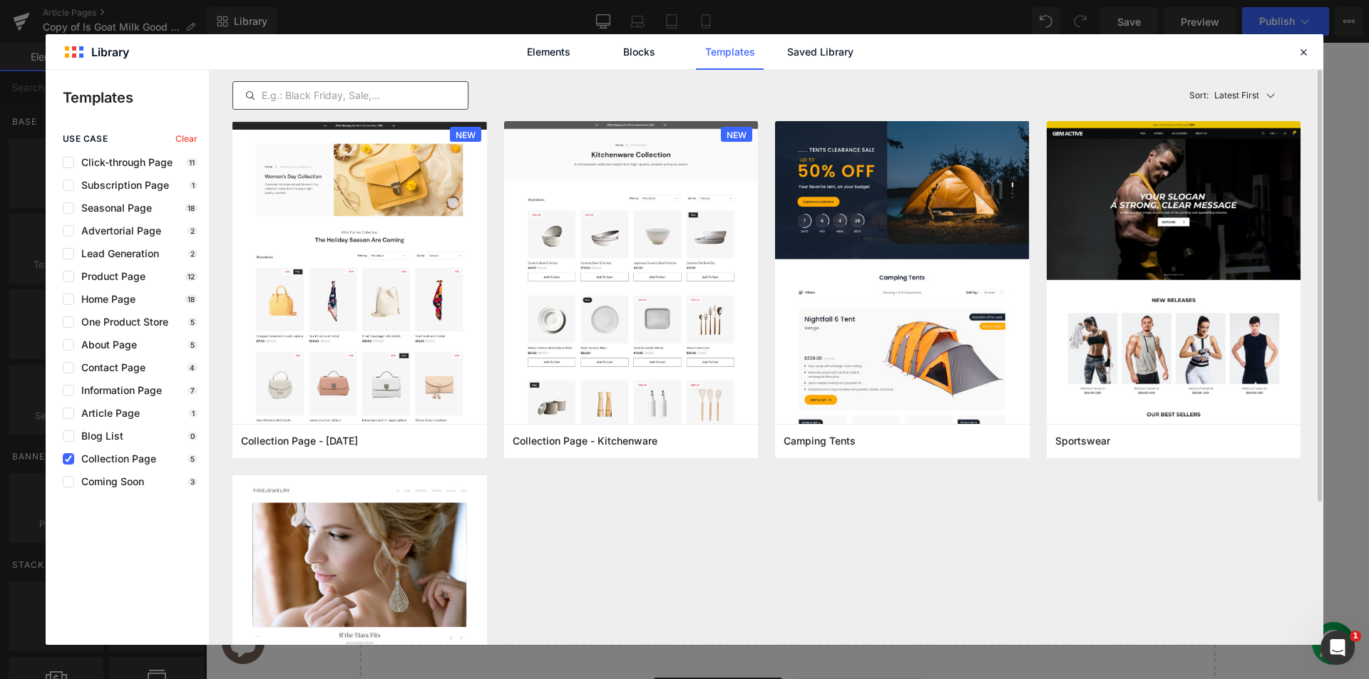
click at [404, 88] on input "text" at bounding box center [350, 95] width 235 height 17
paste input "Meta block"
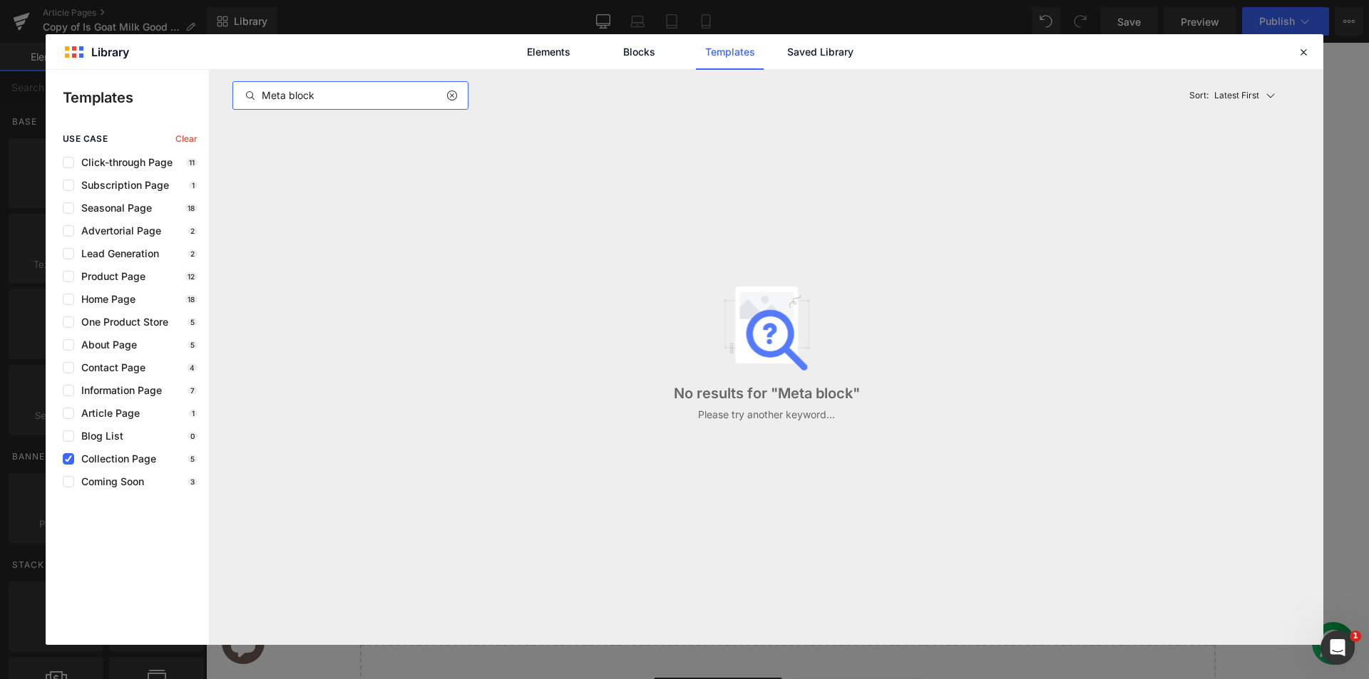
type input "Meta block"
click at [836, 50] on link "Saved Library" at bounding box center [820, 52] width 68 height 36
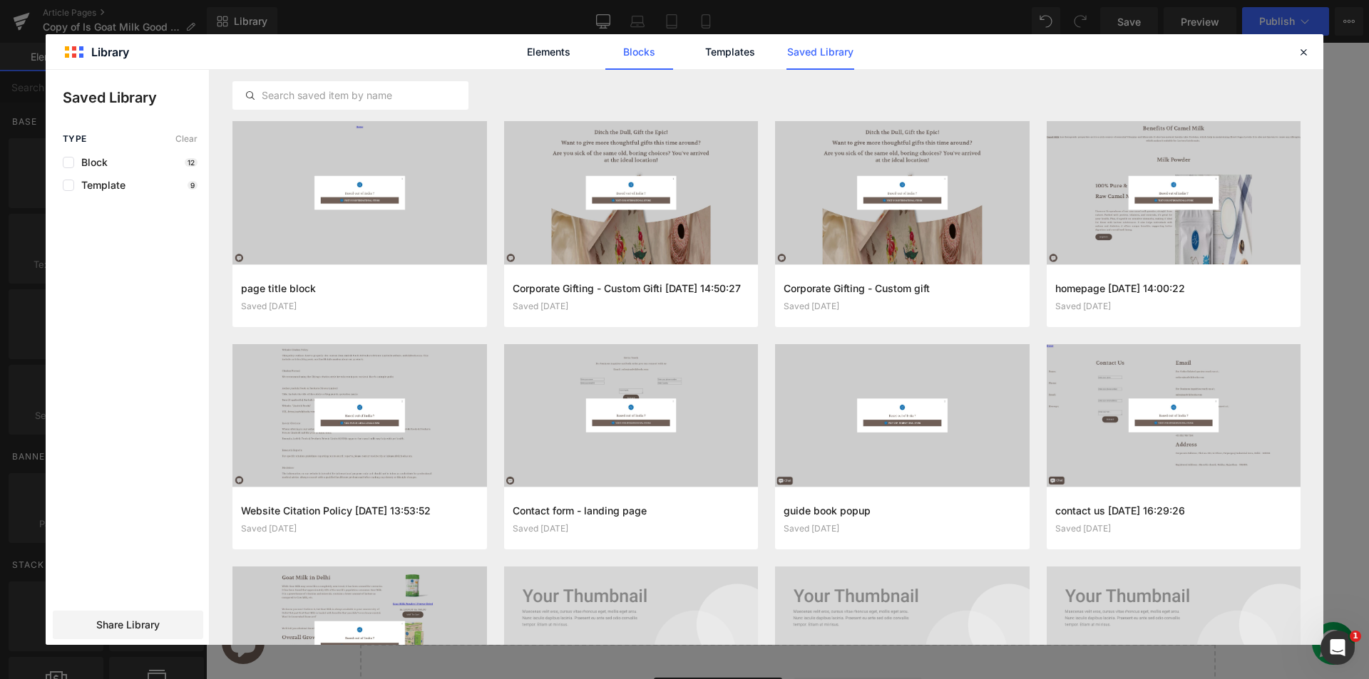
click at [786, 43] on link "Blocks" at bounding box center [820, 52] width 68 height 36
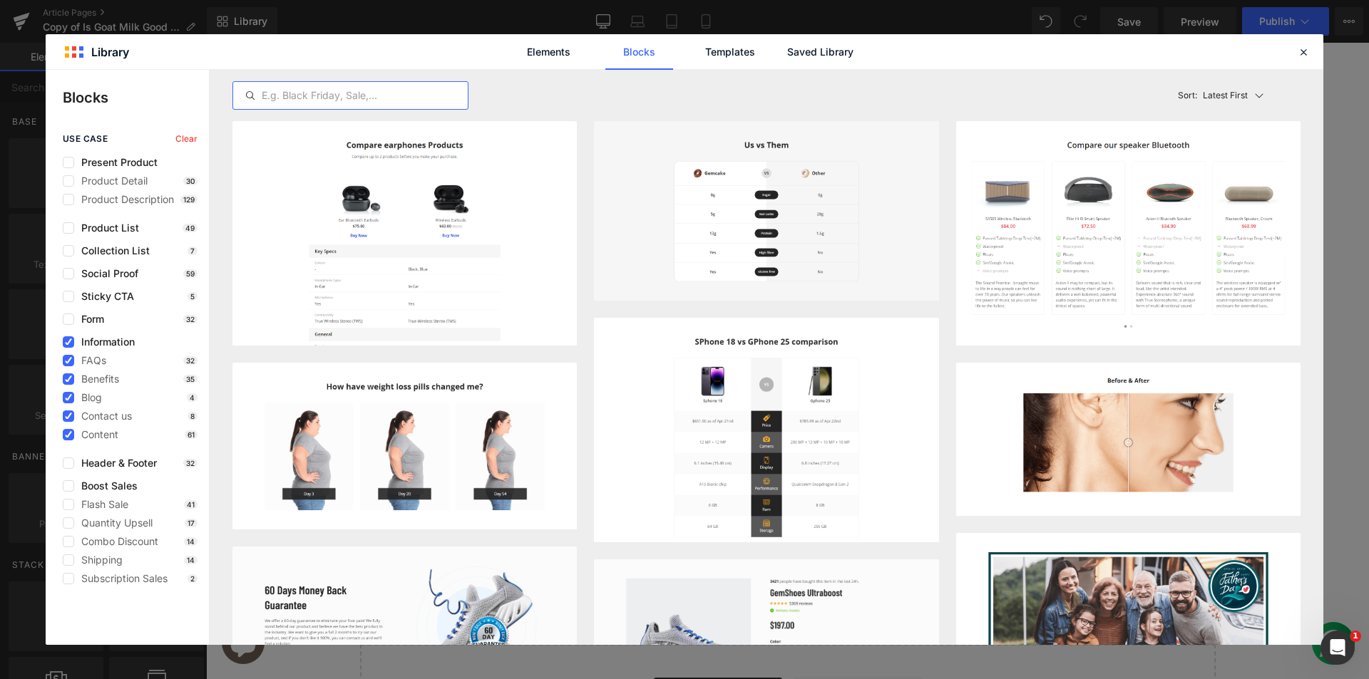
click at [420, 93] on input "text" at bounding box center [350, 95] width 235 height 17
paste input "Meta block"
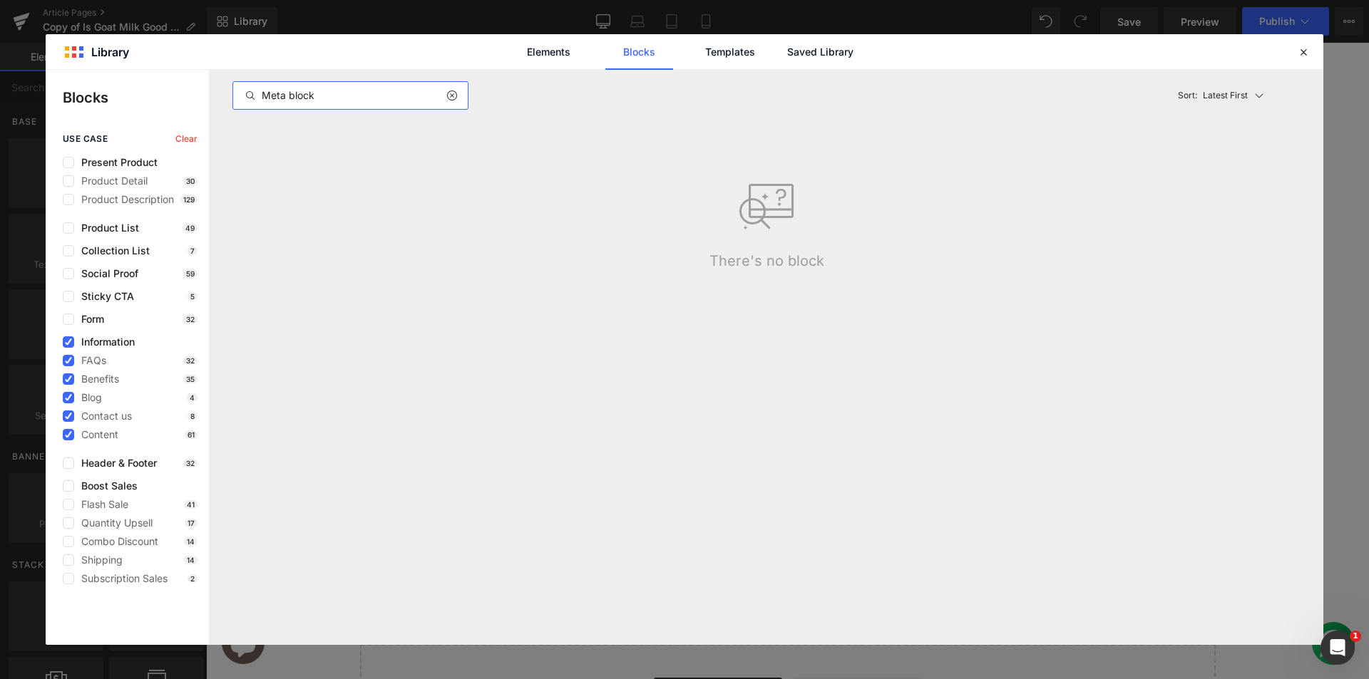
click at [307, 99] on input "Meta block" at bounding box center [350, 95] width 235 height 17
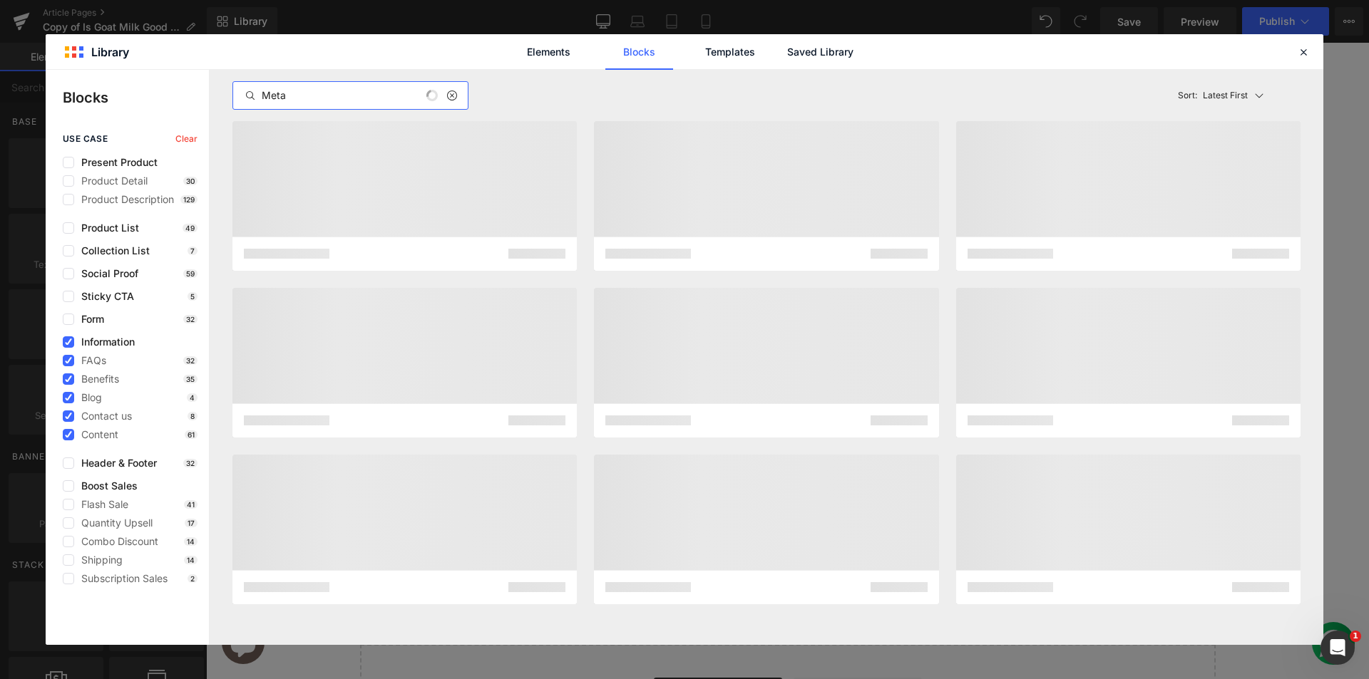
type input "Meta"
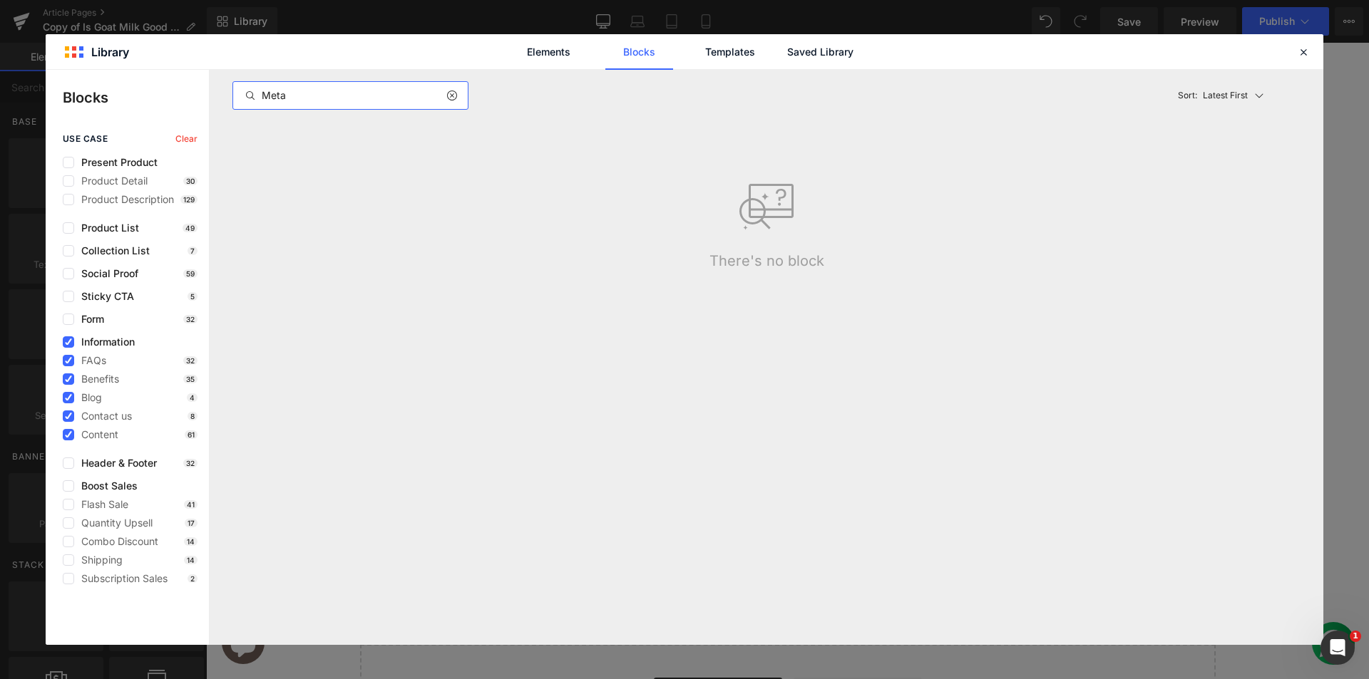
click at [307, 99] on input "Meta" at bounding box center [350, 95] width 235 height 17
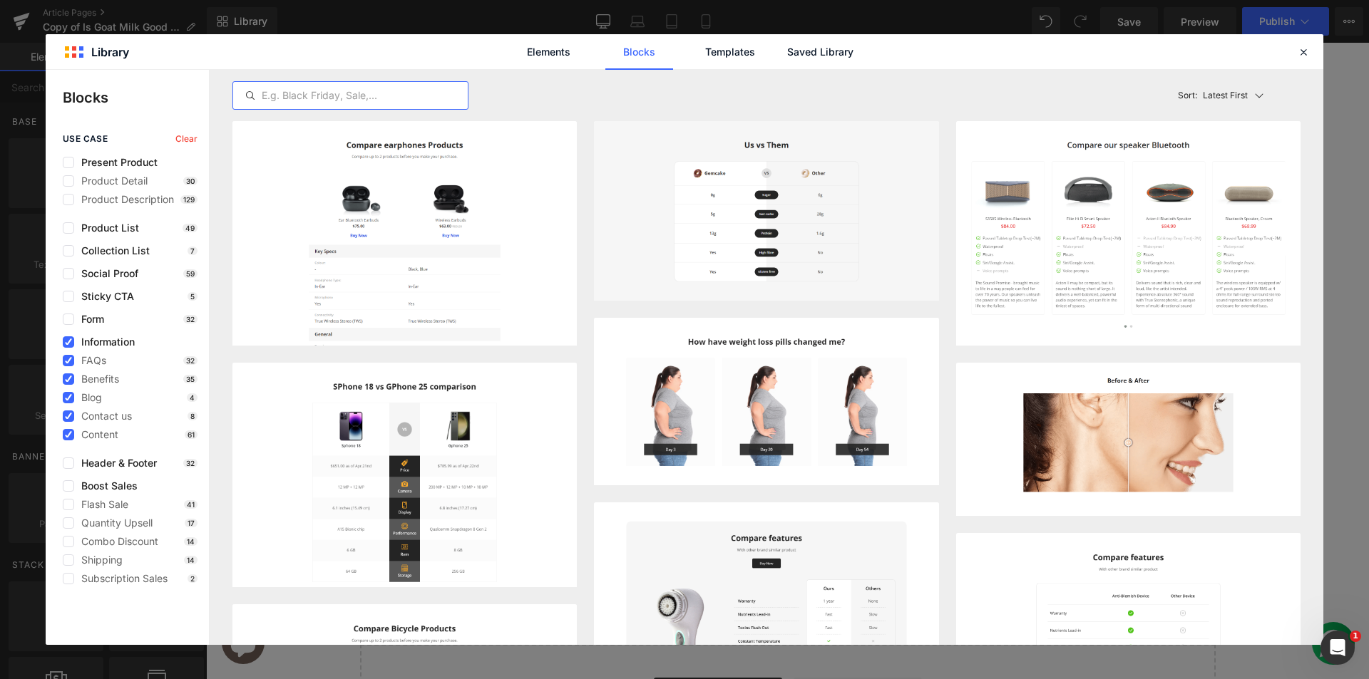
click at [379, 96] on input "text" at bounding box center [350, 95] width 235 height 17
paste input "Post Info"
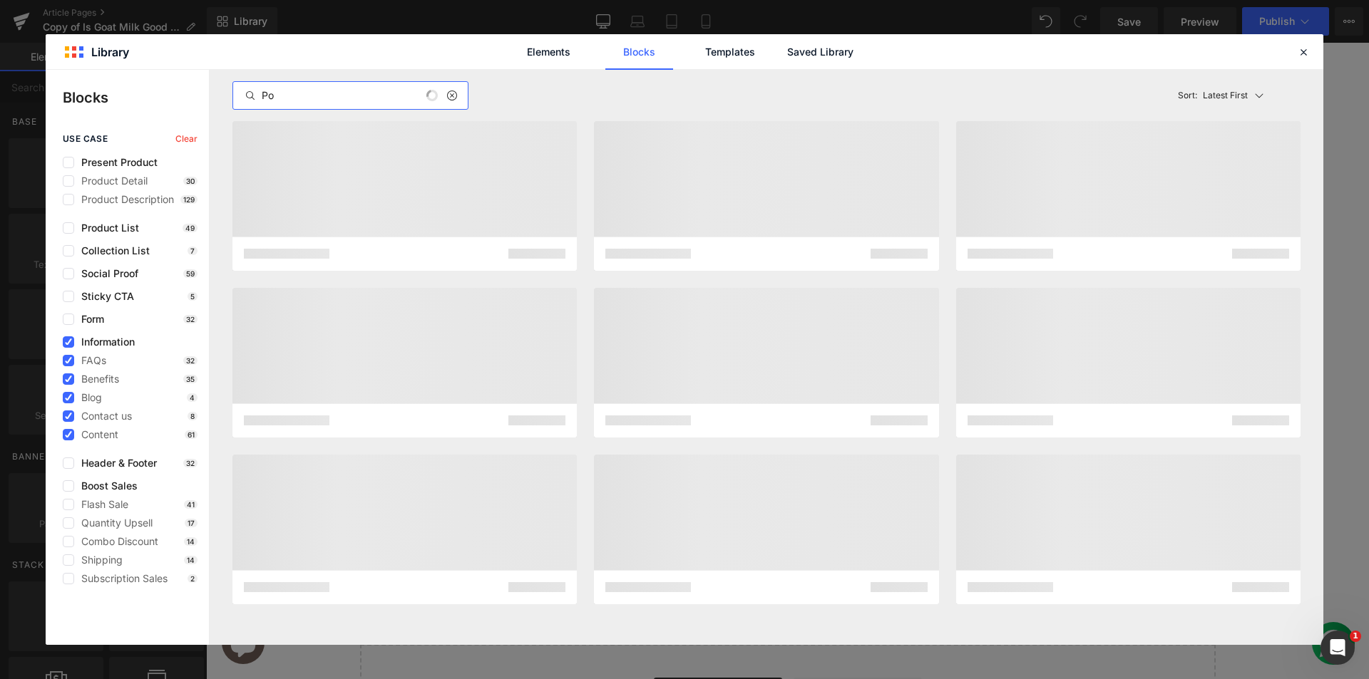
type input "P"
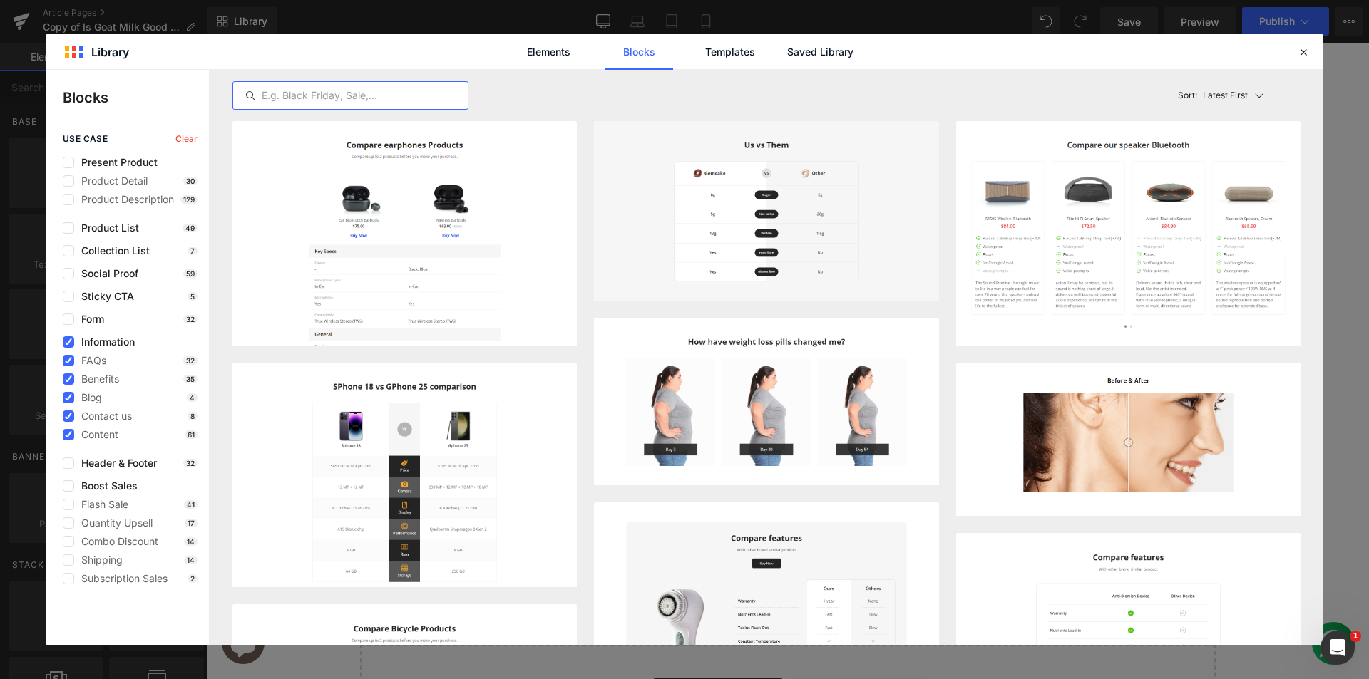
click at [428, 101] on input "text" at bounding box center [350, 95] width 235 height 17
paste input "Meta block"
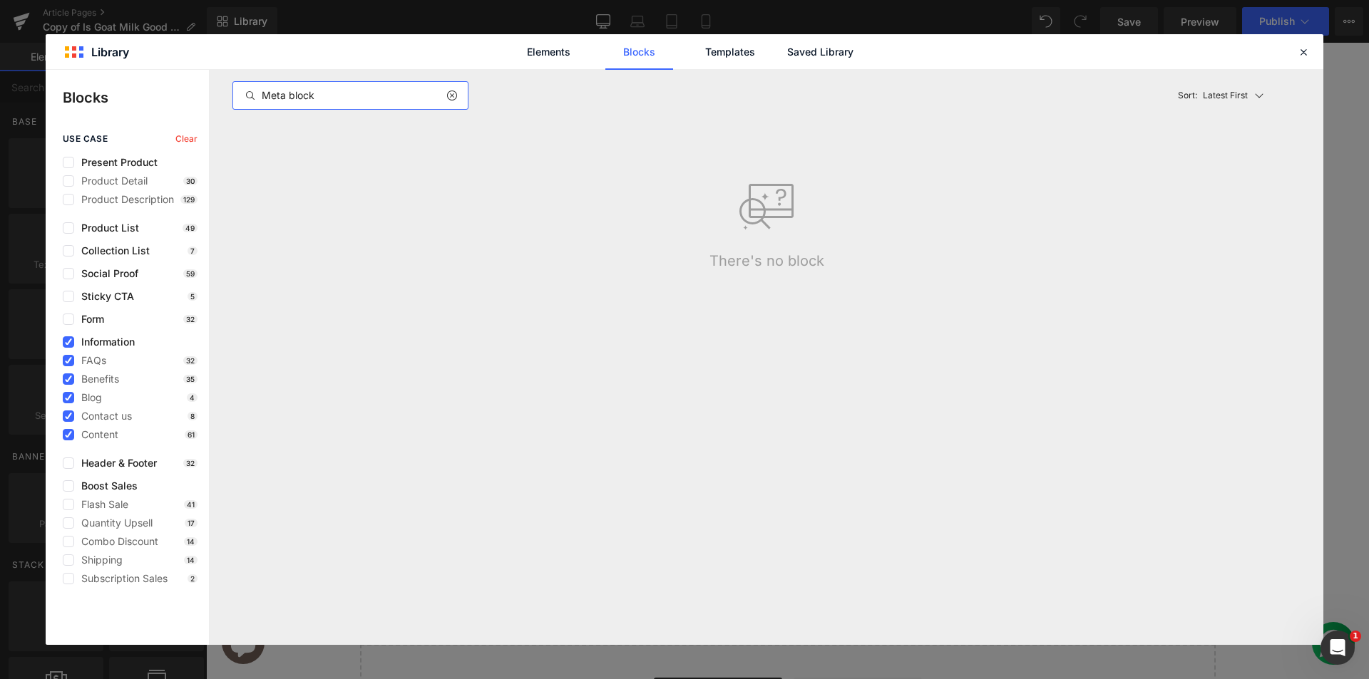
click at [297, 101] on input "Meta block" at bounding box center [350, 95] width 235 height 17
click at [384, 94] on input "Meta" at bounding box center [350, 95] width 235 height 17
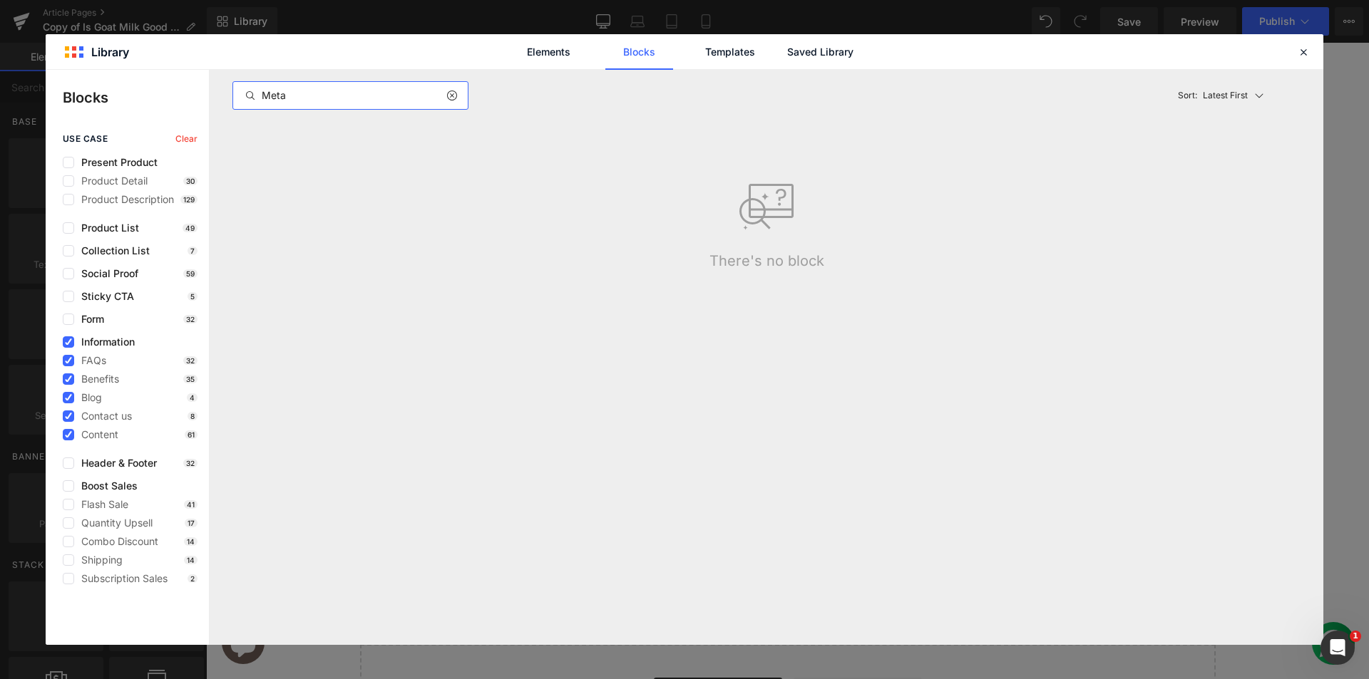
paste input "Table of Contents block"
type input "Table of Contents block"
click at [696, 56] on link "Elements" at bounding box center [730, 52] width 68 height 36
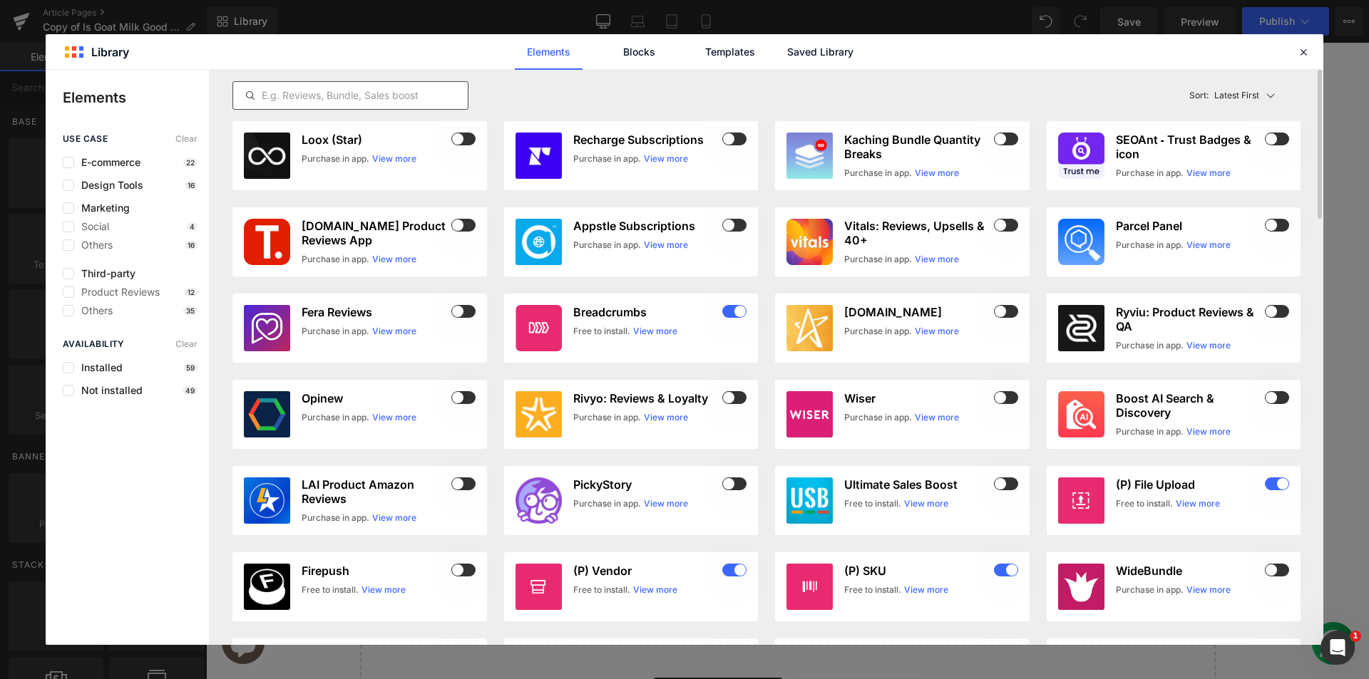
click at [330, 87] on input "text" at bounding box center [350, 95] width 235 height 17
paste input "Meta block"
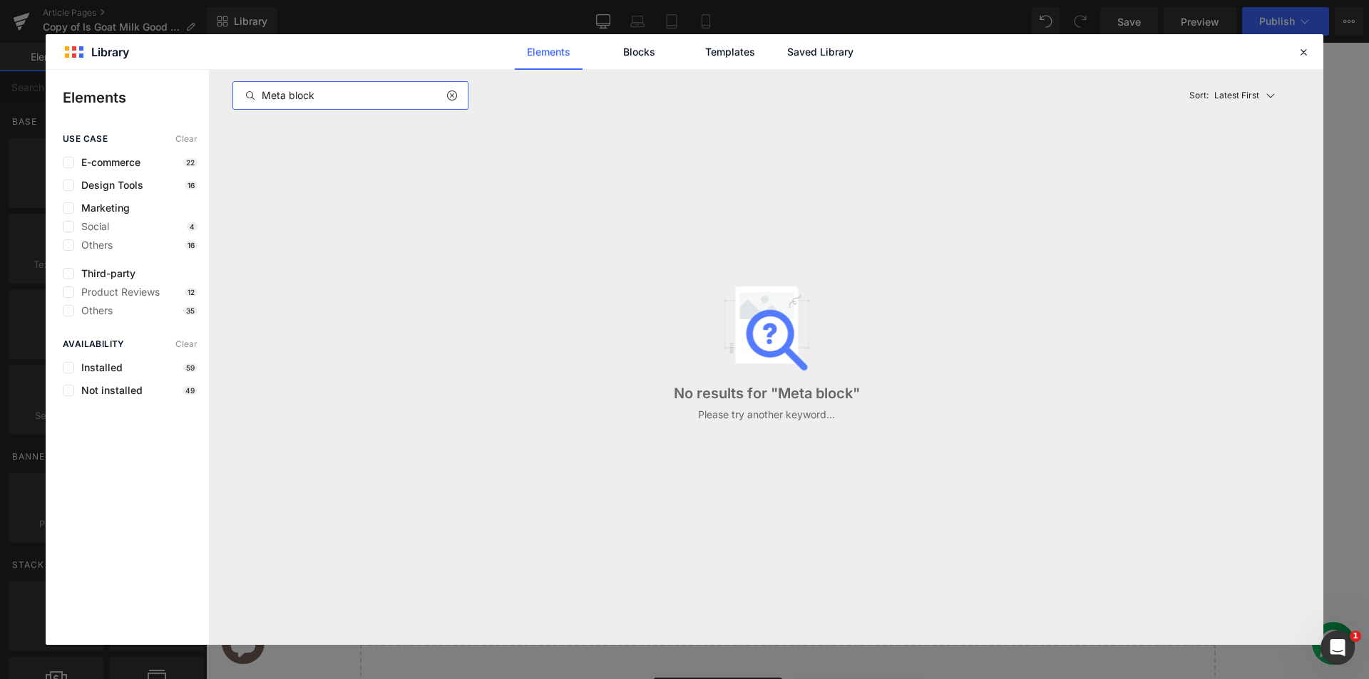
click at [379, 101] on input "Meta block" at bounding box center [350, 95] width 235 height 17
type input "Meta"
click at [185, 136] on span "Clear" at bounding box center [186, 139] width 22 height 10
click at [113, 95] on p "Elements" at bounding box center [136, 97] width 146 height 21
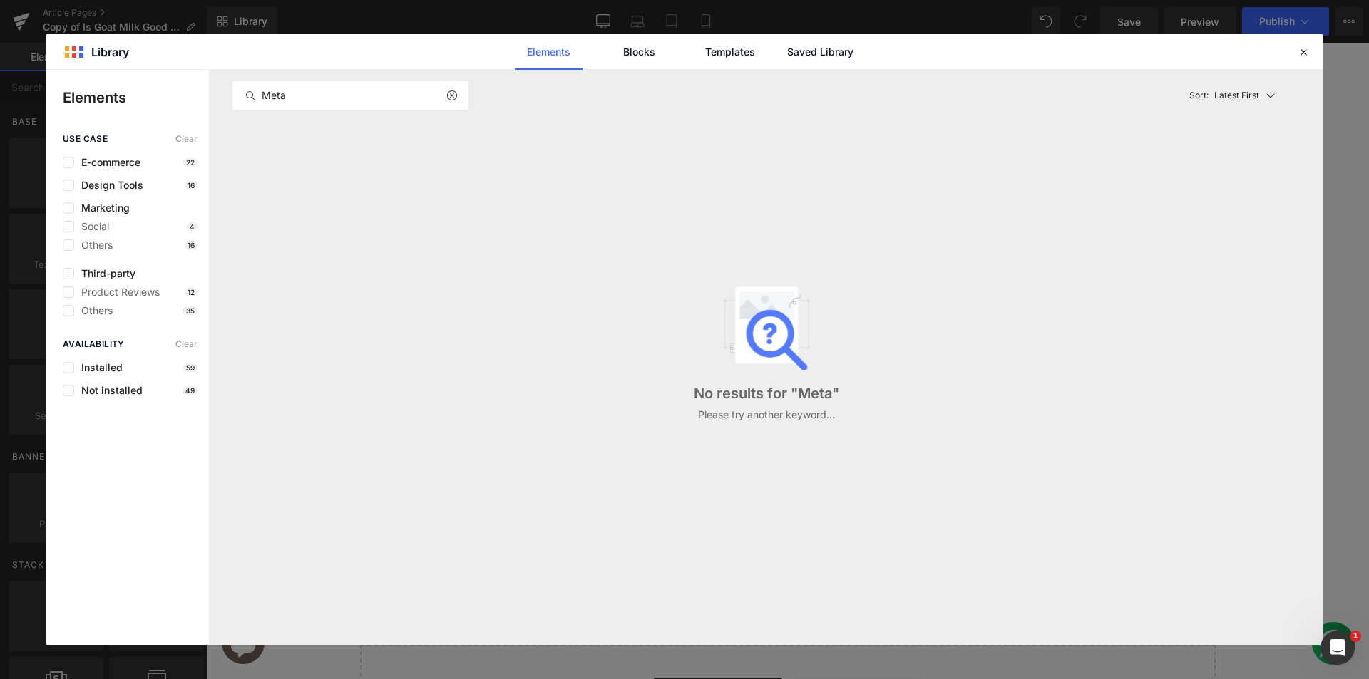
click at [1257, 95] on p "Latest First" at bounding box center [1236, 95] width 45 height 13
click at [1240, 163] on p "Most View" at bounding box center [1240, 159] width 49 height 12
click at [784, 48] on div "Elements Blocks Templates Saved Library" at bounding box center [684, 52] width 362 height 36
click at [746, 49] on link "Templates" at bounding box center [730, 52] width 68 height 36
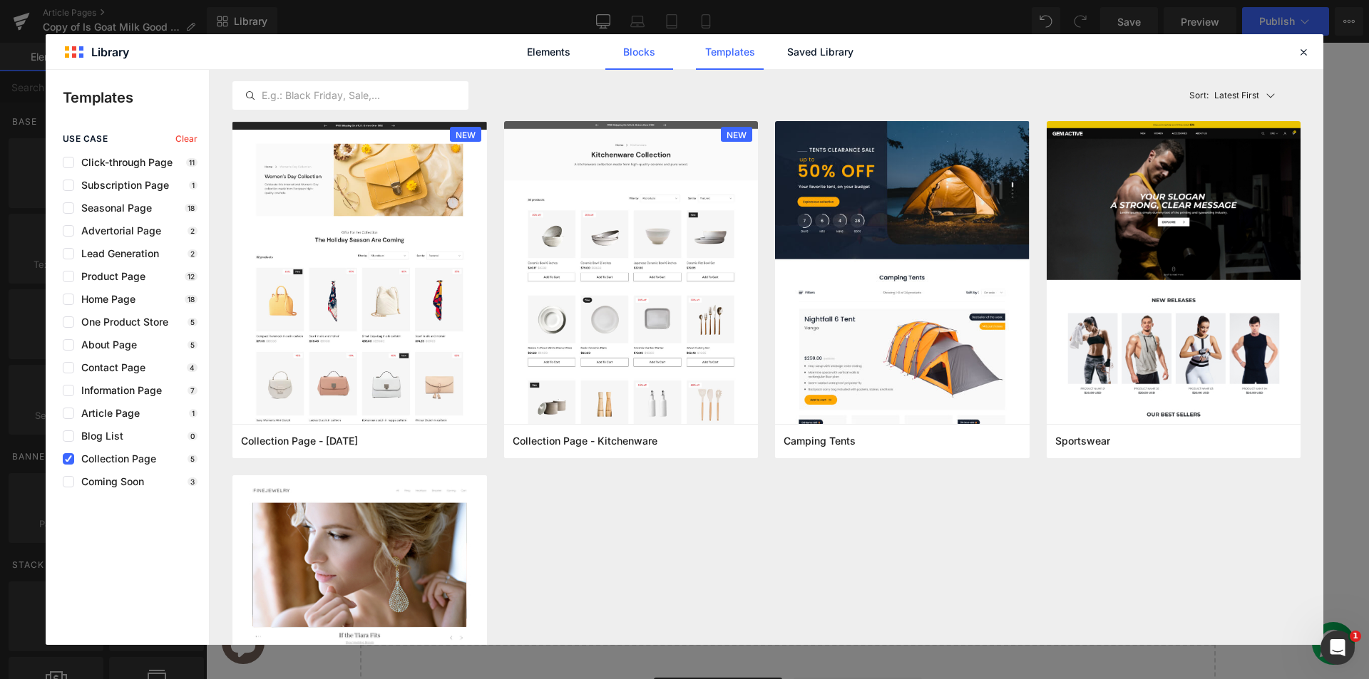
click at [786, 48] on link "Blocks" at bounding box center [820, 52] width 68 height 36
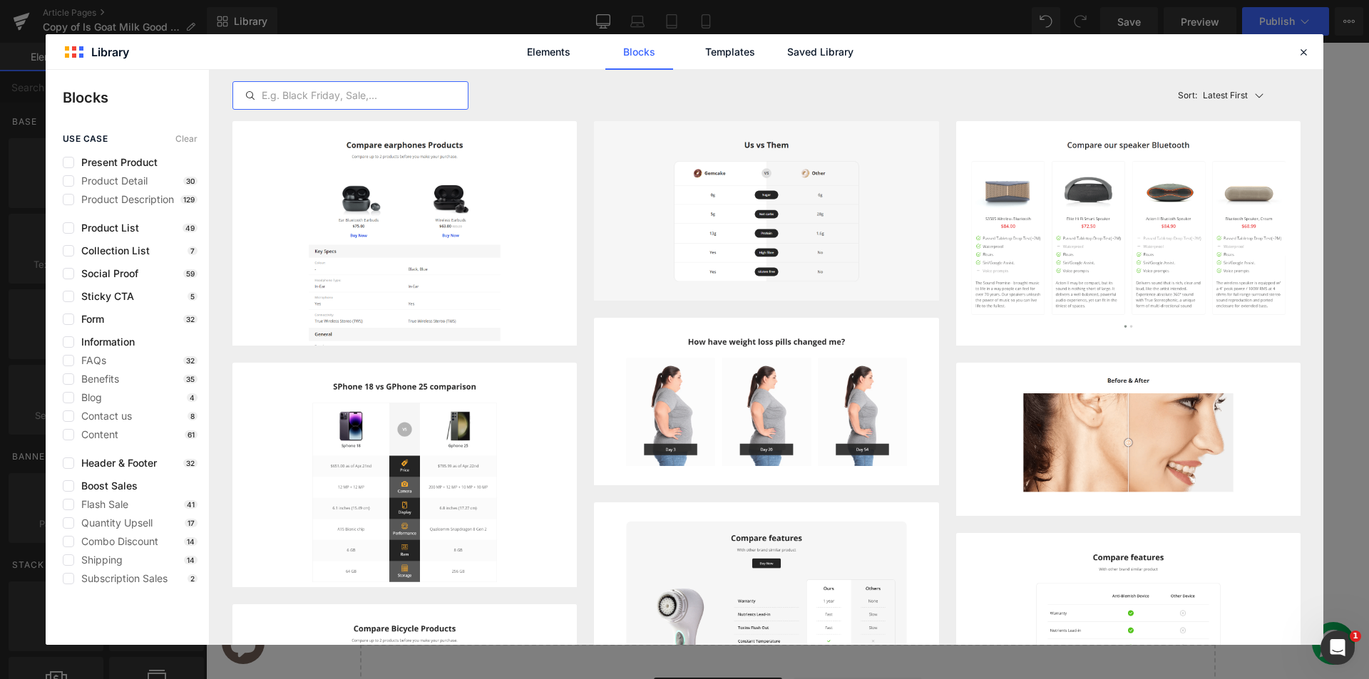
click at [384, 100] on input "text" at bounding box center [350, 95] width 235 height 17
paste input "Table of Contents block"
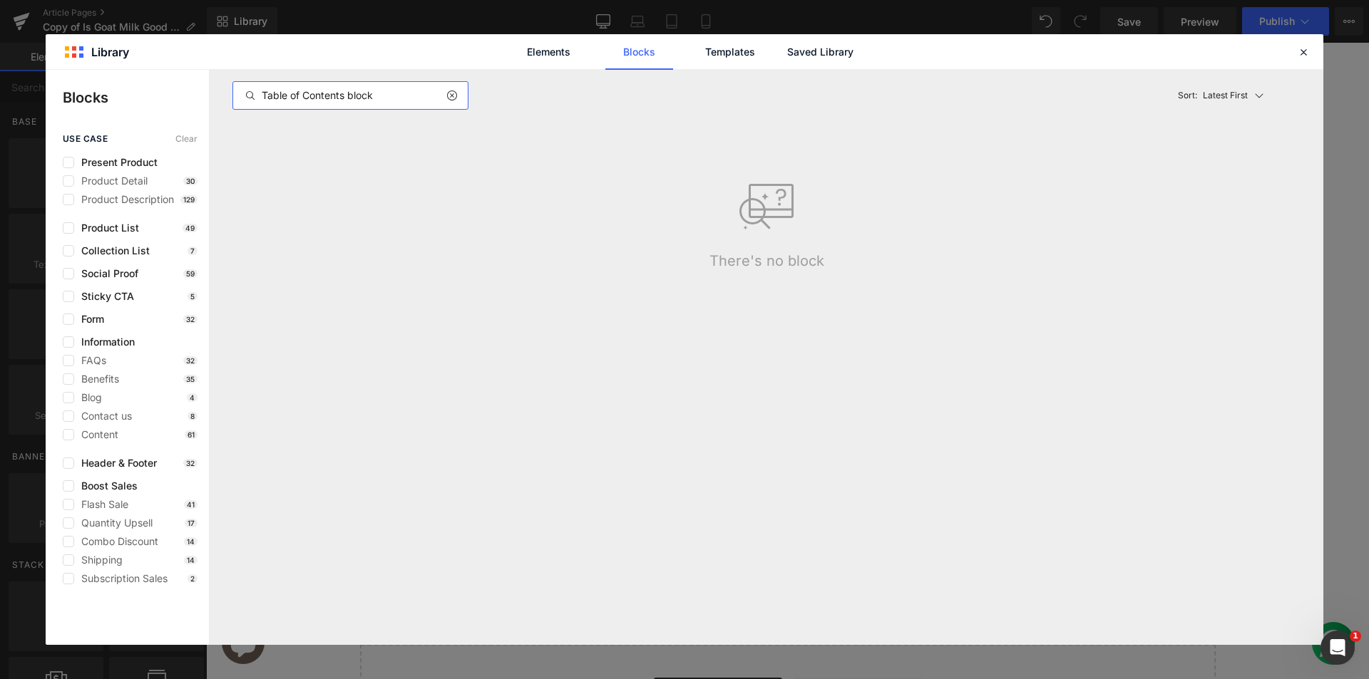
click at [366, 91] on input "Table of Contents block" at bounding box center [350, 95] width 235 height 17
paste input "Related Articles"
click at [406, 106] on div "Related Articles" at bounding box center [350, 95] width 236 height 29
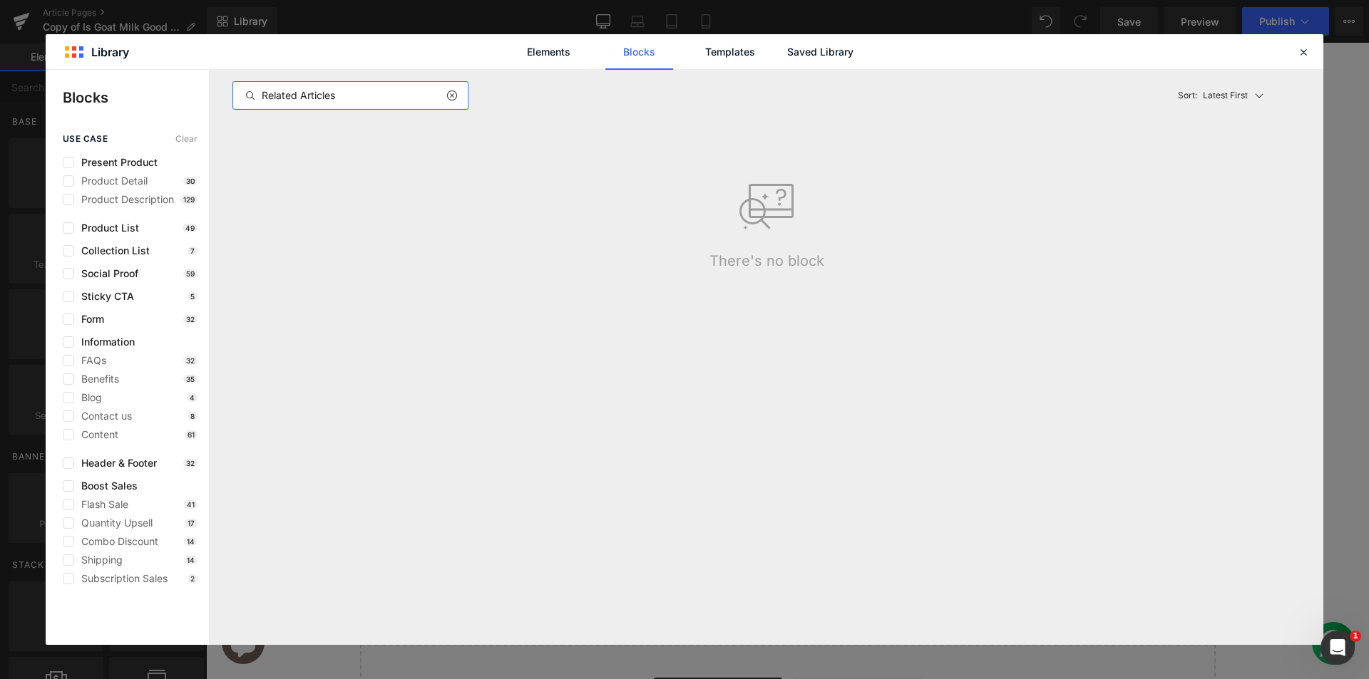
click at [396, 97] on input "Related Articles" at bounding box center [350, 95] width 235 height 17
paste input "Comment"
type input "Comments"
click at [1294, 48] on div "Elements Blocks Templates Saved Library" at bounding box center [685, 51] width 1278 height 35
